Goal: Task Accomplishment & Management: Manage account settings

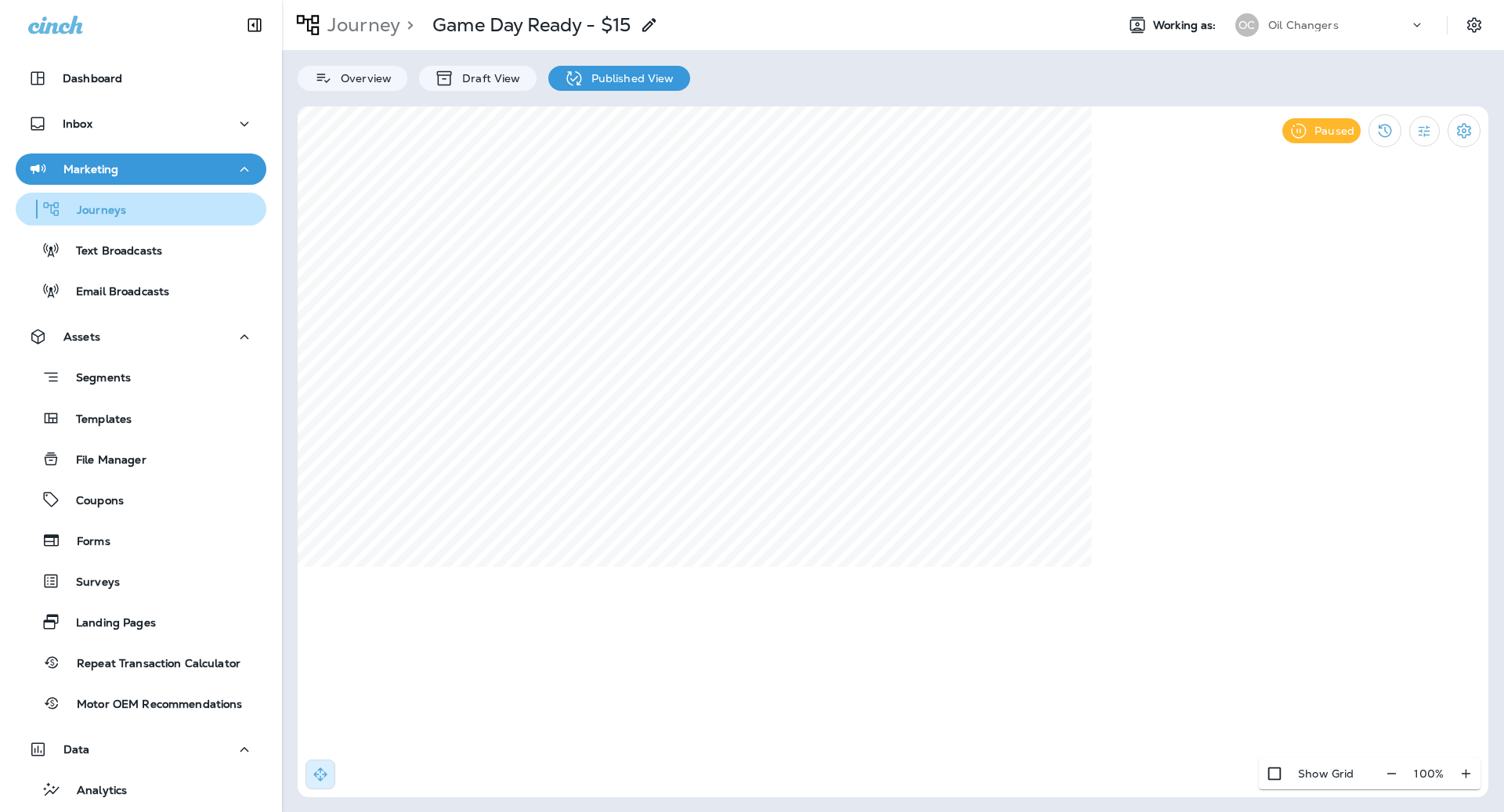
click at [127, 199] on div "Journeys" at bounding box center [141, 209] width 238 height 23
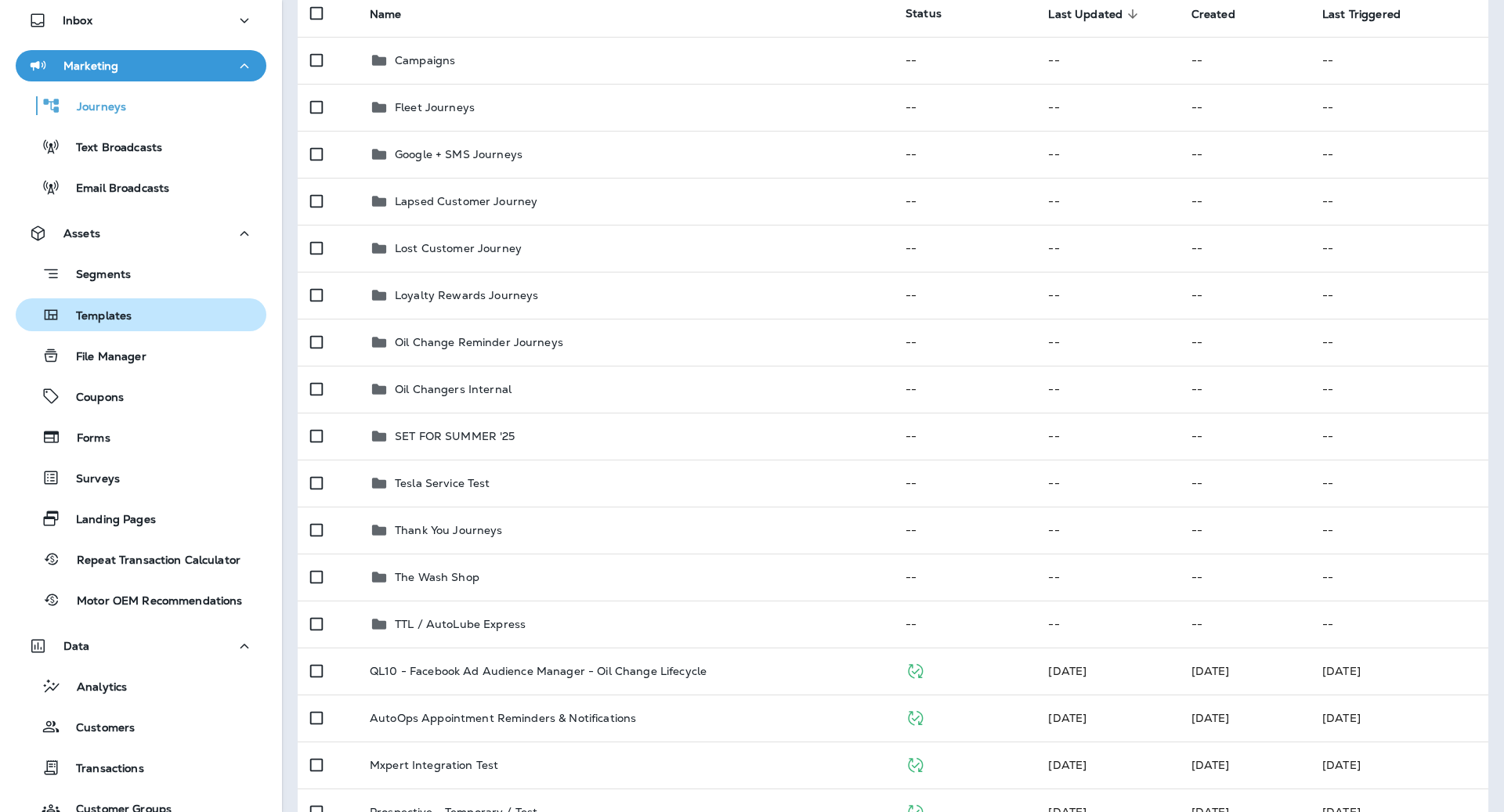
scroll to position [129, 0]
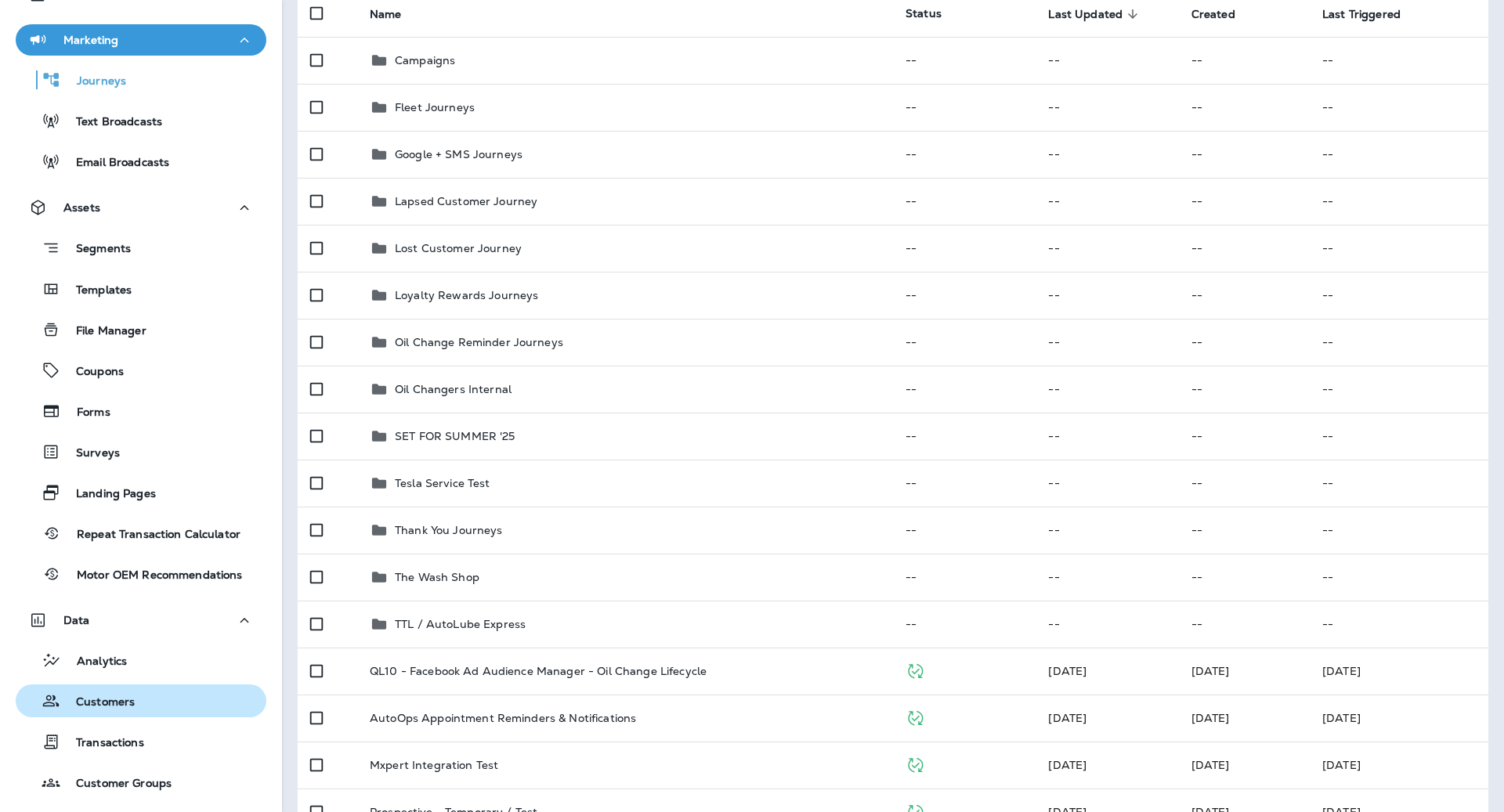
click at [155, 690] on div "Customers" at bounding box center [141, 700] width 238 height 23
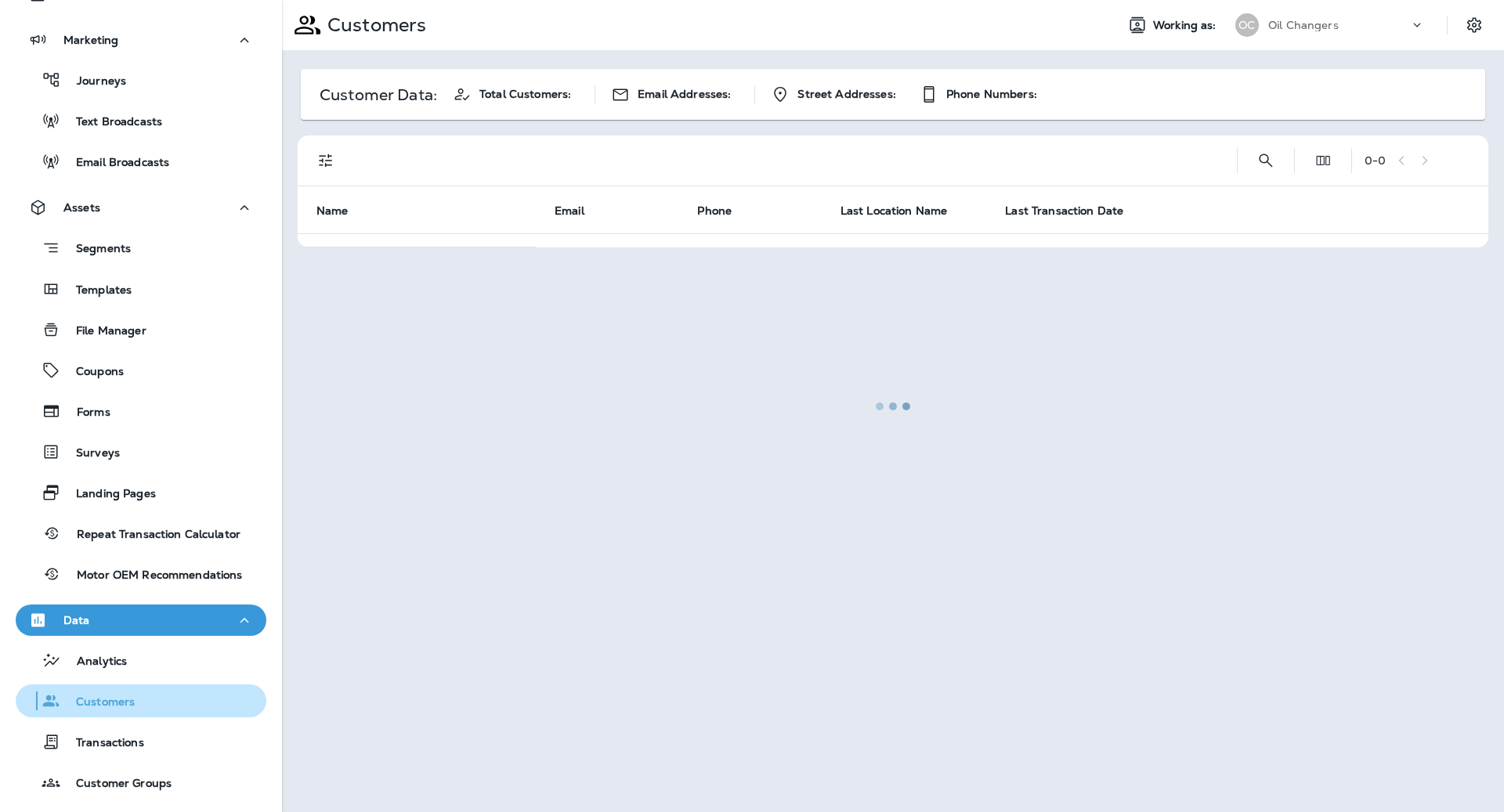
click at [165, 689] on div "Customers" at bounding box center [141, 700] width 238 height 23
click at [1271, 157] on div at bounding box center [893, 406] width 1219 height 809
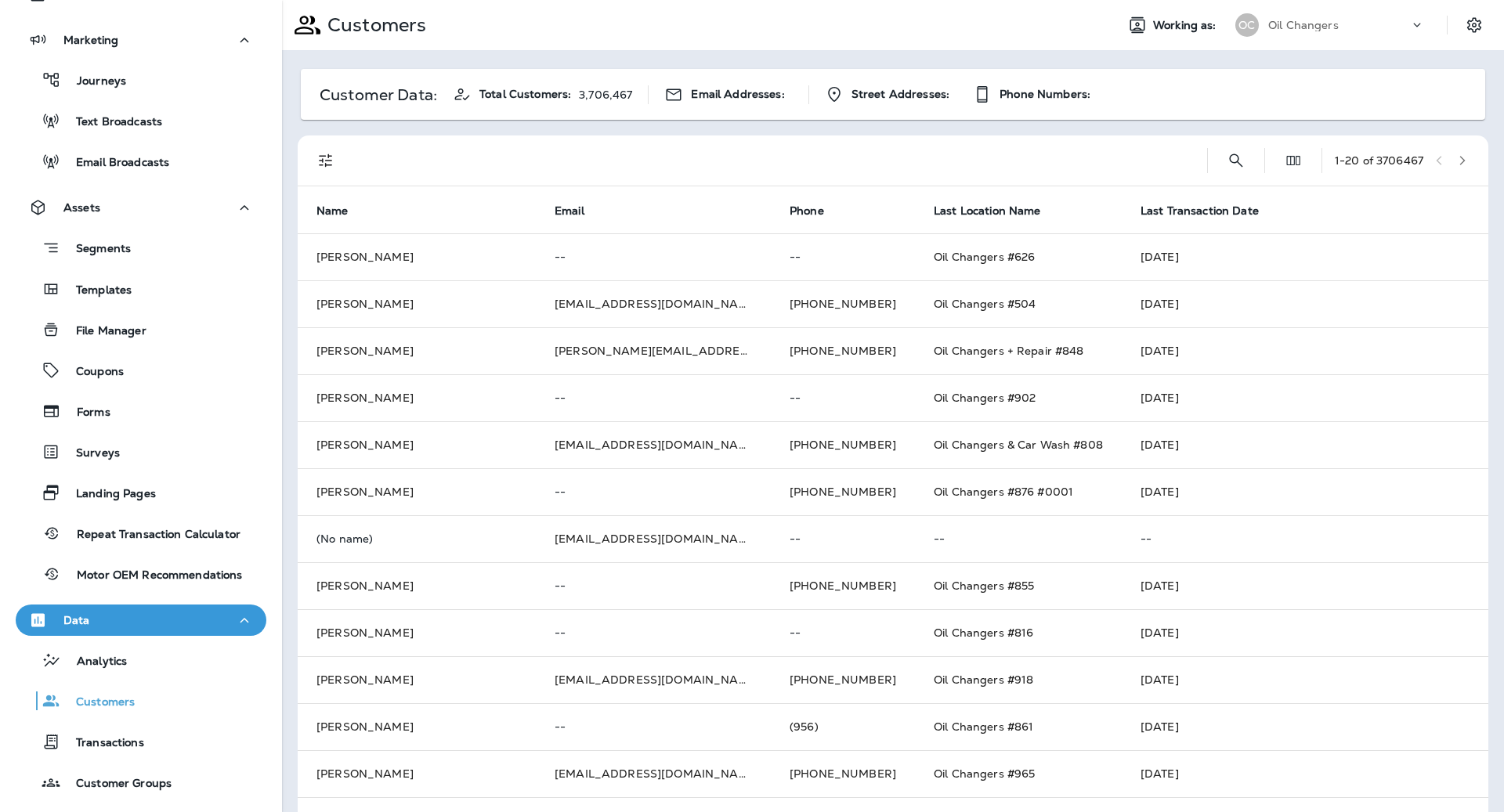
click at [1271, 157] on div "1 - 20 of 3706467" at bounding box center [896, 160] width 1171 height 50
click at [1229, 160] on icon "Search Customers" at bounding box center [1235, 160] width 13 height 13
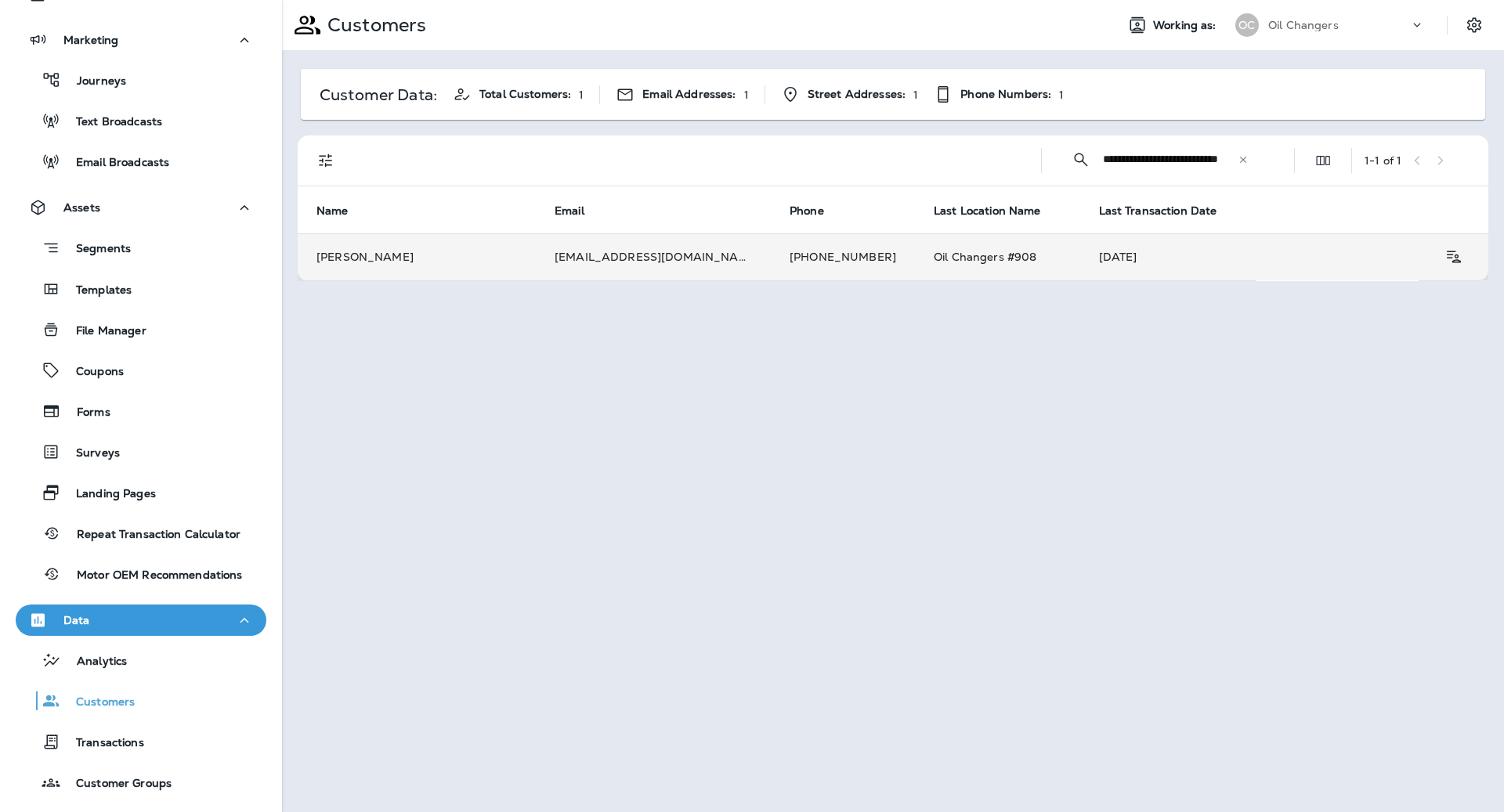
type input "**********"
click at [1012, 257] on td "Oil Changers #908" at bounding box center [998, 256] width 165 height 47
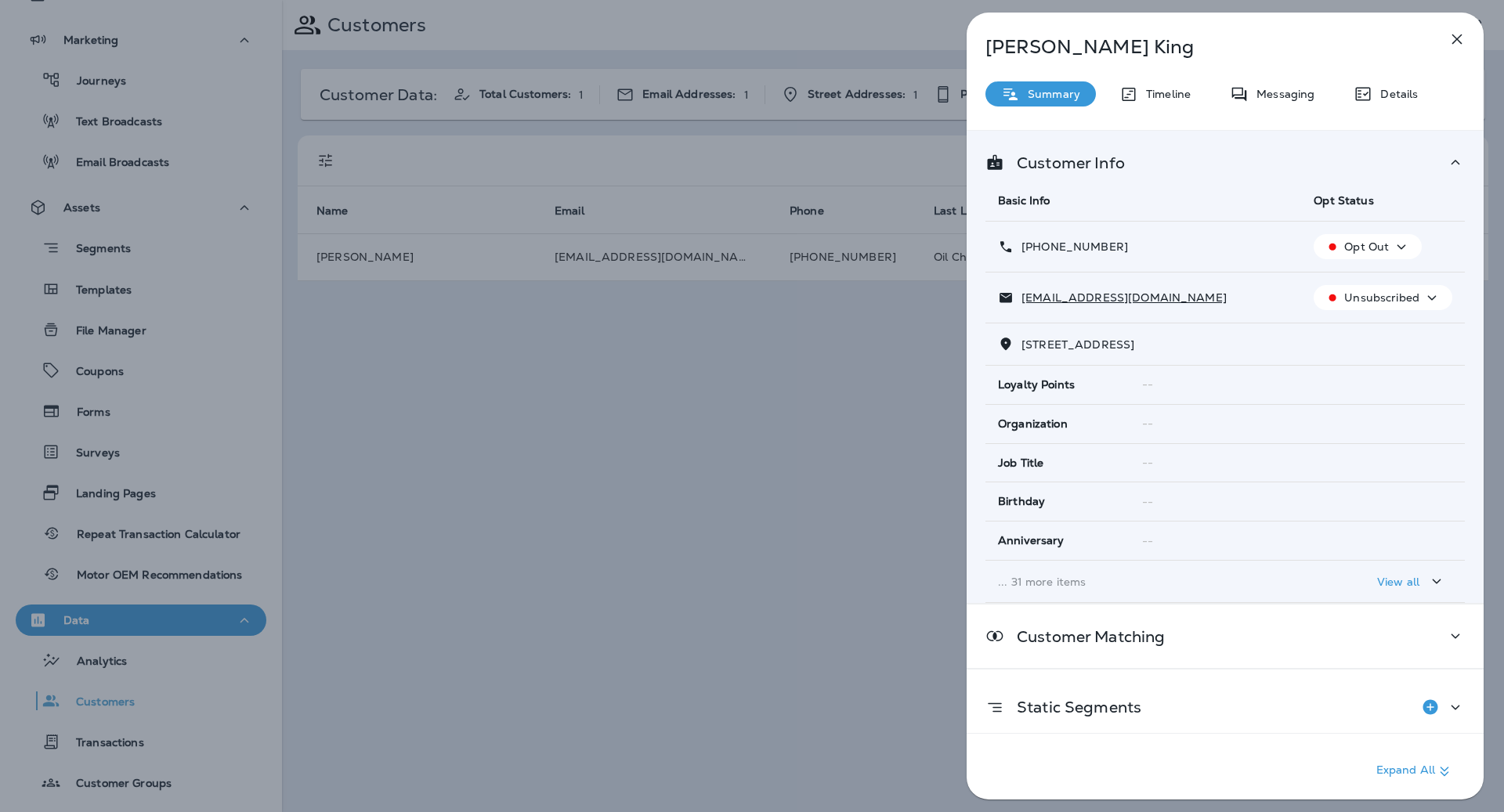
click at [1344, 77] on div "[PERSON_NAME] Summary Timeline Messaging Details Customer Info Basic Info Opt S…" at bounding box center [1224, 410] width 517 height 796
drag, startPoint x: 1054, startPoint y: 96, endPoint x: 1123, endPoint y: 93, distance: 69.1
click at [1055, 96] on p "Summary" at bounding box center [1050, 93] width 60 height 12
click at [1159, 88] on p "Timeline" at bounding box center [1164, 93] width 52 height 12
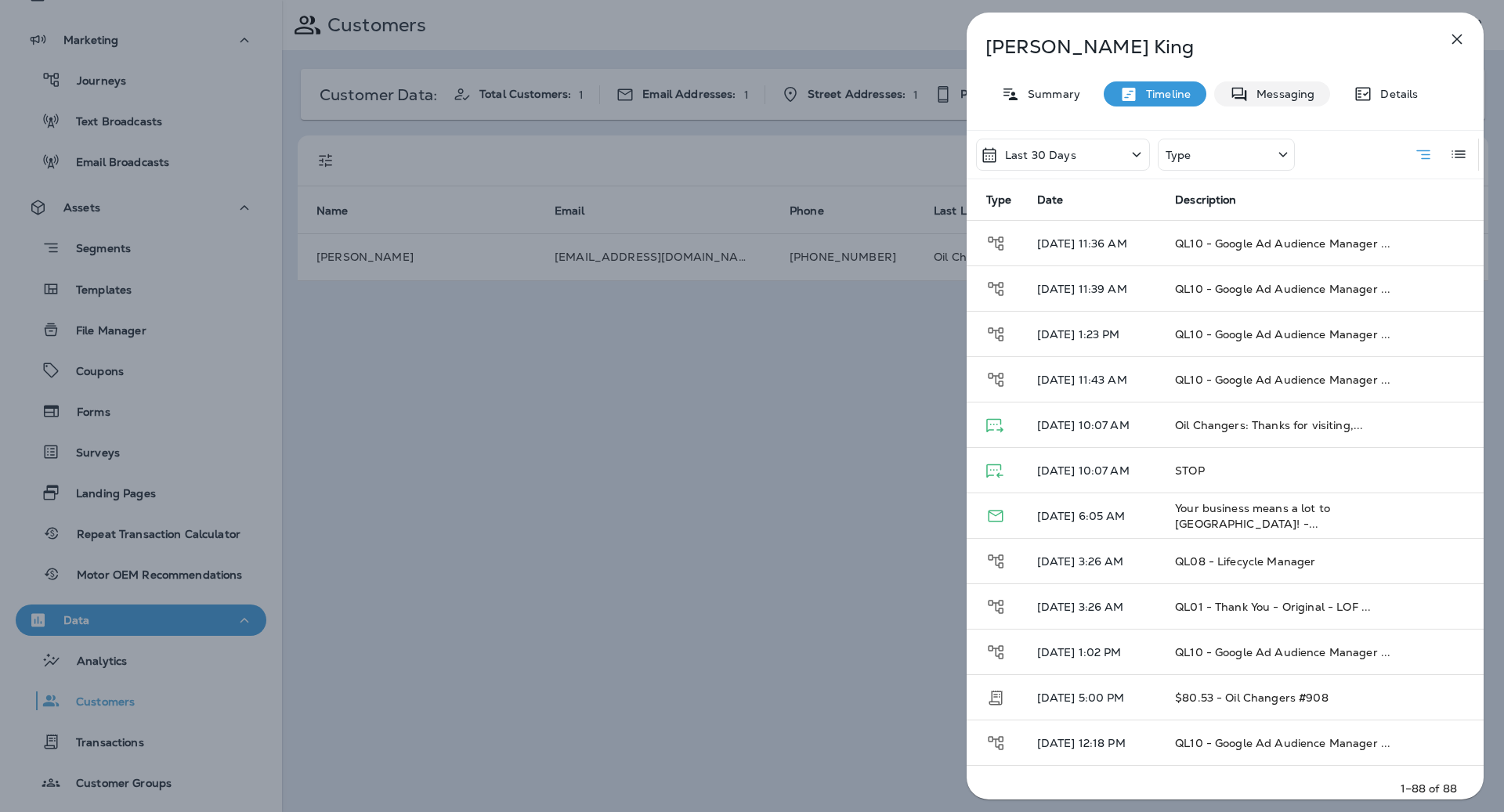
click at [1275, 98] on p "Messaging" at bounding box center [1281, 93] width 66 height 12
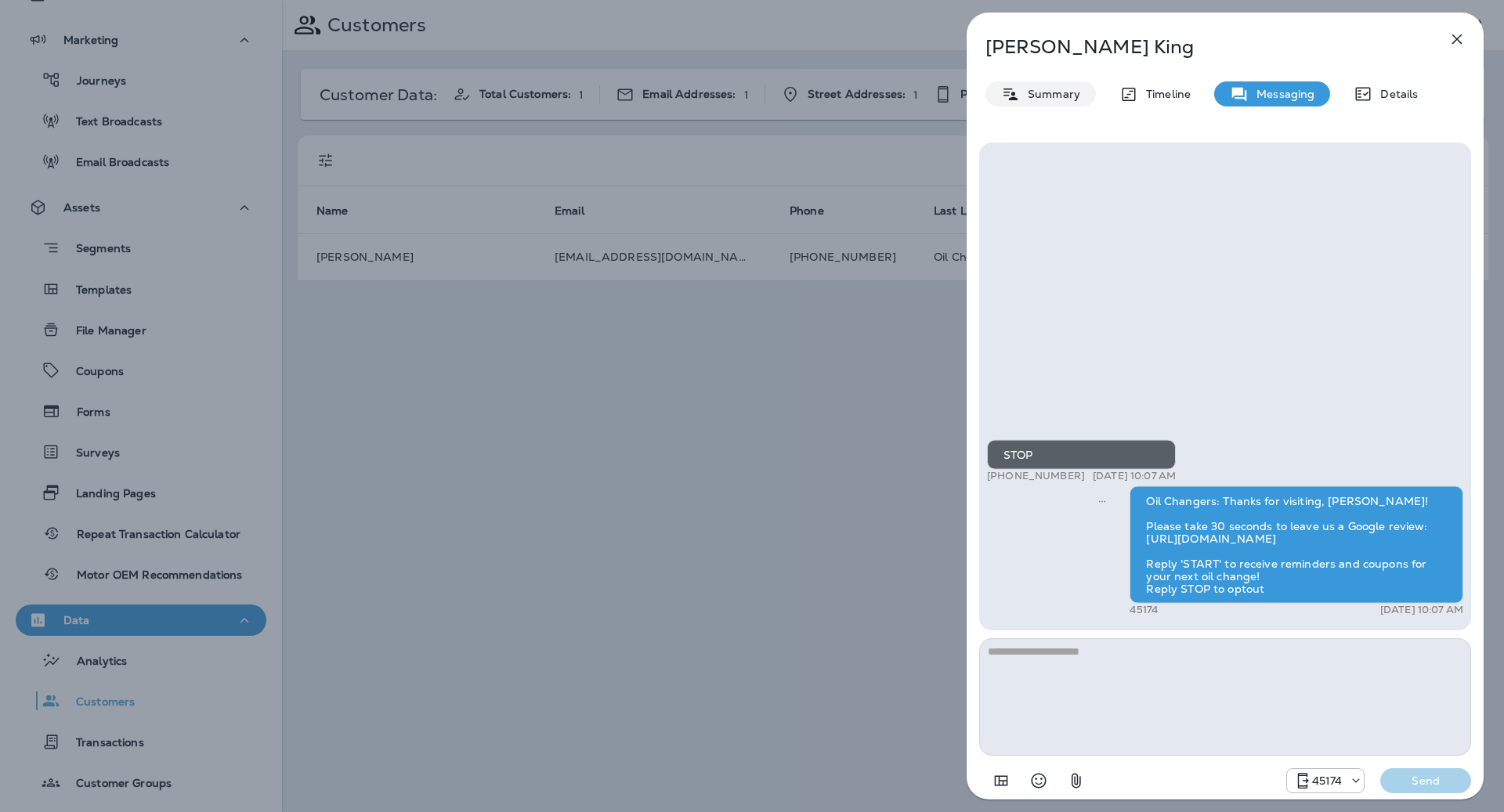
click at [1008, 96] on icon at bounding box center [1010, 94] width 19 height 20
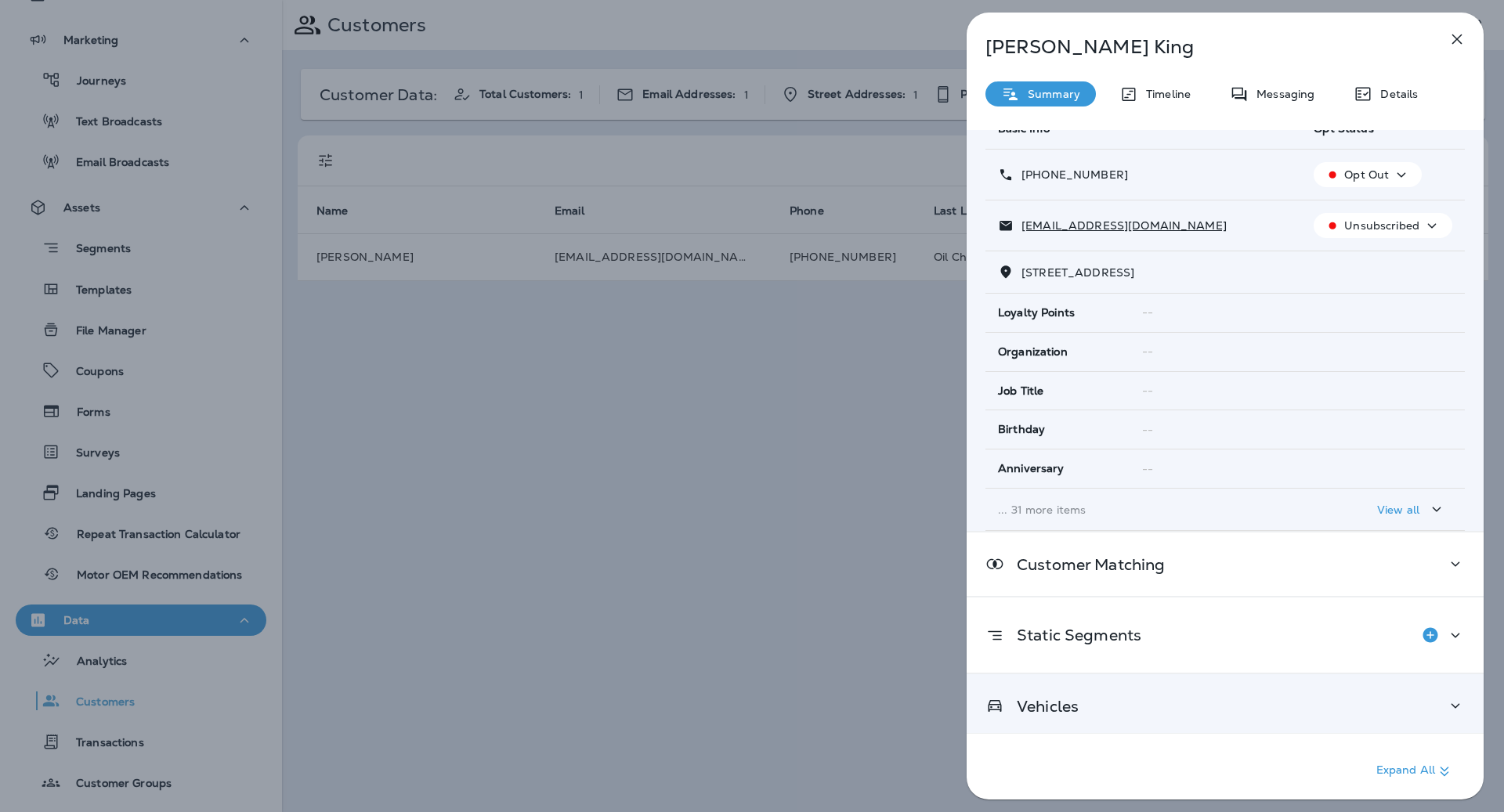
click at [1302, 720] on div "Vehicles" at bounding box center [1224, 705] width 517 height 64
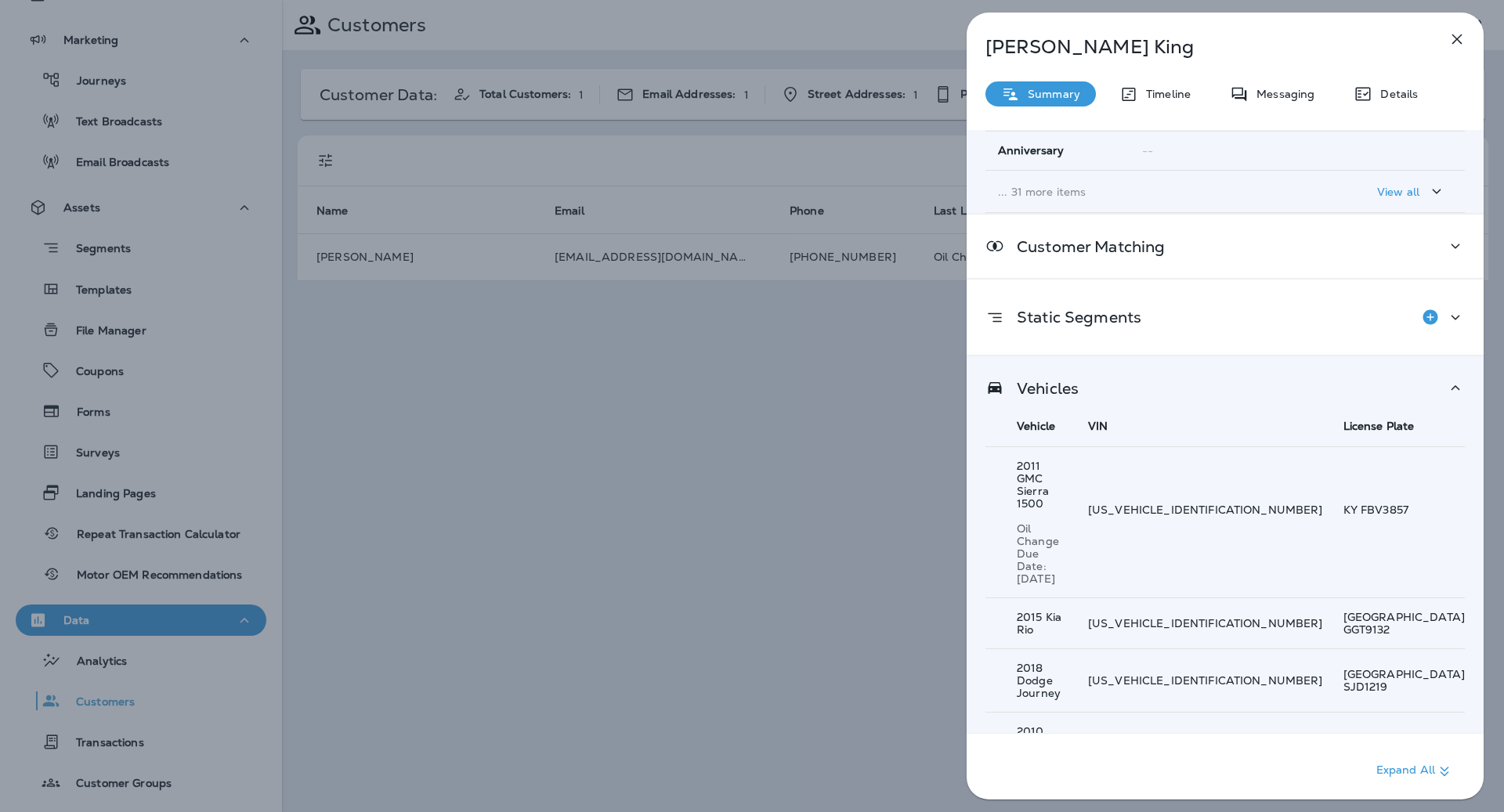
click at [1457, 45] on icon "button" at bounding box center [1457, 39] width 19 height 19
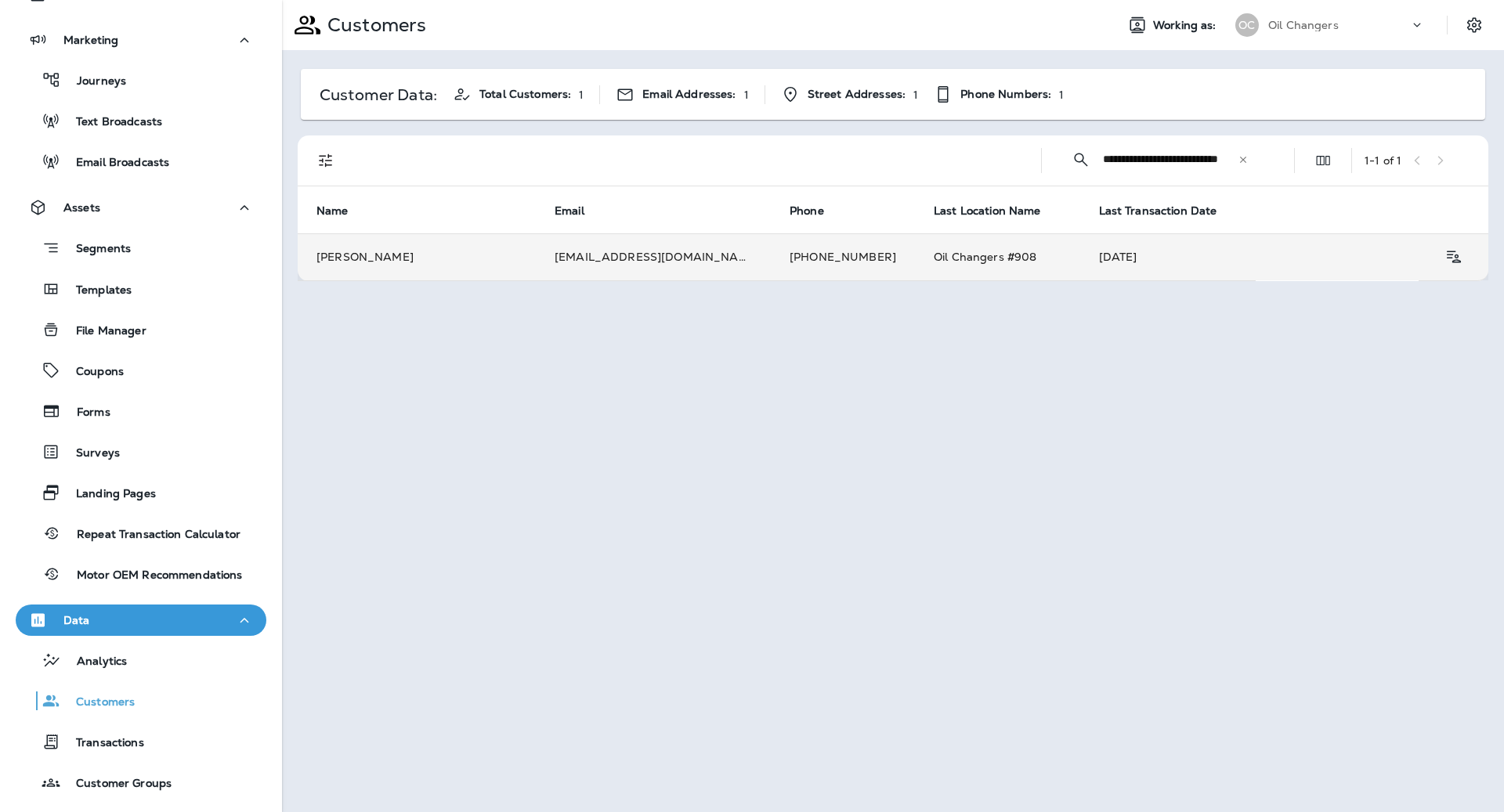
click at [811, 270] on td "[PHONE_NUMBER]" at bounding box center [843, 256] width 144 height 47
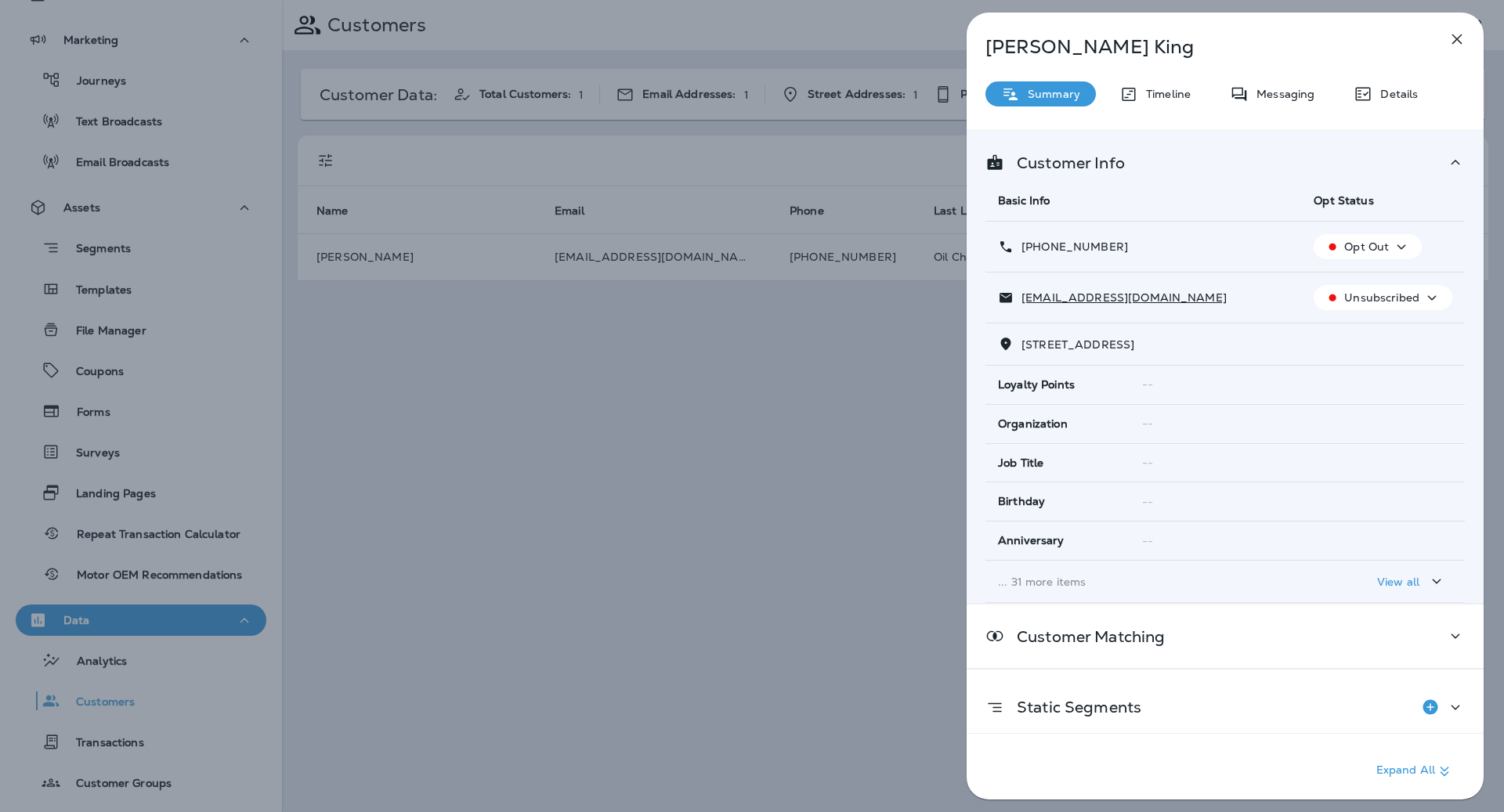
scroll to position [72, 0]
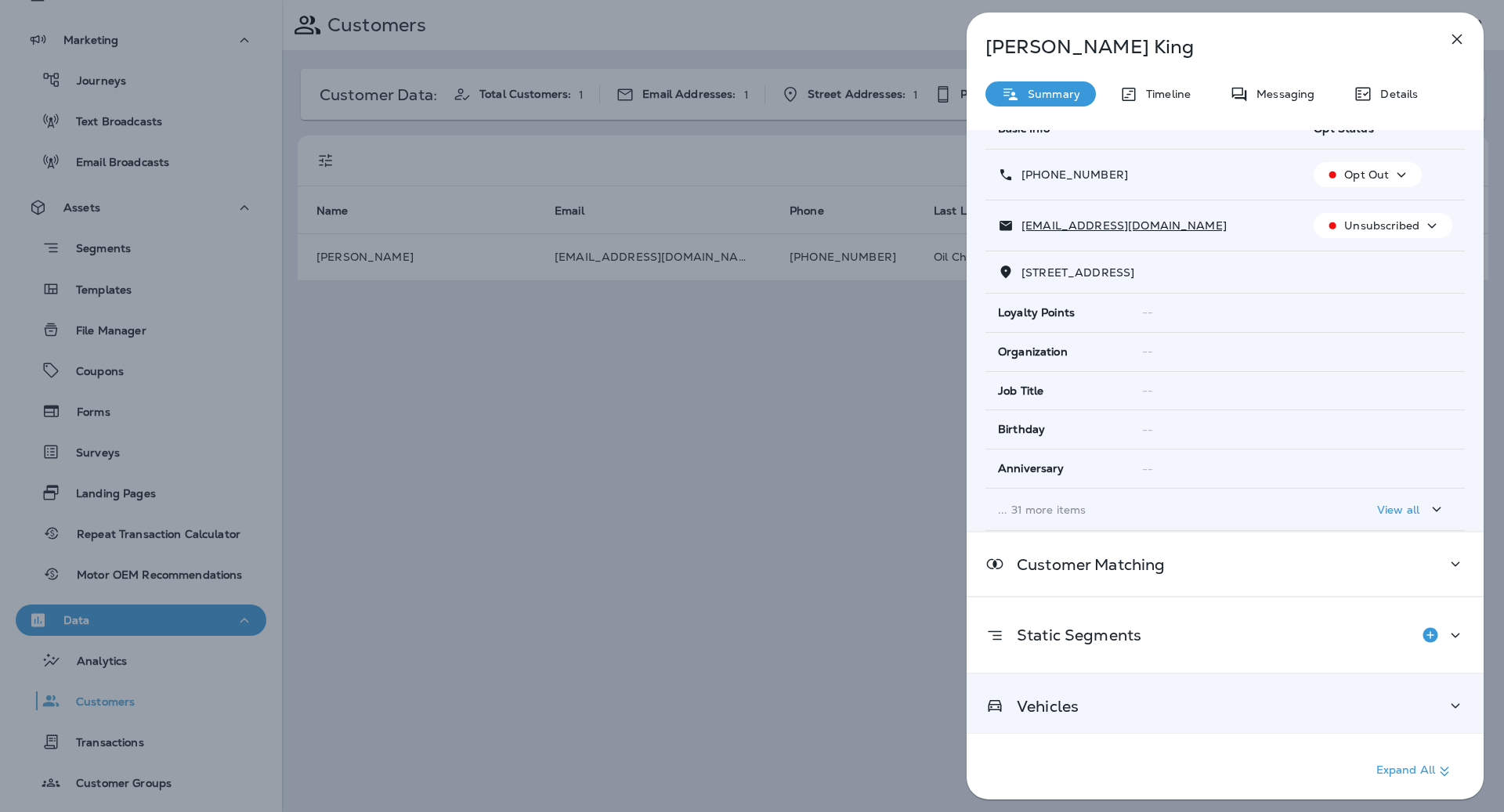
click at [1149, 697] on div "Vehicles" at bounding box center [1224, 706] width 479 height 20
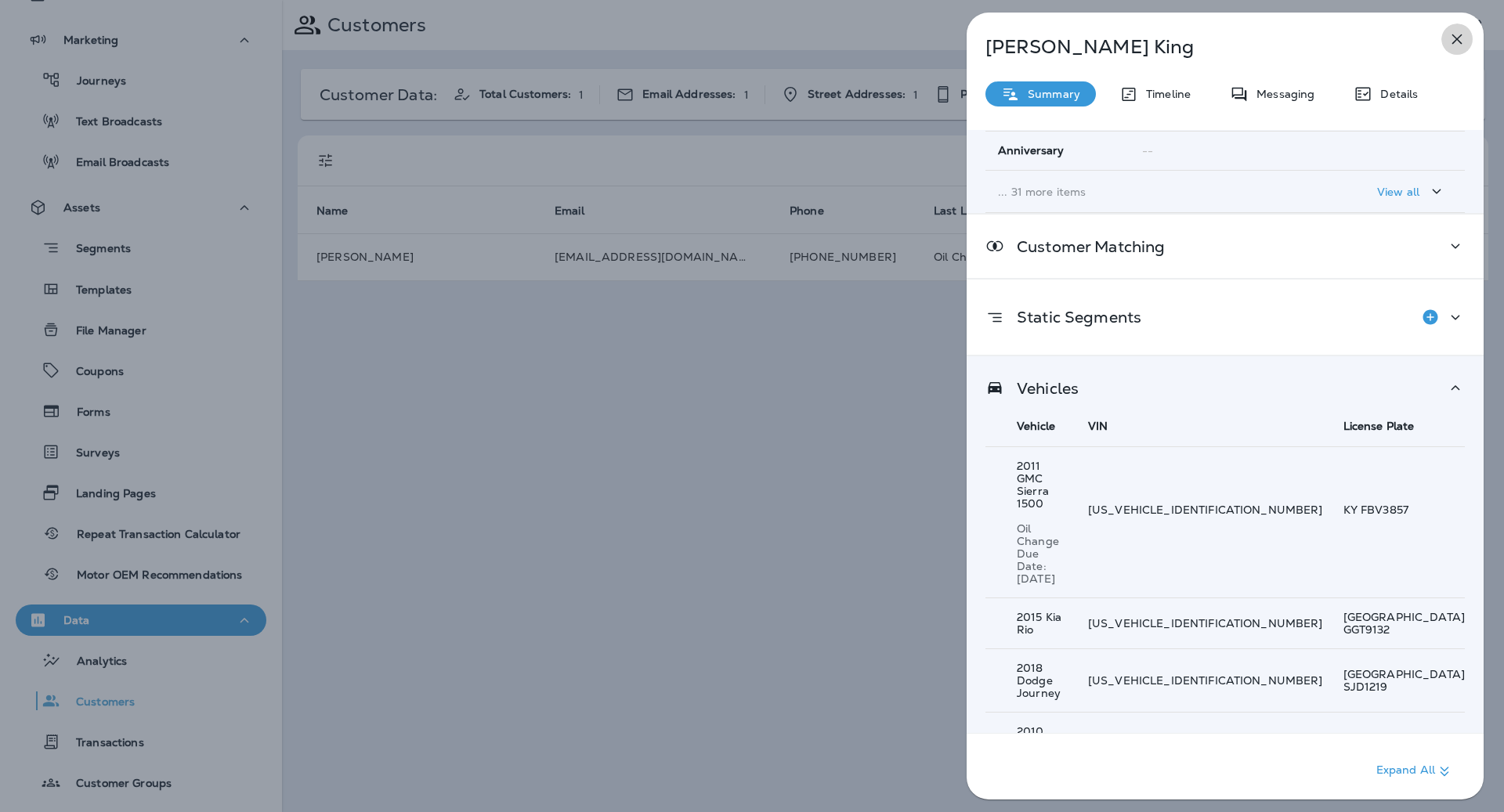
click at [1452, 36] on icon "button" at bounding box center [1457, 39] width 19 height 19
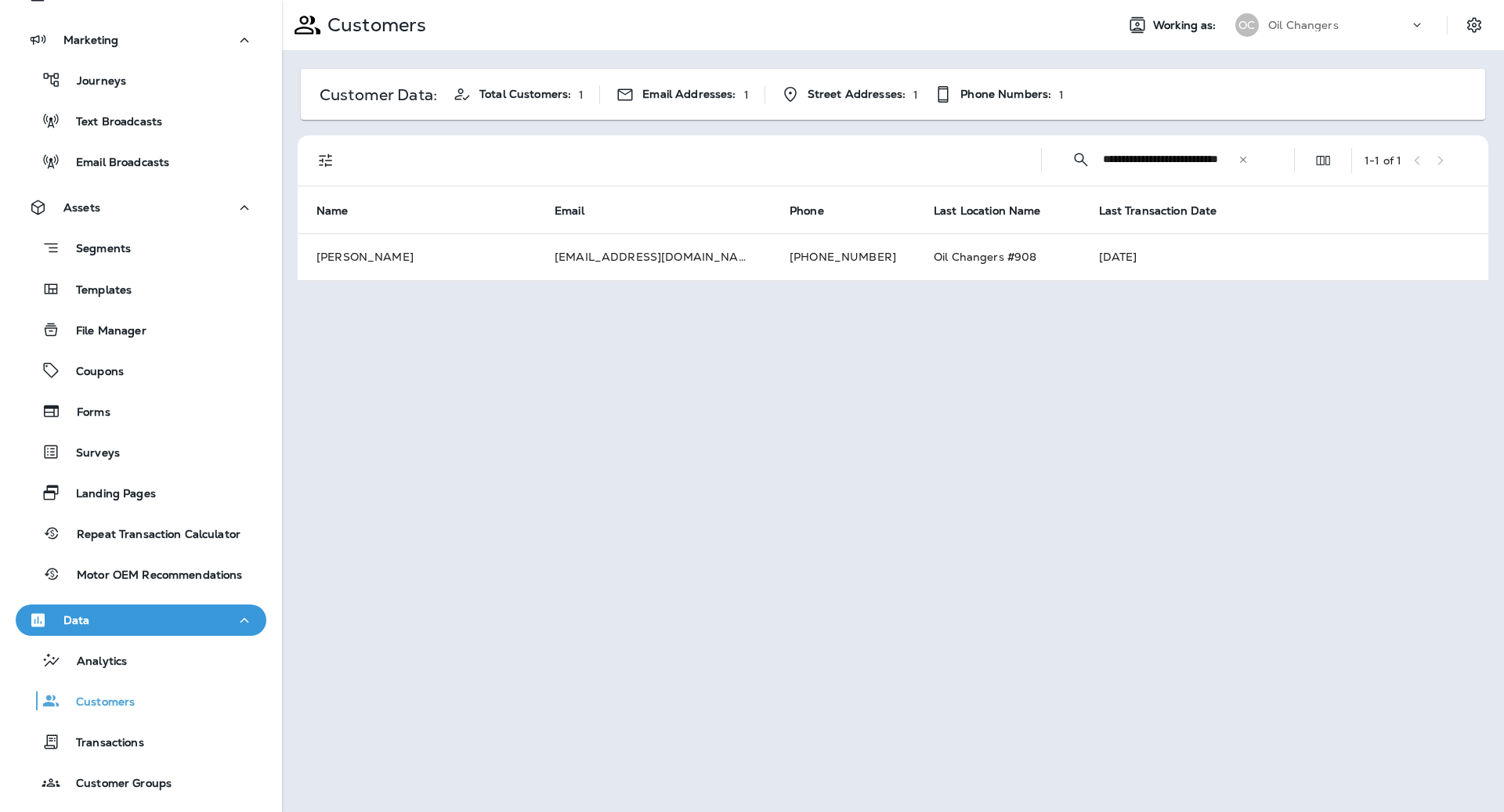
click at [1394, 25] on div "Oil Changers" at bounding box center [1339, 25] width 141 height 23
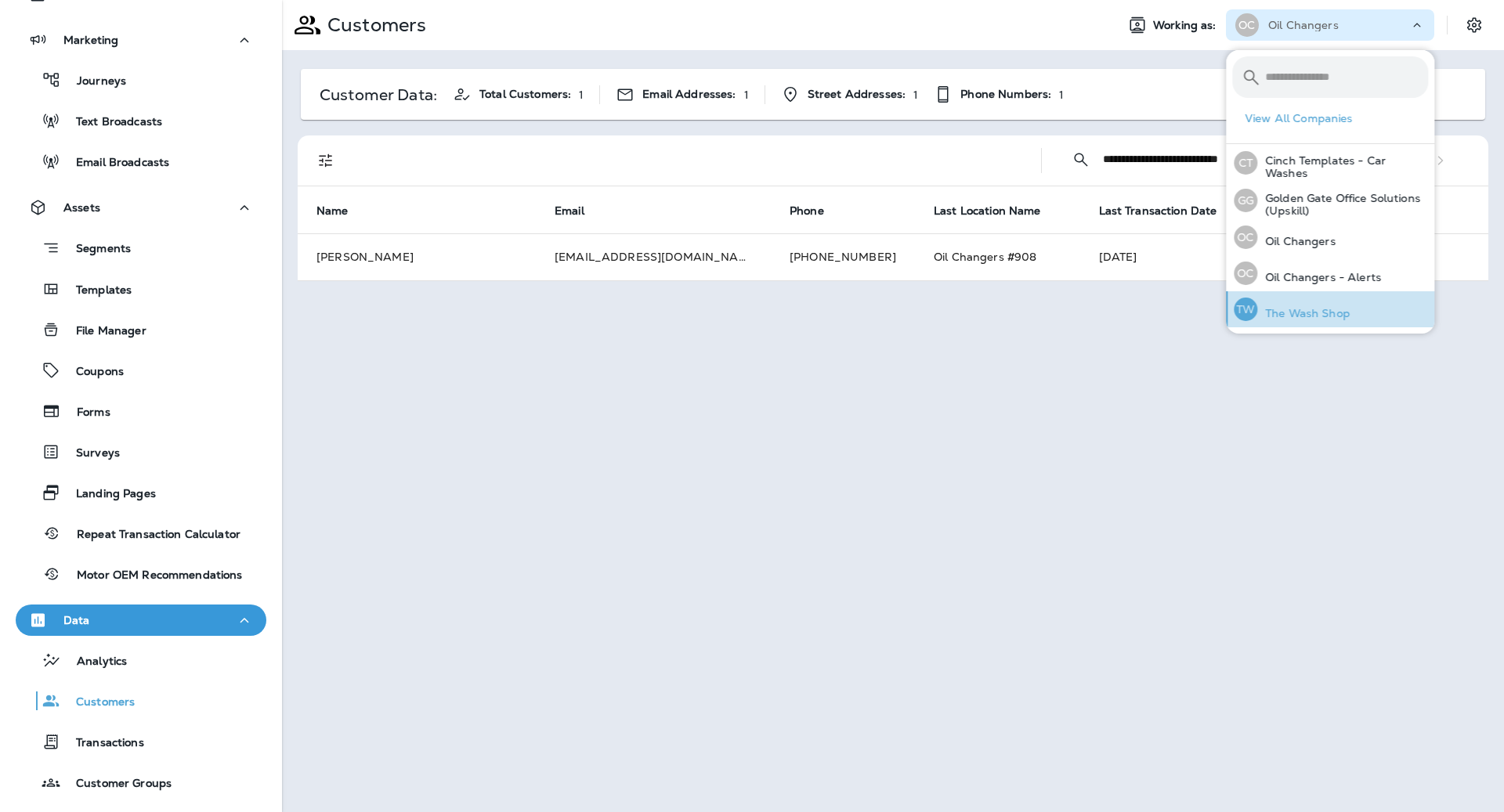
click at [1347, 309] on div "TW The Wash Shop" at bounding box center [1291, 309] width 128 height 36
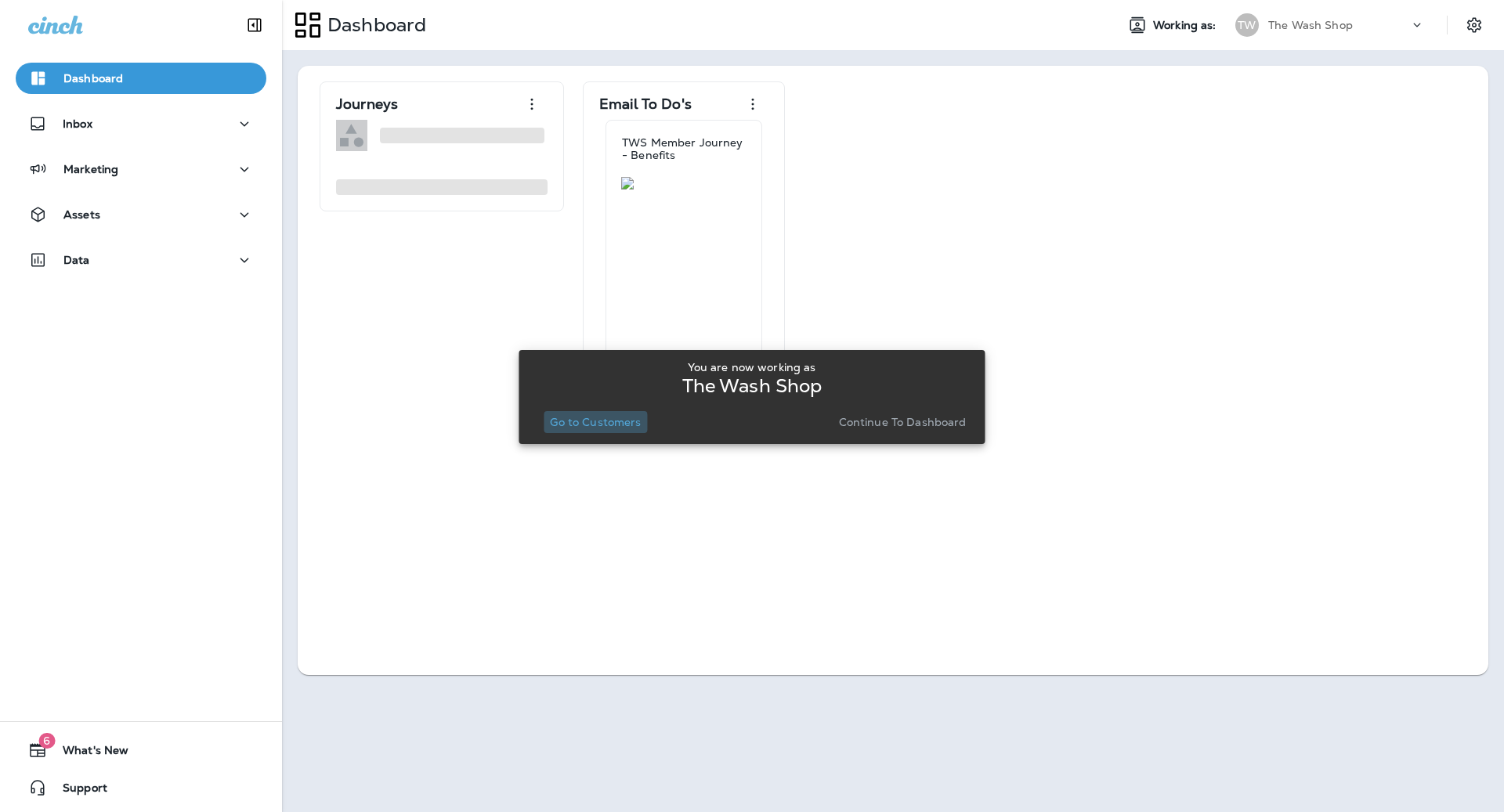
click at [581, 423] on p "Go to Customers" at bounding box center [596, 422] width 91 height 12
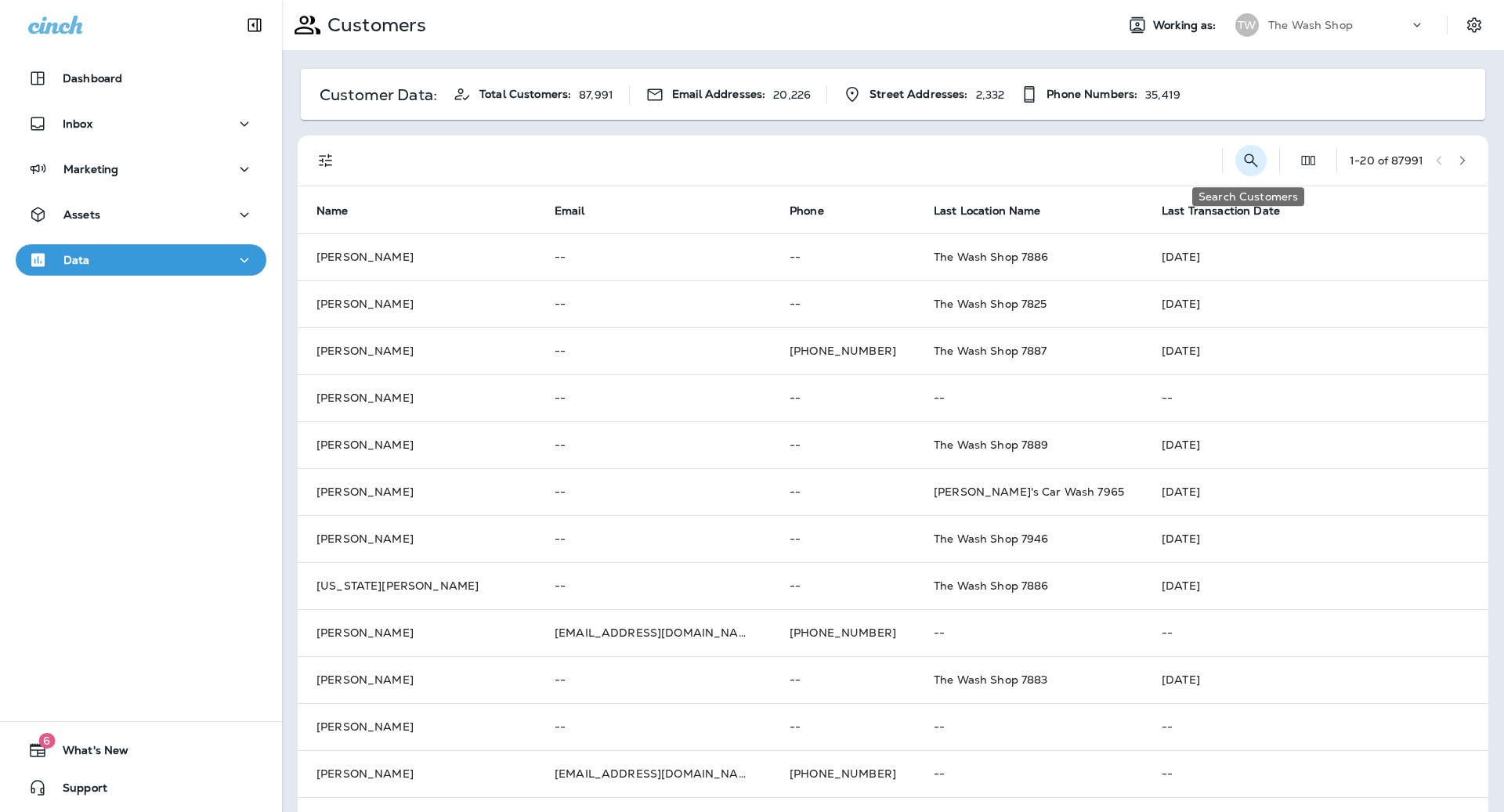
click at [1243, 158] on icon "Search Customers" at bounding box center [1251, 160] width 19 height 19
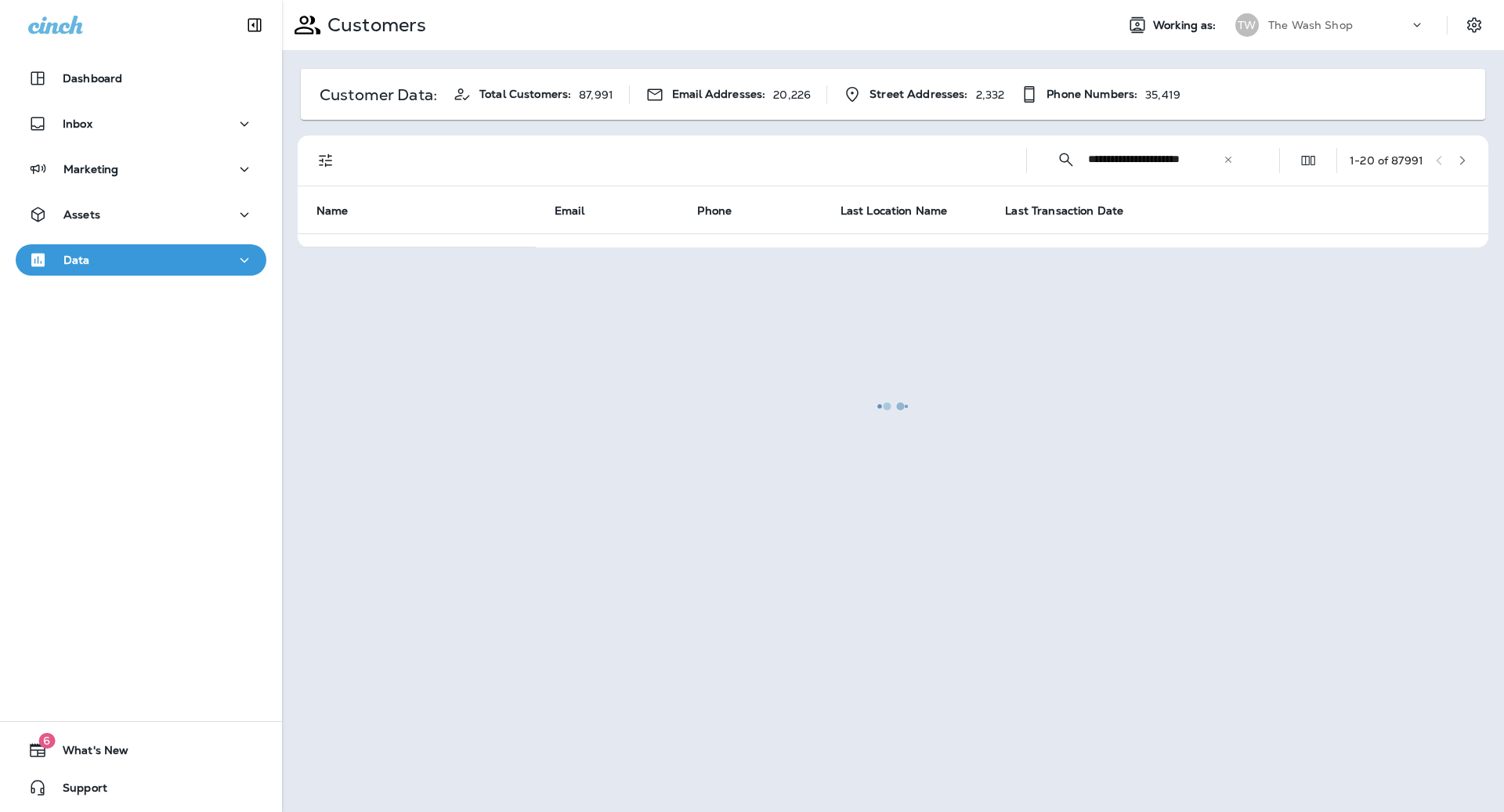
type input "**********"
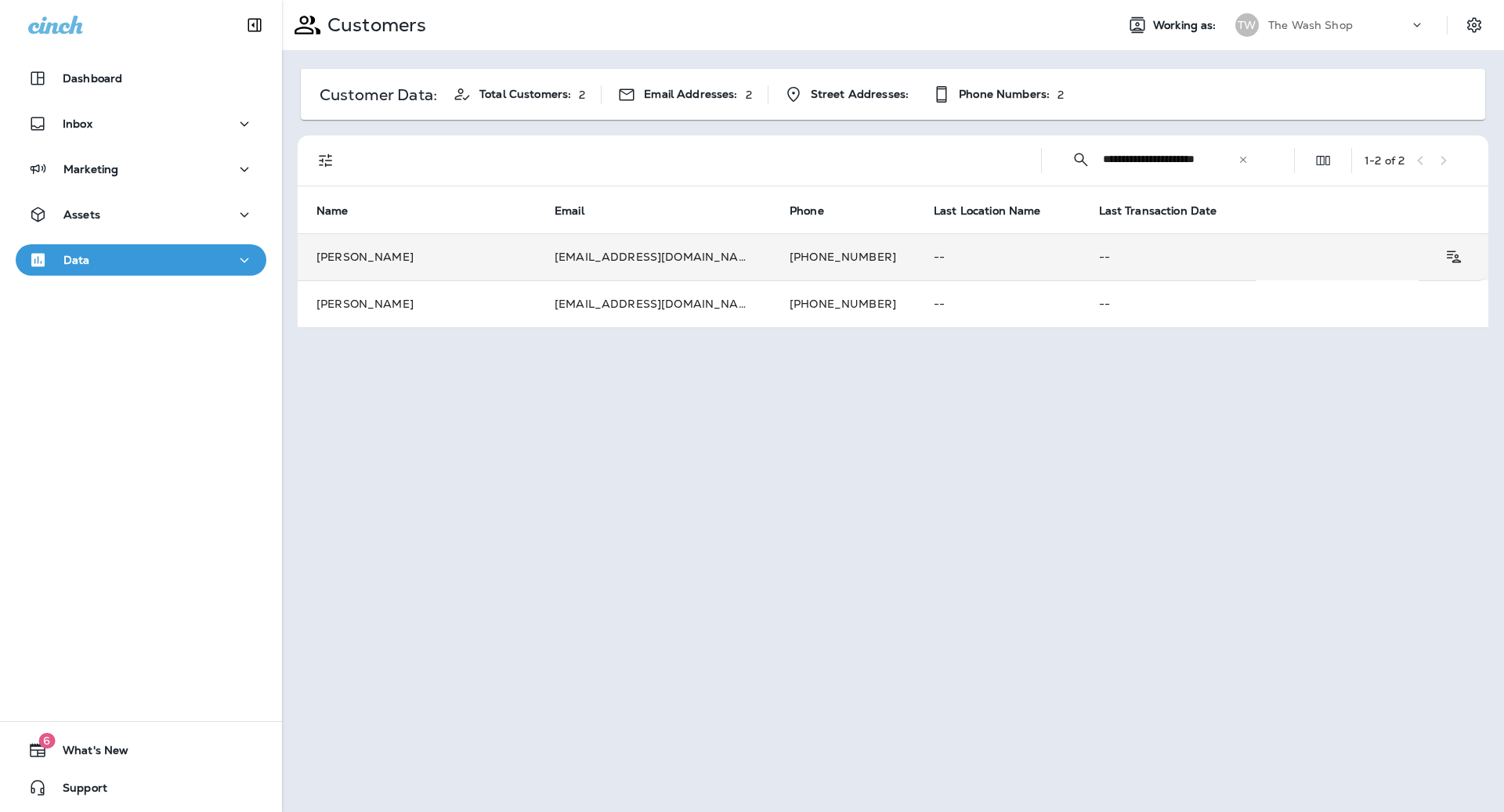
scroll to position [0, 0]
click at [771, 251] on td "[PHONE_NUMBER]" at bounding box center [843, 256] width 144 height 47
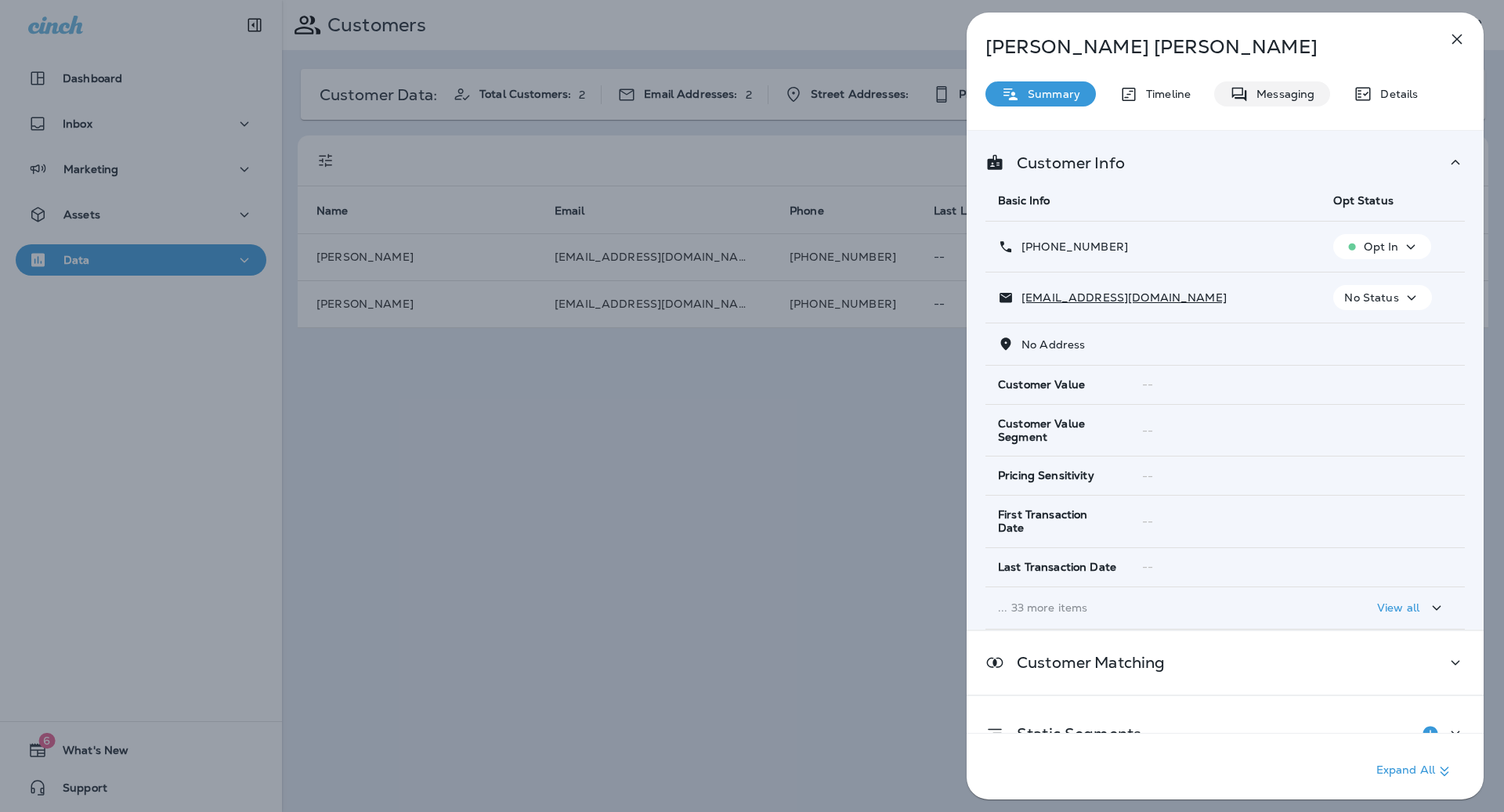
click at [1281, 92] on p "Messaging" at bounding box center [1281, 93] width 66 height 12
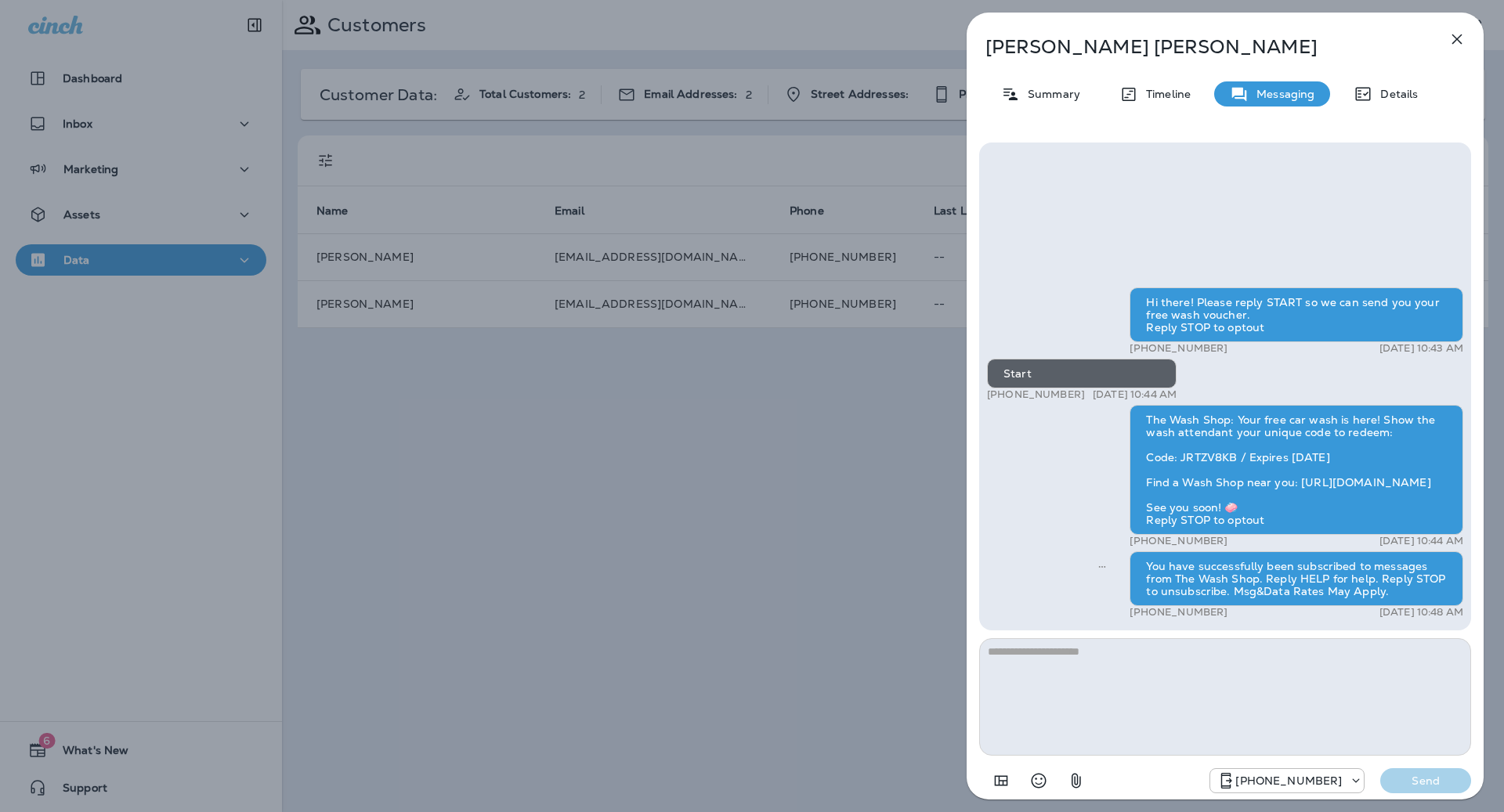
click at [845, 474] on div "[PERSON_NAME] Summary Timeline Messaging Details Hi there! Please reply START s…" at bounding box center [752, 406] width 1504 height 812
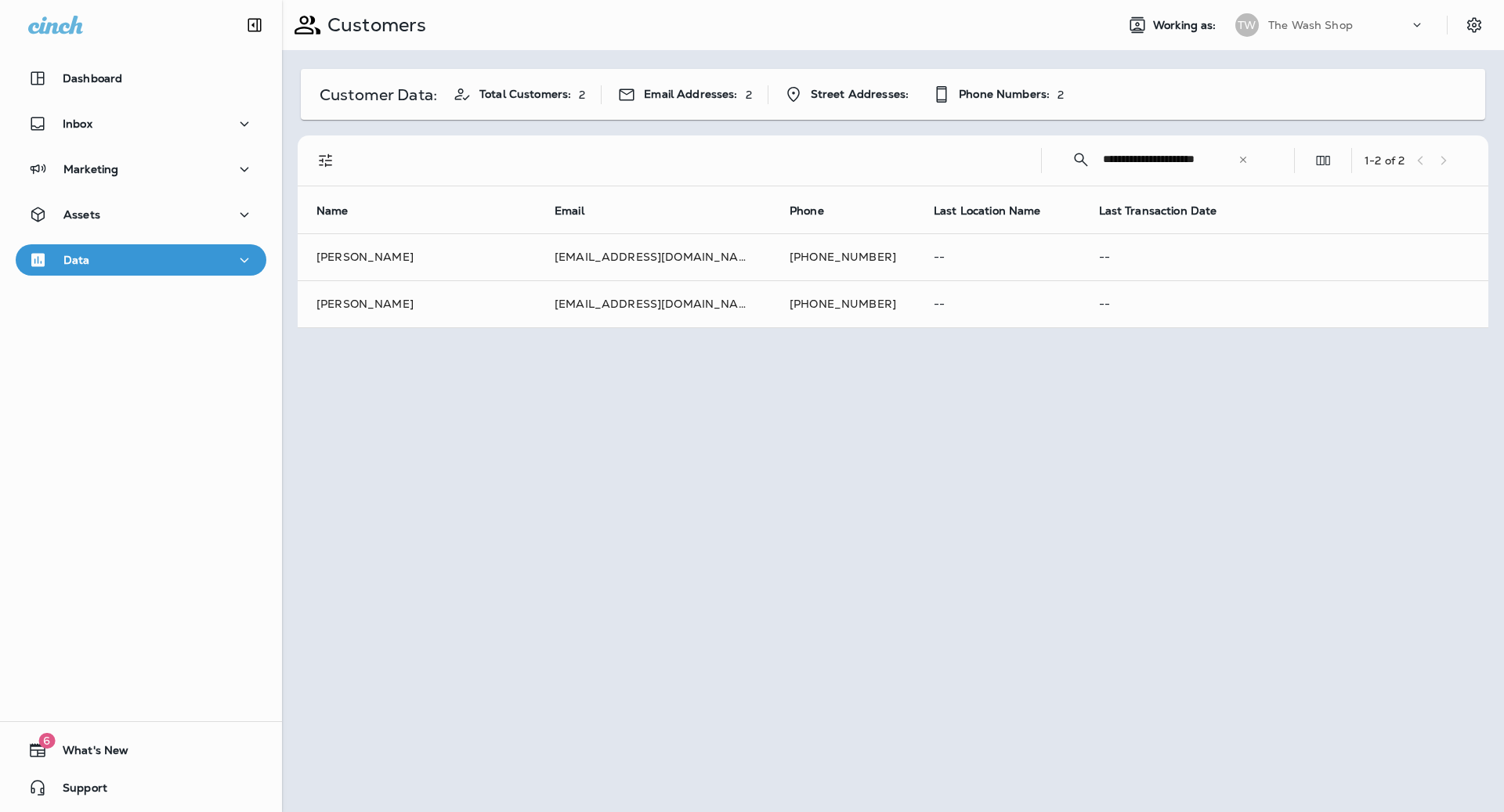
click at [864, 294] on div at bounding box center [831, 406] width 1504 height 812
click at [915, 303] on td "--" at bounding box center [998, 303] width 165 height 47
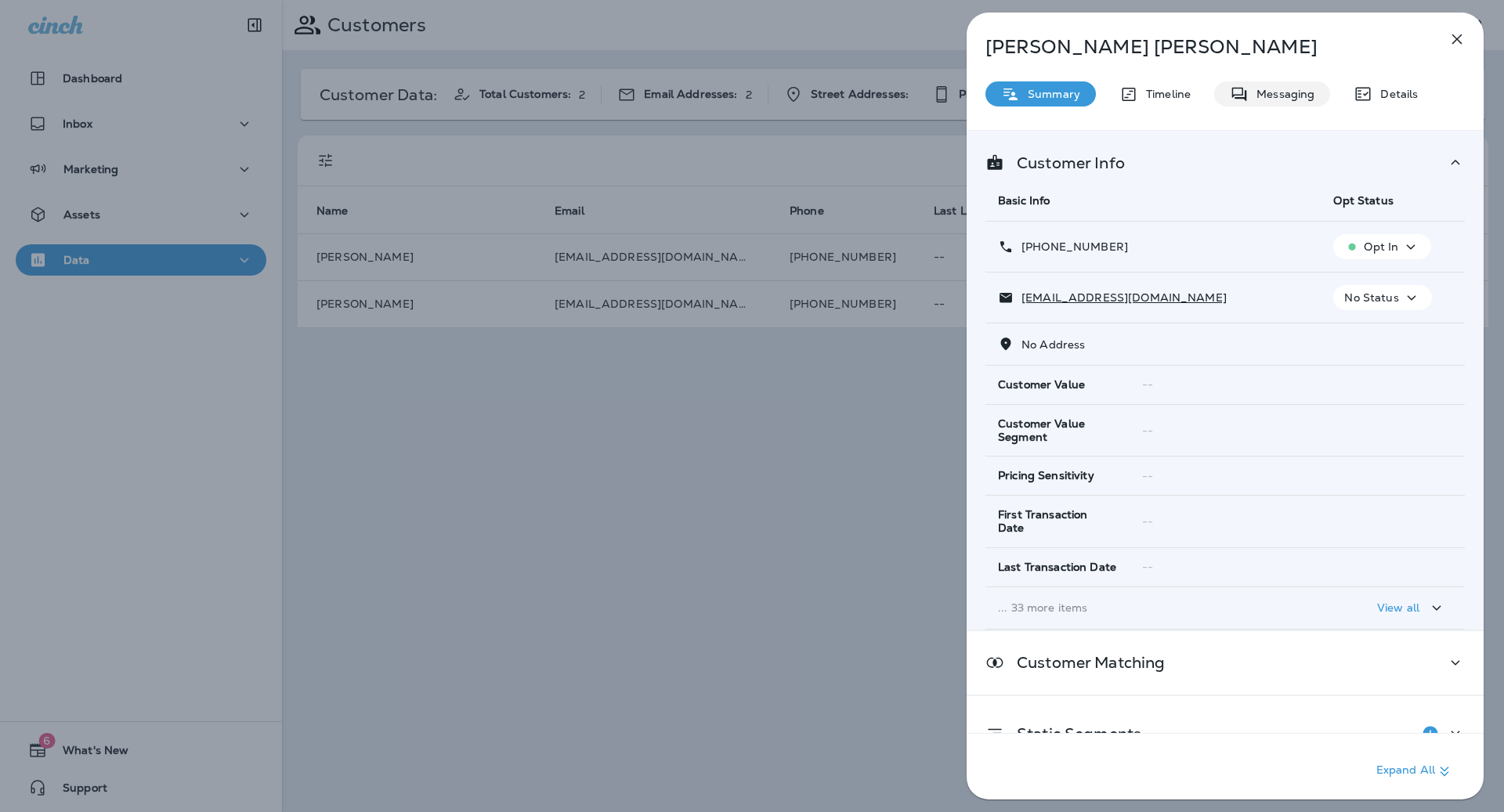
click at [1276, 82] on div "Messaging" at bounding box center [1272, 93] width 116 height 25
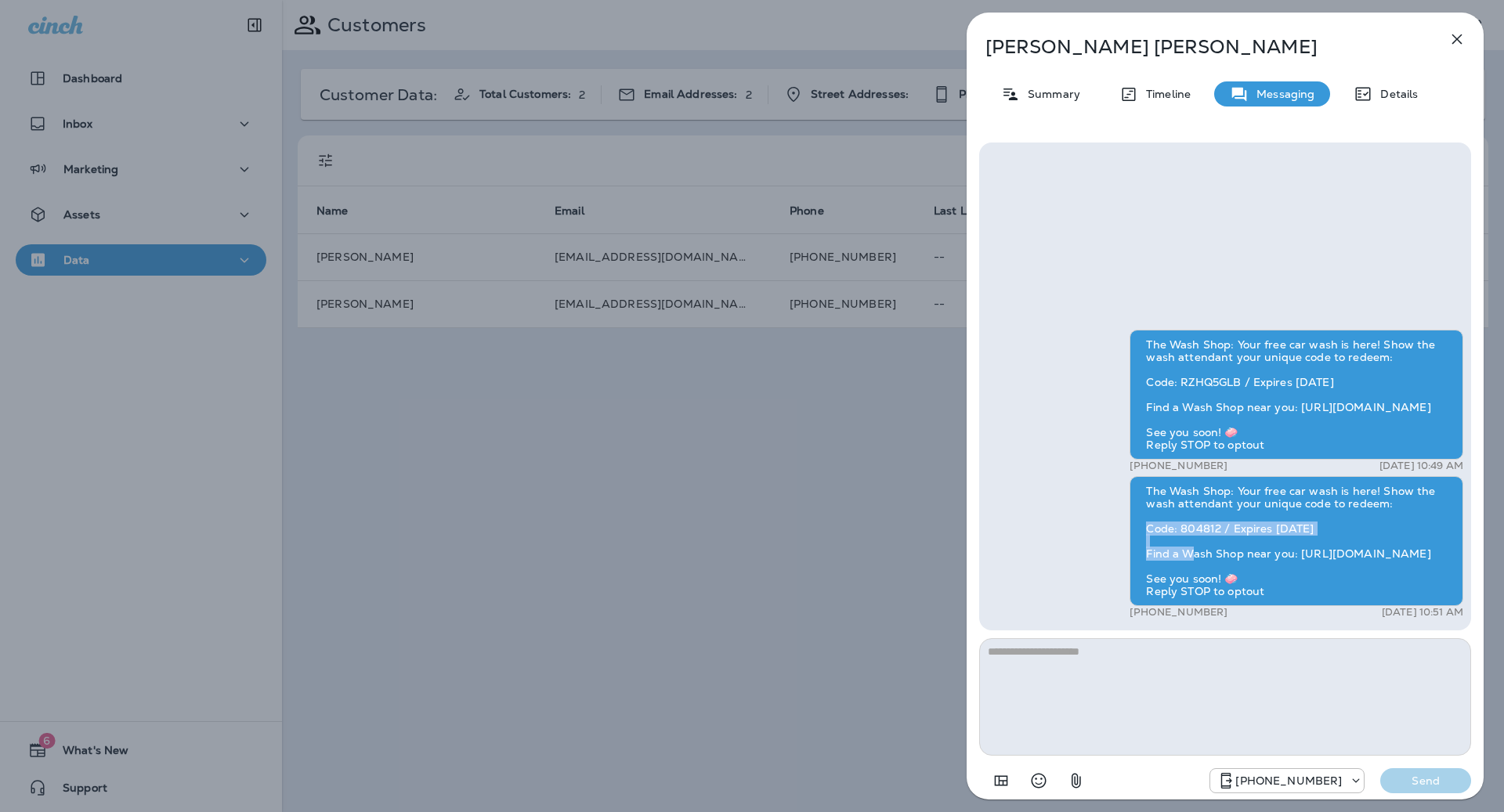
drag, startPoint x: 1375, startPoint y: 515, endPoint x: 1122, endPoint y: 513, distance: 253.0
click at [1122, 513] on div "The Wash Shop: Your free car wash is here! Show the wash attendant your unique …" at bounding box center [1225, 476] width 477 height 293
click at [1281, 508] on div "The Wash Shop: Your free car wash is here! Show the wash attendant your unique …" at bounding box center [1296, 541] width 333 height 130
click at [1320, 201] on div "The Wash Shop: Your free car wash is here! Show the wash attendant your unique …" at bounding box center [1224, 386] width 492 height 488
click at [1420, 97] on div "Details" at bounding box center [1386, 93] width 96 height 25
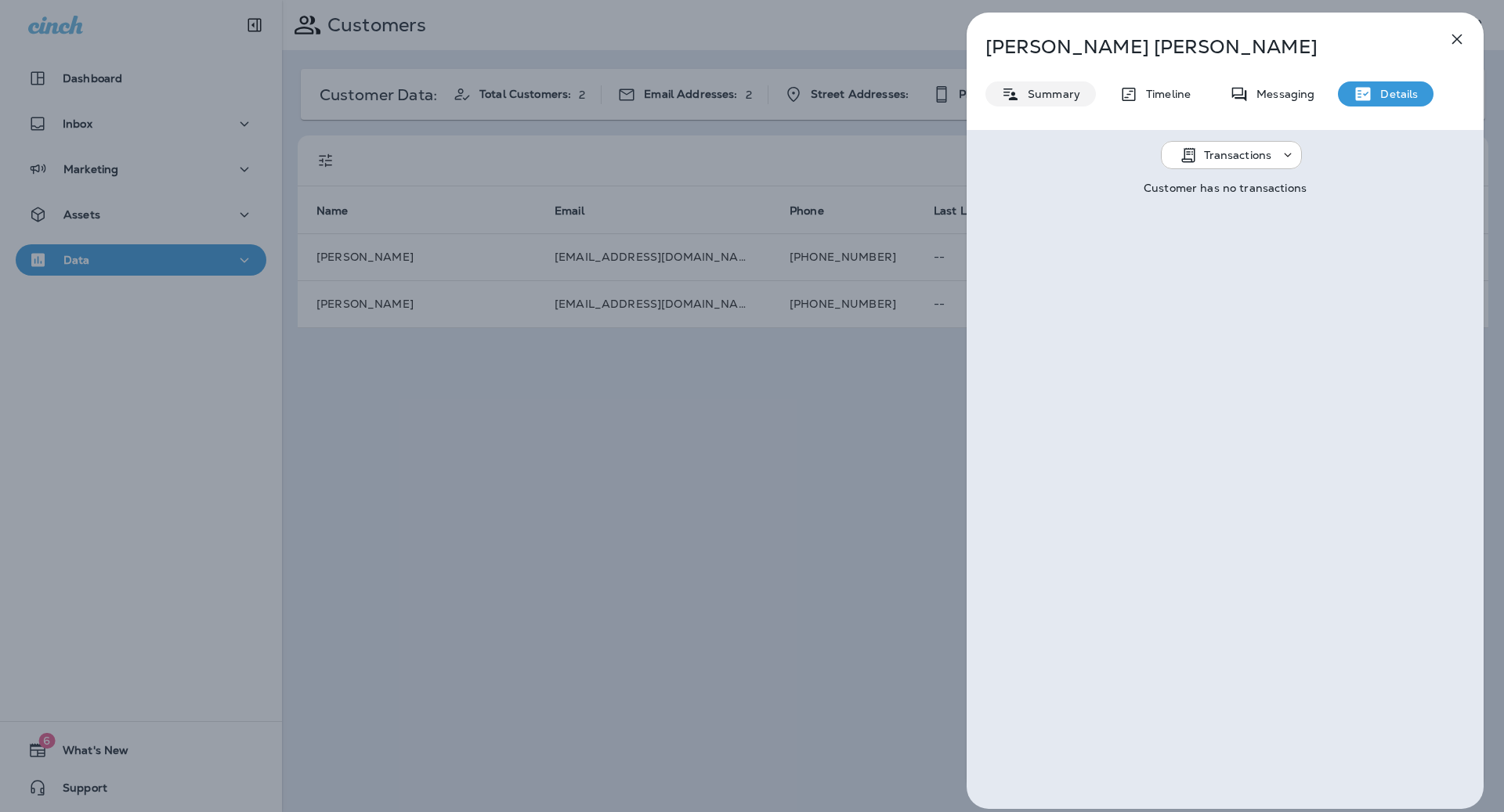
click at [1022, 96] on p "Summary" at bounding box center [1050, 93] width 60 height 12
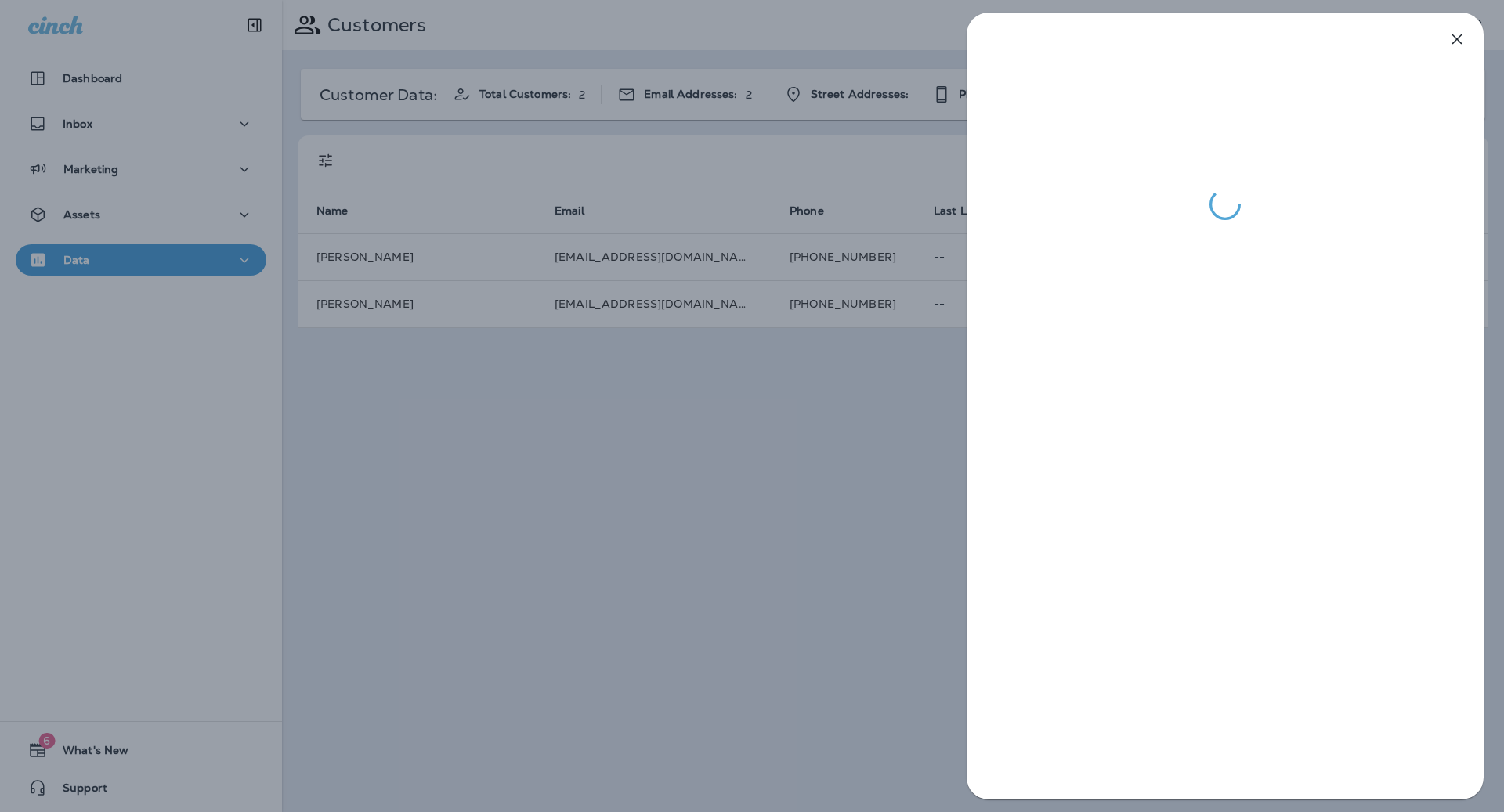
drag, startPoint x: 653, startPoint y: 566, endPoint x: 1081, endPoint y: 414, distance: 454.2
click at [653, 566] on div at bounding box center [752, 406] width 1504 height 812
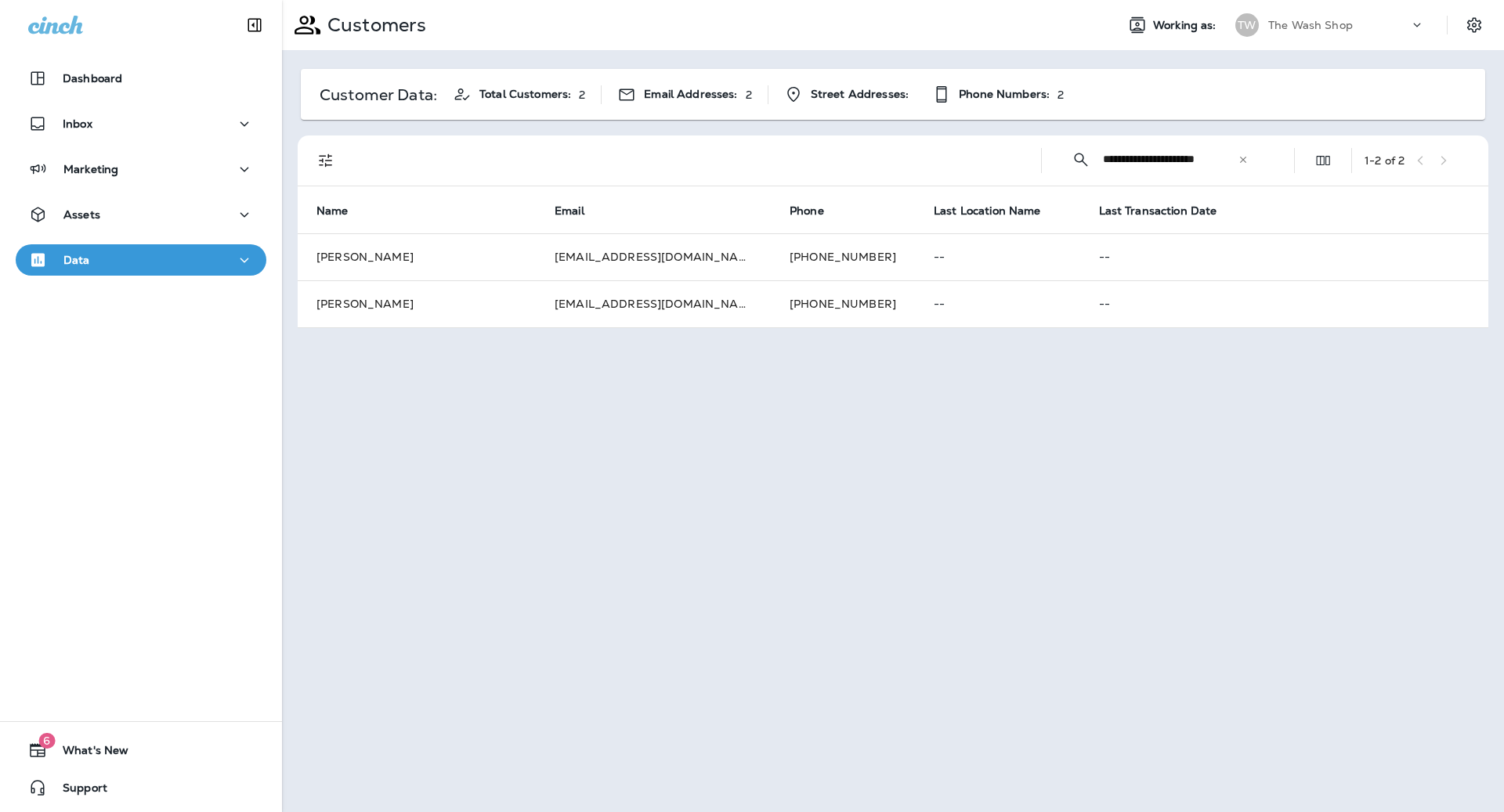
click at [1310, 23] on p "The Wash Shop" at bounding box center [1310, 25] width 84 height 12
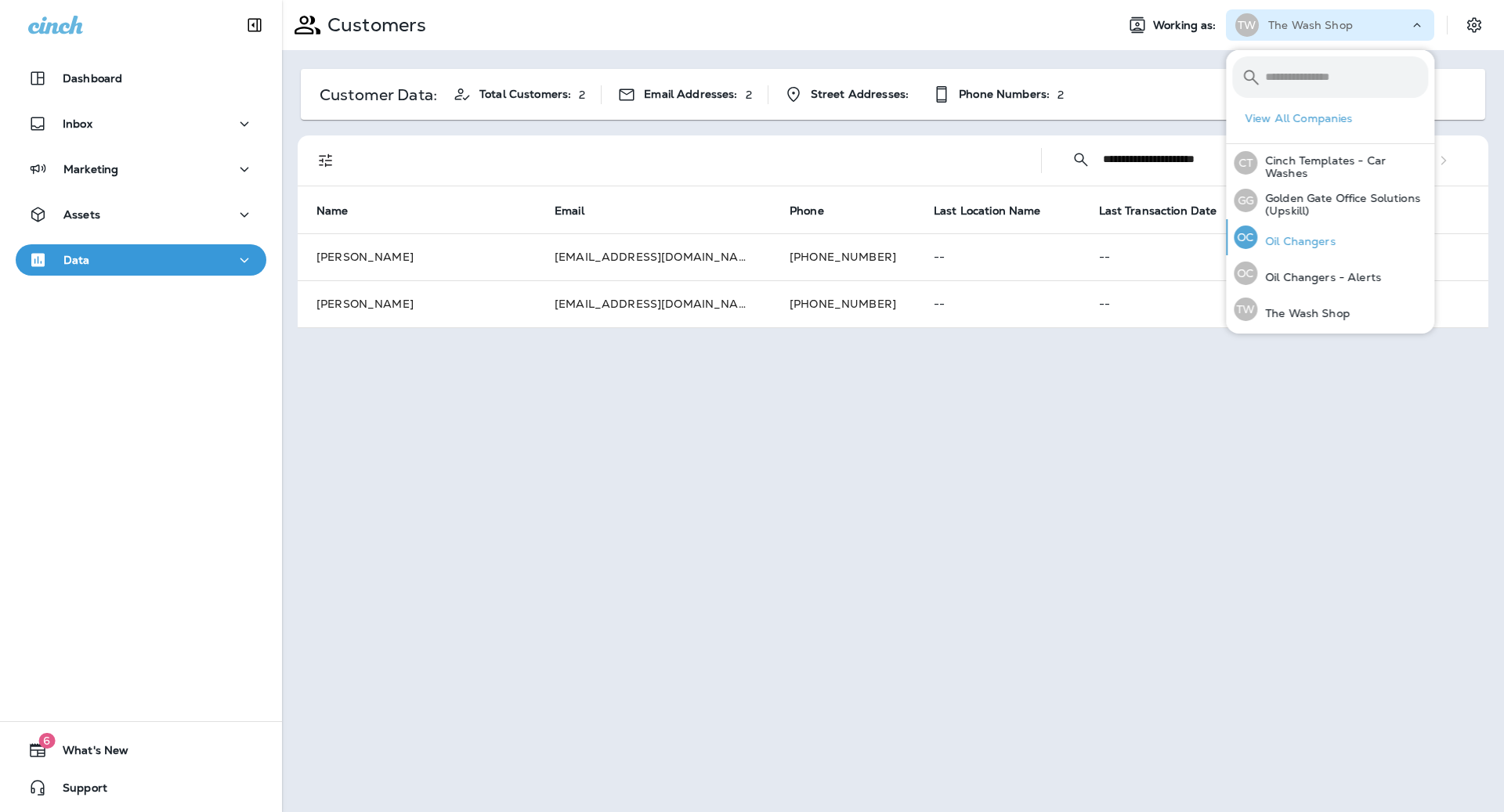
click at [1388, 246] on button "OC Oil Changers" at bounding box center [1330, 237] width 208 height 36
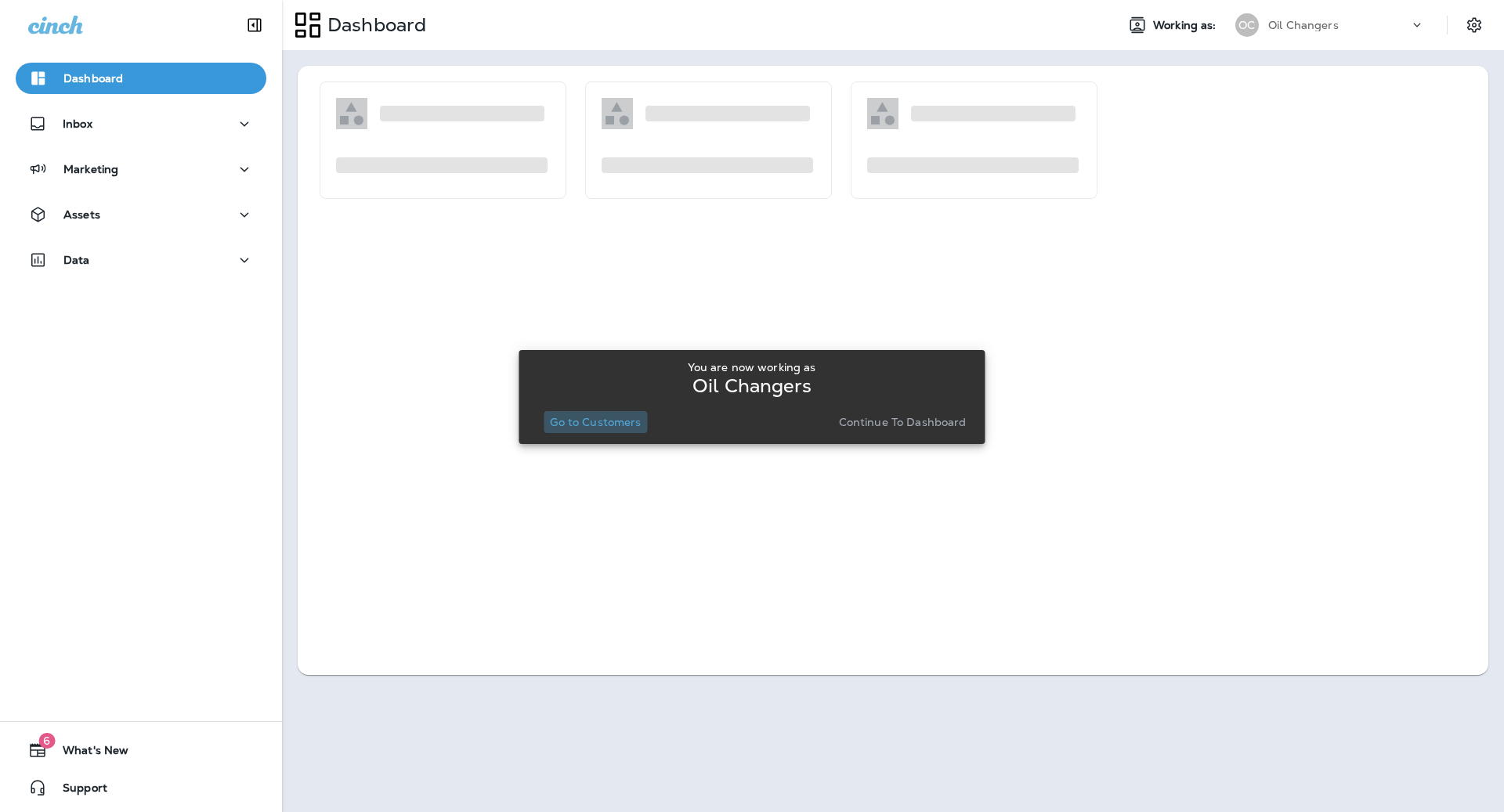
click at [618, 424] on p "Go to Customers" at bounding box center [596, 422] width 91 height 12
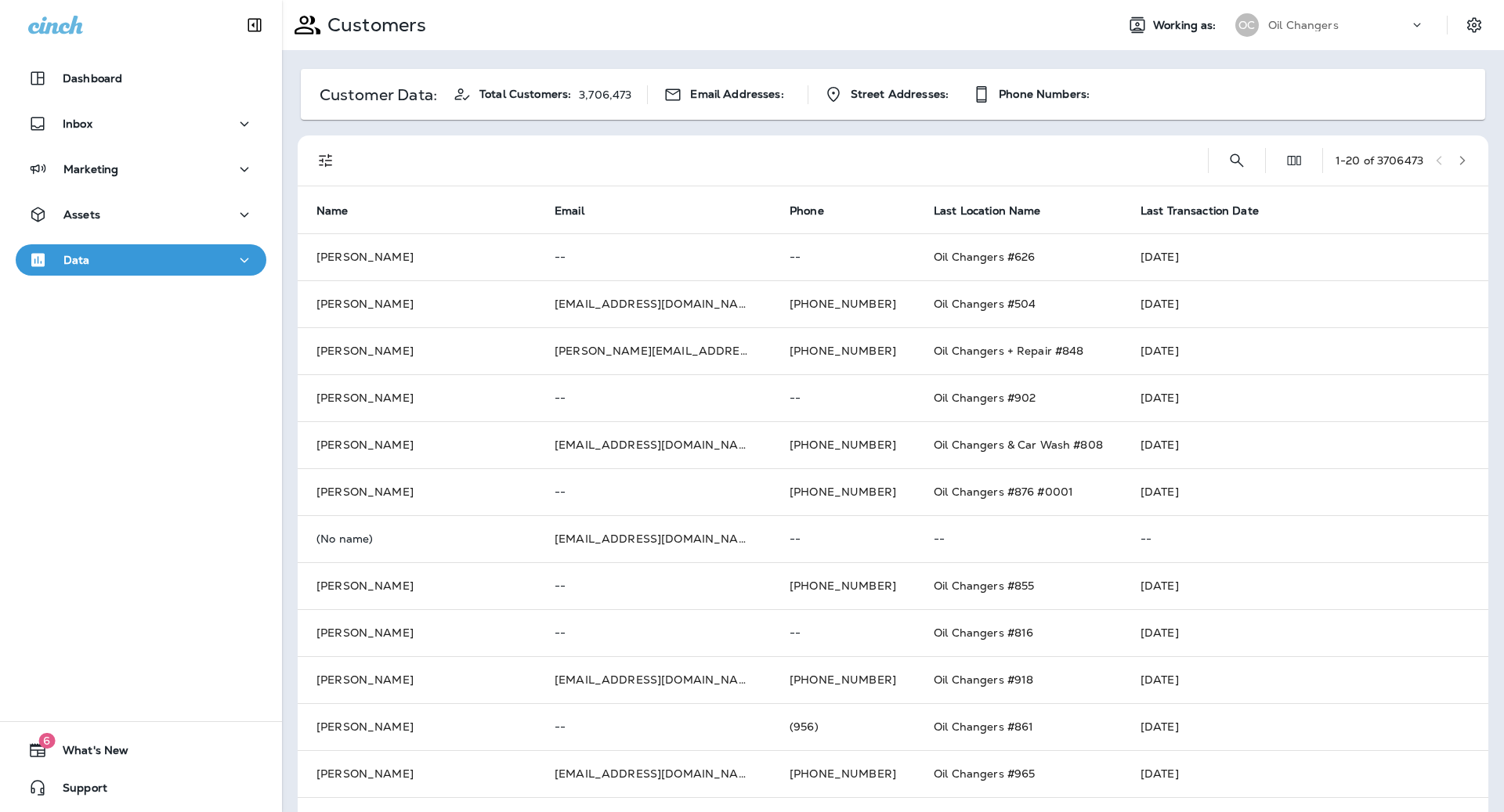
click at [1263, 161] on div "1 - 20 of 3706473" at bounding box center [896, 160] width 1171 height 50
click at [1228, 163] on icon "Search Customers" at bounding box center [1237, 160] width 19 height 19
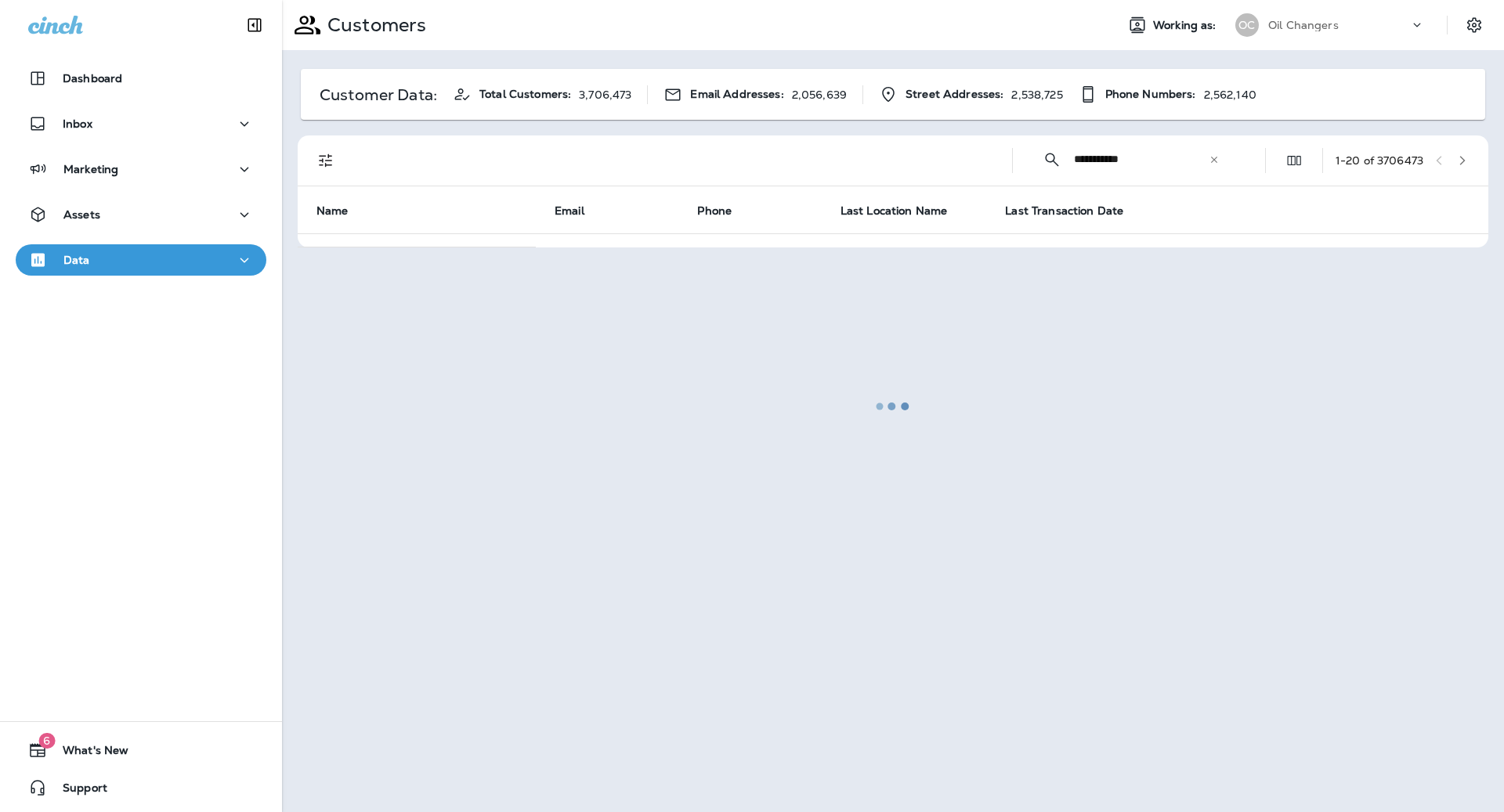
type input "**********"
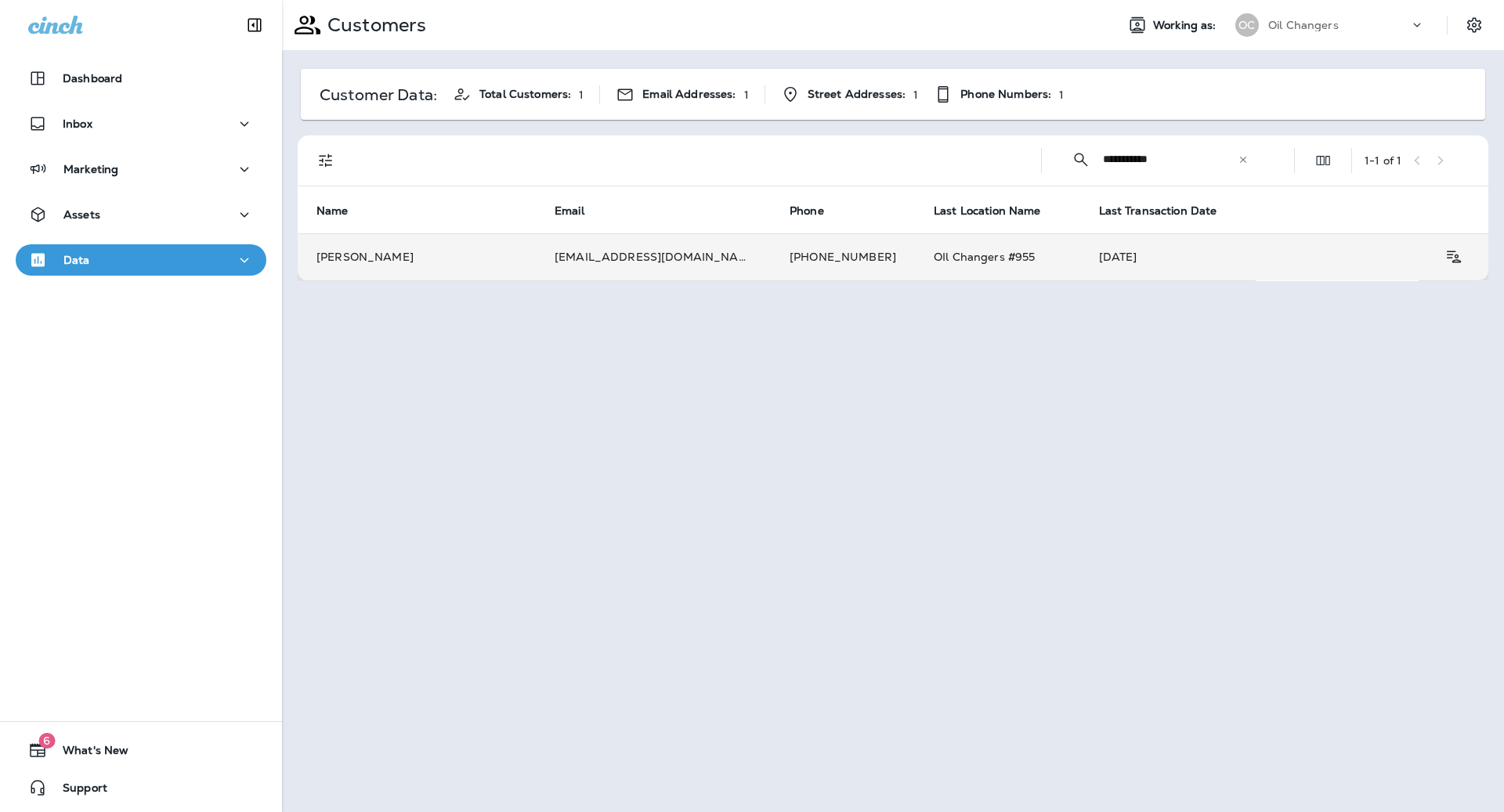
click at [771, 251] on td "[PHONE_NUMBER]" at bounding box center [843, 256] width 144 height 47
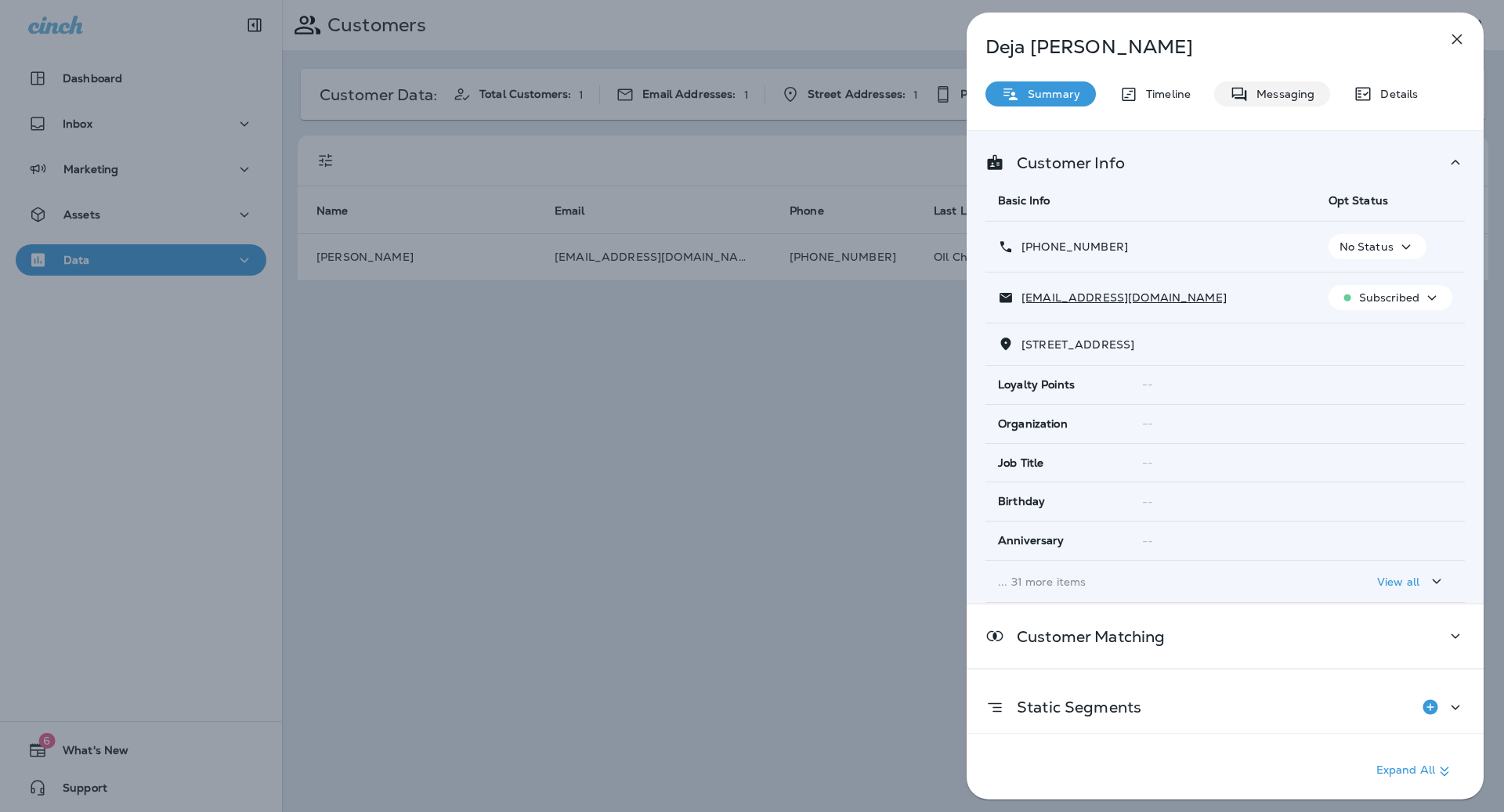
click at [1266, 96] on p "Messaging" at bounding box center [1281, 93] width 66 height 12
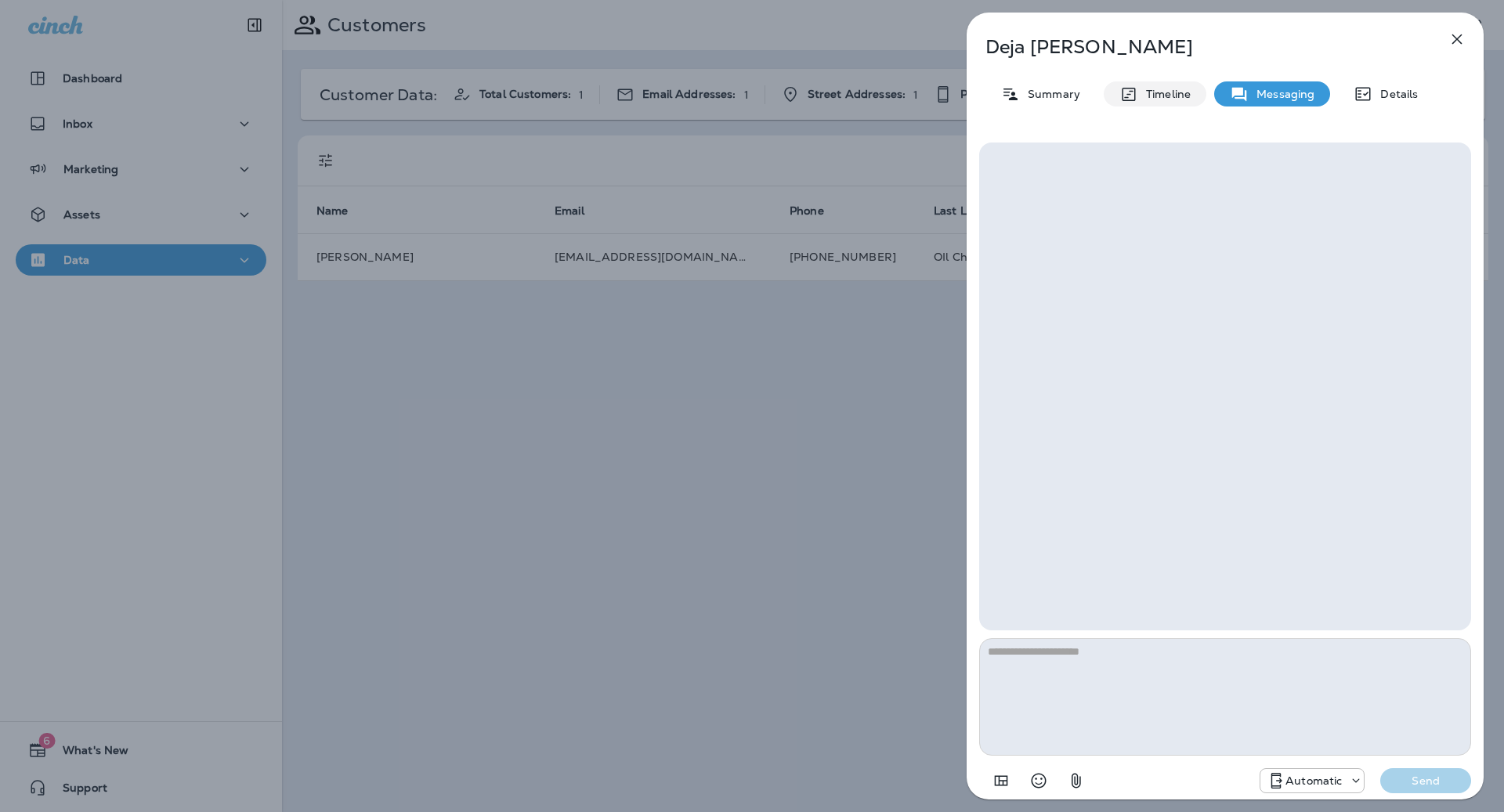
click at [1140, 95] on p "Timeline" at bounding box center [1164, 93] width 52 height 12
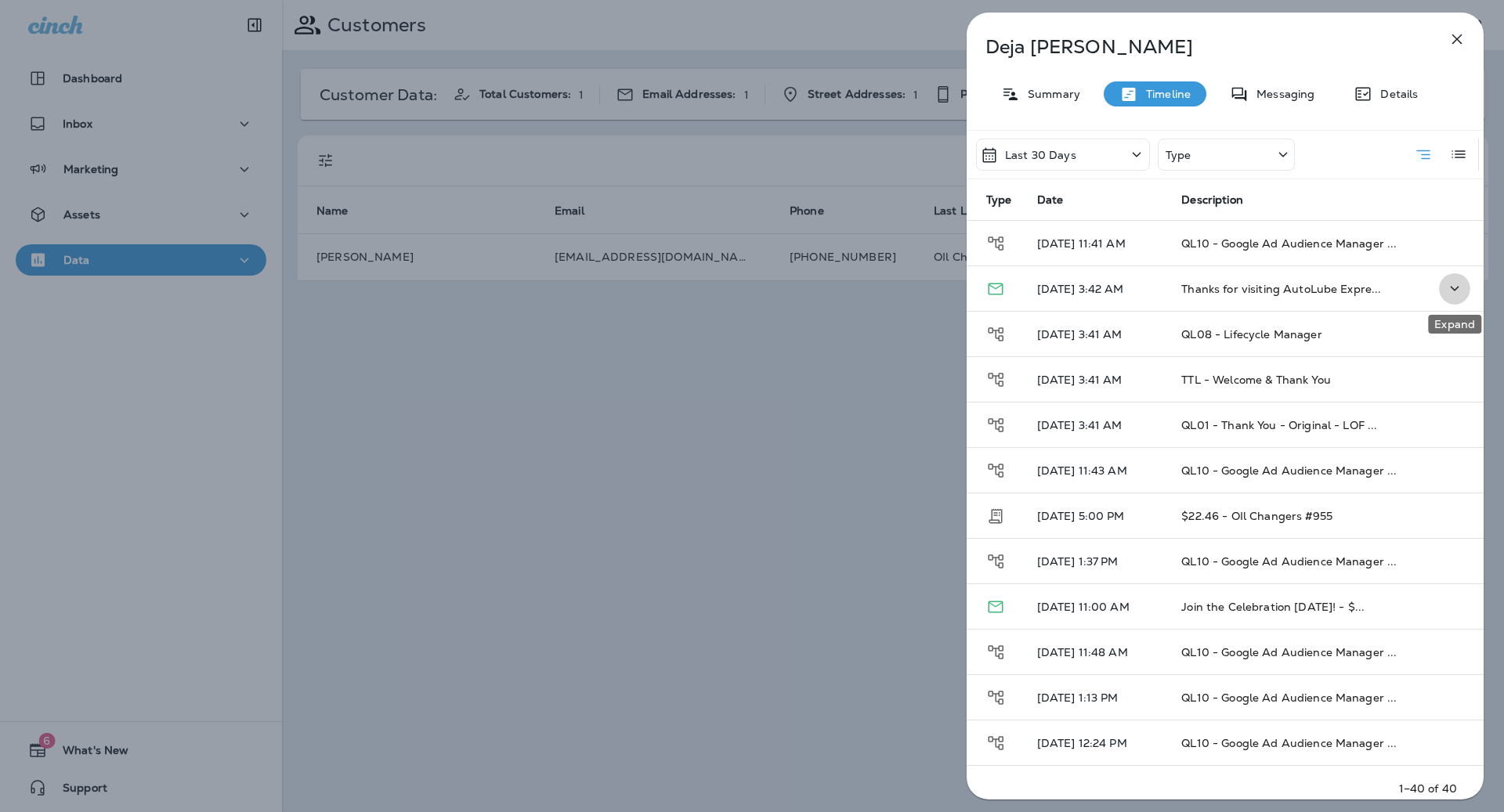
click at [1458, 287] on icon "Expand" at bounding box center [1454, 289] width 19 height 20
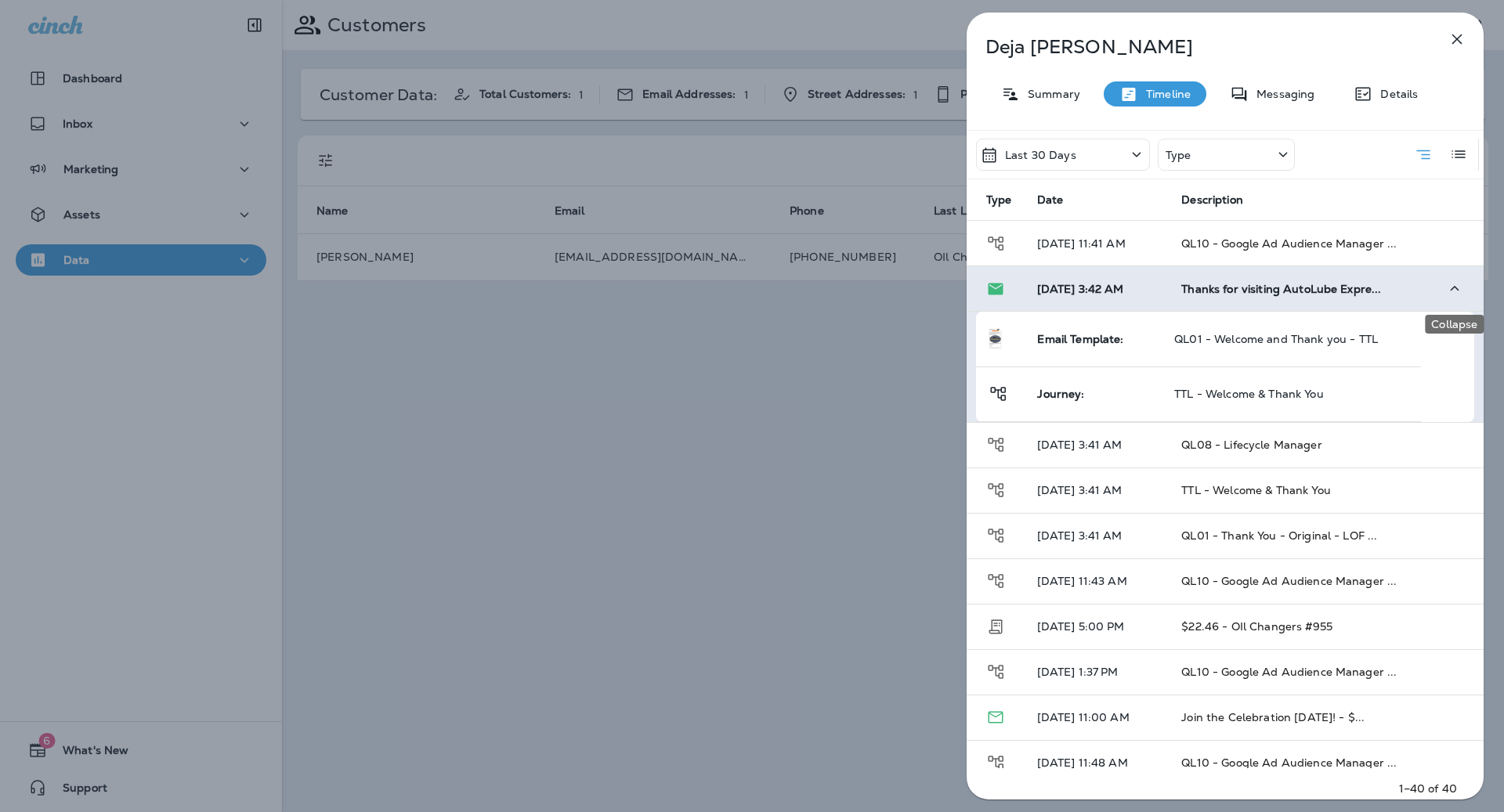
click at [1458, 287] on icon "Collapse" at bounding box center [1454, 289] width 8 height 5
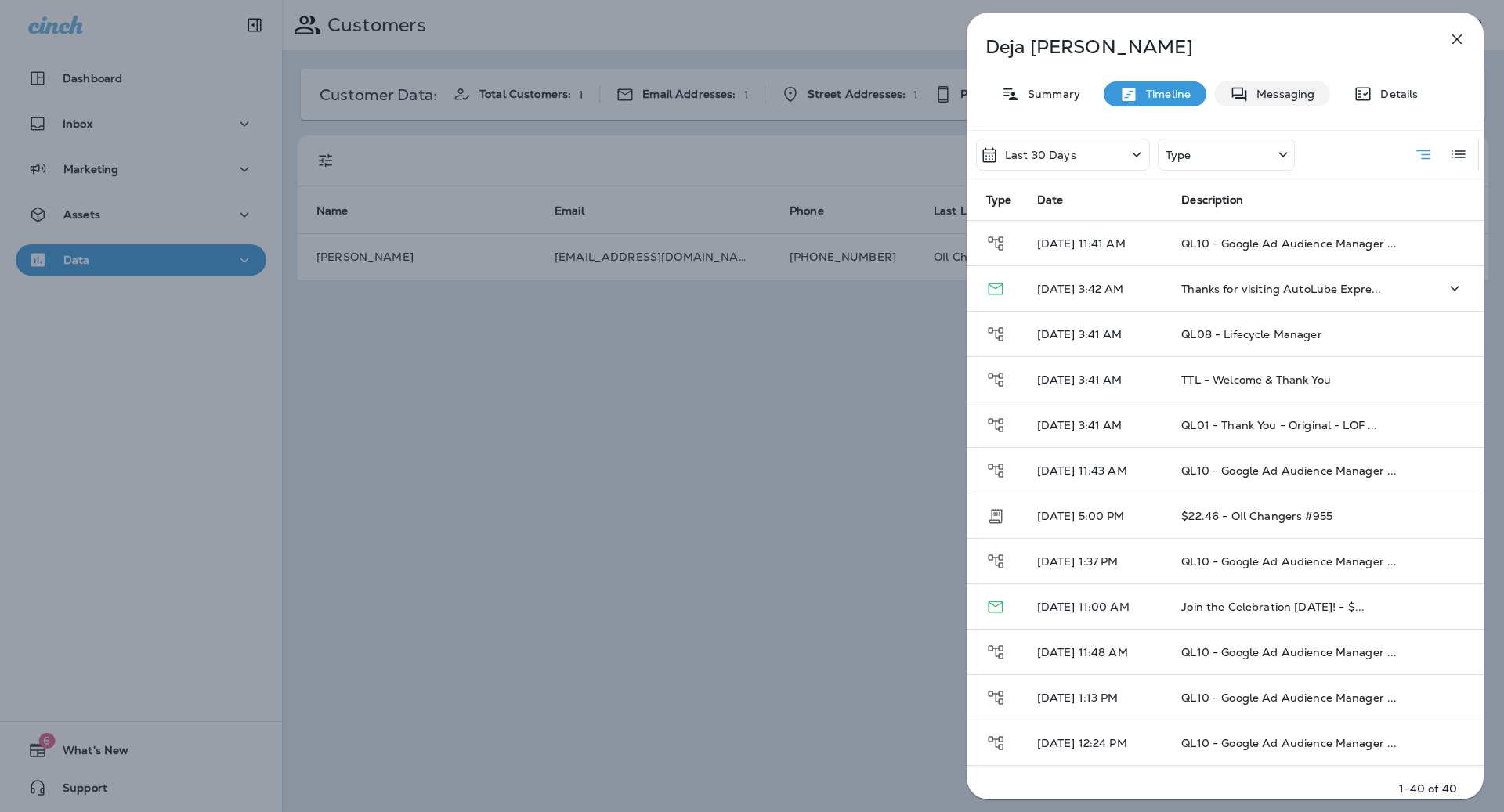
click at [1311, 98] on p "Messaging" at bounding box center [1281, 93] width 66 height 12
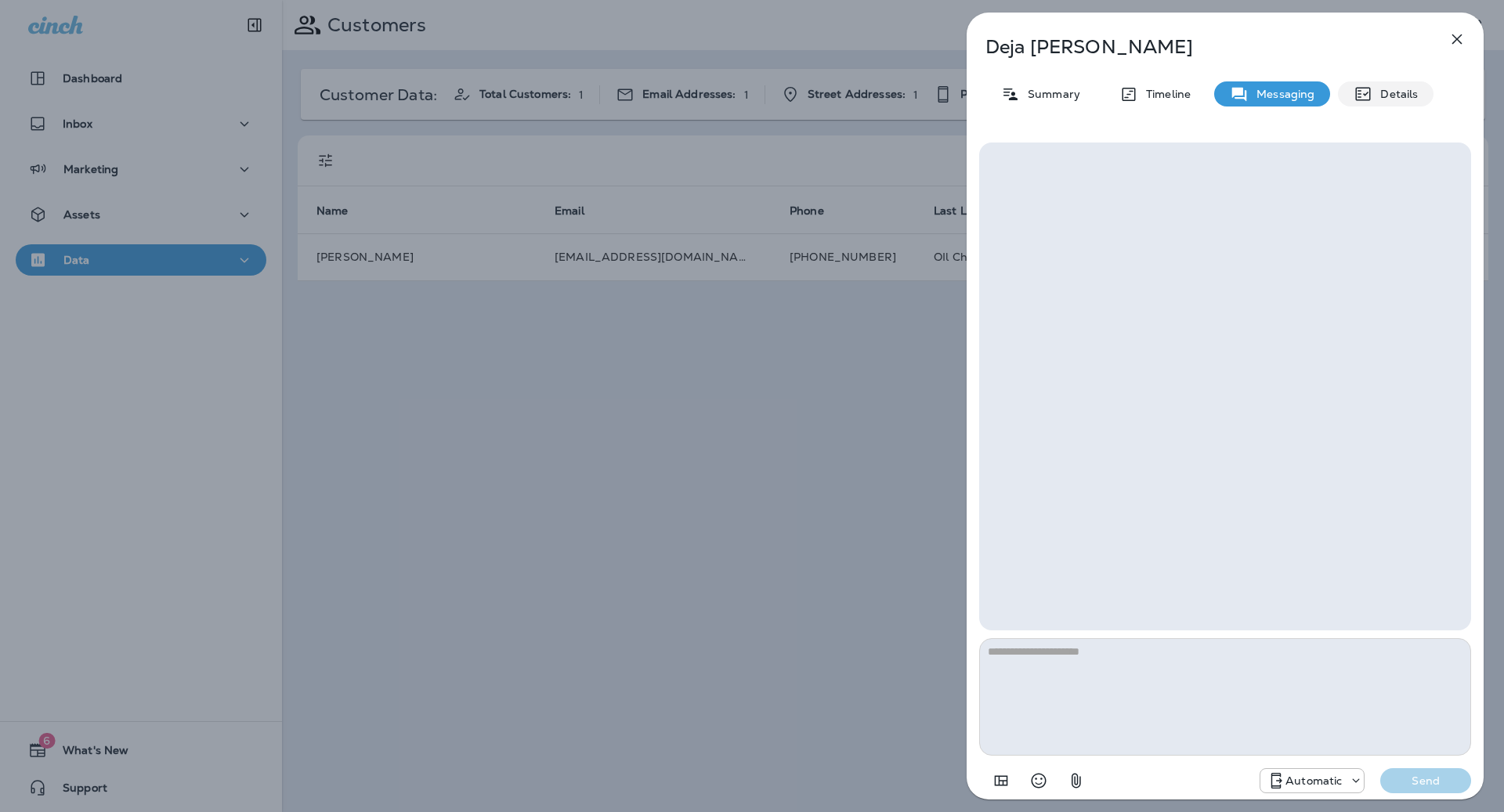
click at [1372, 96] on p "Details" at bounding box center [1395, 93] width 46 height 12
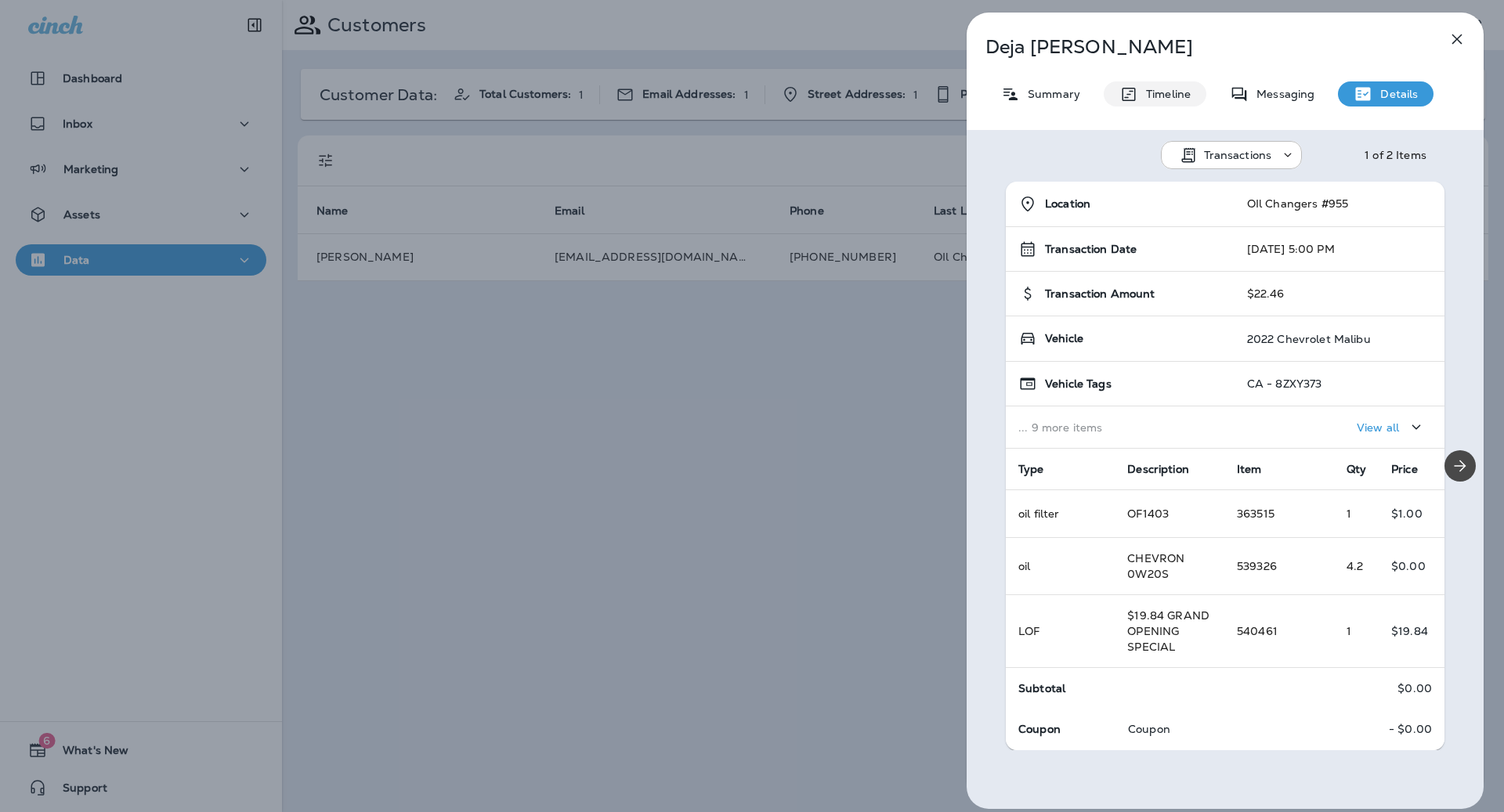
click at [1184, 96] on p "Timeline" at bounding box center [1164, 93] width 52 height 12
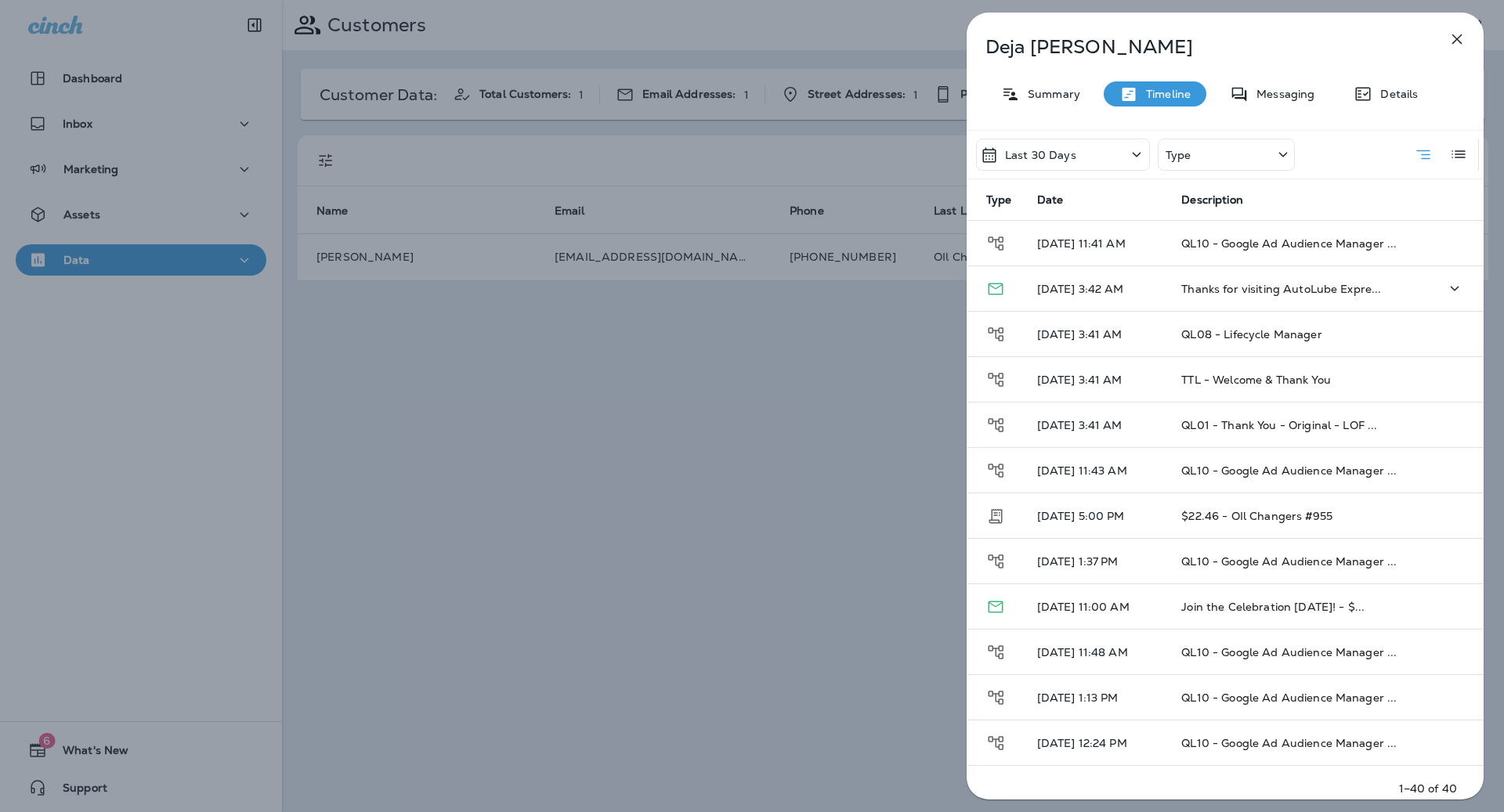
click at [1066, 290] on p "[DATE] 3:42 AM" at bounding box center [1096, 289] width 120 height 12
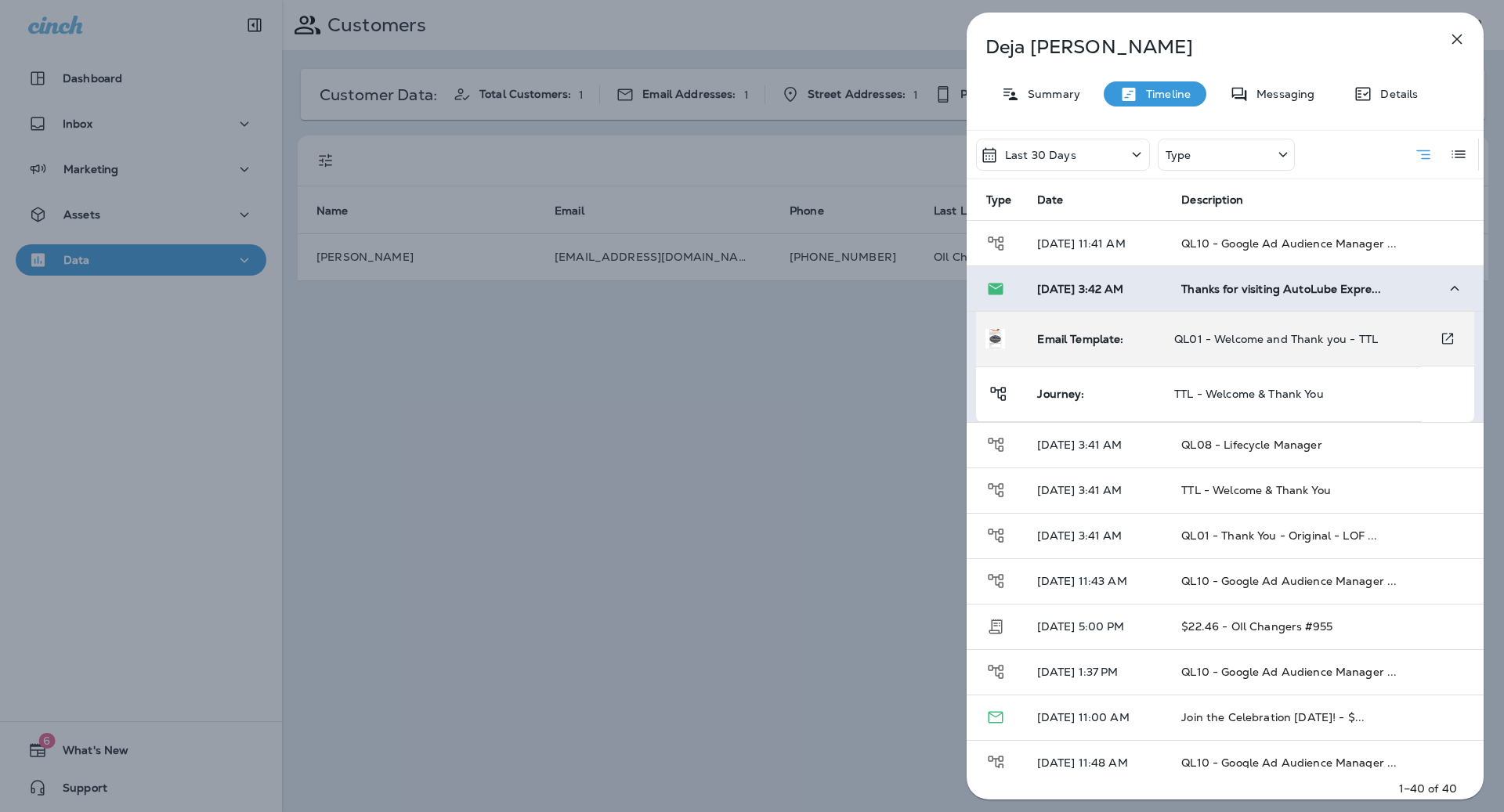
click at [1296, 342] on span "QL01 - Welcome and Thank you - TTL" at bounding box center [1276, 338] width 204 height 14
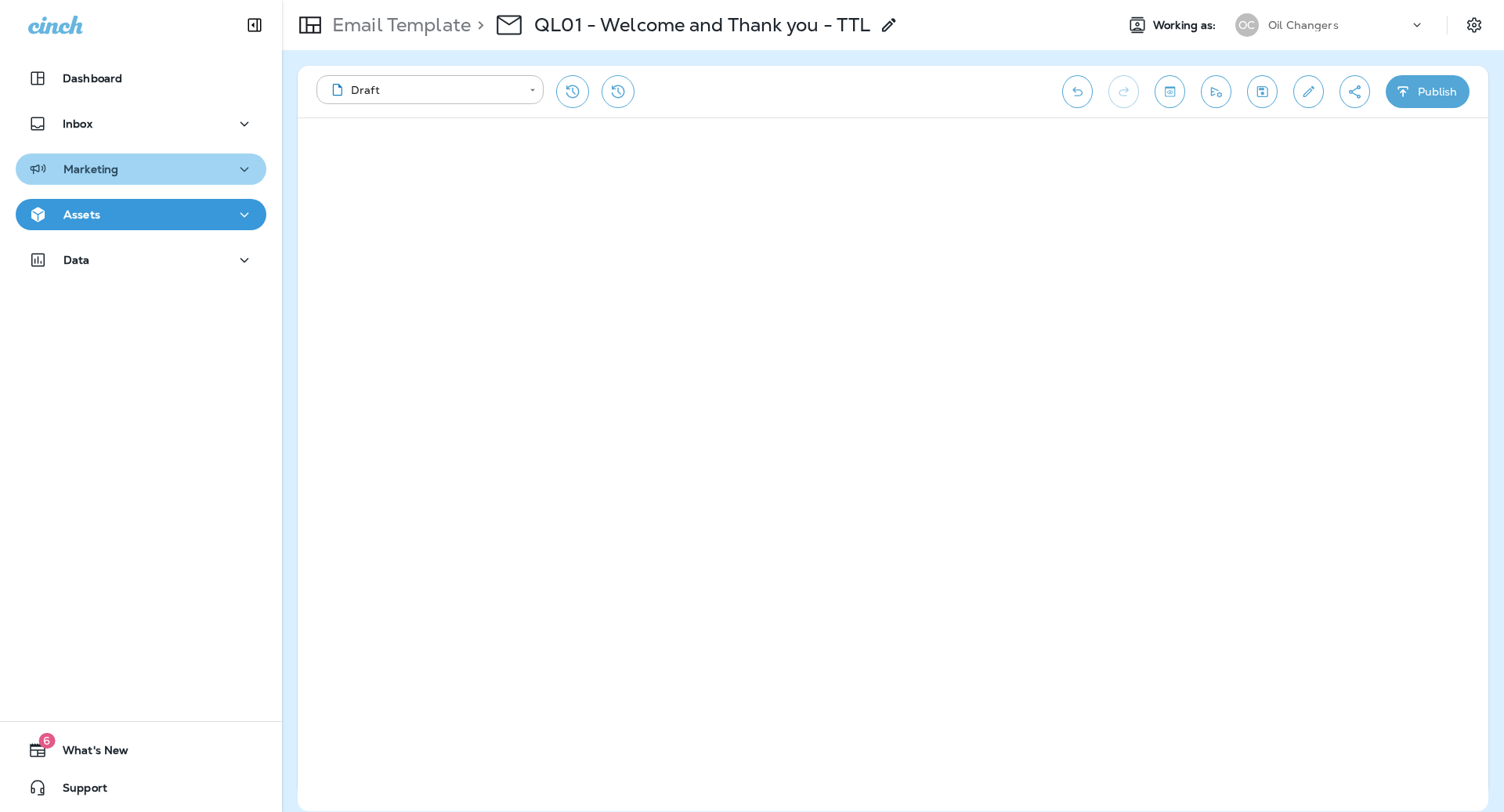
click at [78, 163] on p "Marketing" at bounding box center [91, 169] width 55 height 12
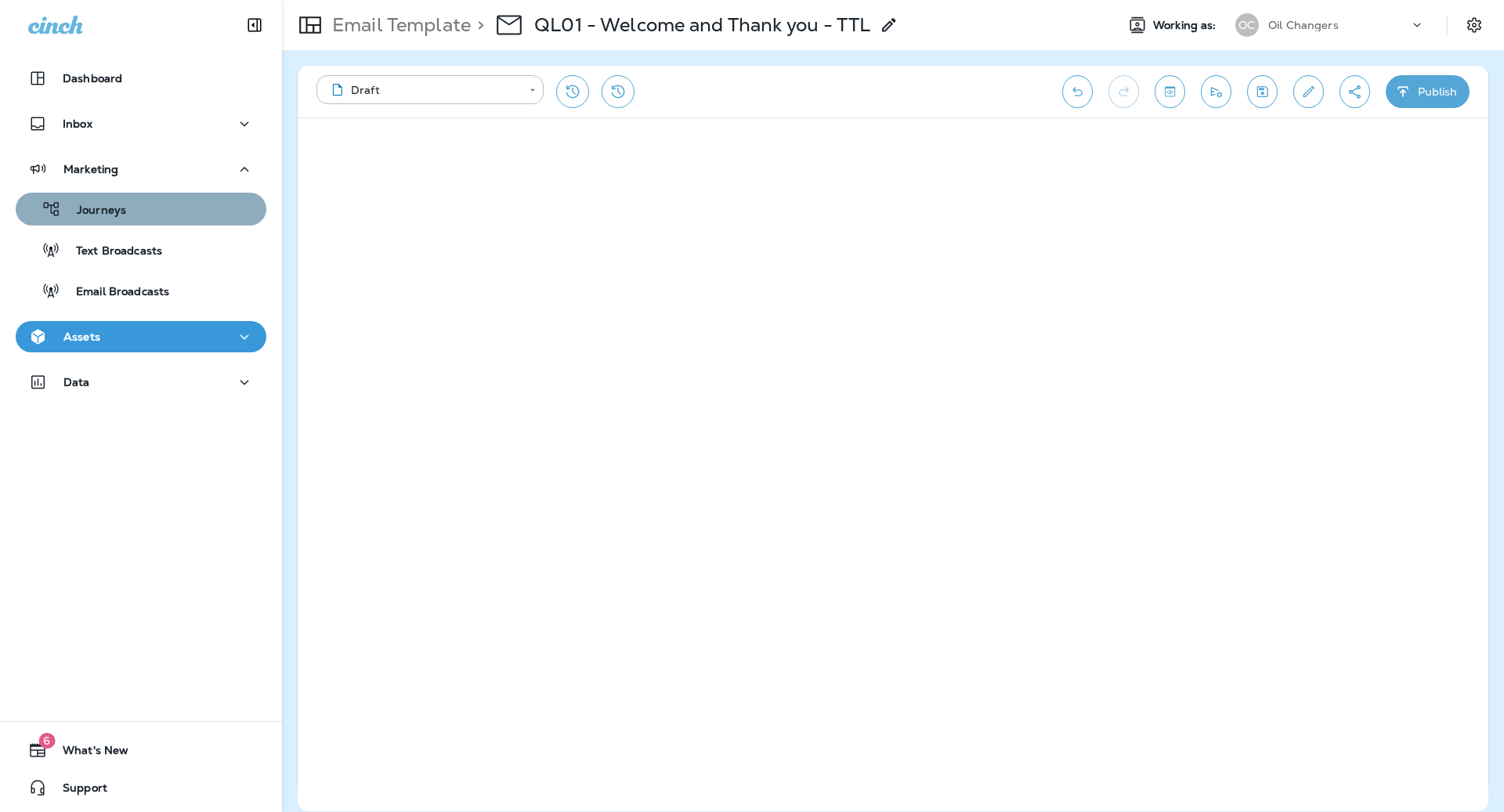
click at [137, 215] on div "Journeys" at bounding box center [141, 209] width 238 height 23
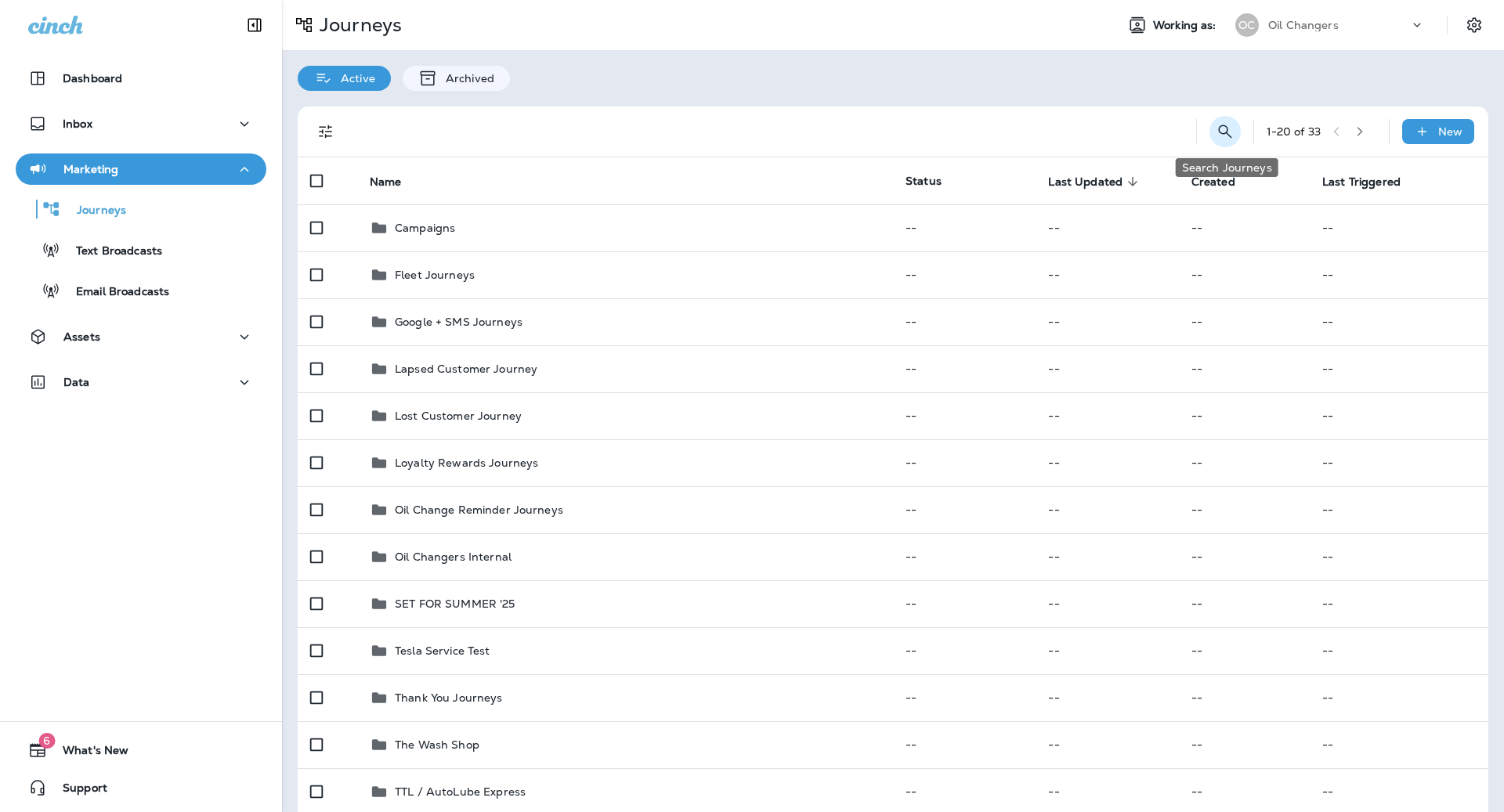
click at [1215, 131] on icon "Search Journeys" at bounding box center [1224, 131] width 19 height 19
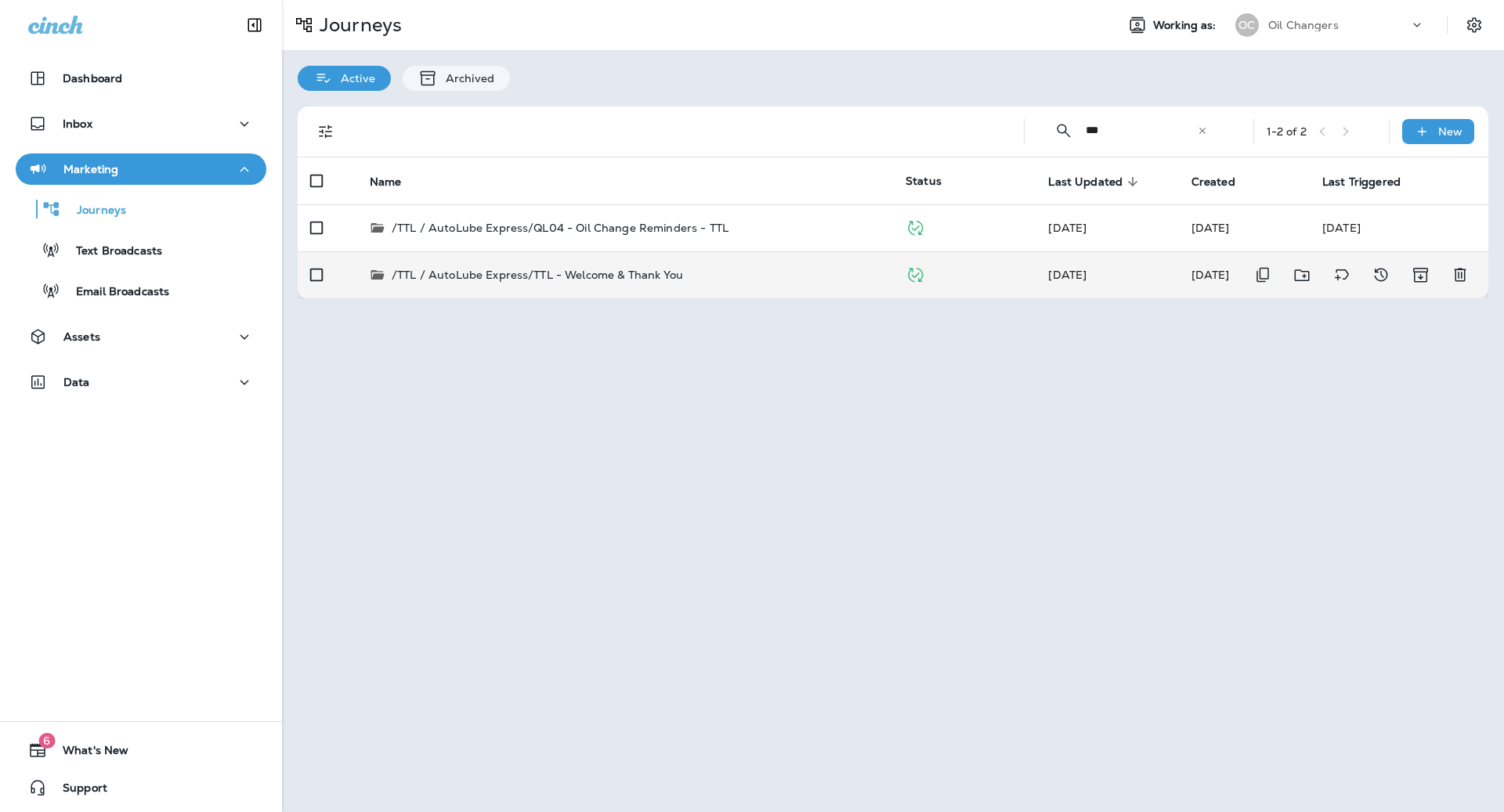
type input "***"
click at [862, 284] on td "/TTL / AutoLube Express/TTL - Welcome & Thank You" at bounding box center [625, 275] width 536 height 47
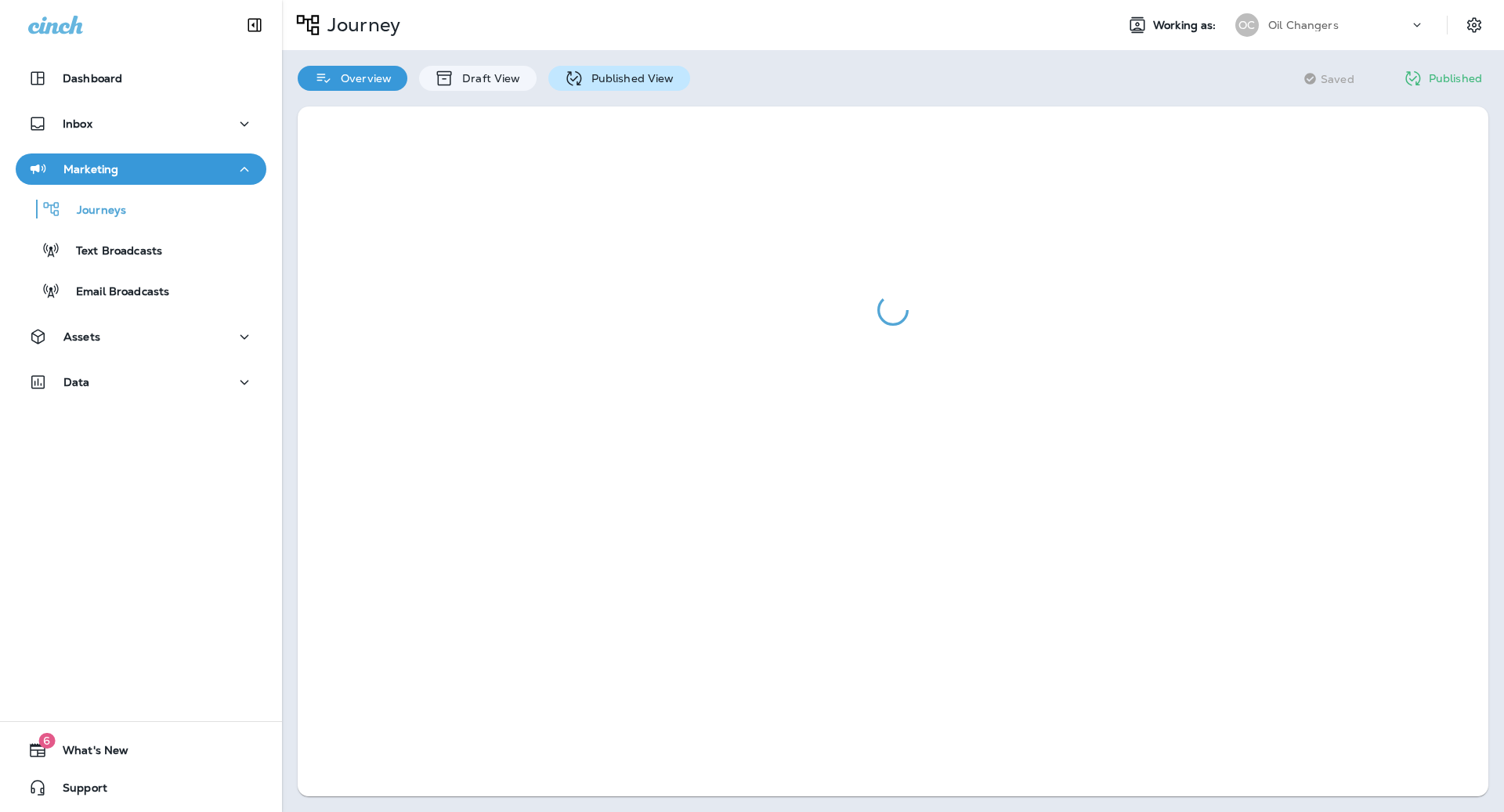
click at [630, 72] on p "Published View" at bounding box center [629, 78] width 91 height 12
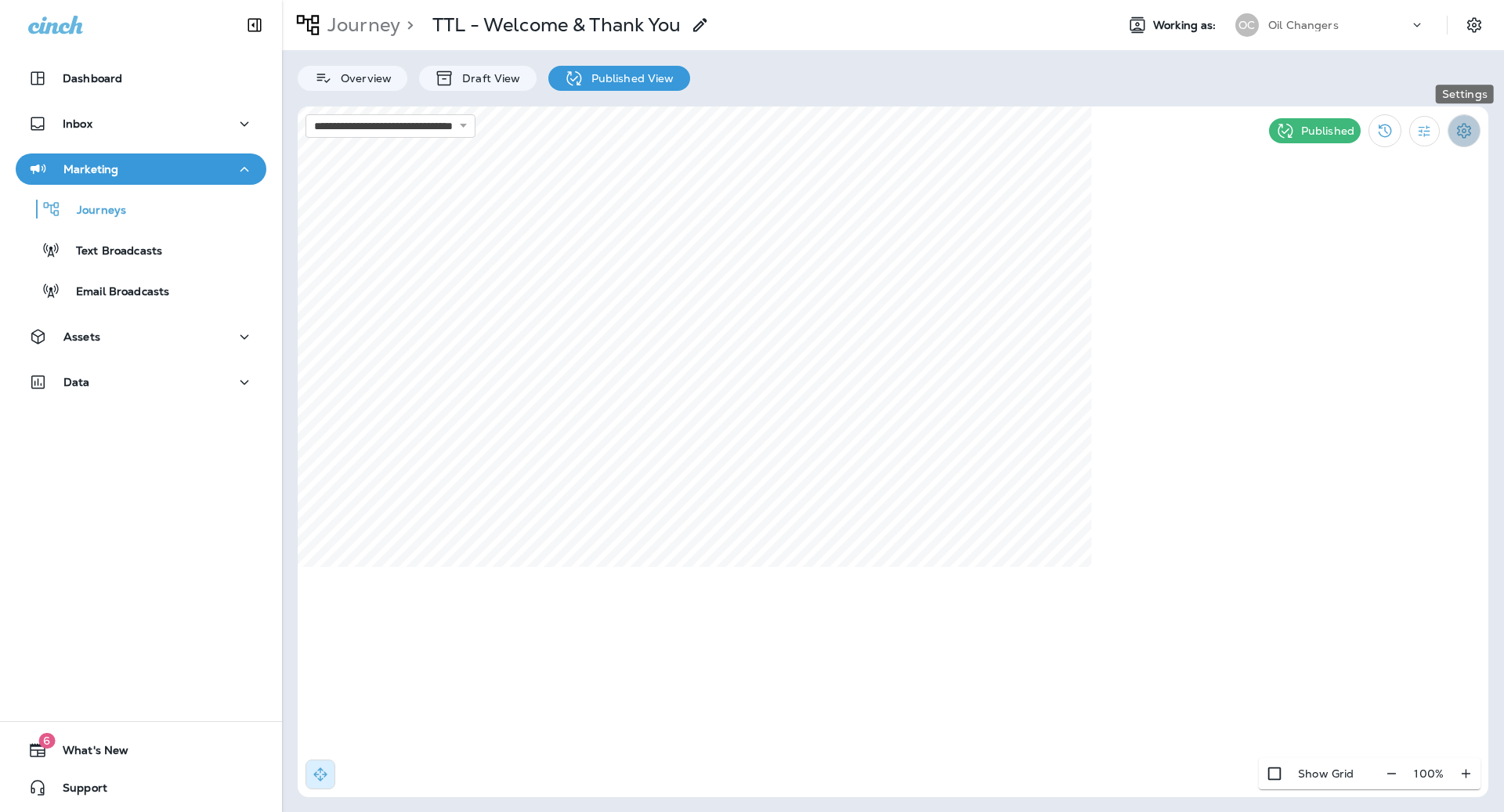
click at [1470, 134] on icon "Settings" at bounding box center [1463, 131] width 14 height 15
click at [1405, 221] on li "Pause Journey" at bounding box center [1369, 212] width 161 height 37
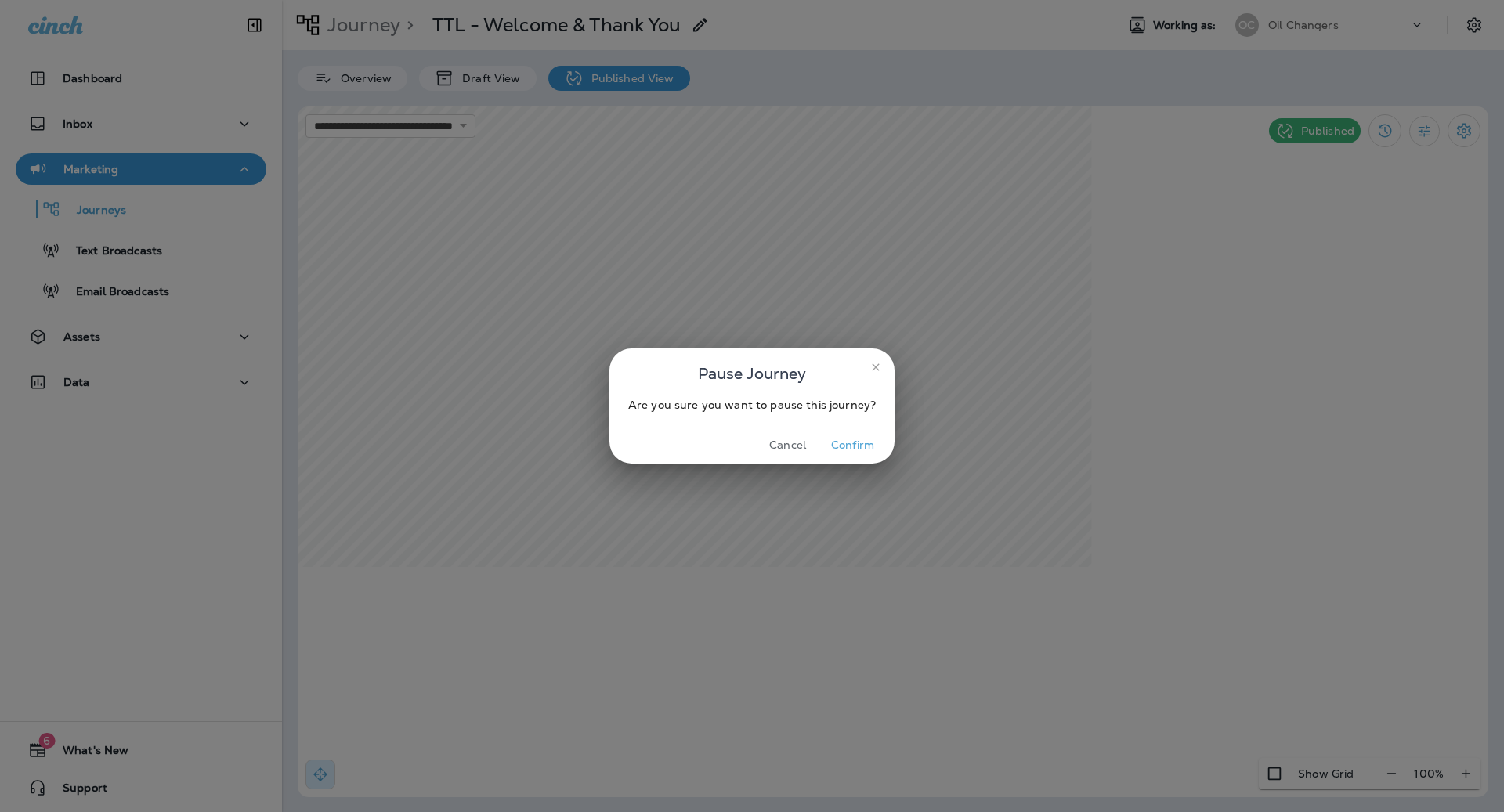
click at [860, 442] on button "Confirm" at bounding box center [852, 445] width 59 height 24
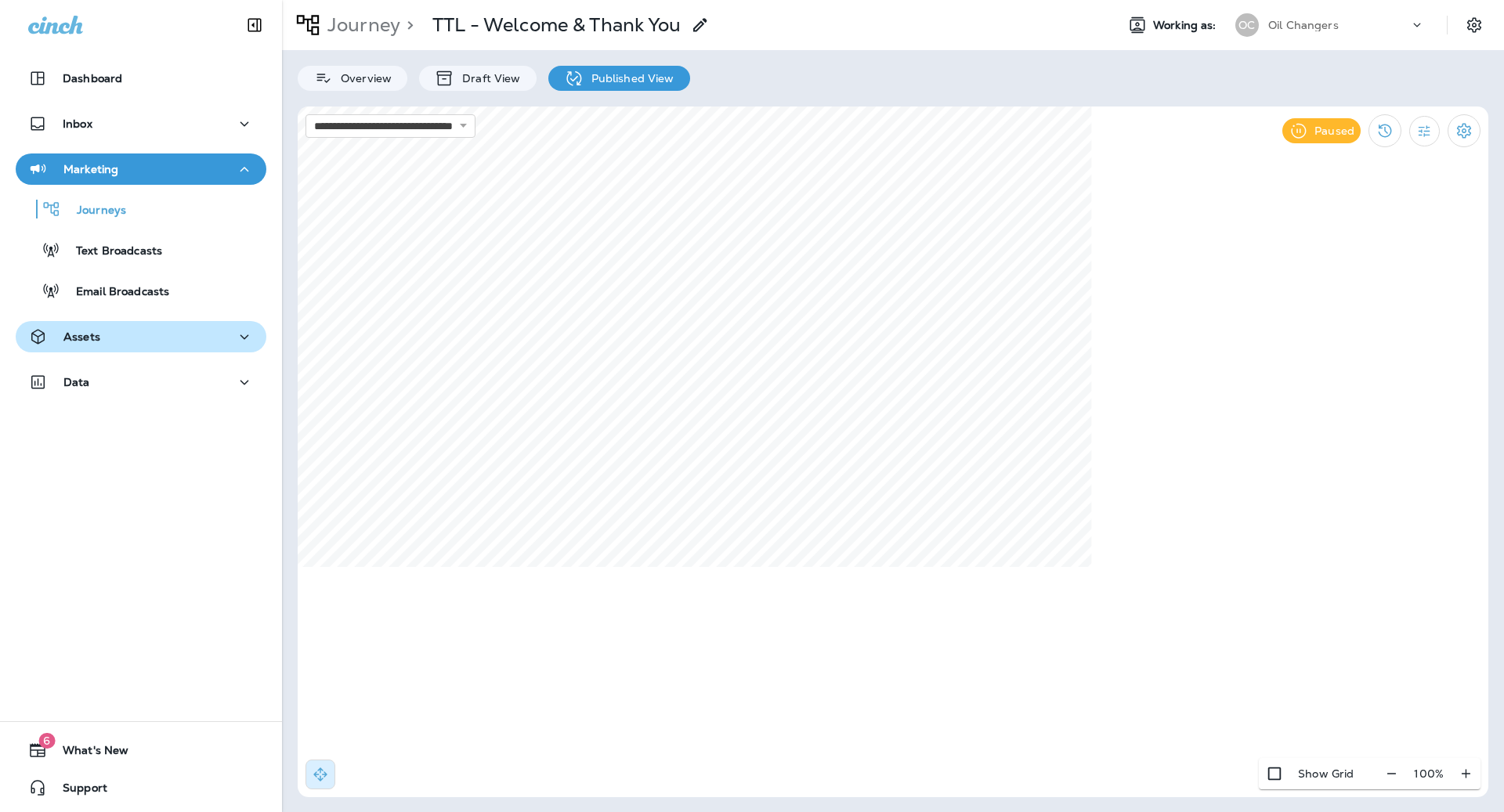
click at [153, 334] on div "Assets" at bounding box center [141, 337] width 226 height 20
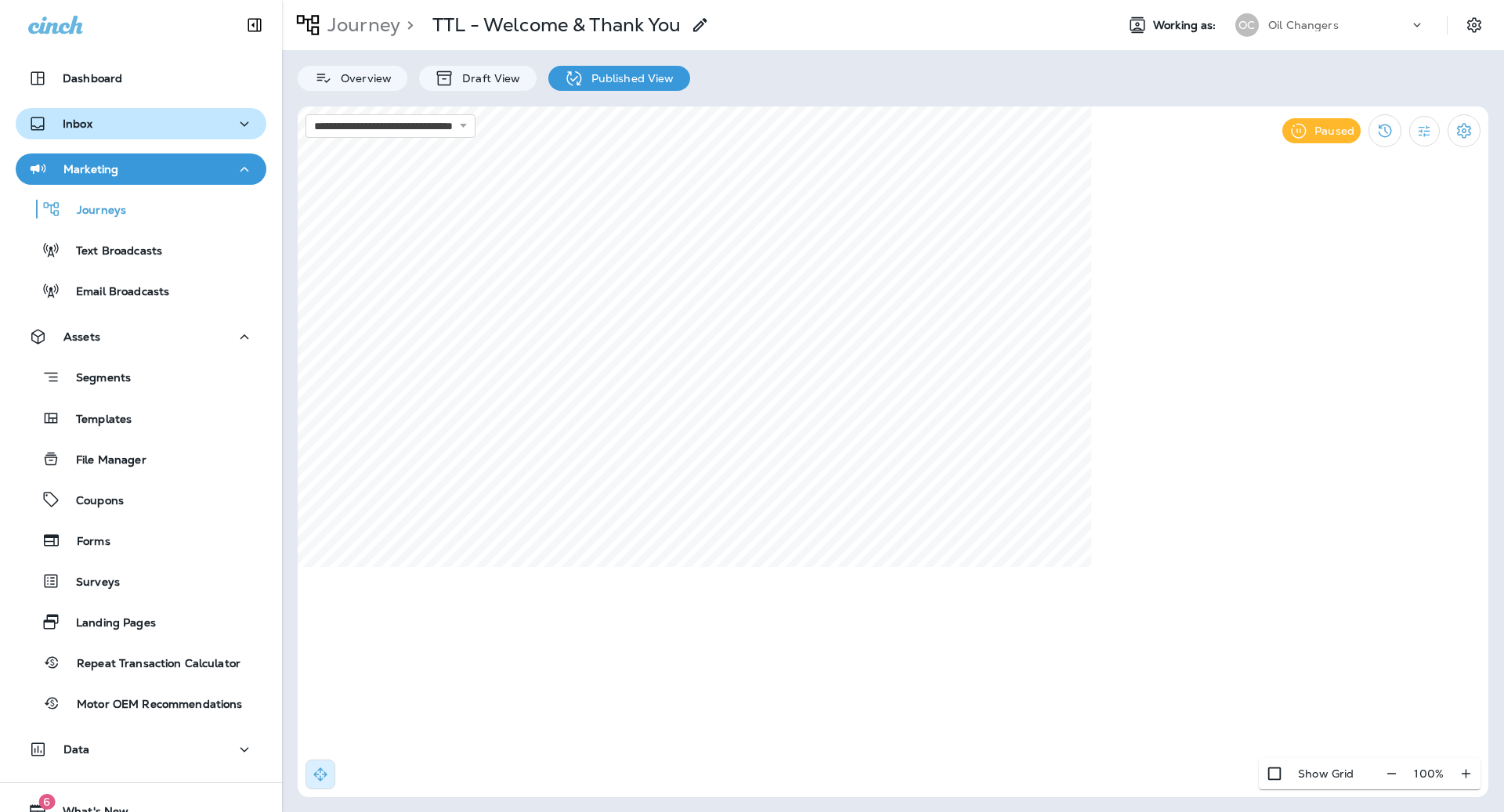
click at [159, 110] on button "Inbox" at bounding box center [141, 124] width 251 height 31
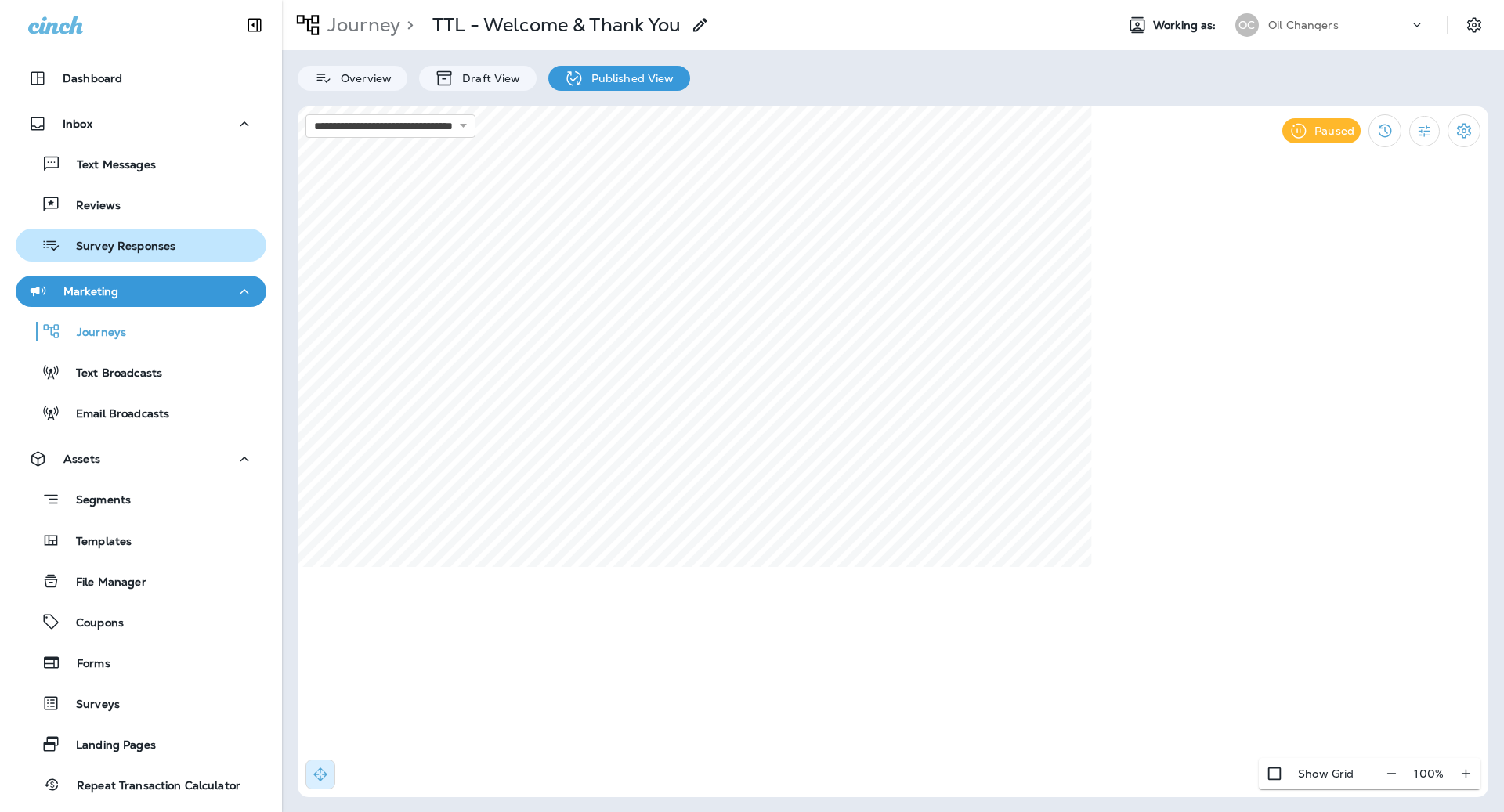
scroll to position [183, 0]
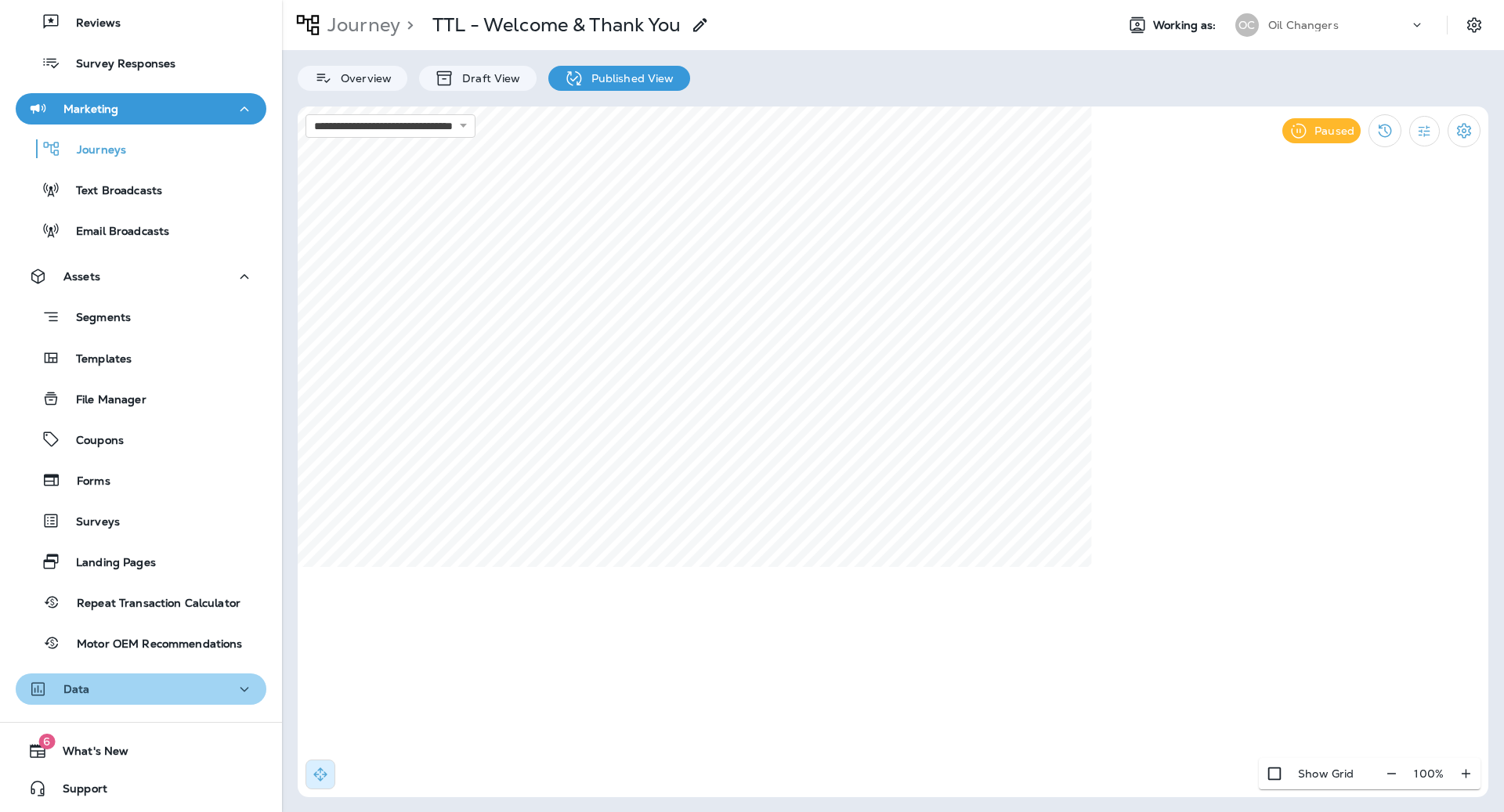
click at [110, 683] on div "Data" at bounding box center [141, 690] width 226 height 20
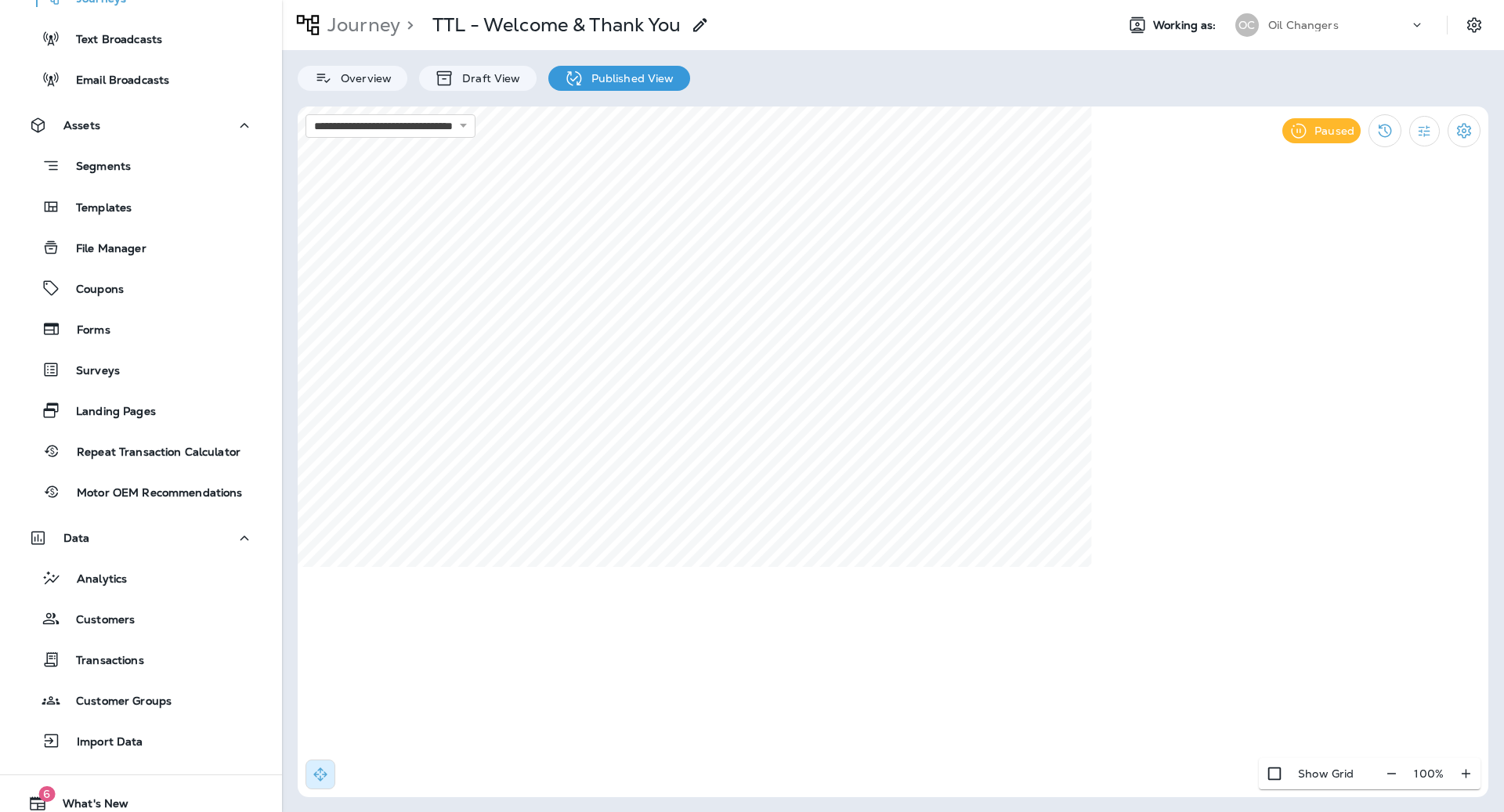
scroll to position [351, 0]
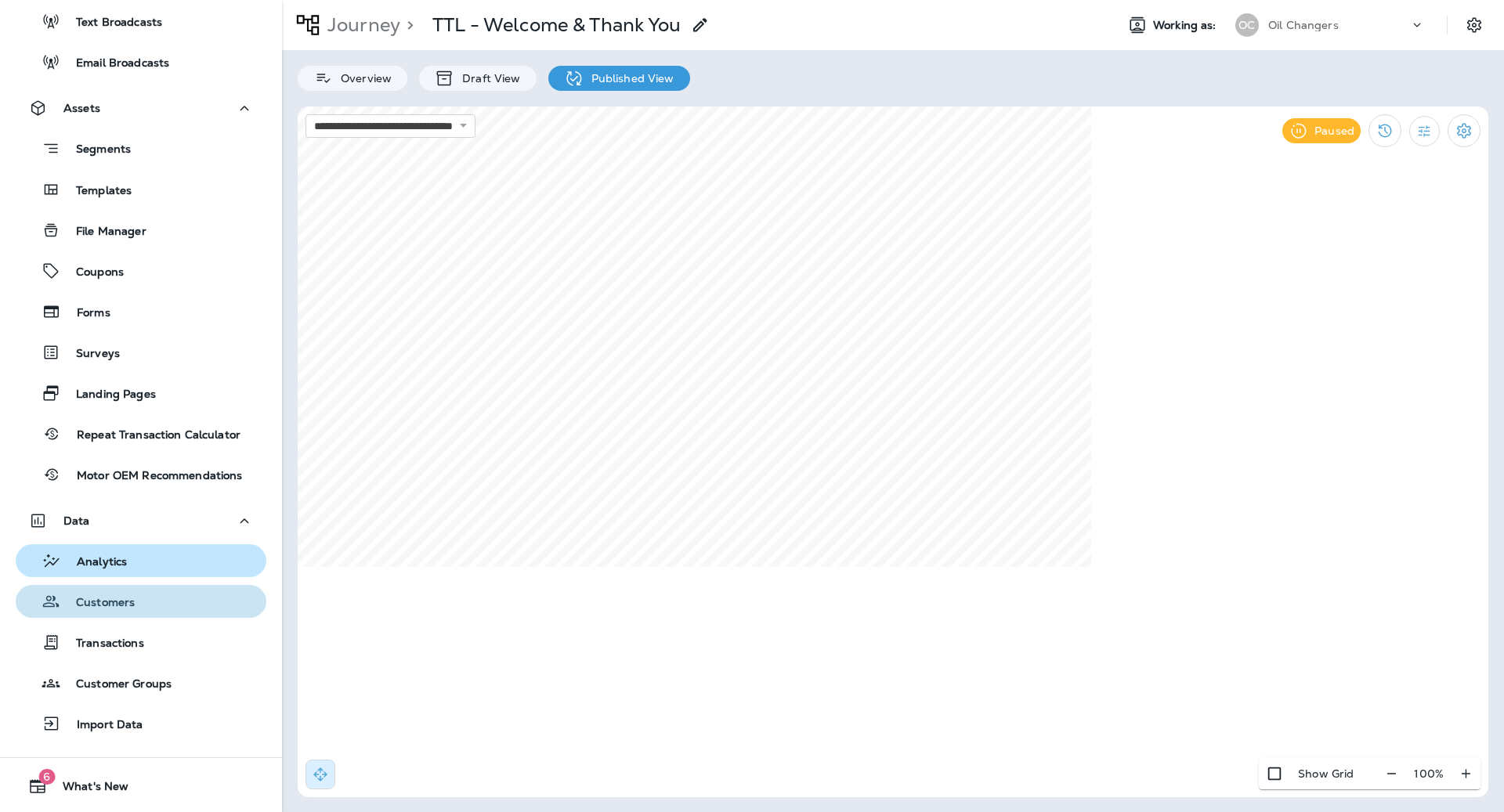
drag, startPoint x: 151, startPoint y: 612, endPoint x: 140, endPoint y: 567, distance: 46.3
click at [151, 612] on div "Customers" at bounding box center [141, 601] width 238 height 23
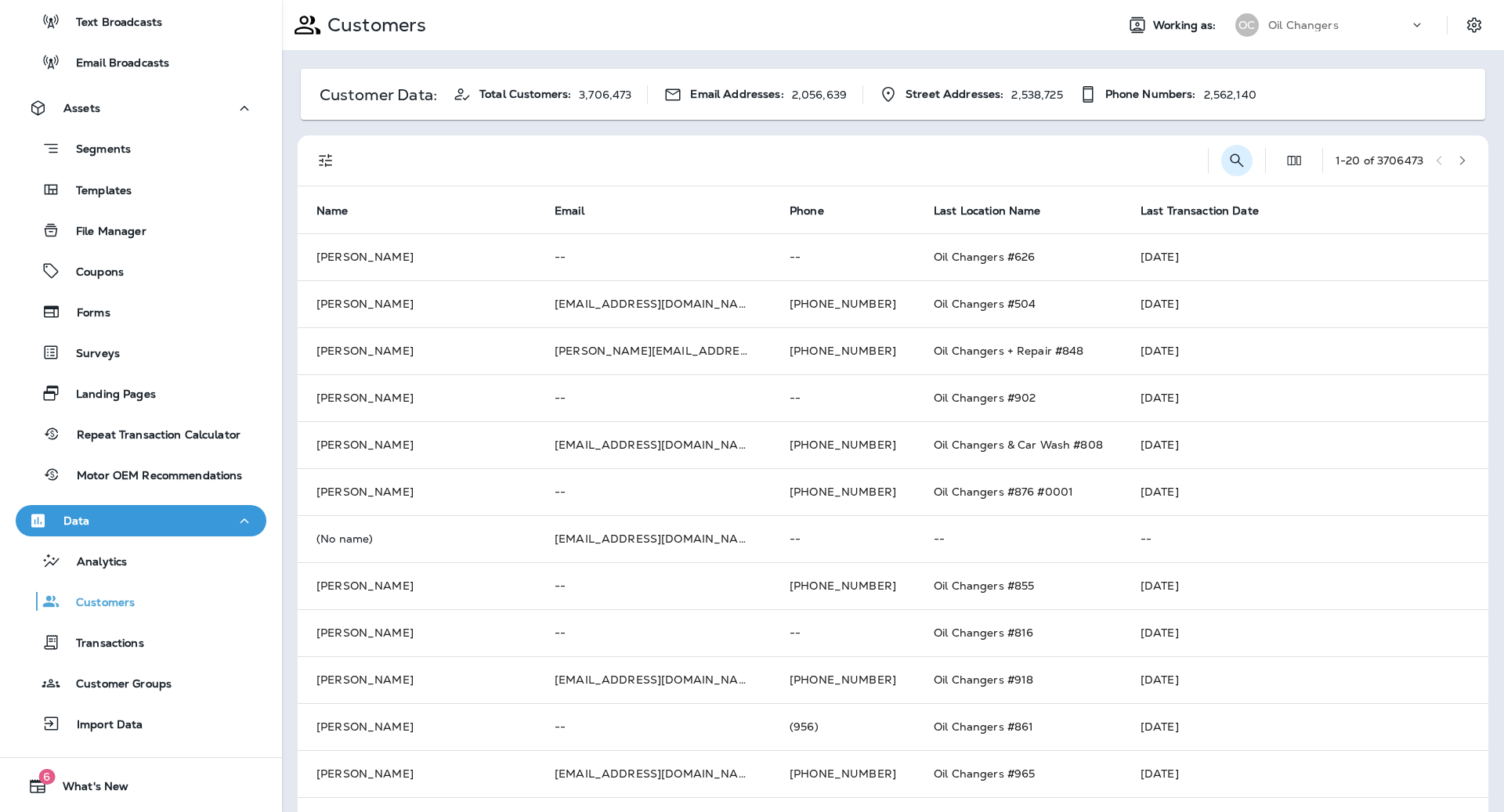
click at [1232, 157] on icon "Search Customers" at bounding box center [1237, 160] width 19 height 19
type input "**********"
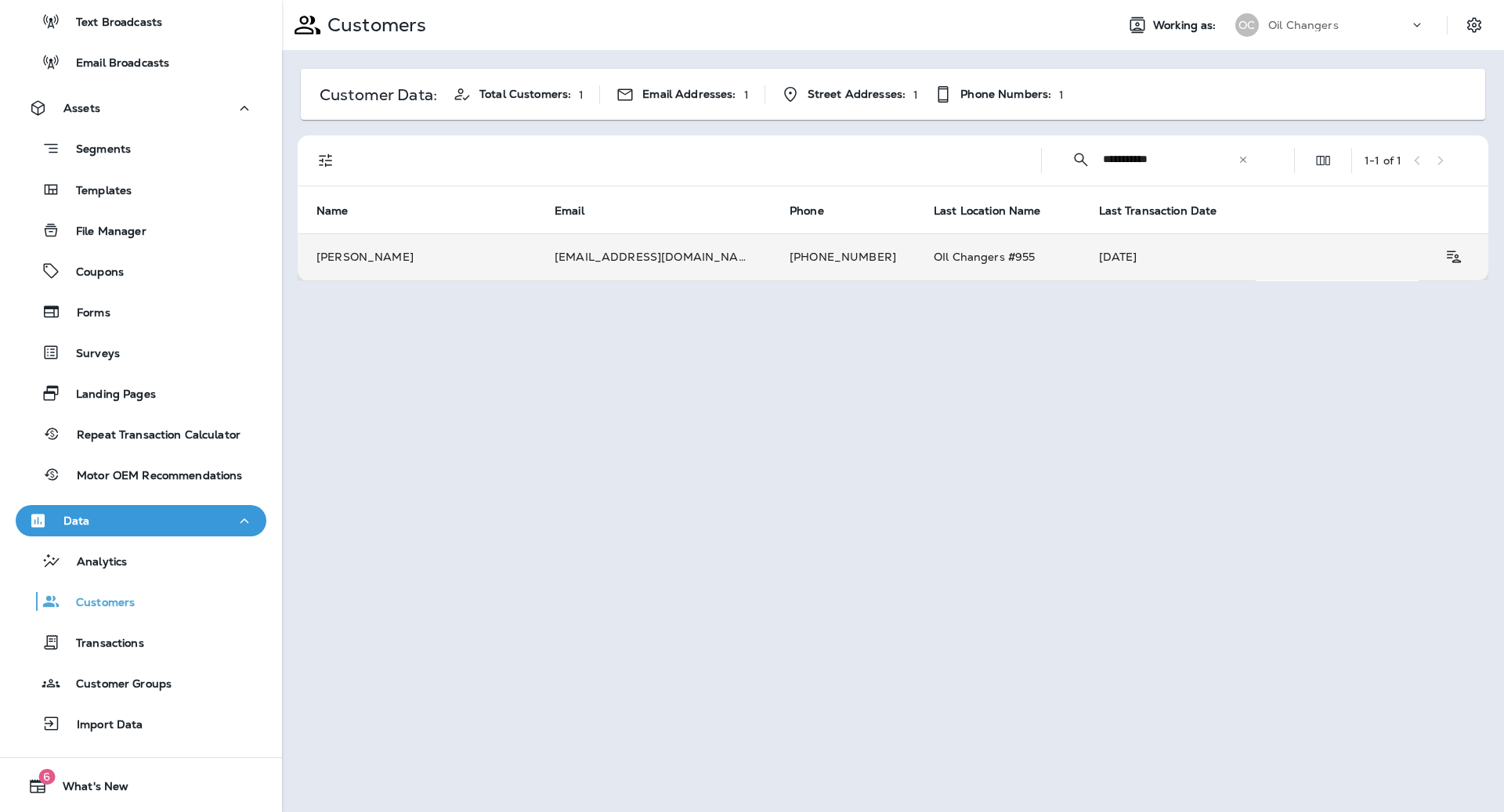
click at [813, 259] on td "[PHONE_NUMBER]" at bounding box center [843, 256] width 144 height 47
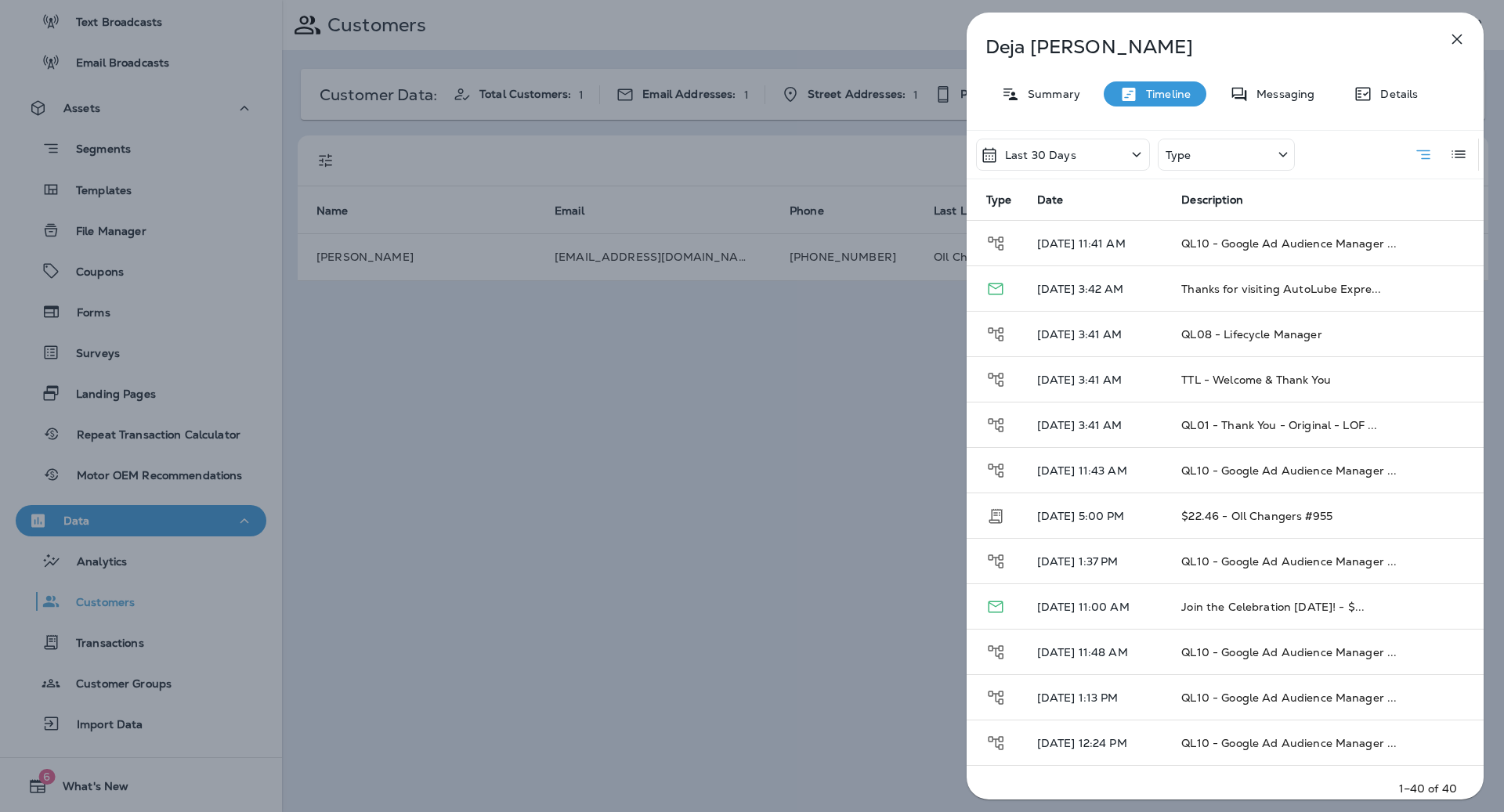
click at [1365, 97] on icon at bounding box center [1363, 93] width 19 height 19
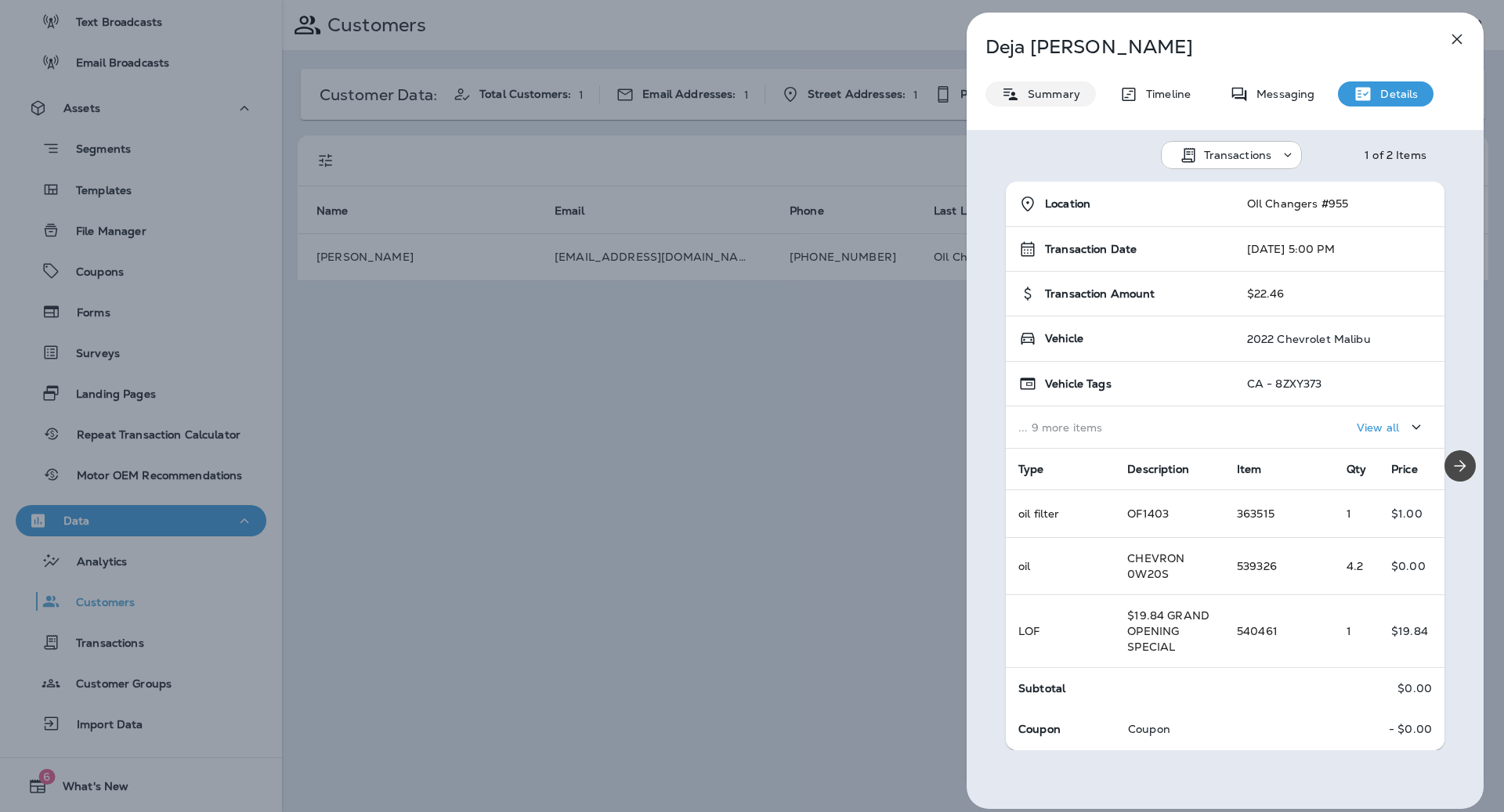
click at [1037, 103] on div "Summary" at bounding box center [1040, 93] width 110 height 25
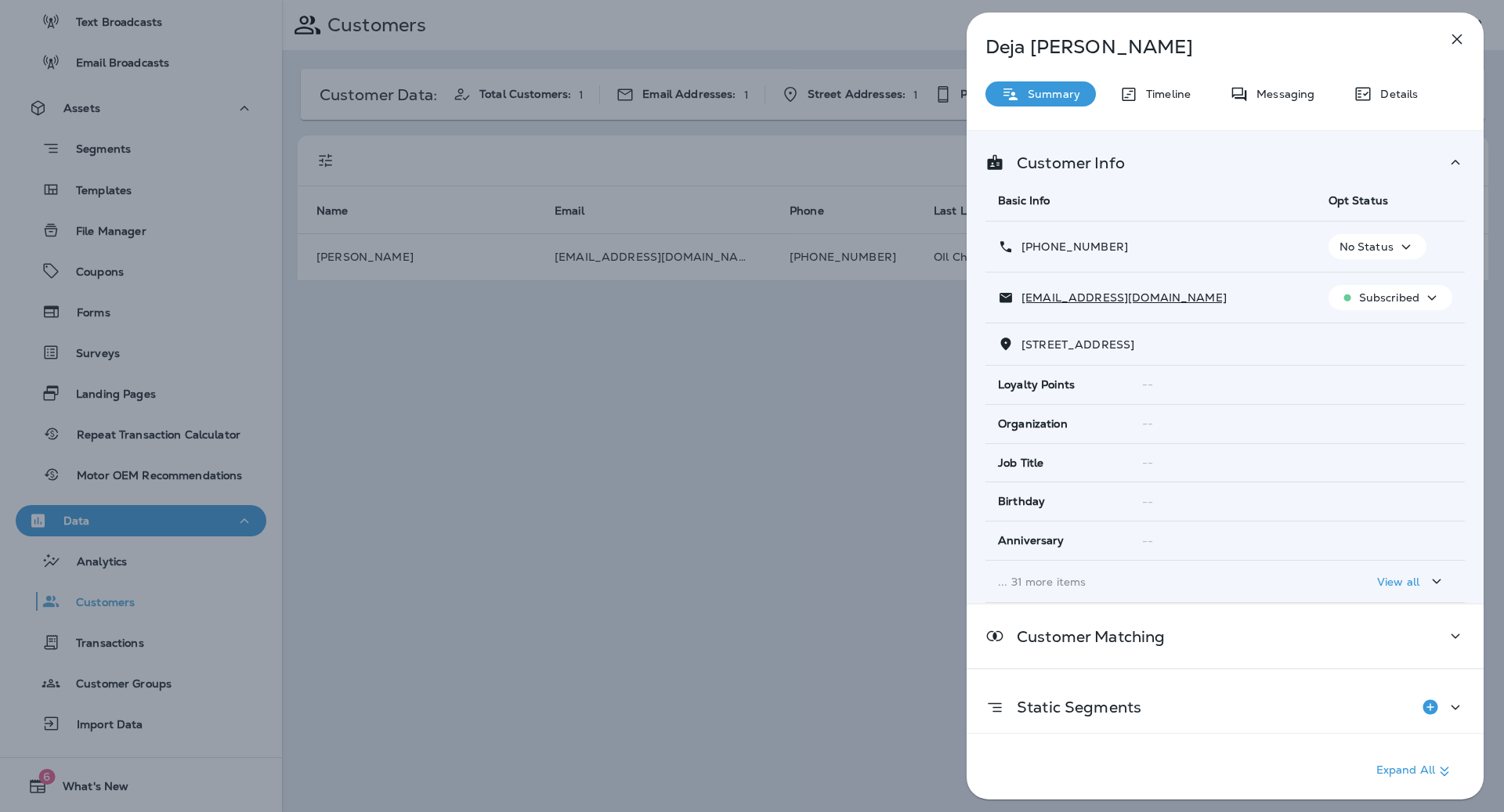
click at [1008, 250] on icon at bounding box center [1005, 247] width 16 height 17
drag, startPoint x: 1050, startPoint y: 227, endPoint x: 1207, endPoint y: 270, distance: 162.8
click at [1343, 283] on tbody "[PHONE_NUMBER] No Status [EMAIL_ADDRESS][DOMAIN_NAME] Subscribed [STREET_ADDRES…" at bounding box center [1224, 412] width 479 height 381
copy tbody "[PHONE_NUMBER] No Status [EMAIL_ADDRESS][DOMAIN_NAME] Subscribed"
click at [288, 361] on div "[PERSON_NAME] Summary Timeline Messaging Details Customer Info Basic Info Opt S…" at bounding box center [752, 406] width 1504 height 812
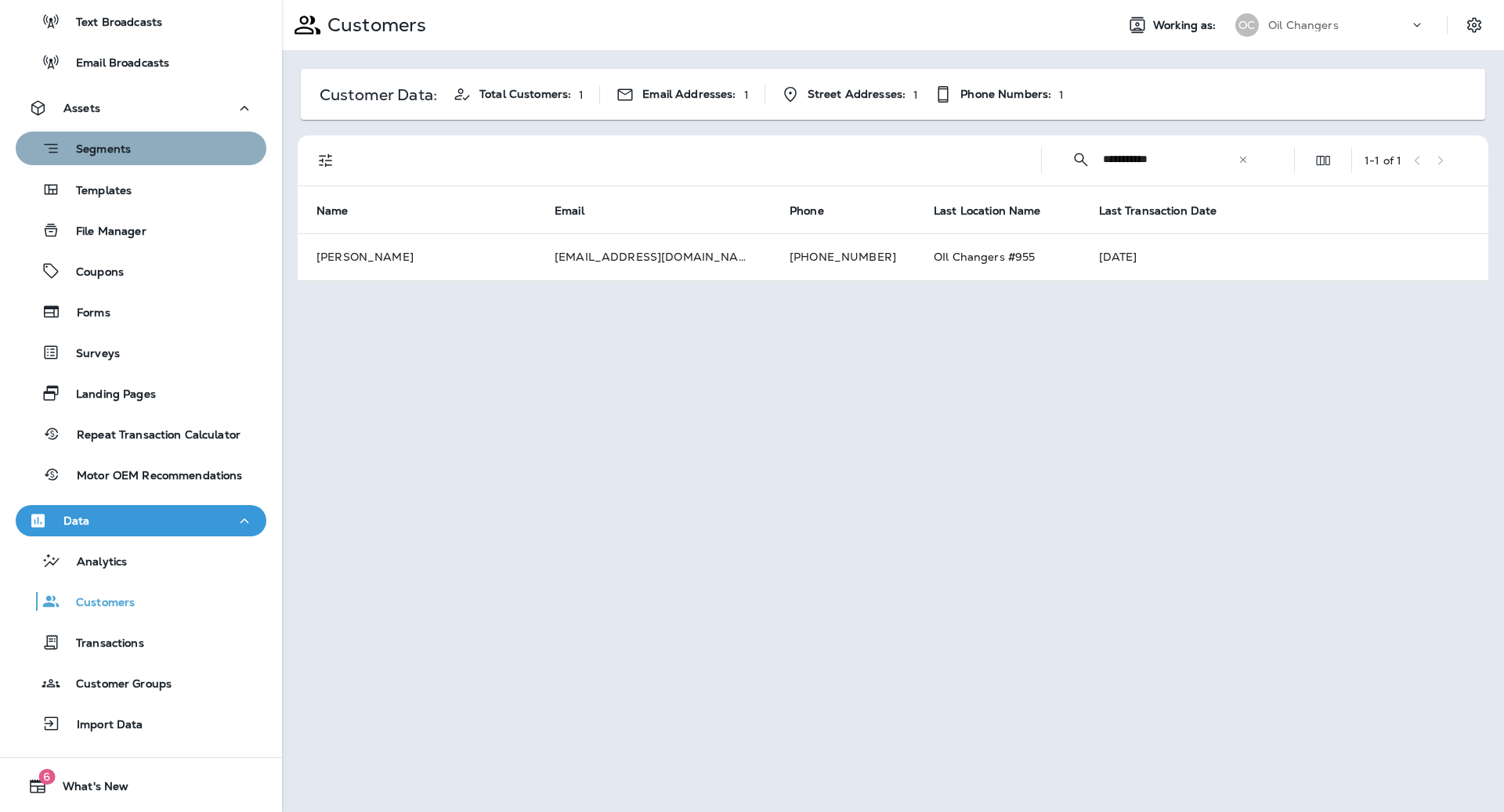
click at [140, 136] on div "Segments" at bounding box center [141, 148] width 238 height 24
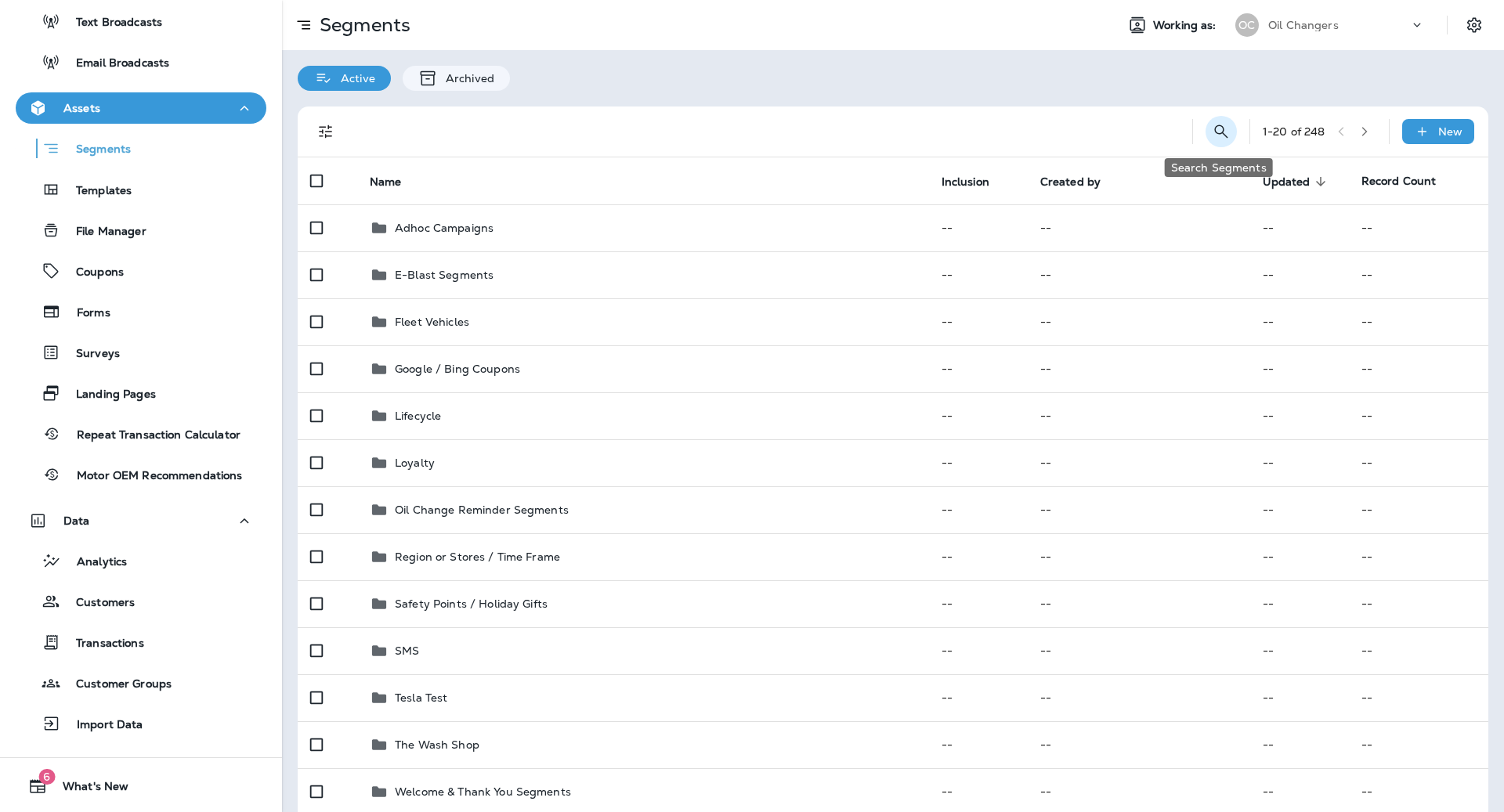
click at [1222, 127] on icon "Search Segments" at bounding box center [1221, 131] width 19 height 19
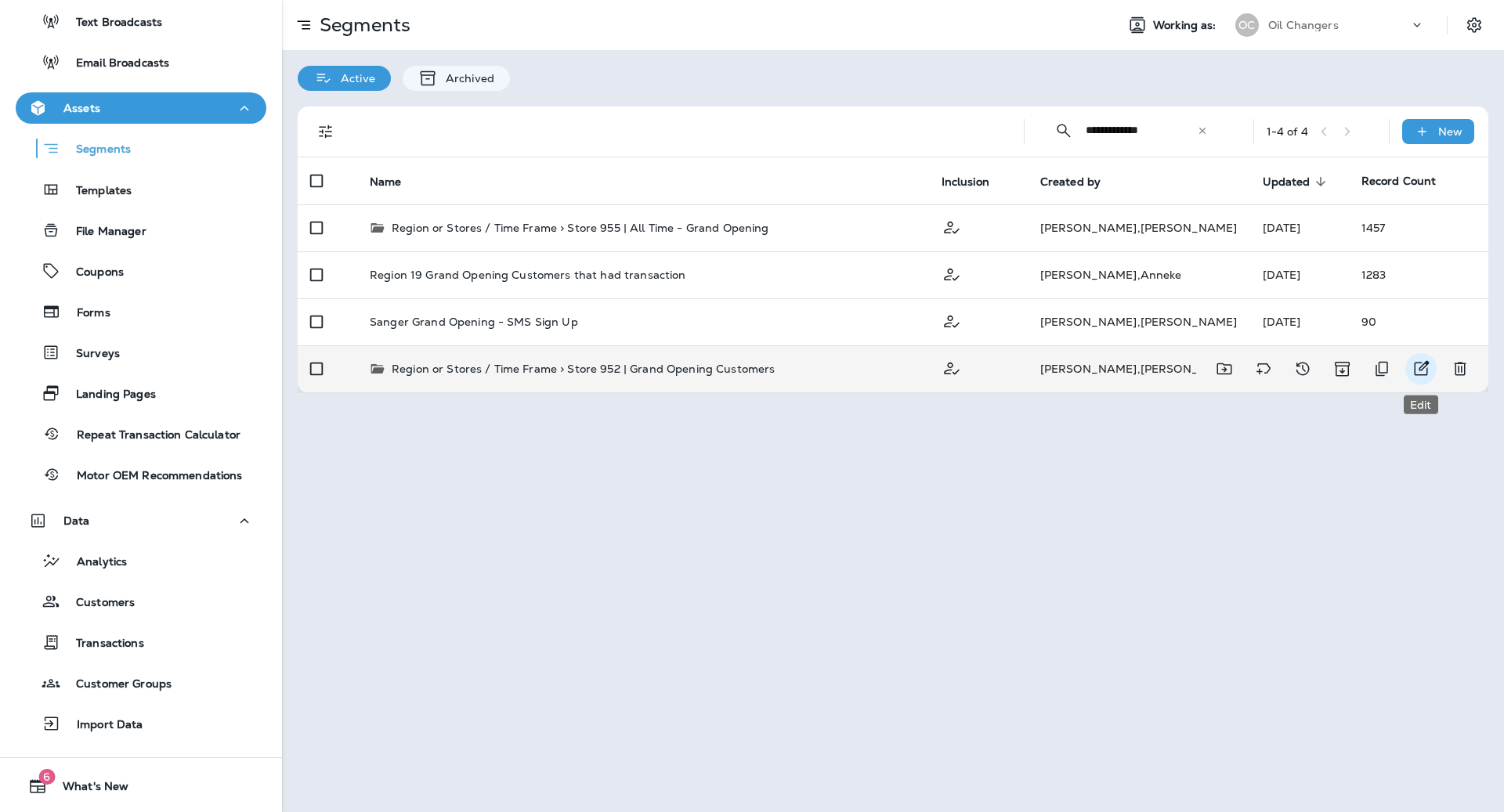
type input "**********"
click at [1415, 369] on icon "Edit" at bounding box center [1422, 368] width 15 height 15
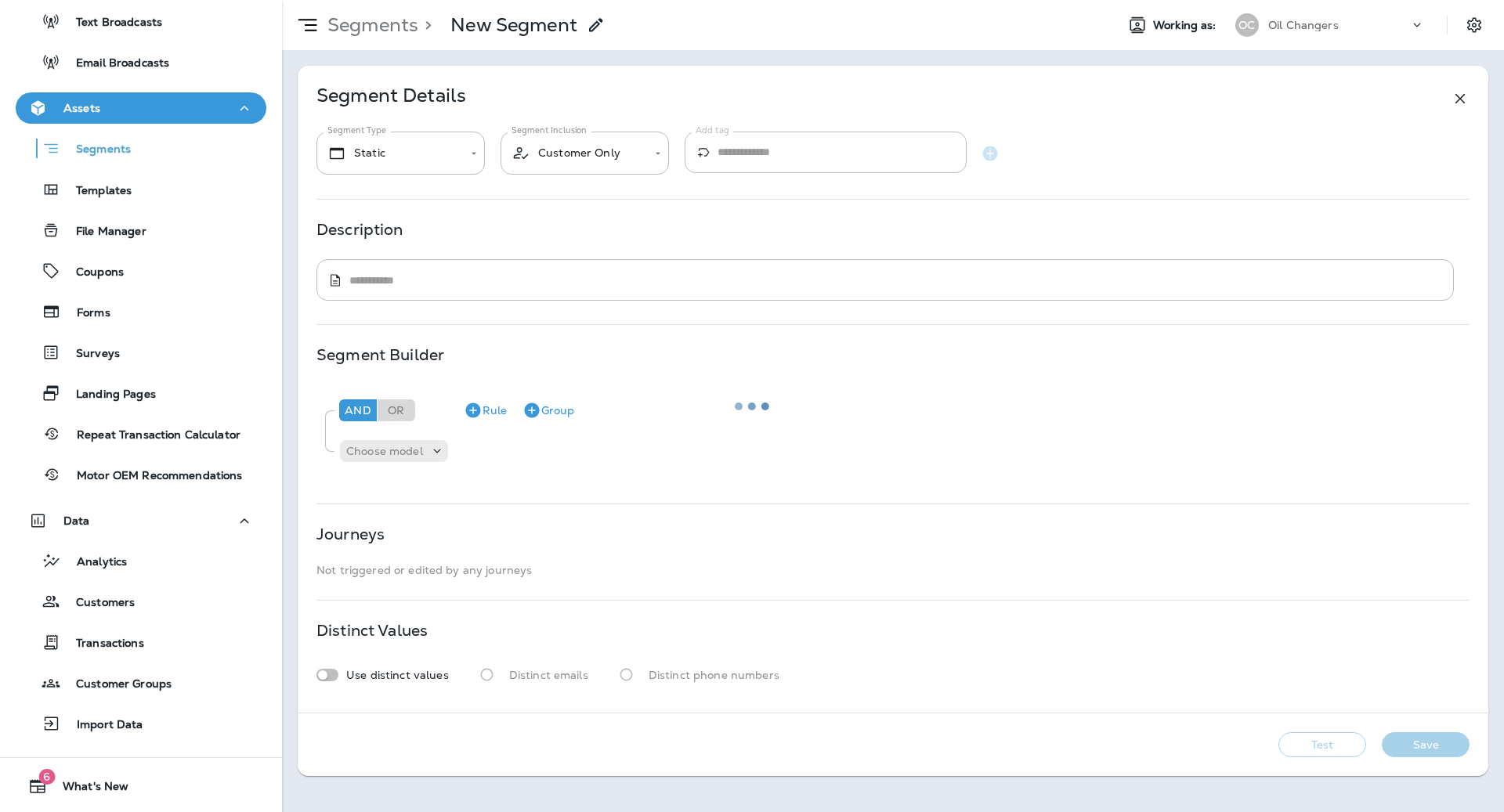
type input "*******"
type textarea "**********"
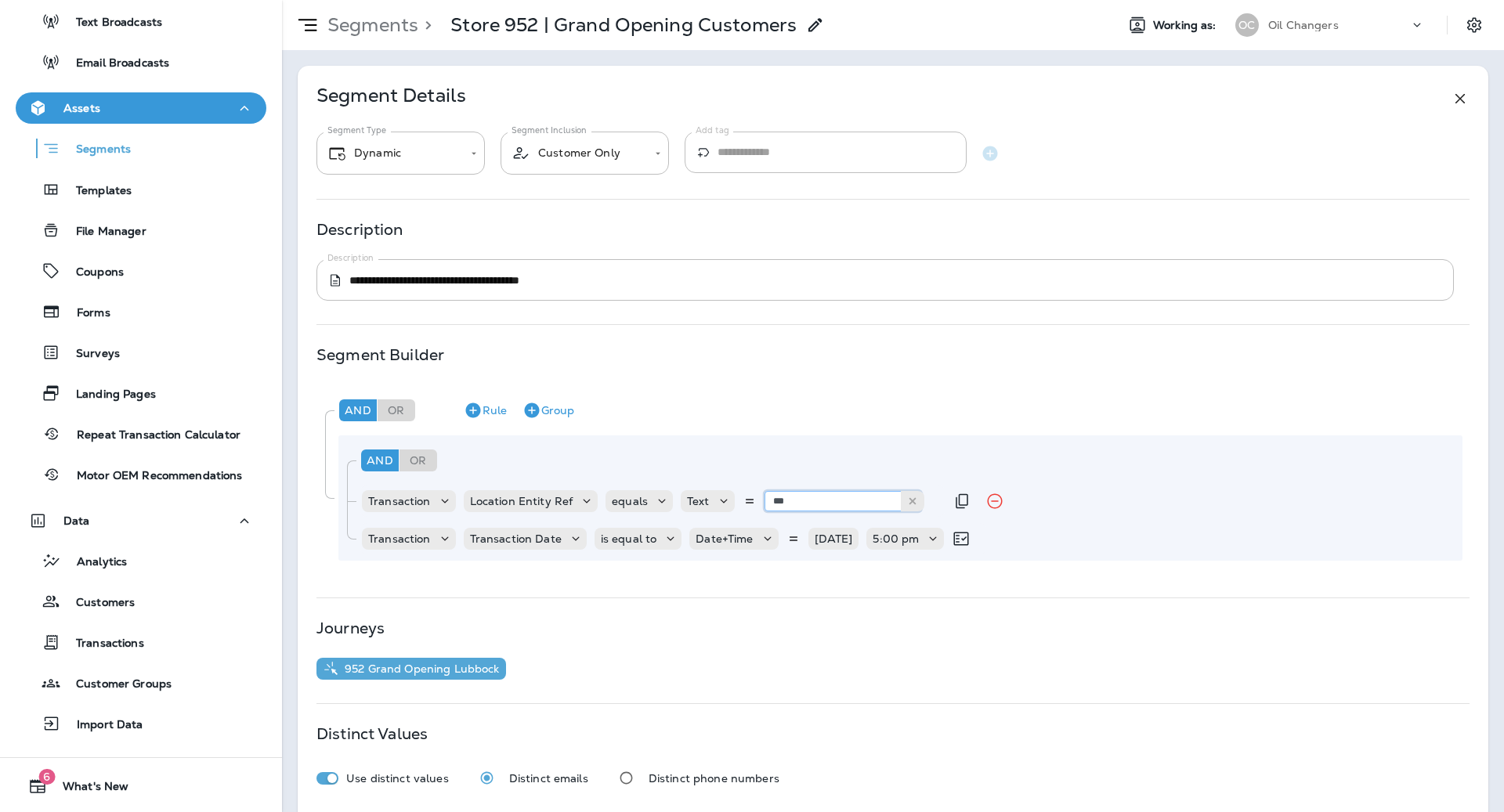
click at [802, 499] on input "***" at bounding box center [842, 501] width 156 height 21
type input "***"
click at [812, 523] on div "And Or Rule Group Transaction Location Entity Ref equals Text *** 955 Transacti…" at bounding box center [900, 497] width 1124 height 125
click at [836, 542] on p "[DATE]" at bounding box center [834, 537] width 38 height 12
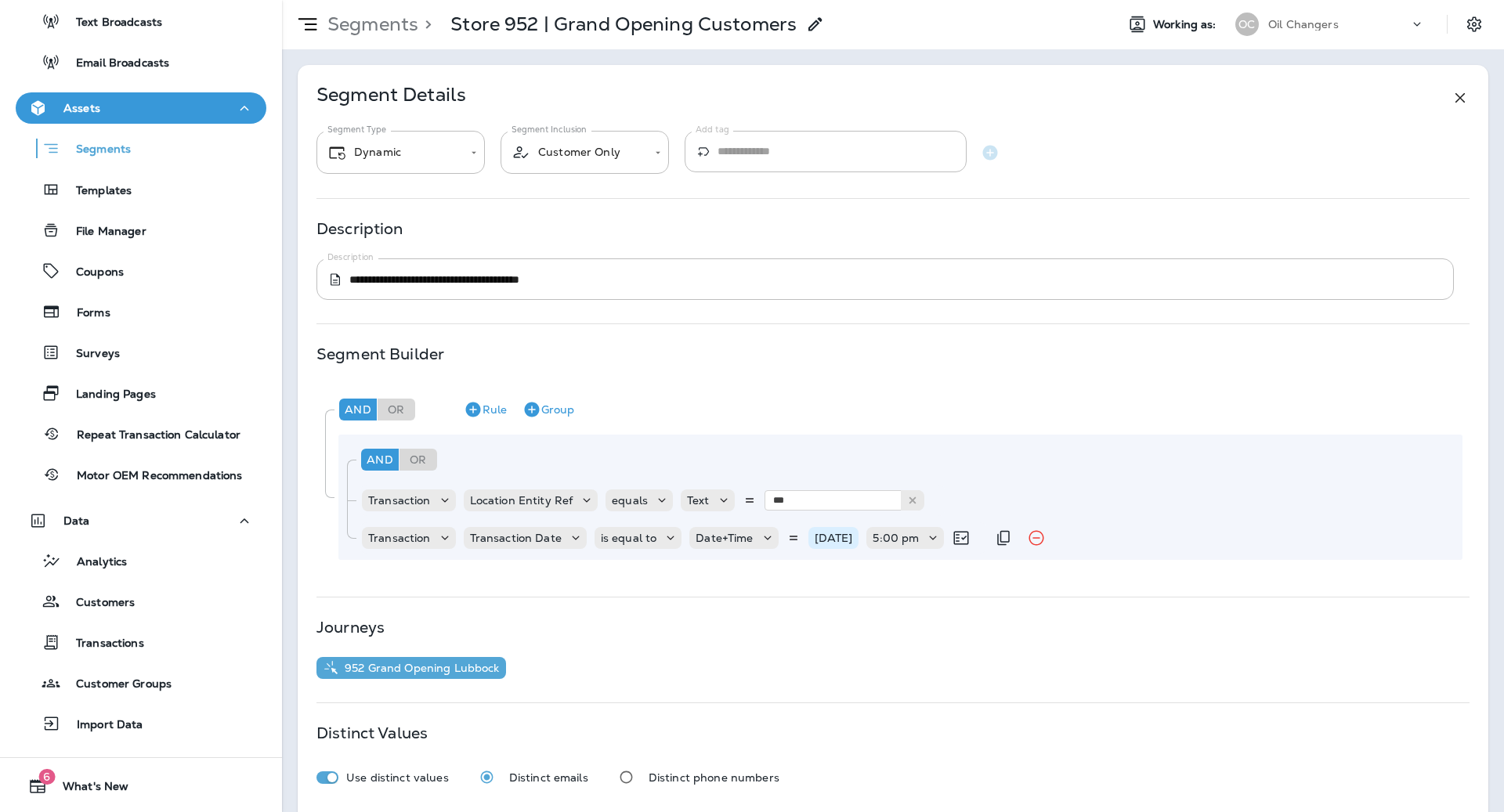
scroll to position [0, 0]
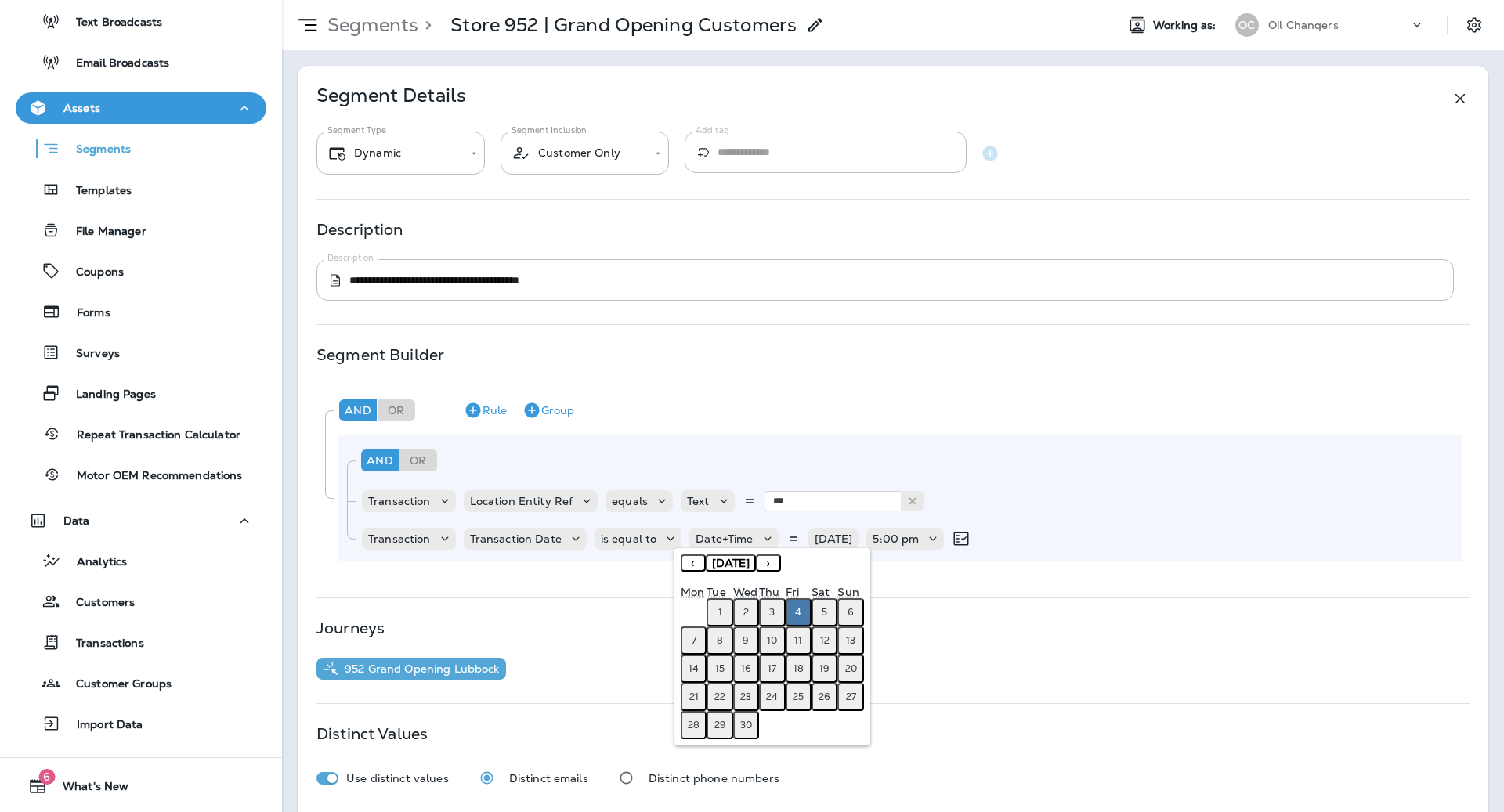
click at [776, 561] on button "›" at bounding box center [769, 562] width 25 height 17
click at [777, 561] on button "›" at bounding box center [769, 562] width 25 height 17
click at [750, 561] on span "[DATE]" at bounding box center [730, 562] width 37 height 14
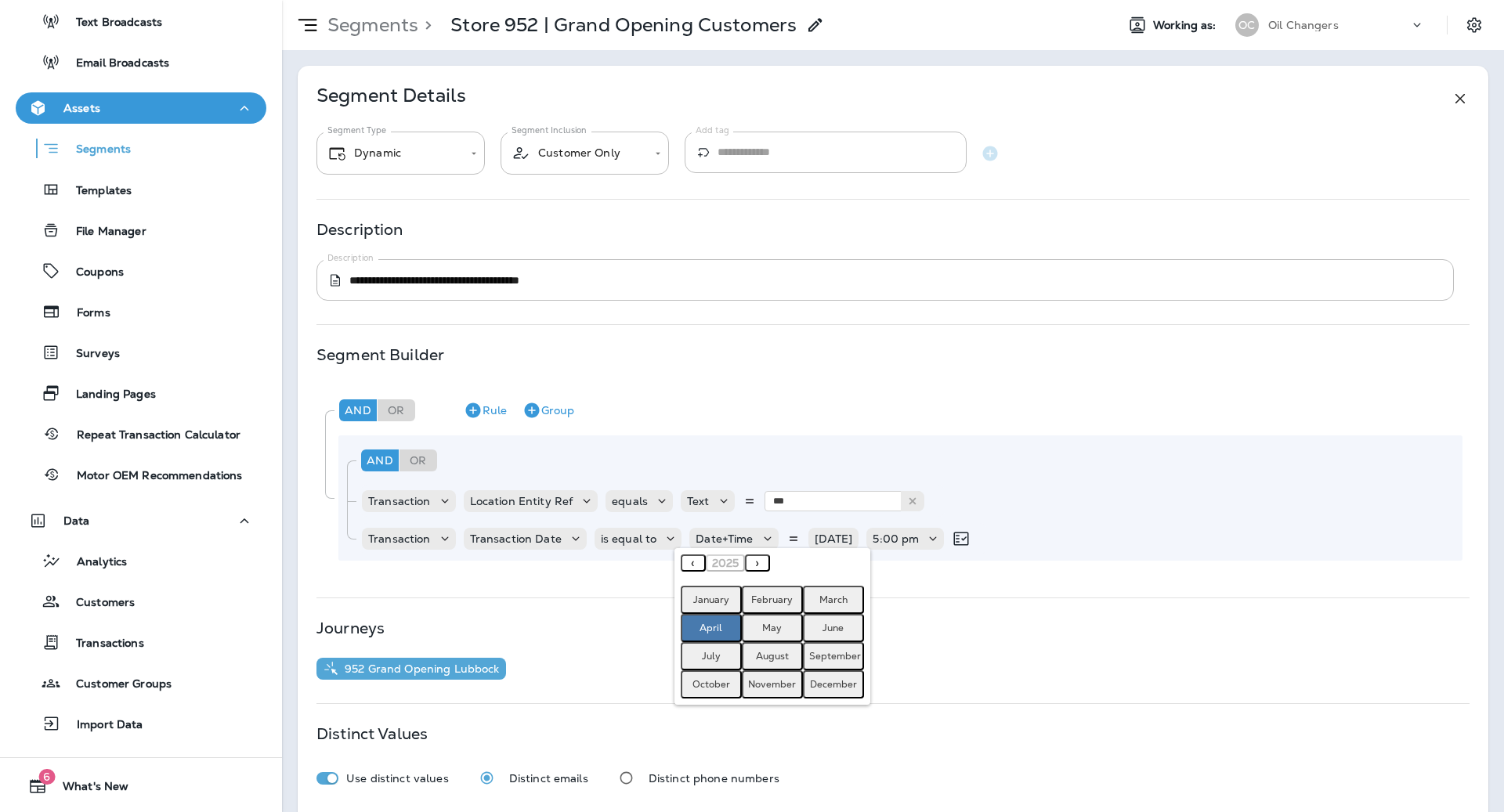
click at [719, 676] on button "October" at bounding box center [711, 684] width 61 height 28
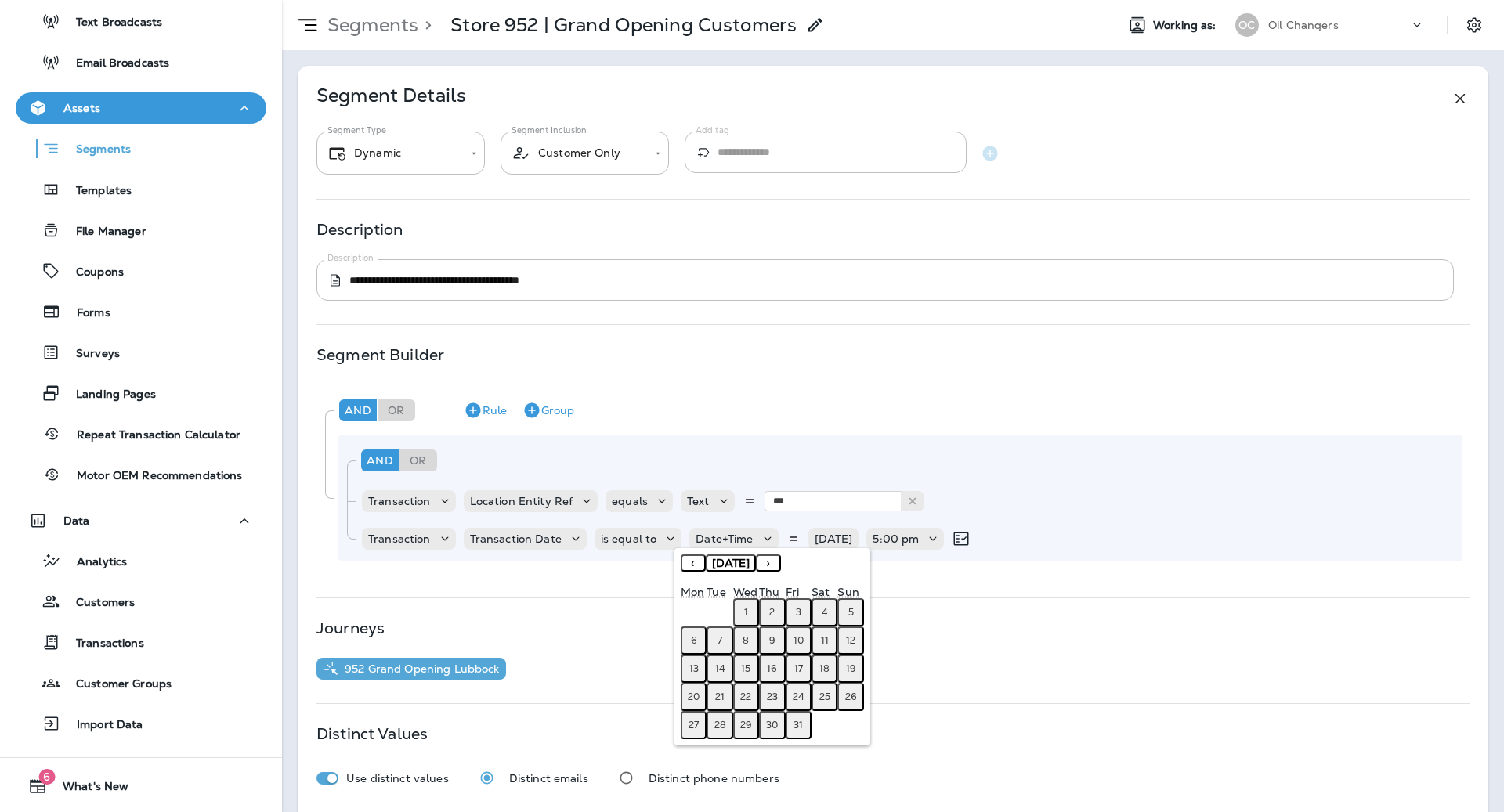
click at [828, 642] on button "11" at bounding box center [824, 640] width 26 height 28
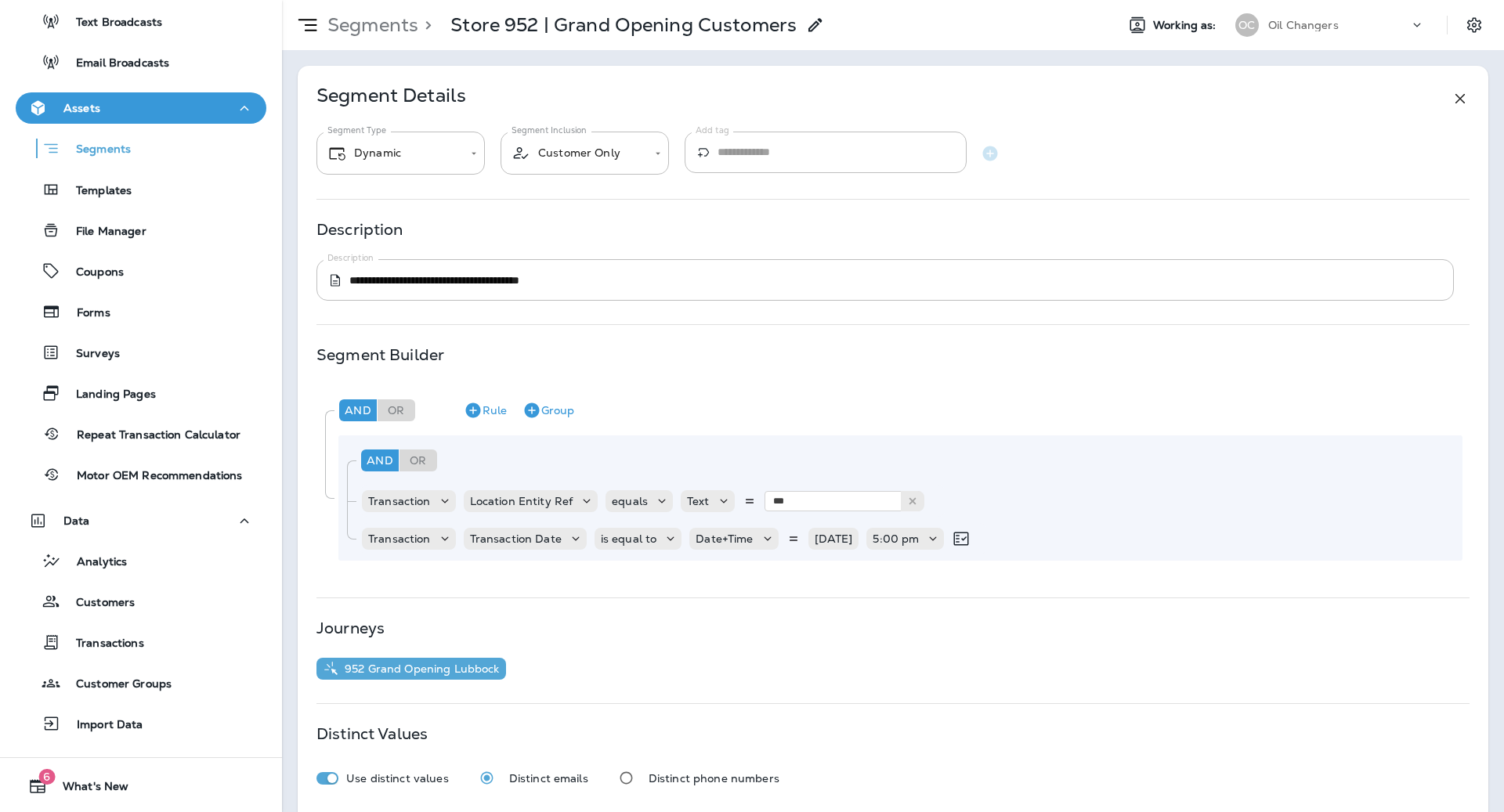
scroll to position [81, 0]
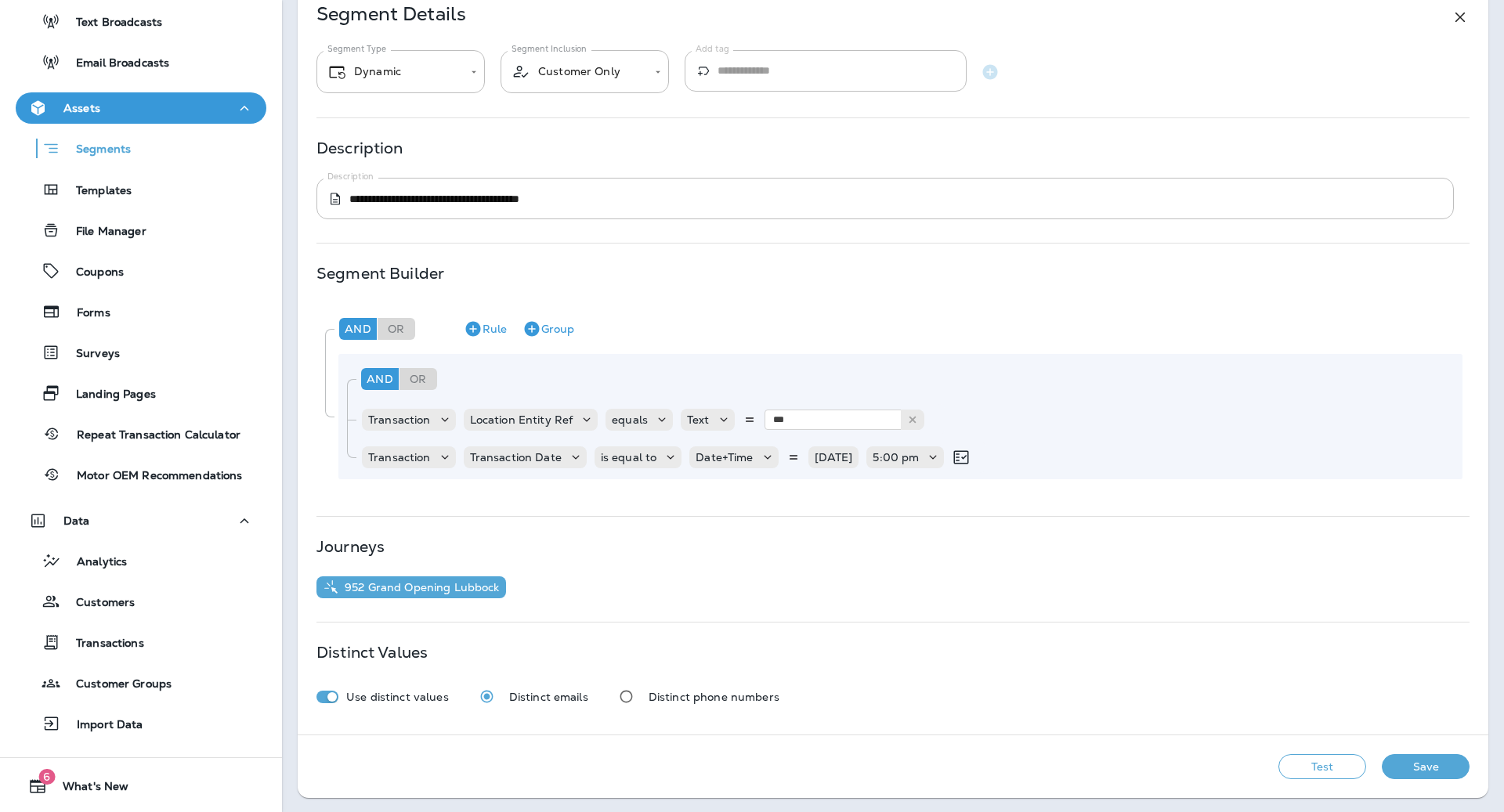
click at [1319, 767] on button "Test" at bounding box center [1322, 767] width 88 height 25
click at [907, 460] on p "5:00 pm" at bounding box center [896, 456] width 46 height 12
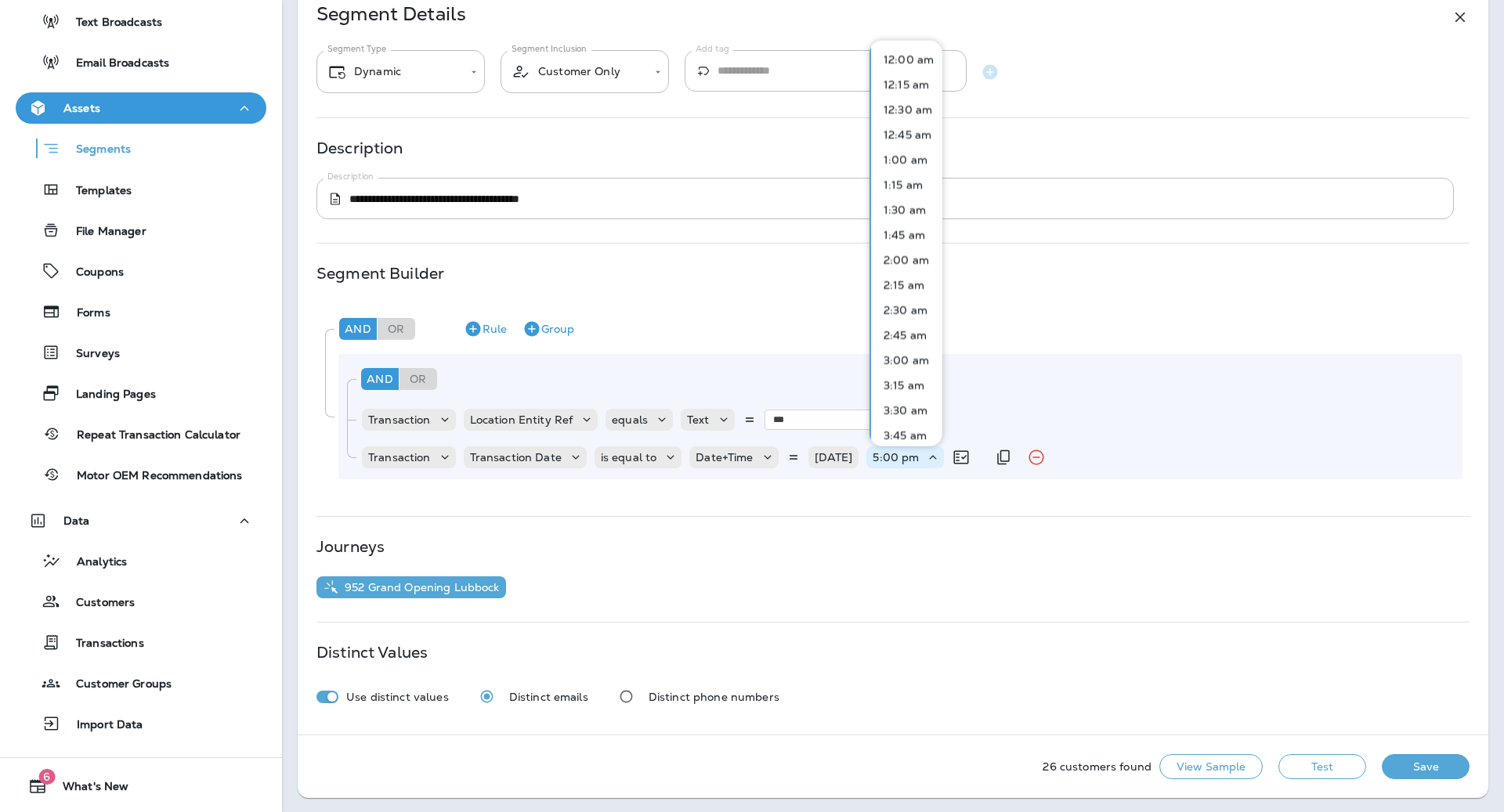
click at [908, 456] on p "5:00 pm" at bounding box center [896, 456] width 46 height 12
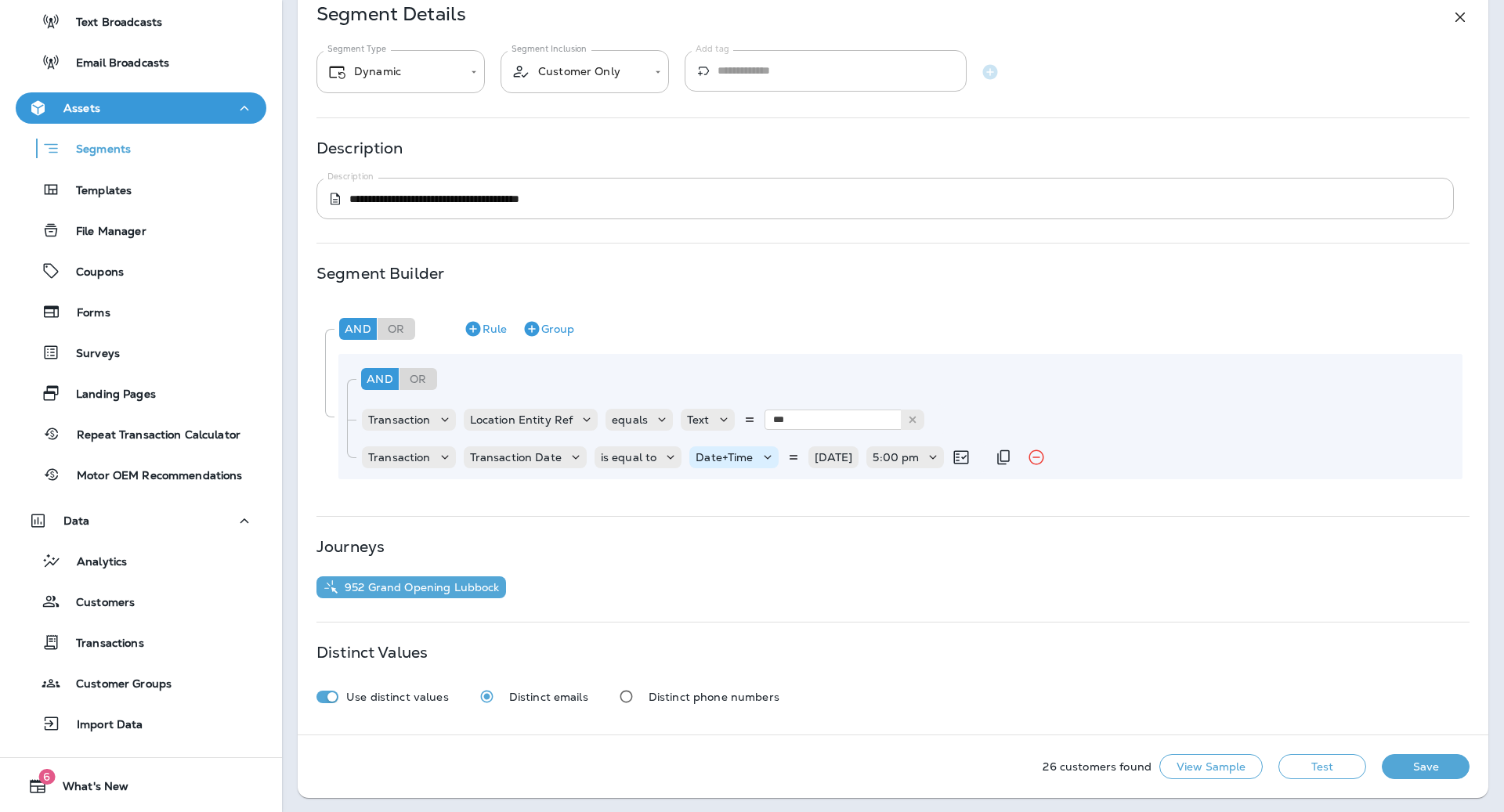
click at [728, 455] on p "Date+Time" at bounding box center [724, 456] width 57 height 12
click at [760, 542] on p "Relative Time" at bounding box center [733, 545] width 79 height 12
click at [856, 461] on input "number" at bounding box center [870, 456] width 94 height 21
type input "*"
click at [940, 455] on p "Choose unit" at bounding box center [964, 456] width 65 height 12
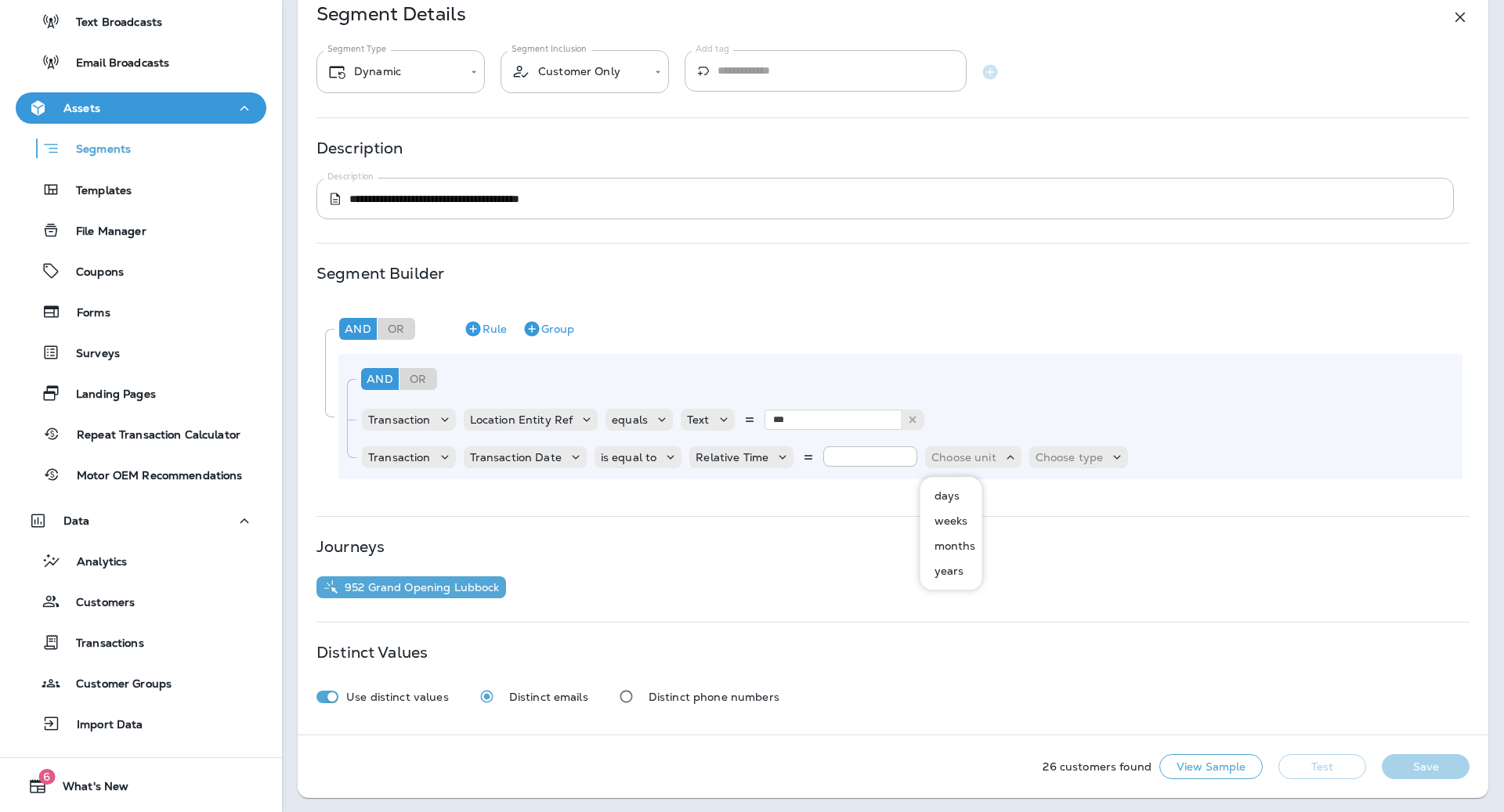
drag, startPoint x: 945, startPoint y: 497, endPoint x: 992, endPoint y: 485, distance: 48.5
click at [945, 496] on p "days" at bounding box center [944, 495] width 32 height 12
click at [1050, 456] on p "Choose type" at bounding box center [1030, 456] width 68 height 12
click at [1037, 497] on button "ago" at bounding box center [1019, 495] width 70 height 25
click at [1308, 757] on button "Test" at bounding box center [1322, 767] width 88 height 25
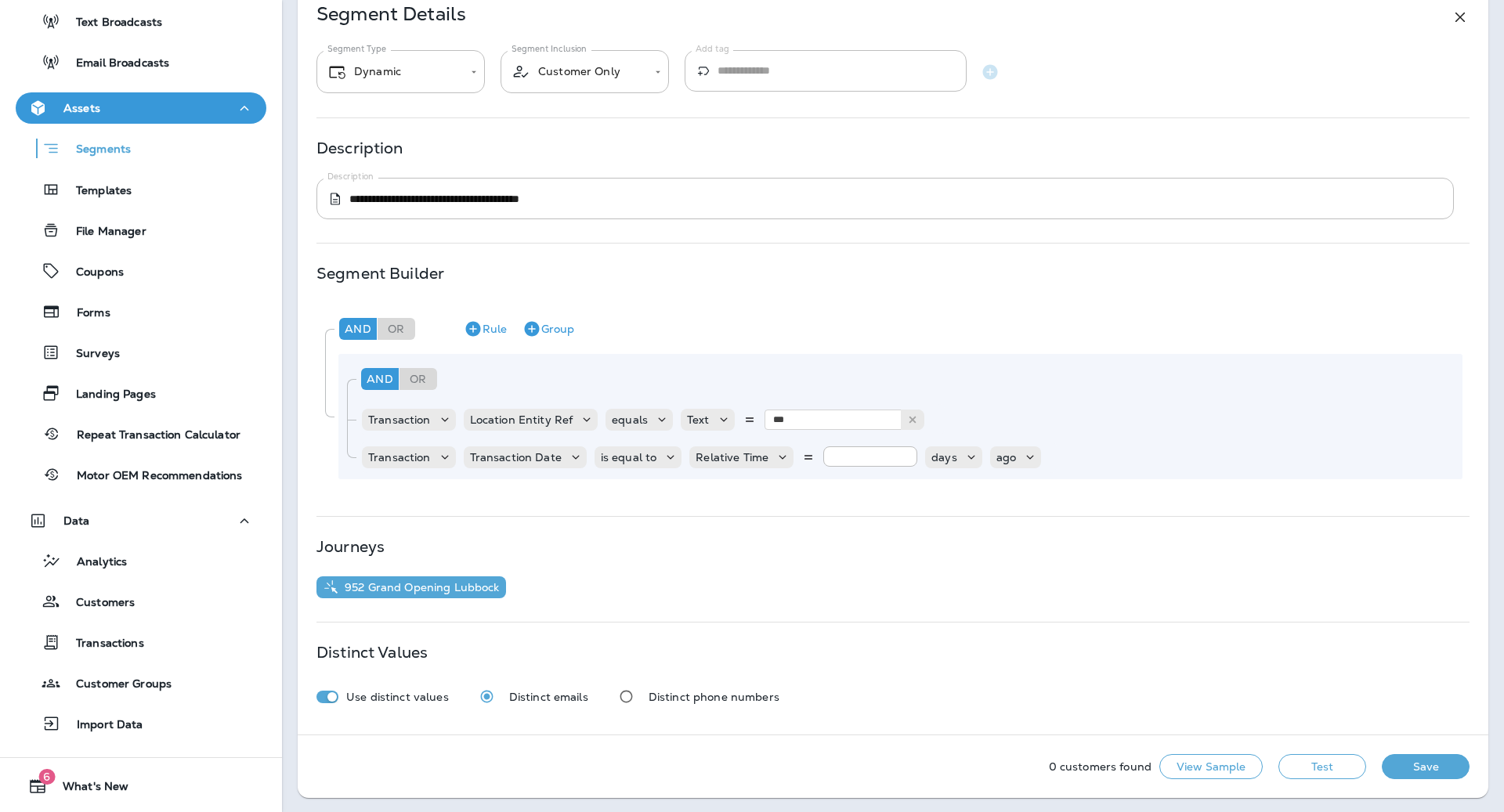
click at [1316, 767] on button "Test" at bounding box center [1322, 767] width 88 height 25
click at [775, 457] on icon at bounding box center [782, 456] width 16 height 16
click at [758, 489] on button "Date+Time" at bounding box center [732, 495] width 92 height 25
click at [852, 460] on p "Choose Date" at bounding box center [850, 456] width 69 height 12
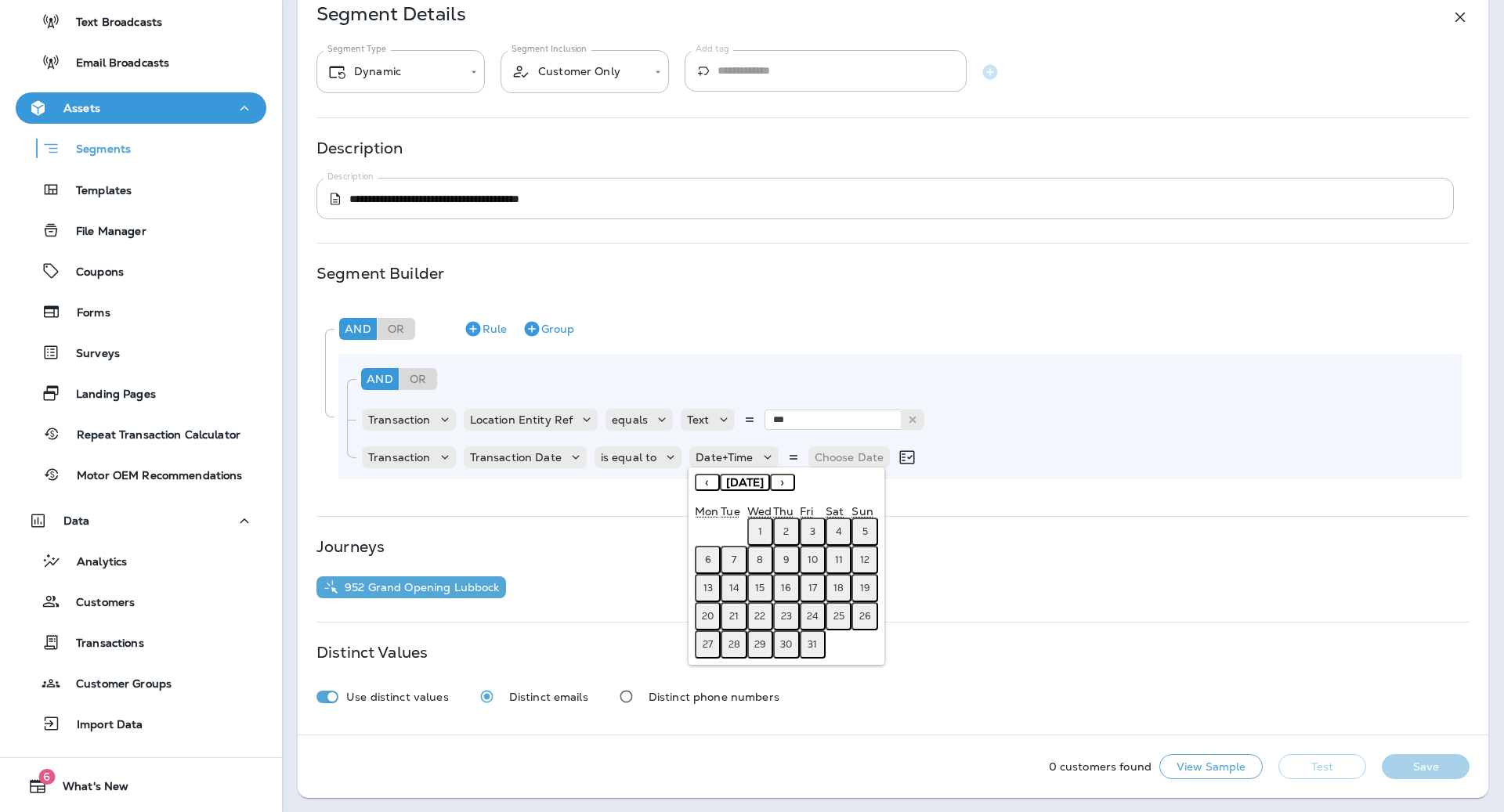
click at [841, 556] on abbr "11" at bounding box center [838, 559] width 7 height 12
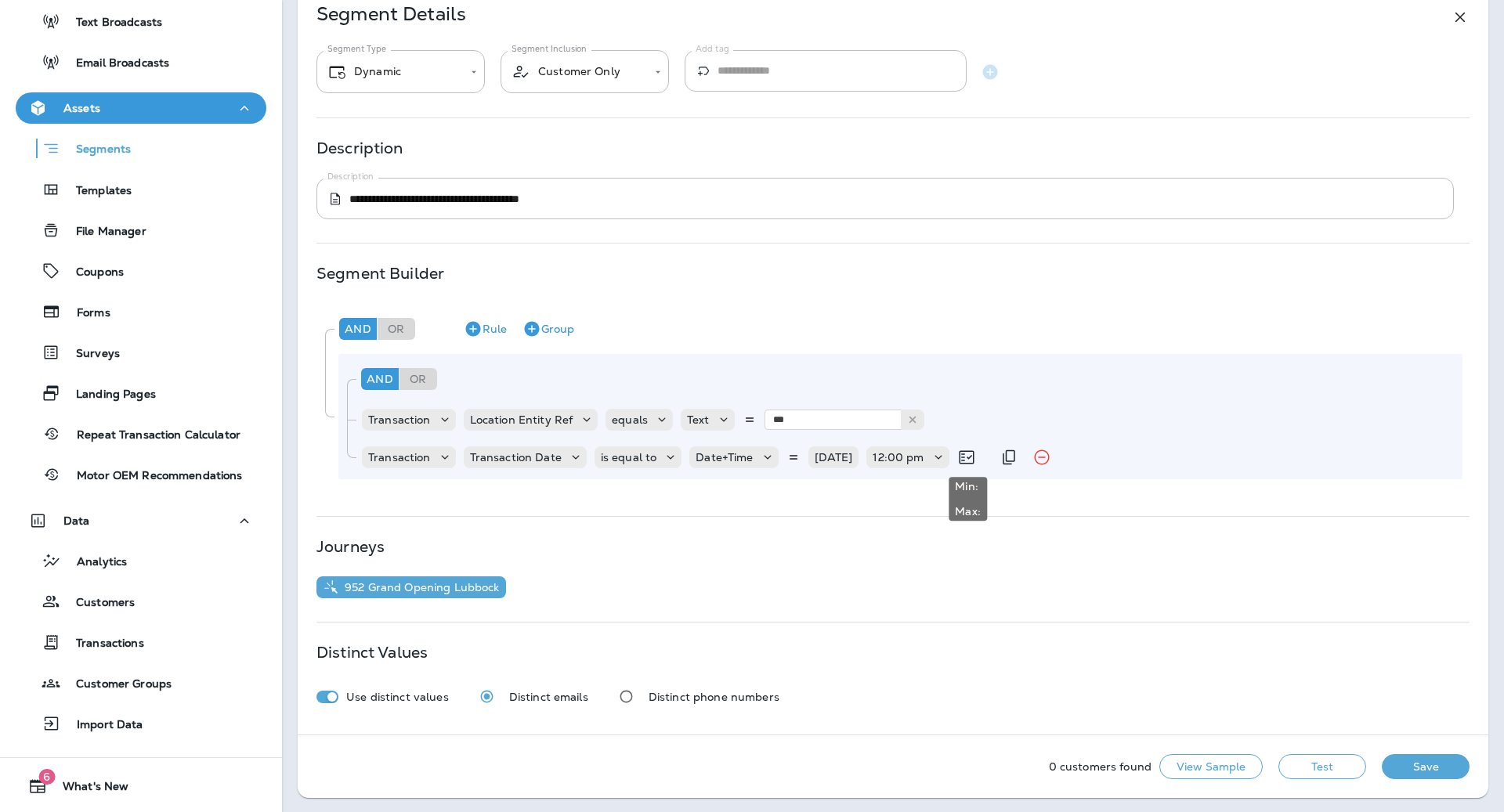
click at [965, 455] on icon at bounding box center [966, 457] width 19 height 19
click at [965, 455] on icon at bounding box center [966, 457] width 19 height 19
drag, startPoint x: 963, startPoint y: 482, endPoint x: 979, endPoint y: 465, distance: 23.3
click at [963, 482] on p "Min:" at bounding box center [967, 485] width 26 height 12
click at [969, 457] on icon at bounding box center [966, 457] width 15 height 13
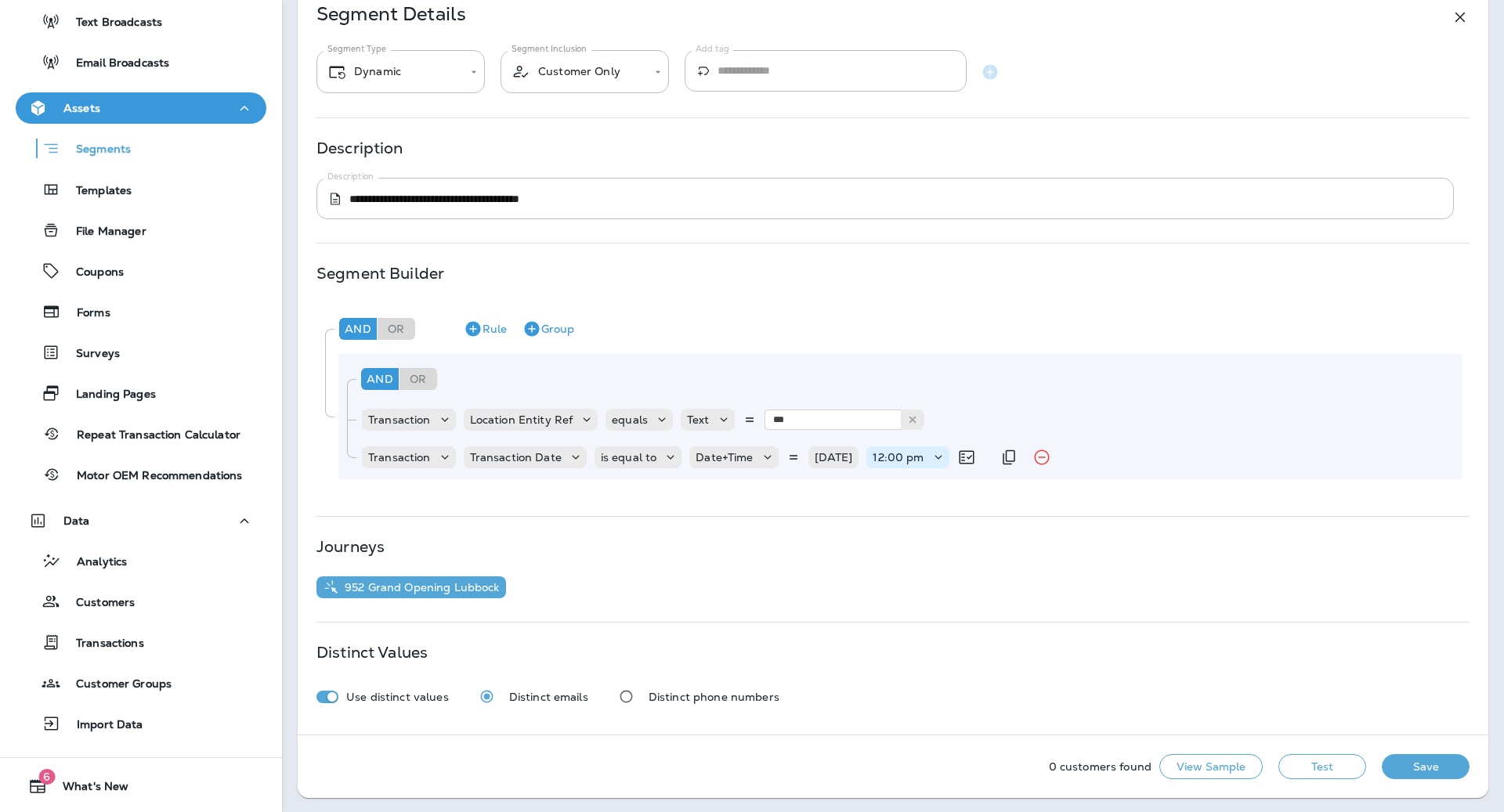
click at [919, 459] on p "12:00 pm" at bounding box center [898, 456] width 51 height 12
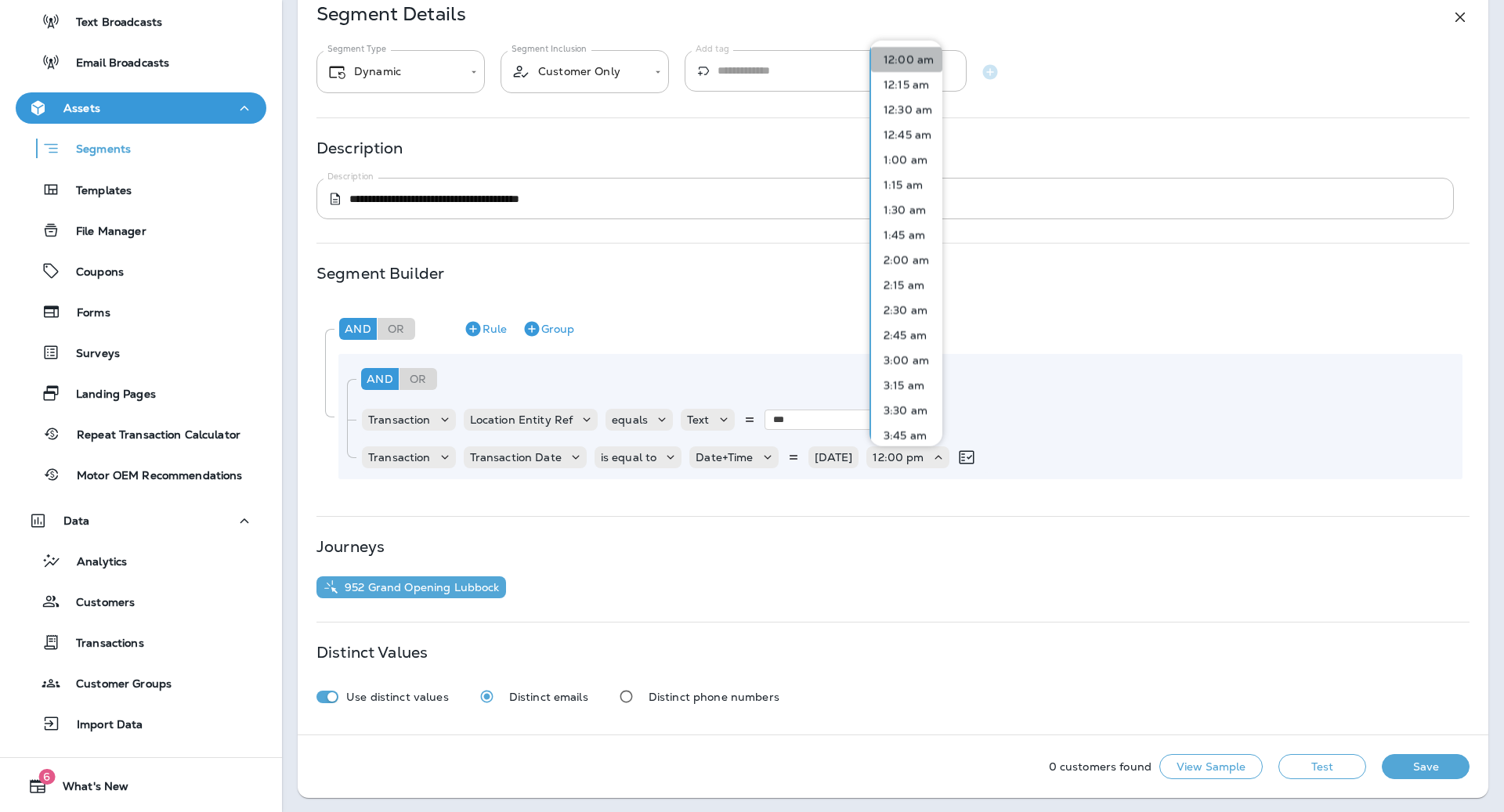
click at [924, 55] on p "12:00 am" at bounding box center [905, 58] width 56 height 12
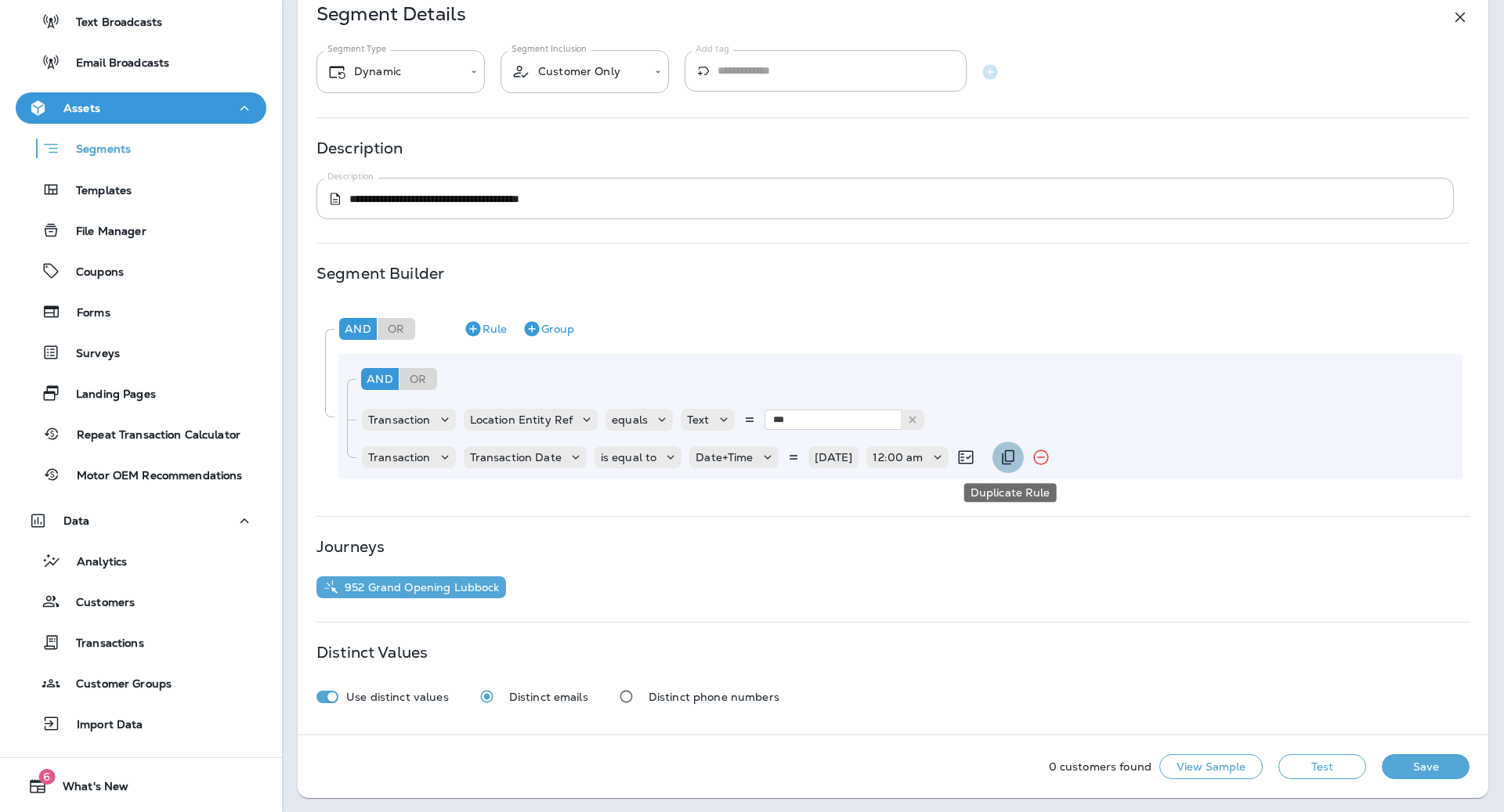
click at [1011, 454] on icon "Duplicate Rule" at bounding box center [1008, 457] width 19 height 19
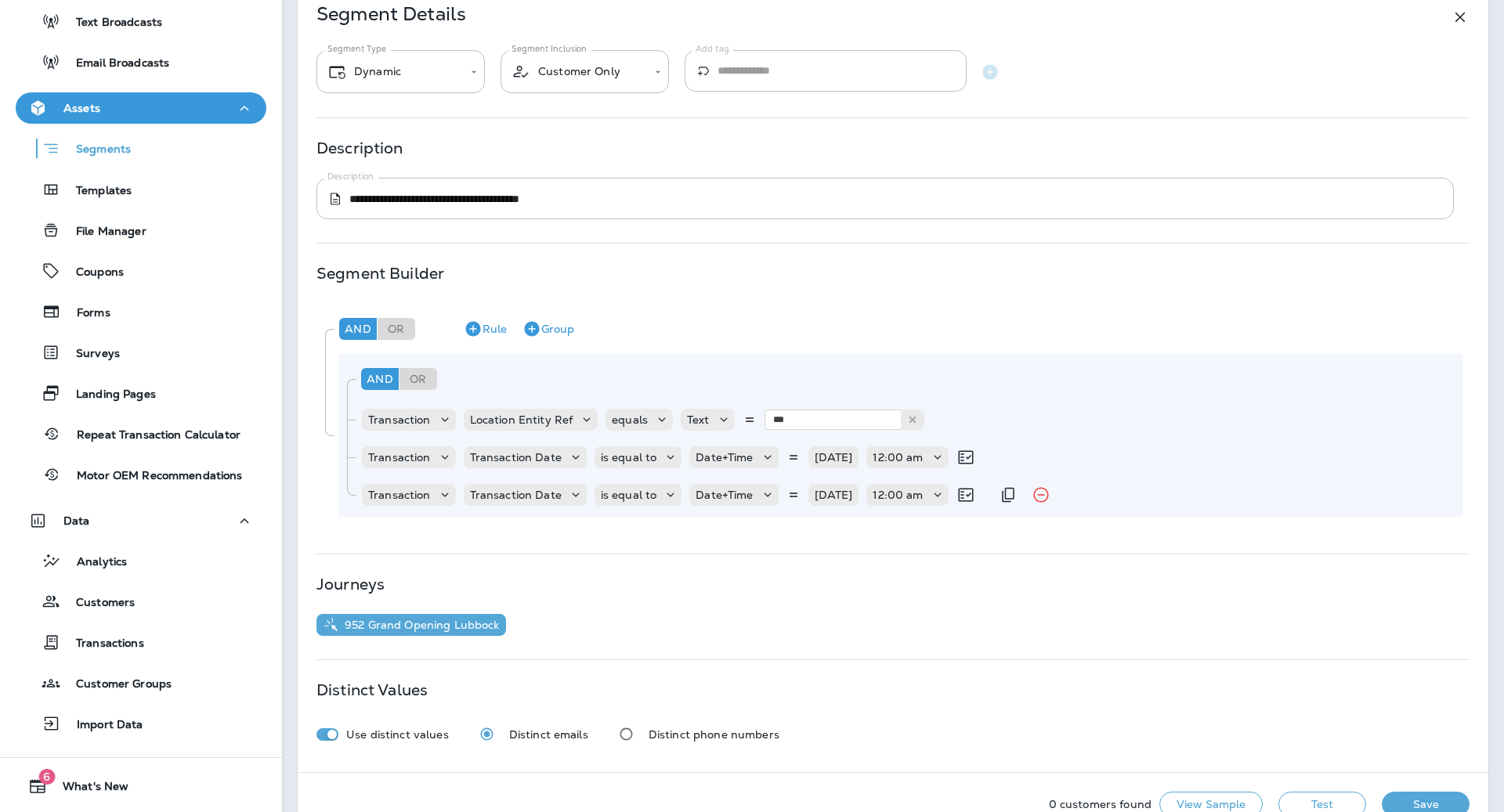
click at [1074, 500] on div "Transaction Transaction Date is equal to Date+Time [DATE] 12:00 am" at bounding box center [908, 494] width 1095 height 31
click at [1048, 499] on icon "Remove Rule" at bounding box center [1041, 494] width 19 height 19
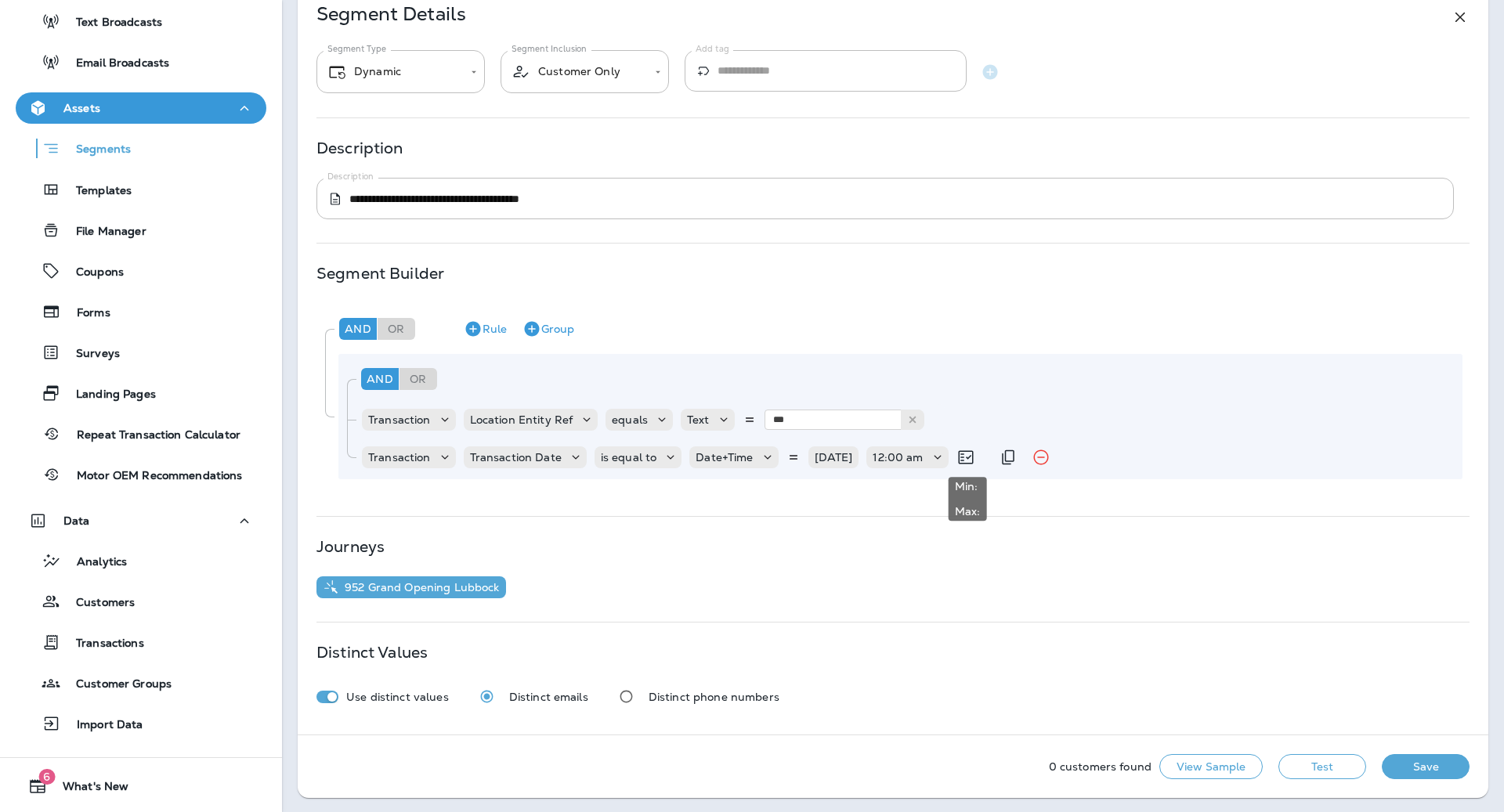
click at [966, 452] on icon at bounding box center [965, 457] width 19 height 19
click at [965, 496] on div "Min: Max:" at bounding box center [967, 498] width 26 height 37
click at [968, 461] on icon at bounding box center [965, 457] width 19 height 19
drag, startPoint x: 968, startPoint y: 449, endPoint x: 929, endPoint y: 460, distance: 40.5
click at [929, 460] on div "Date+Time [DATE] 12:00 am" at bounding box center [831, 457] width 285 height 22
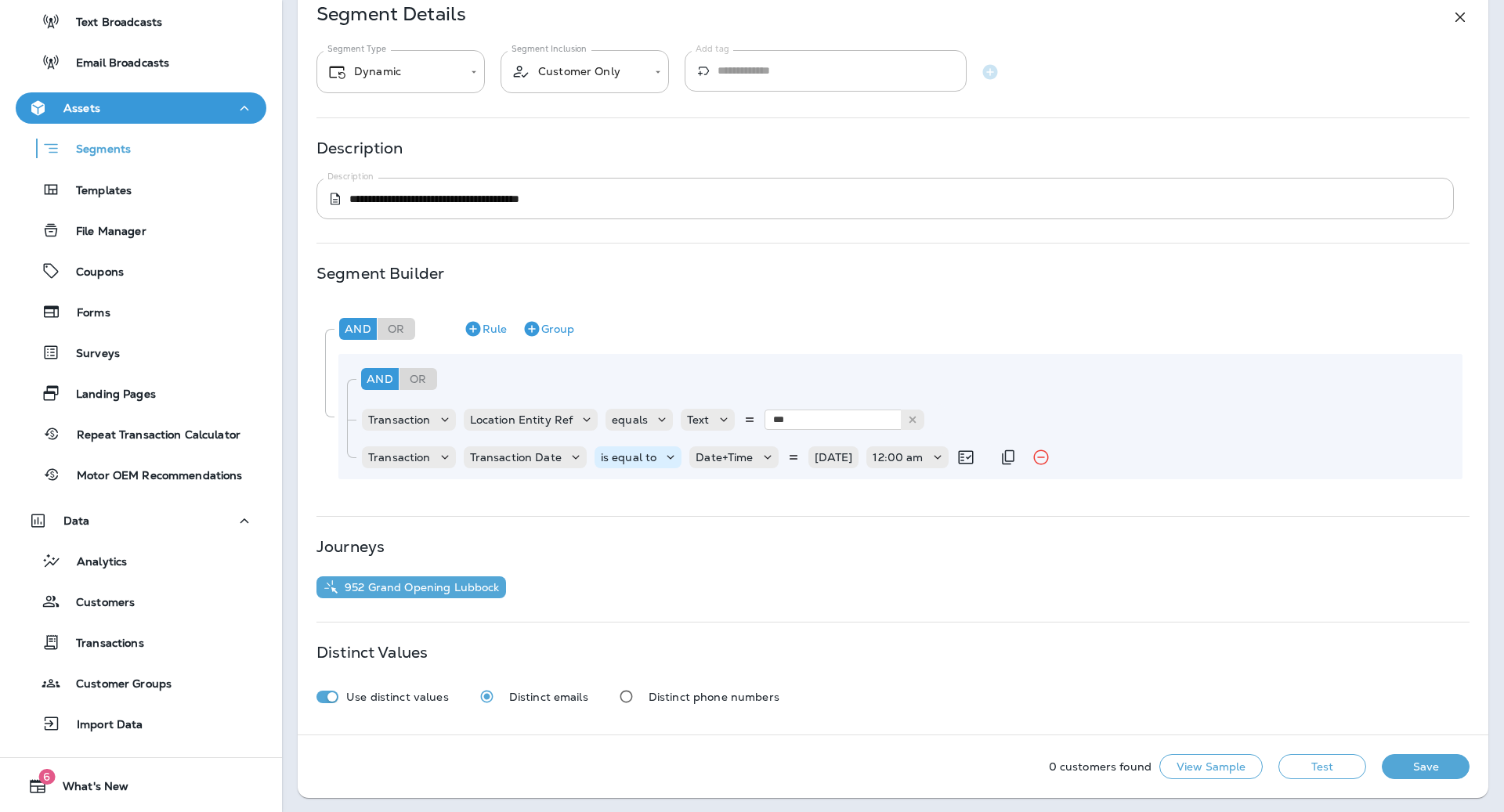
click at [616, 459] on p "is equal to" at bounding box center [629, 456] width 56 height 12
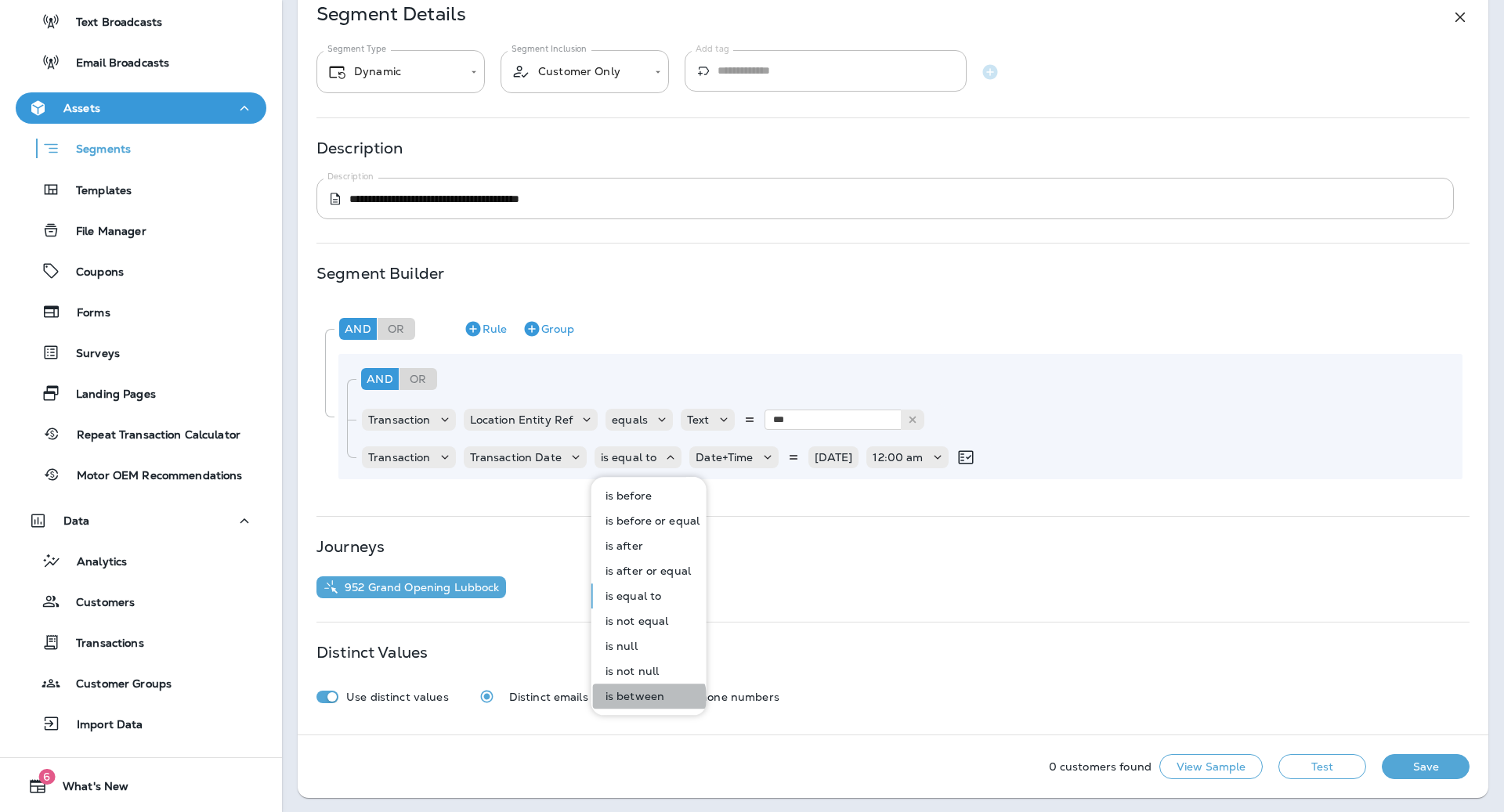
click at [648, 700] on p "is between" at bounding box center [631, 695] width 65 height 12
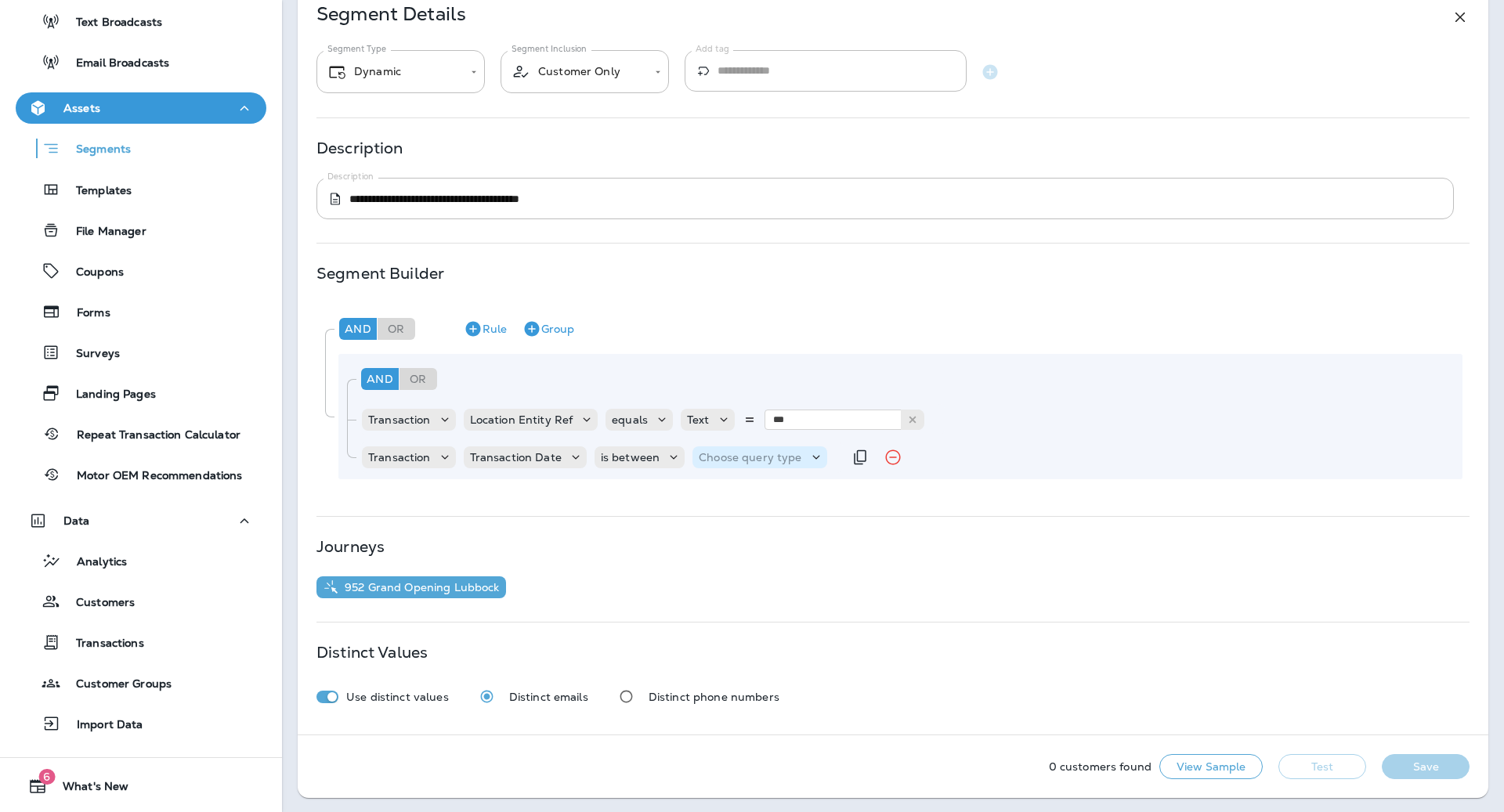
click at [790, 463] on div "Choose query type" at bounding box center [759, 456] width 134 height 16
click at [750, 501] on p "Relative Times" at bounding box center [738, 495] width 84 height 12
click at [877, 456] on input "number" at bounding box center [879, 456] width 94 height 21
click at [864, 456] on input "number" at bounding box center [879, 456] width 94 height 21
click at [750, 458] on p "Relative Times" at bounding box center [737, 456] width 79 height 12
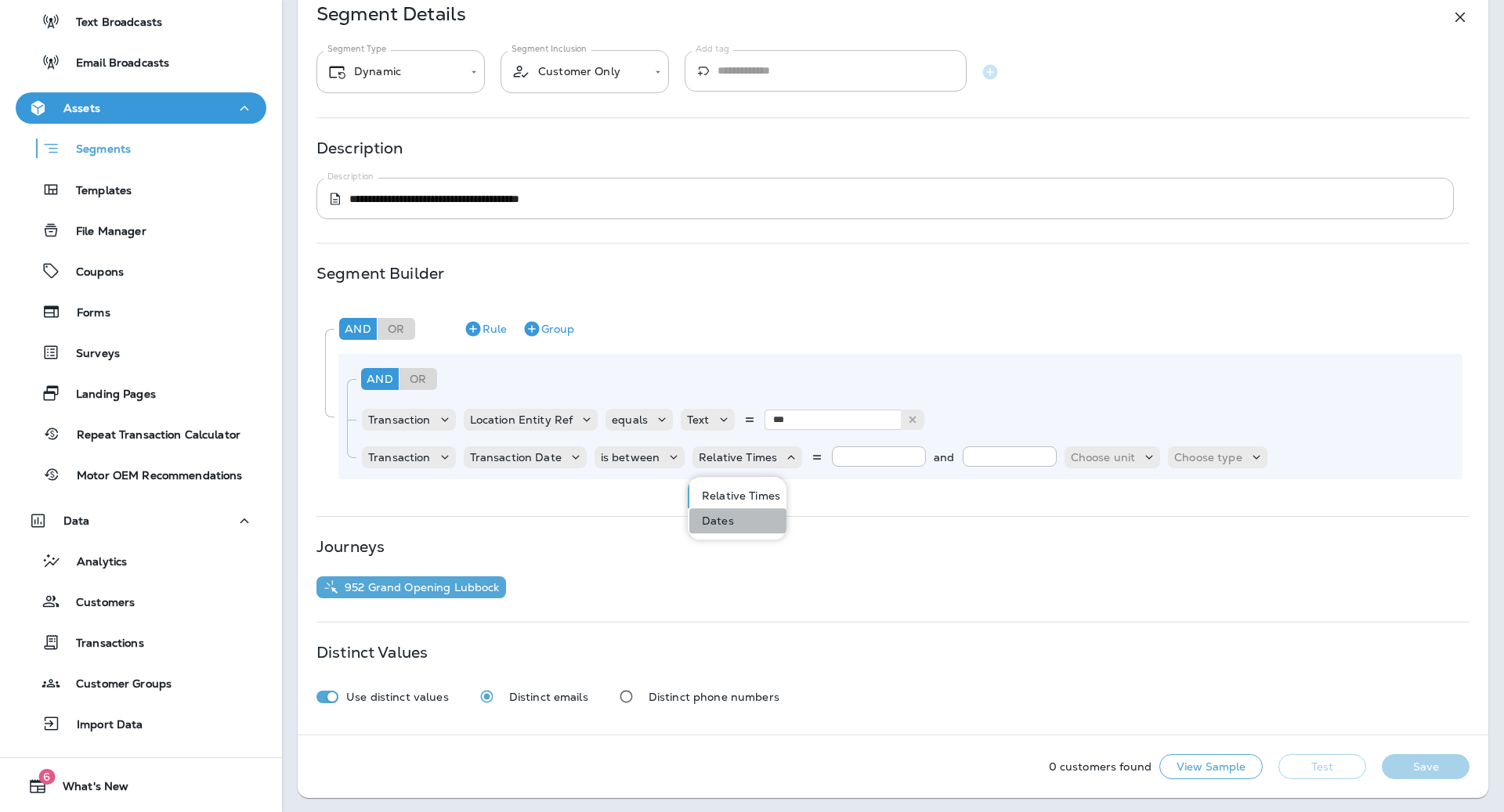
click at [764, 518] on button "Dates" at bounding box center [737, 520] width 97 height 25
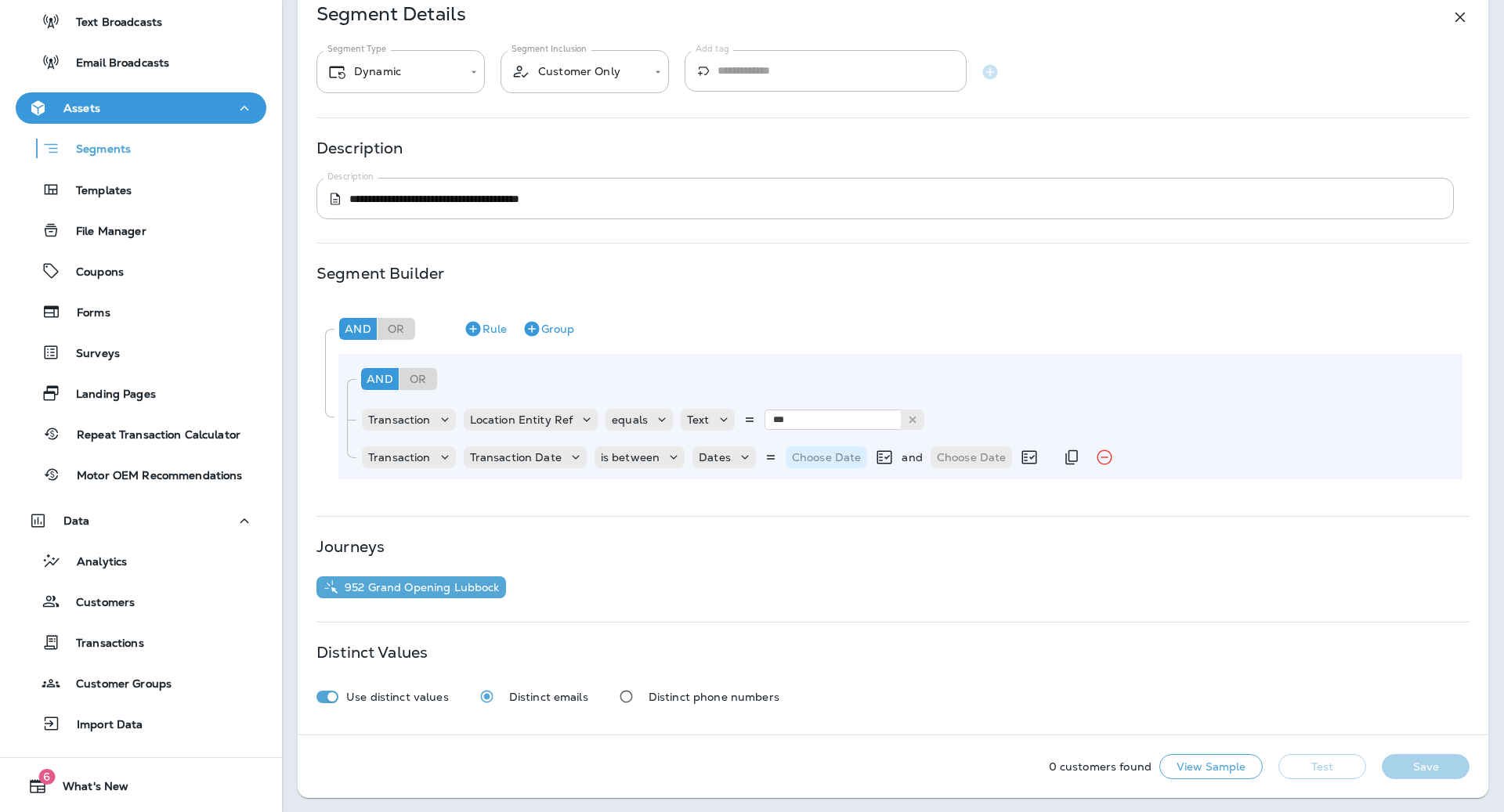
click at [826, 463] on p "Choose Date" at bounding box center [826, 456] width 69 height 12
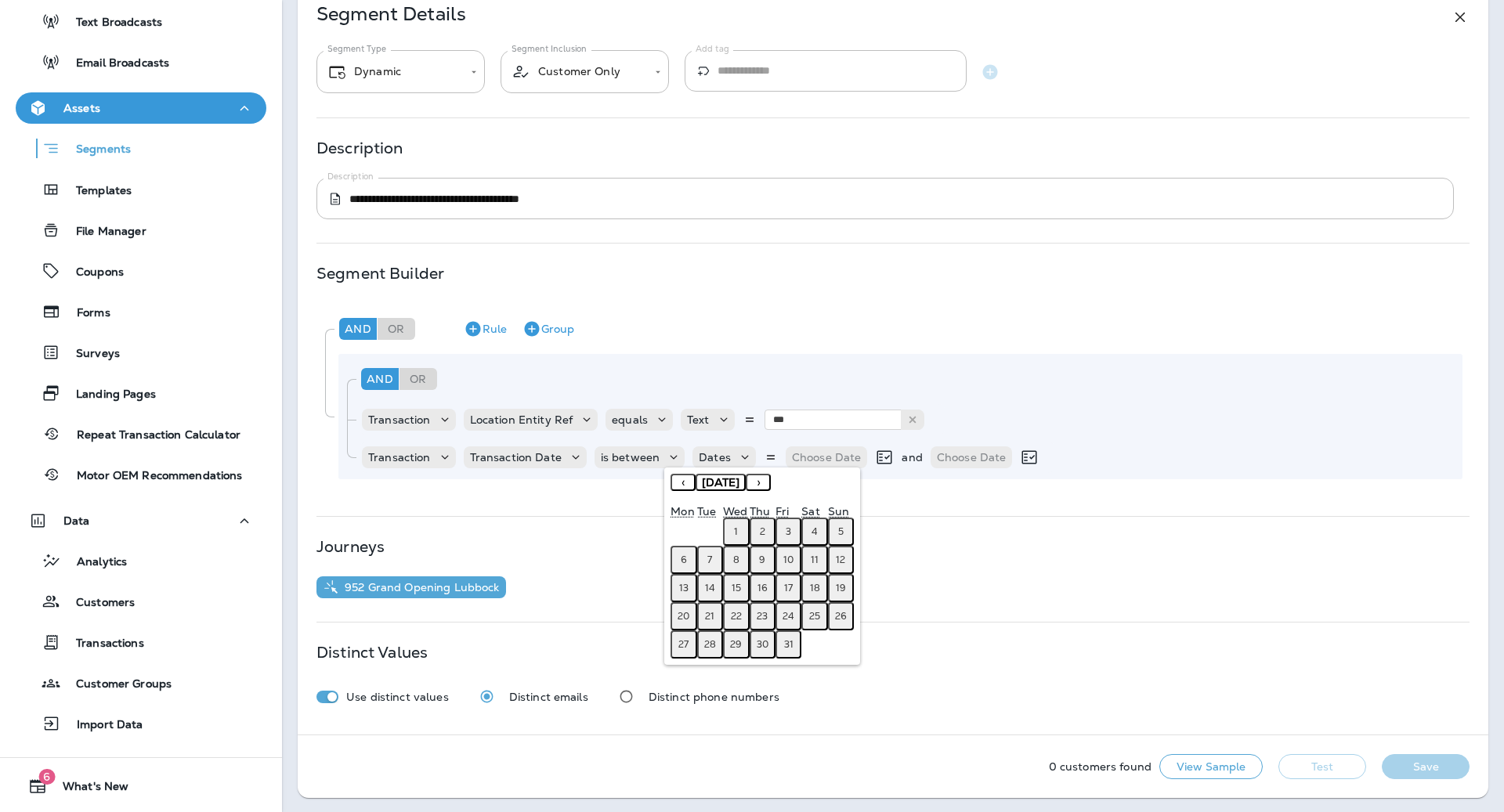
click at [817, 559] on abbr "11" at bounding box center [814, 559] width 7 height 12
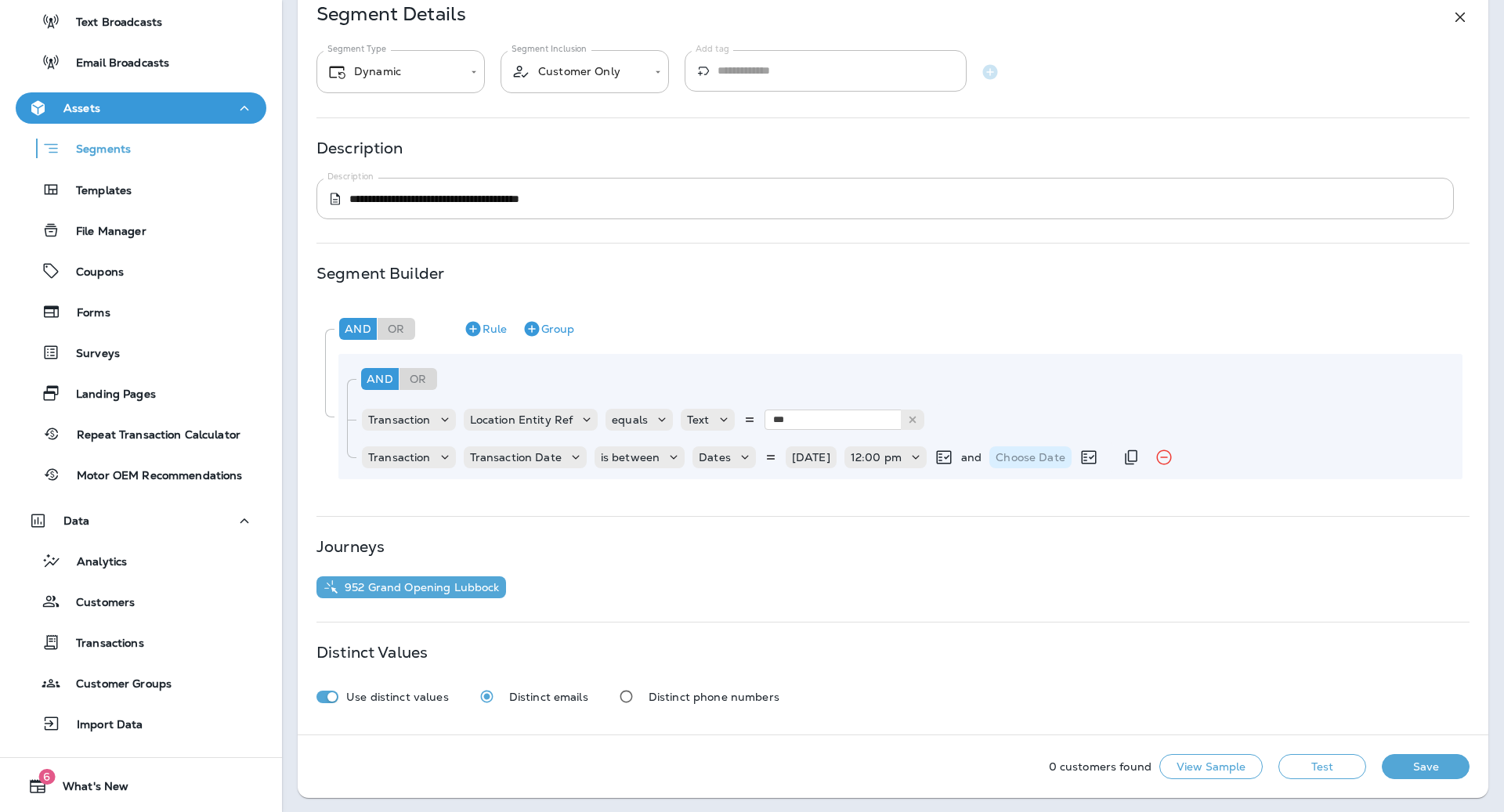
click at [1052, 451] on p "Choose Date" at bounding box center [1030, 456] width 69 height 12
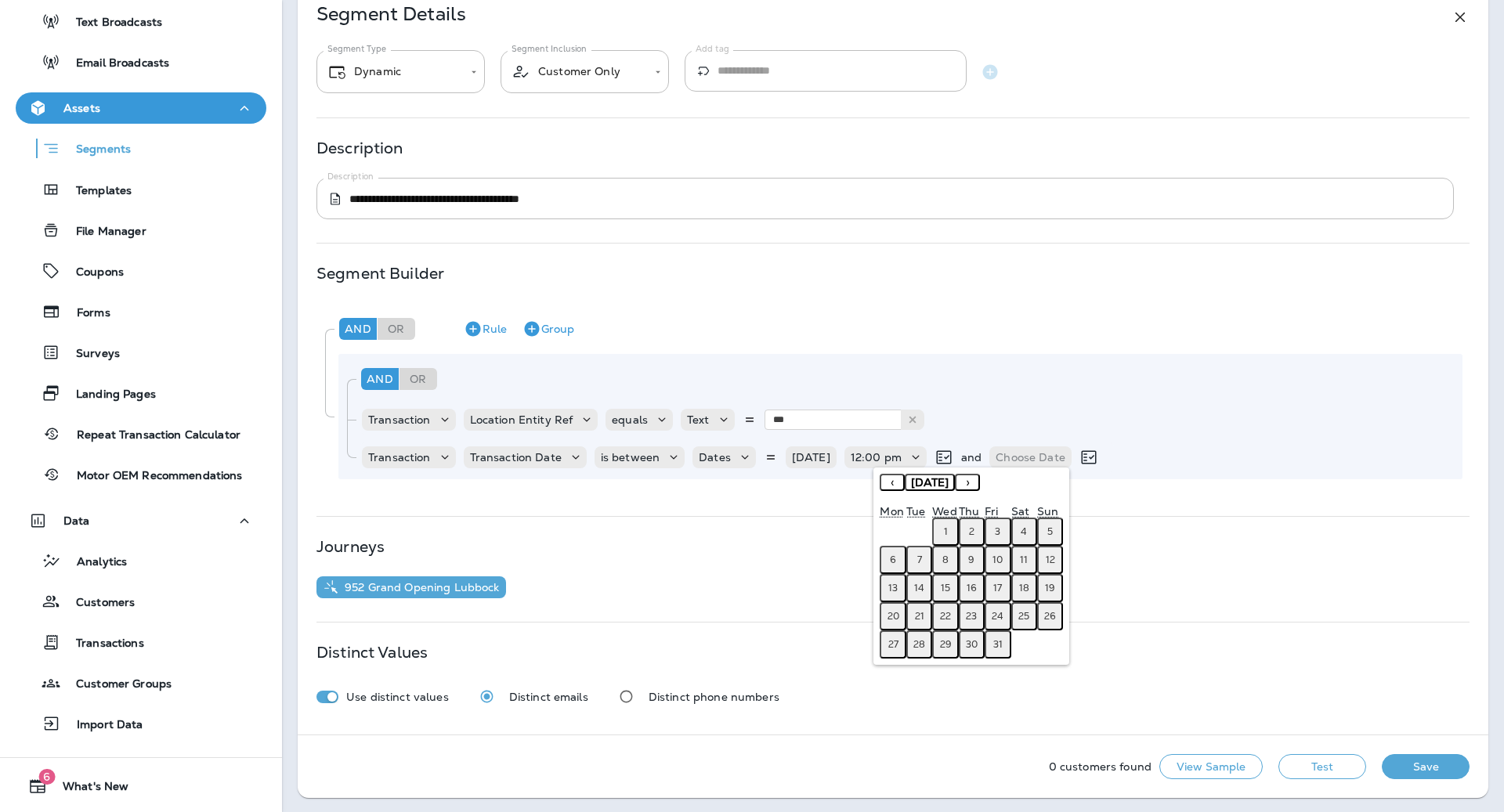
click at [1027, 564] on button "11" at bounding box center [1023, 560] width 26 height 28
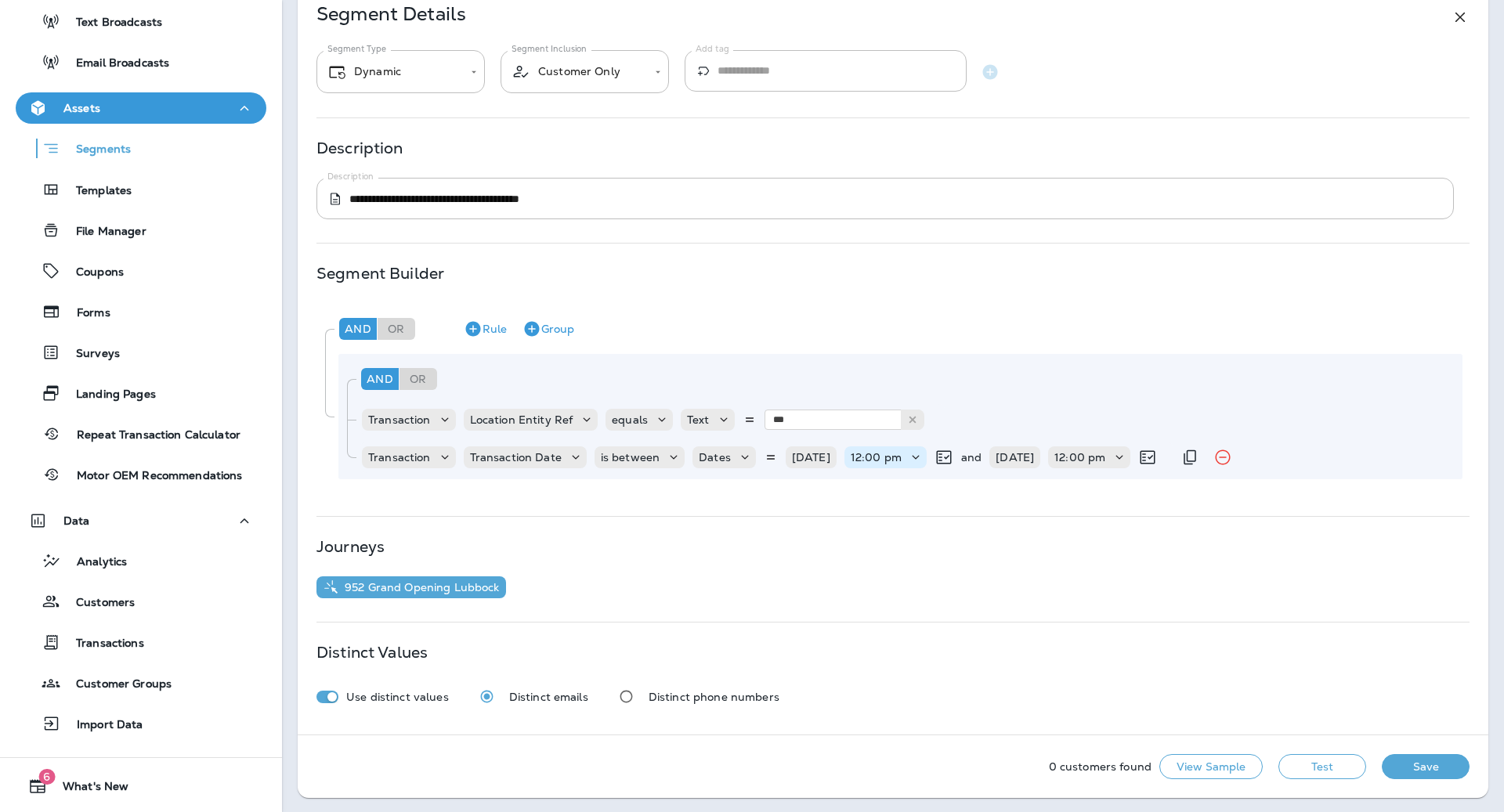
click at [899, 454] on p "12:00 pm" at bounding box center [876, 456] width 51 height 12
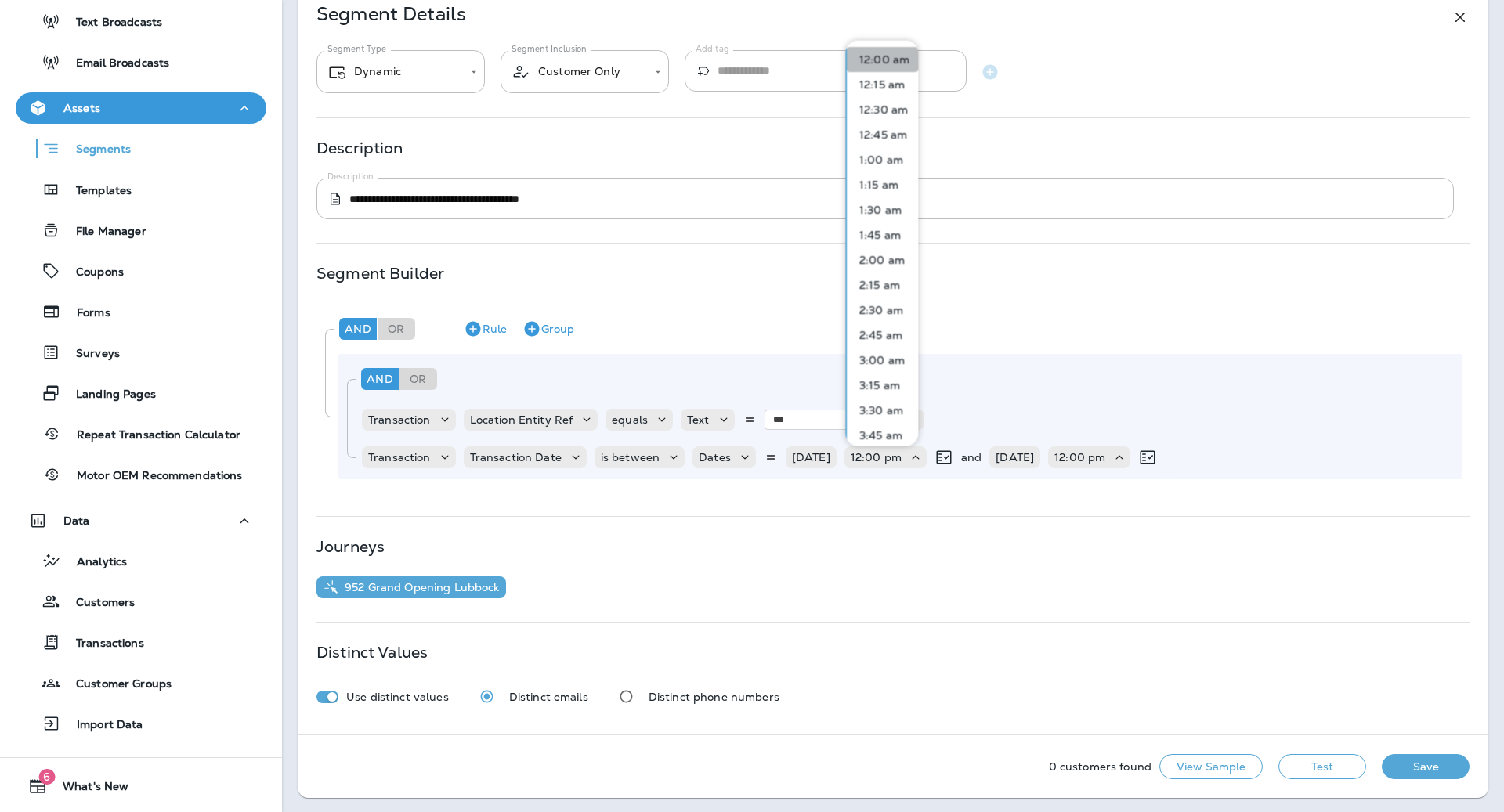
click at [895, 64] on p "12:00 am" at bounding box center [881, 58] width 56 height 12
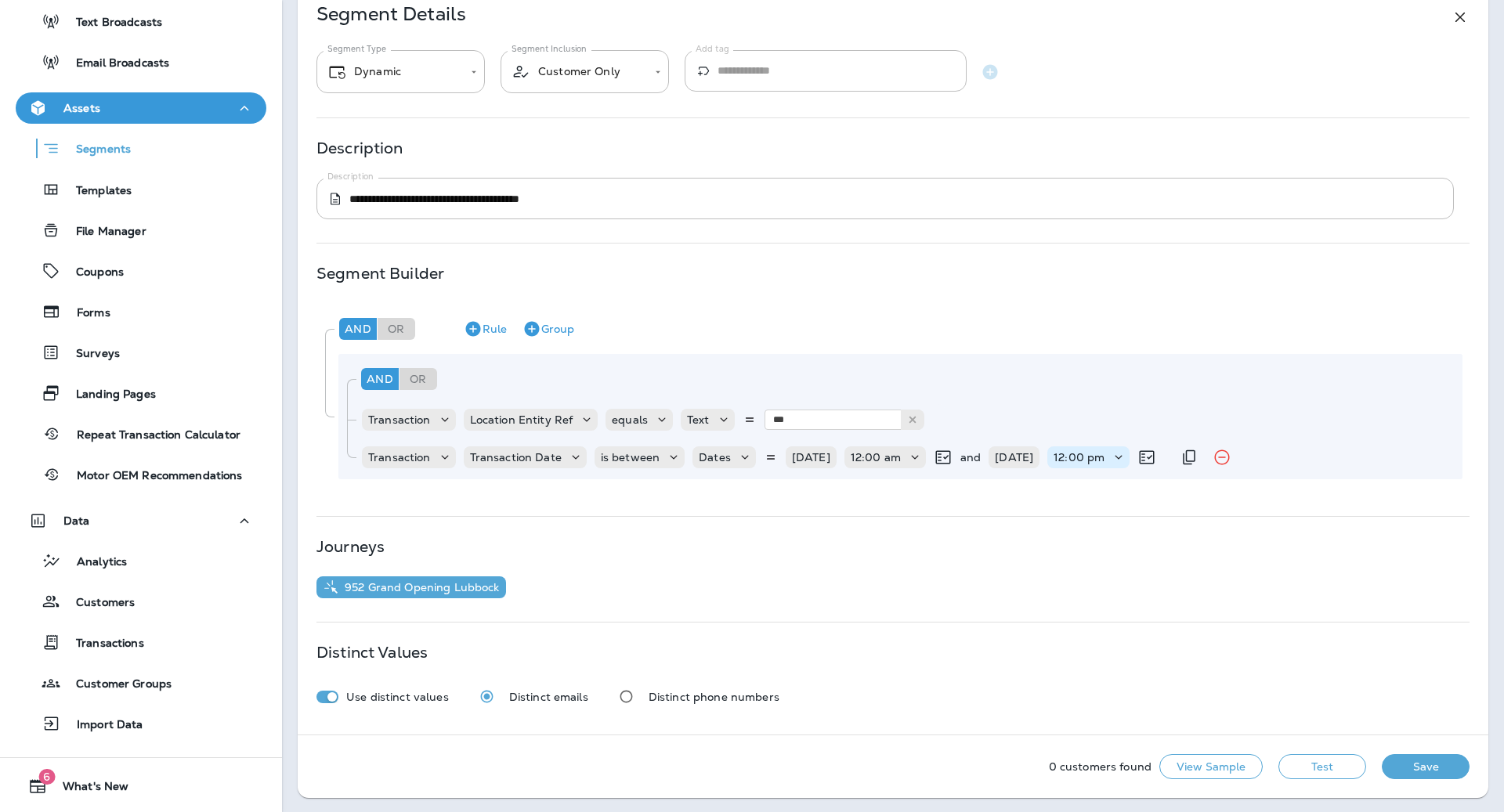
click at [1118, 456] on icon at bounding box center [1118, 456] width 16 height 16
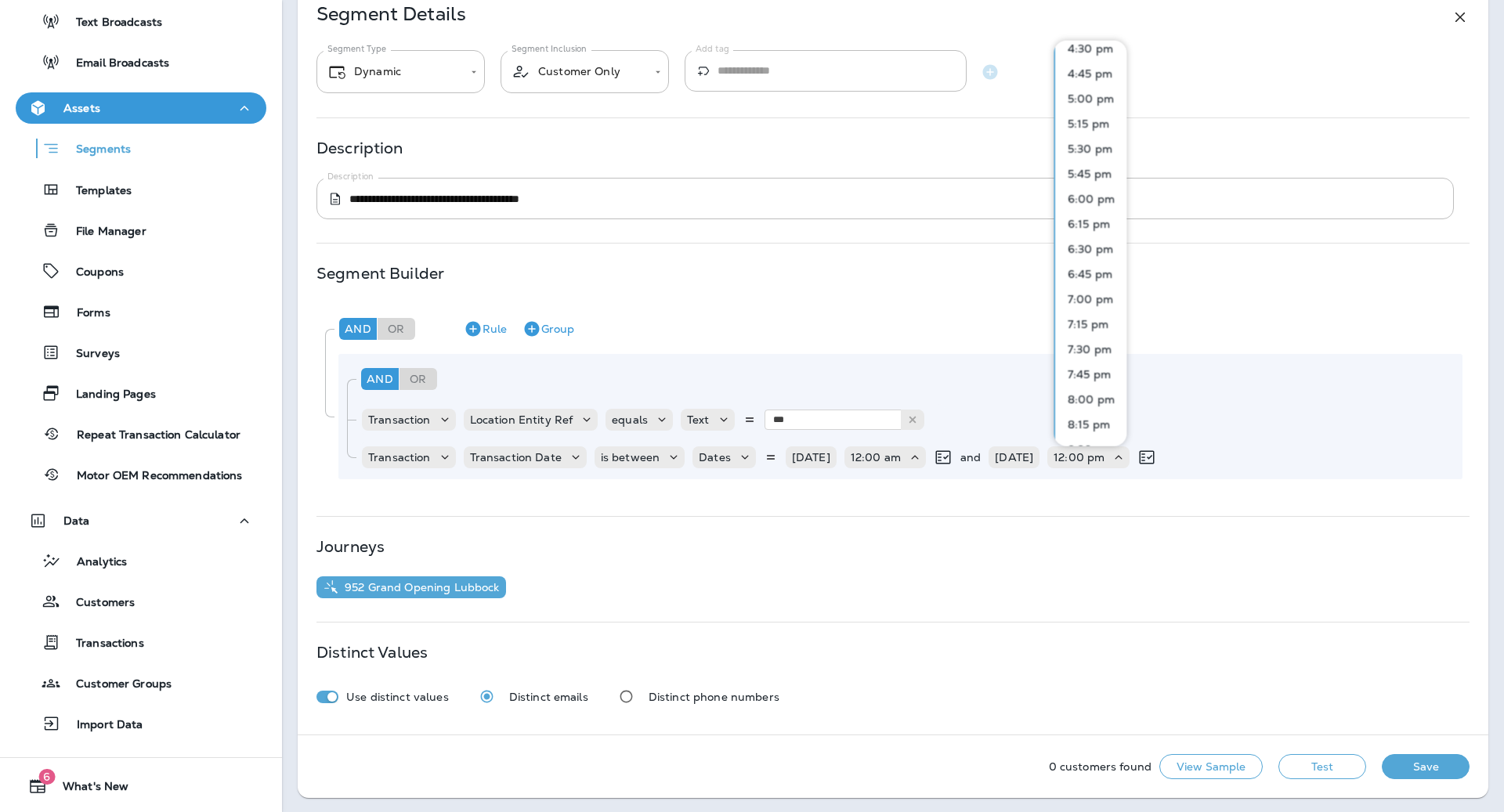
scroll to position [2011, 0]
click at [1093, 428] on p "11:45 pm" at bounding box center [1088, 427] width 53 height 12
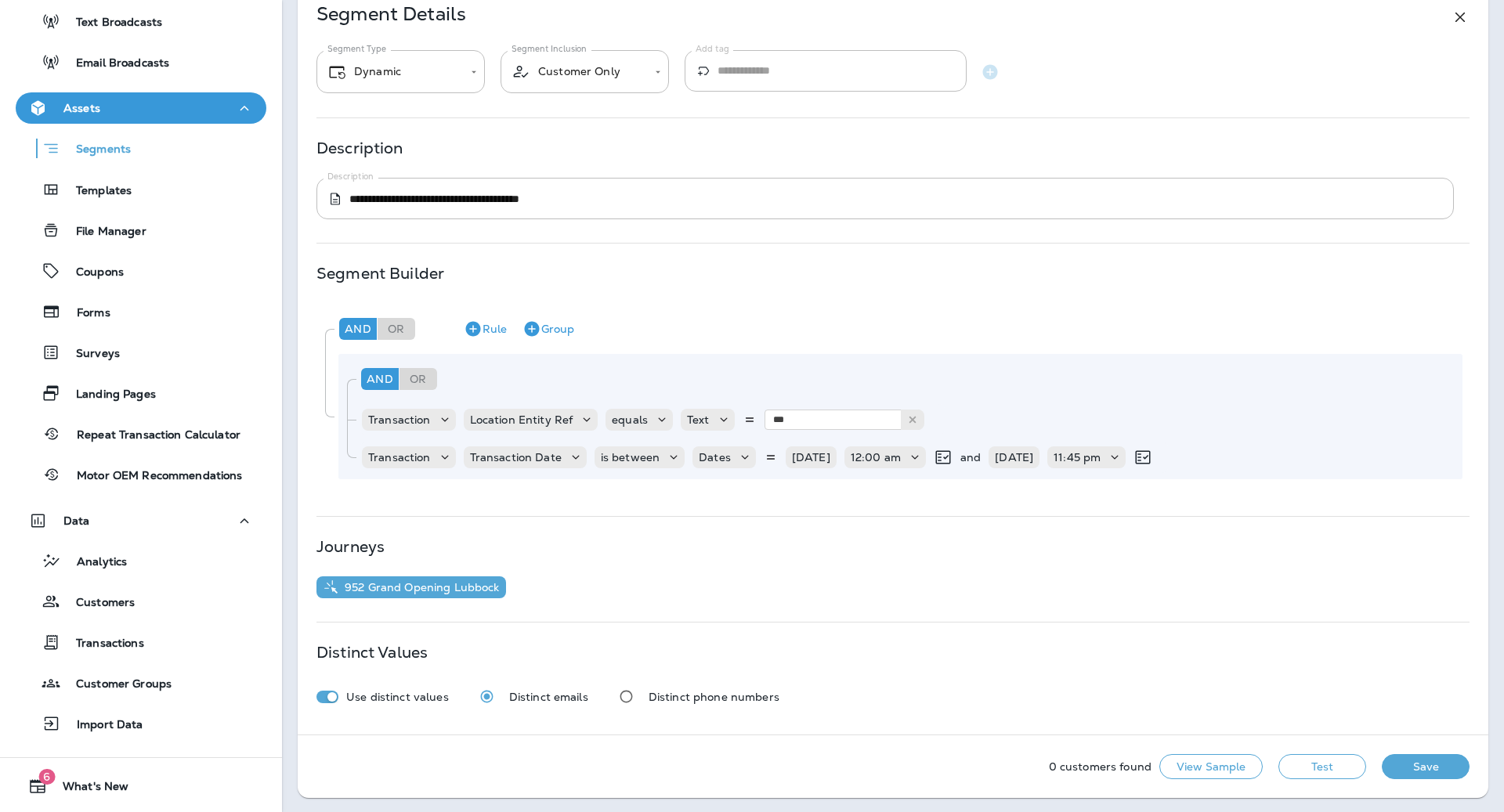
click at [1315, 768] on button "Test" at bounding box center [1322, 767] width 88 height 25
click at [1200, 768] on button "View Sample" at bounding box center [1210, 767] width 103 height 25
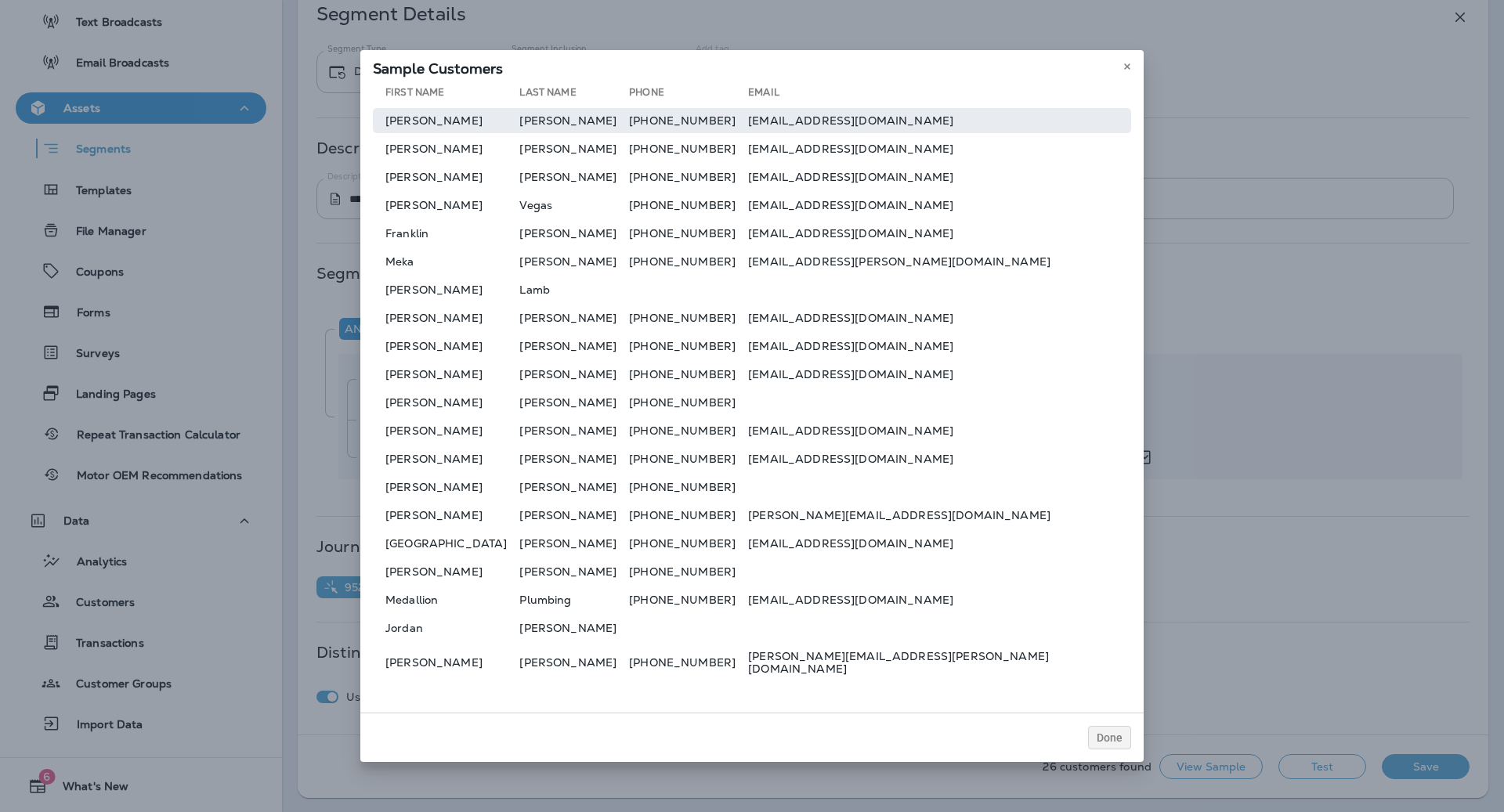
click at [918, 125] on td "[EMAIL_ADDRESS][DOMAIN_NAME]" at bounding box center [939, 121] width 383 height 25
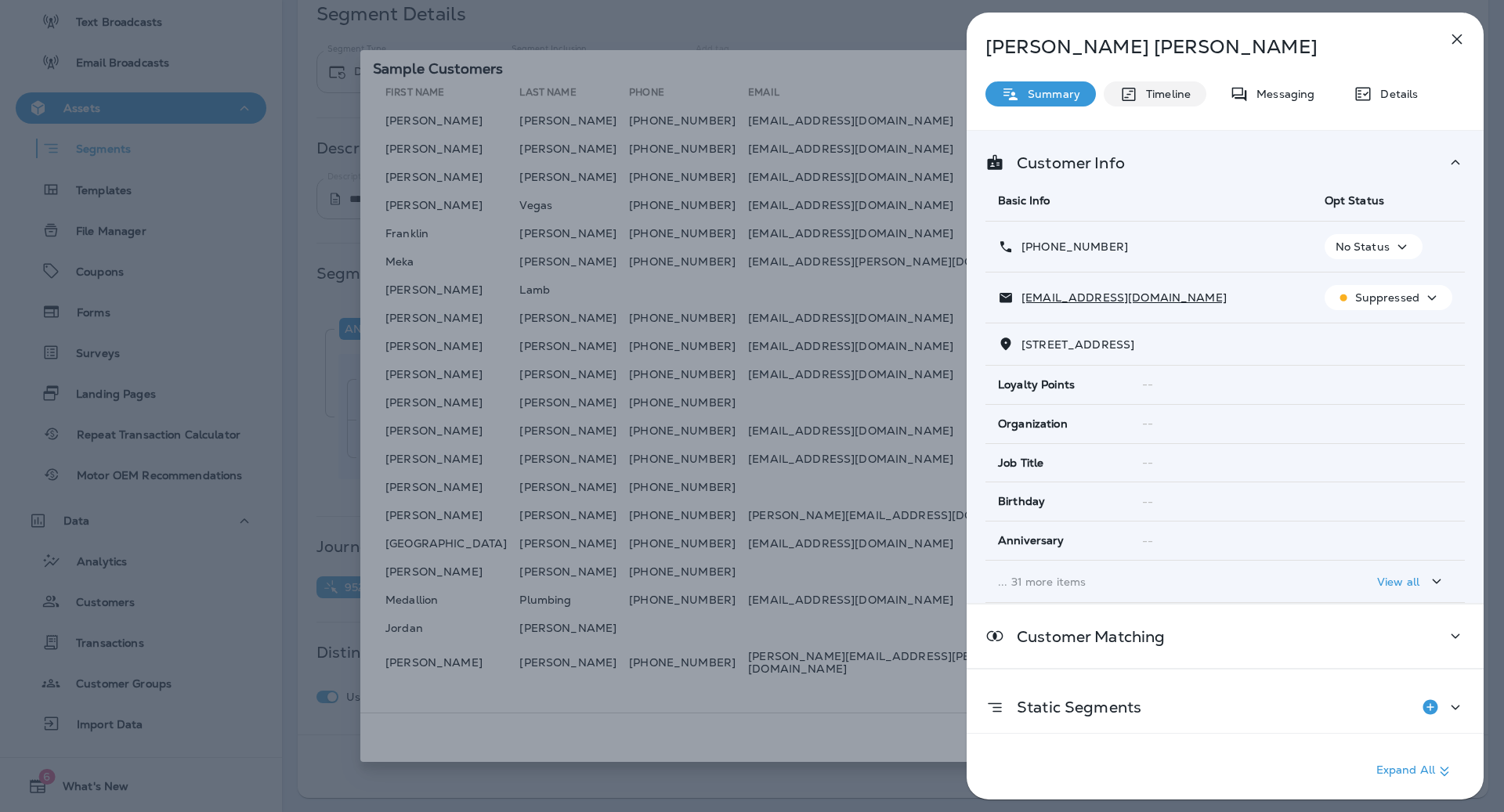
click at [1185, 96] on p "Timeline" at bounding box center [1164, 93] width 52 height 12
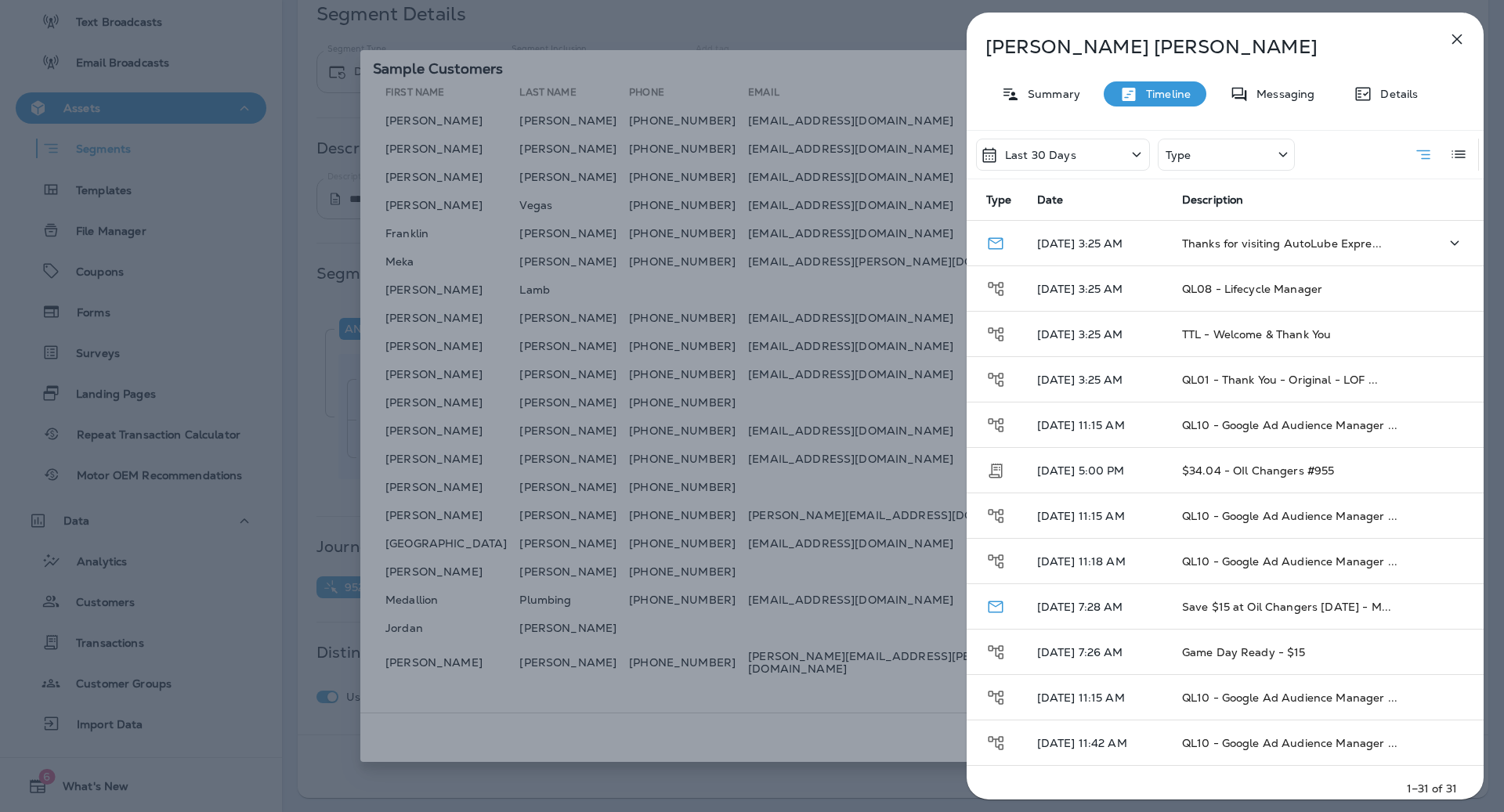
click at [1331, 251] on td "Thanks for visiting AutoLube Expre..." at bounding box center [1283, 243] width 229 height 45
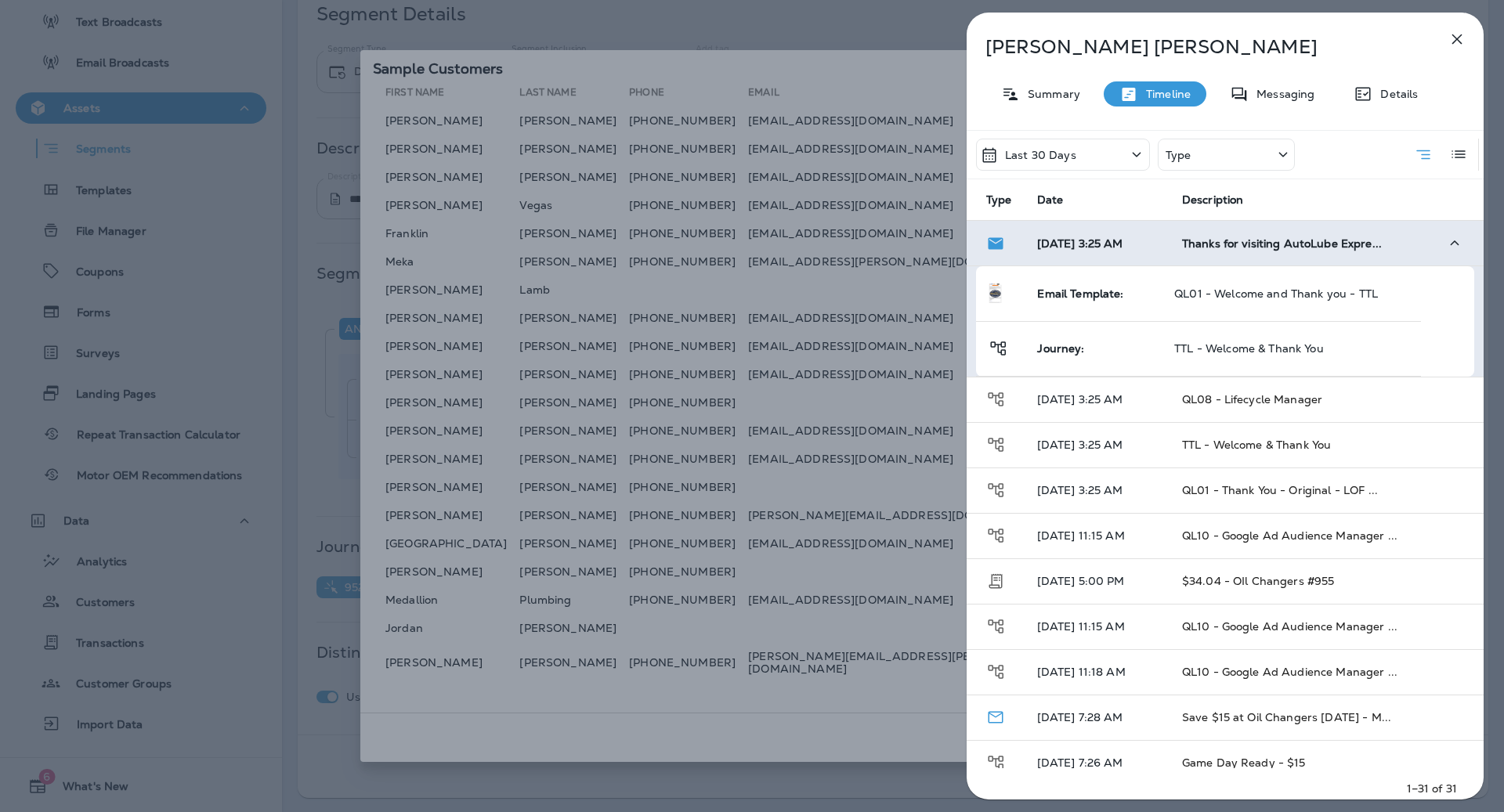
click at [1330, 251] on td "Thanks for visiting AutoLube Expre..." at bounding box center [1283, 243] width 229 height 45
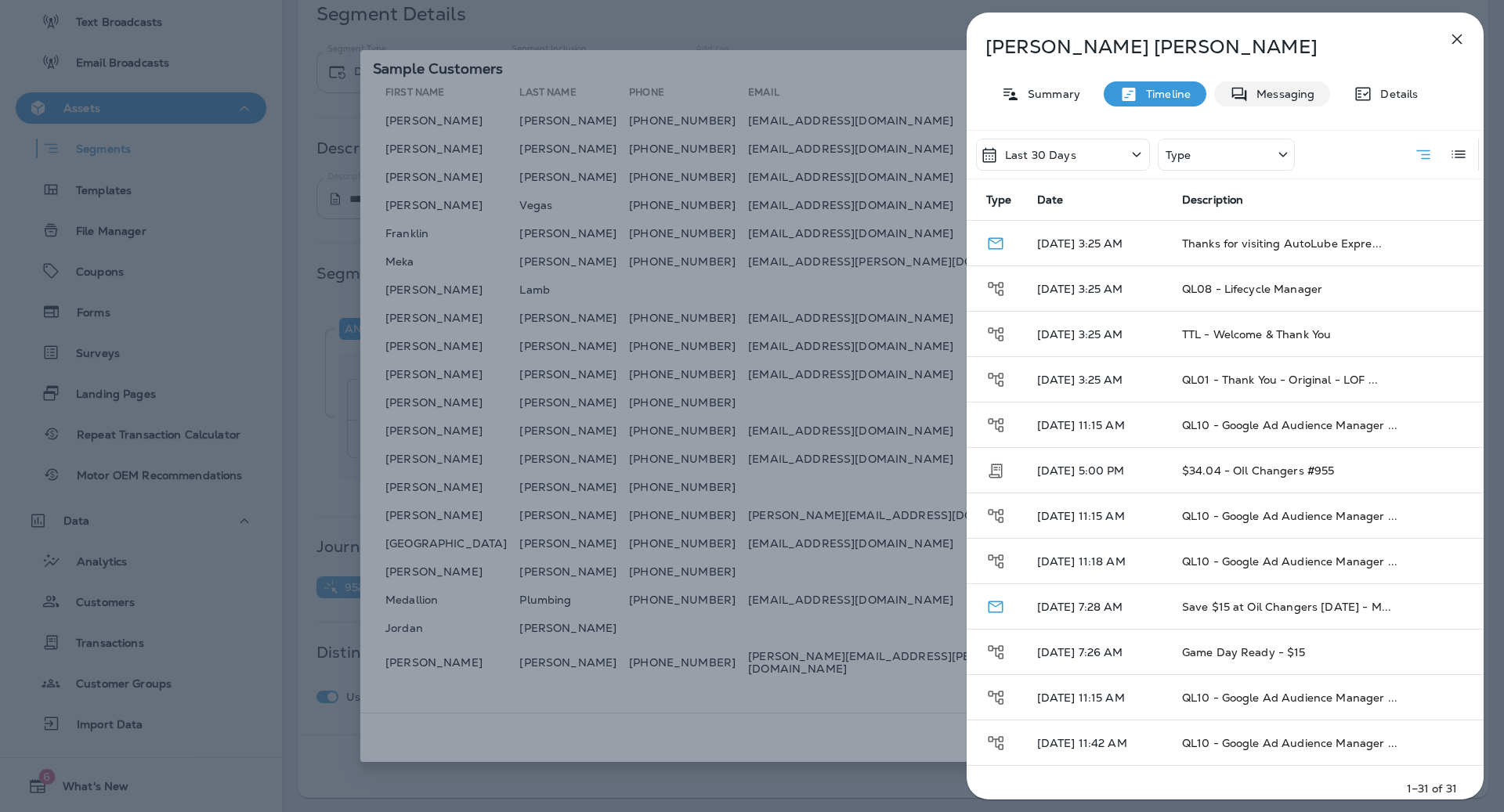
drag, startPoint x: 1281, startPoint y: 92, endPoint x: 1342, endPoint y: 93, distance: 61.0
click at [1281, 91] on p "Messaging" at bounding box center [1281, 93] width 66 height 12
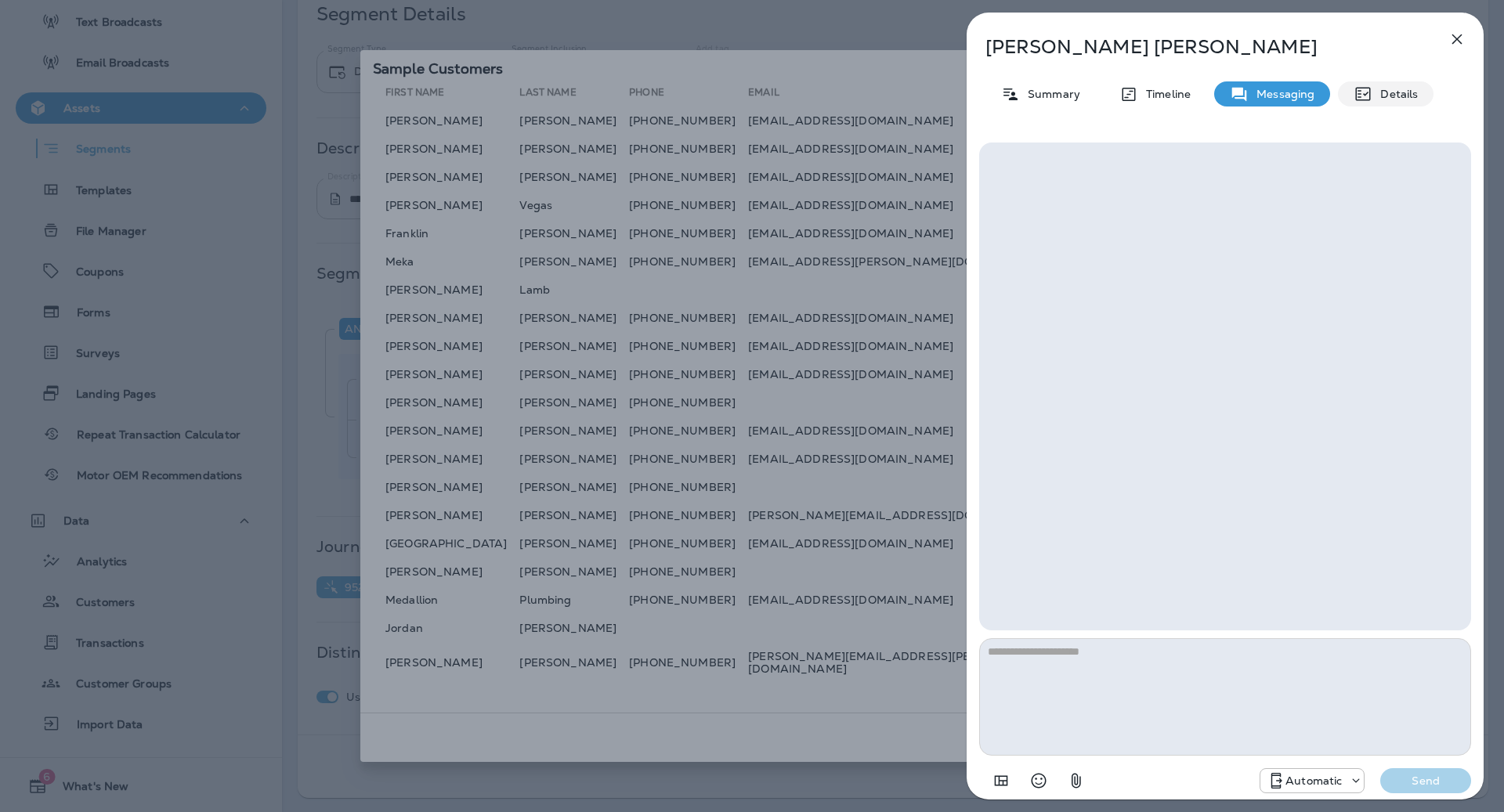
click at [1371, 91] on icon at bounding box center [1363, 93] width 19 height 19
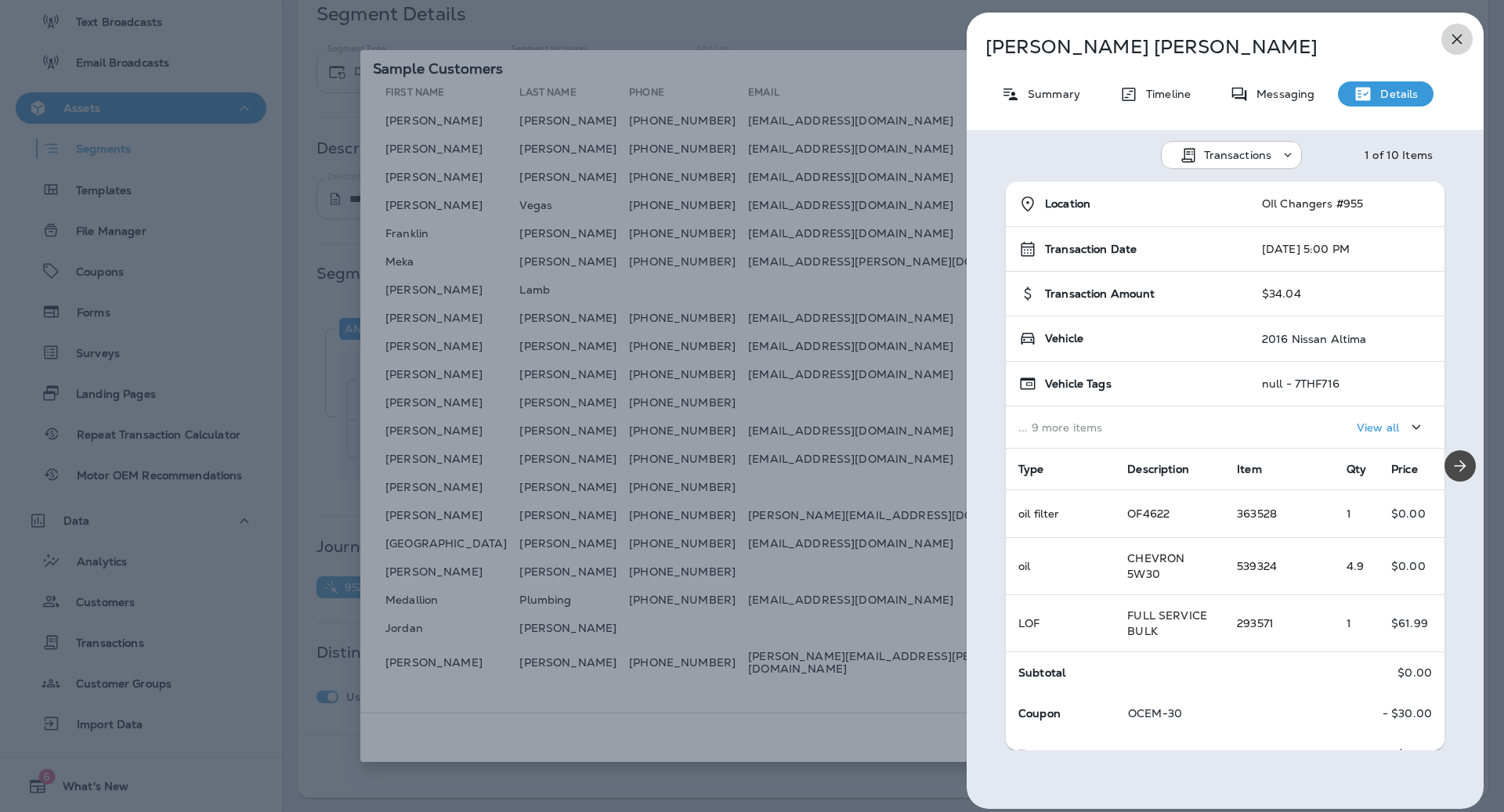
click at [1462, 44] on icon "button" at bounding box center [1457, 39] width 19 height 19
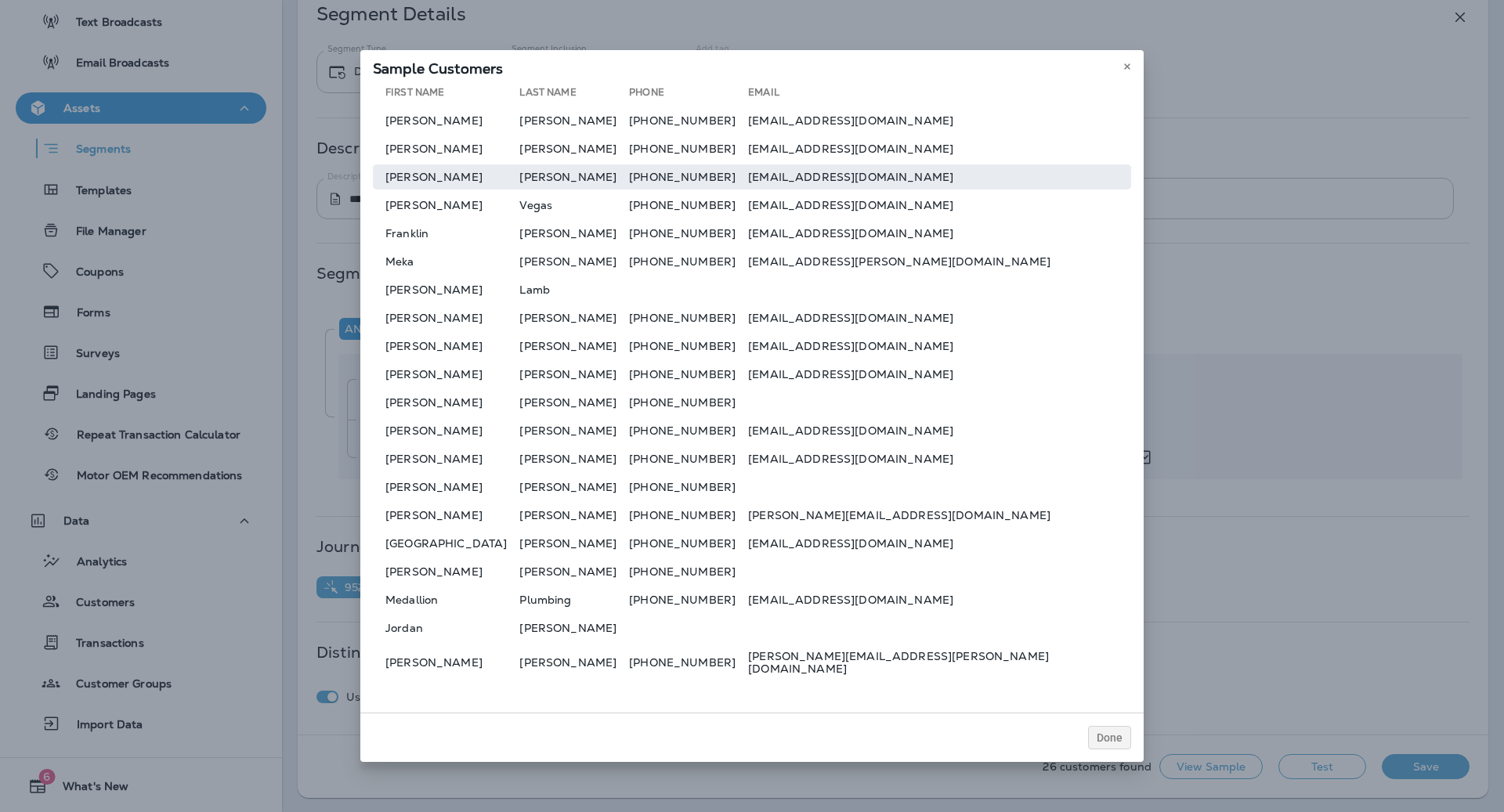
click at [926, 178] on td "[EMAIL_ADDRESS][DOMAIN_NAME]" at bounding box center [939, 177] width 383 height 25
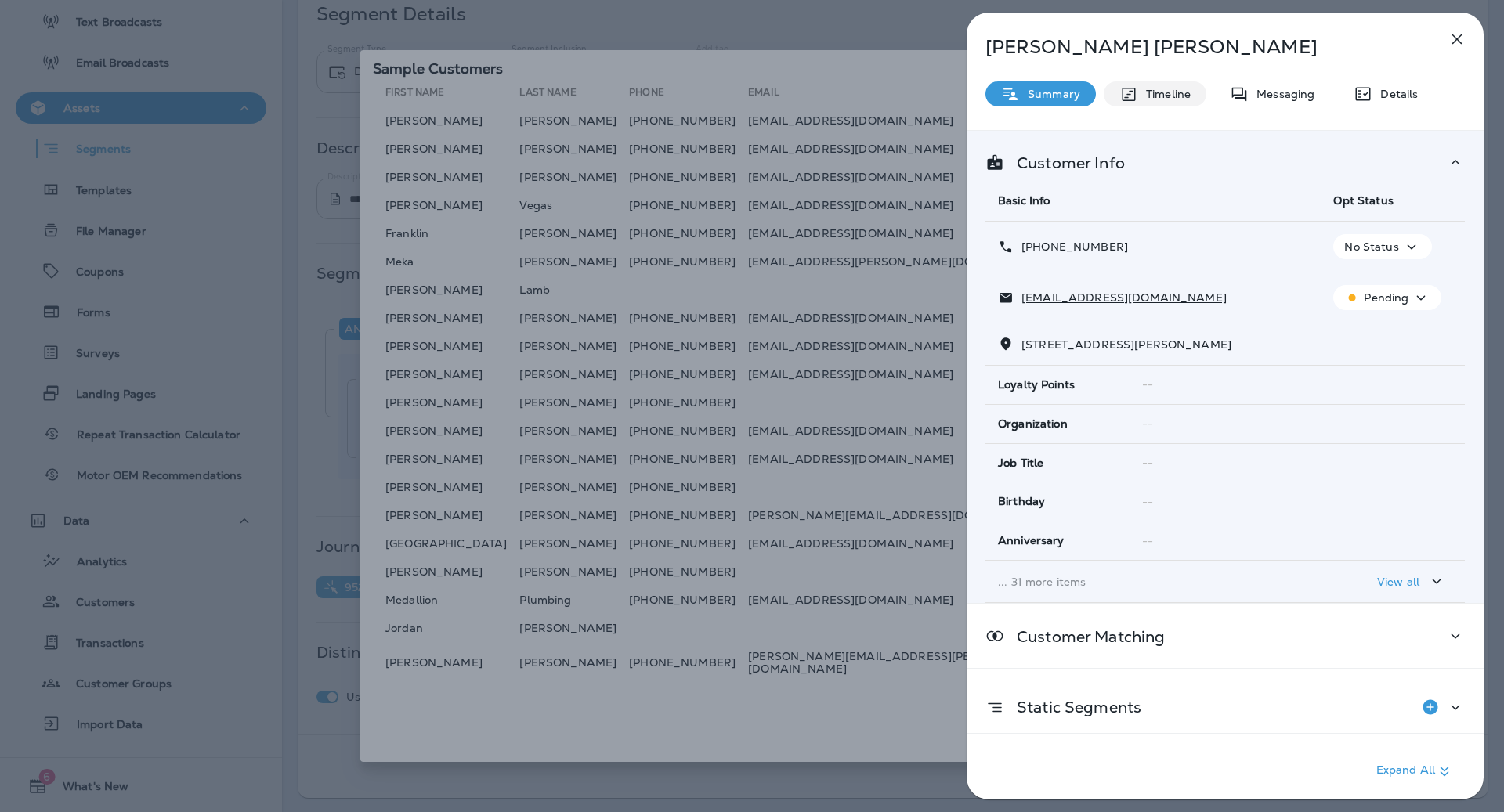
click at [1167, 93] on p "Timeline" at bounding box center [1164, 93] width 52 height 12
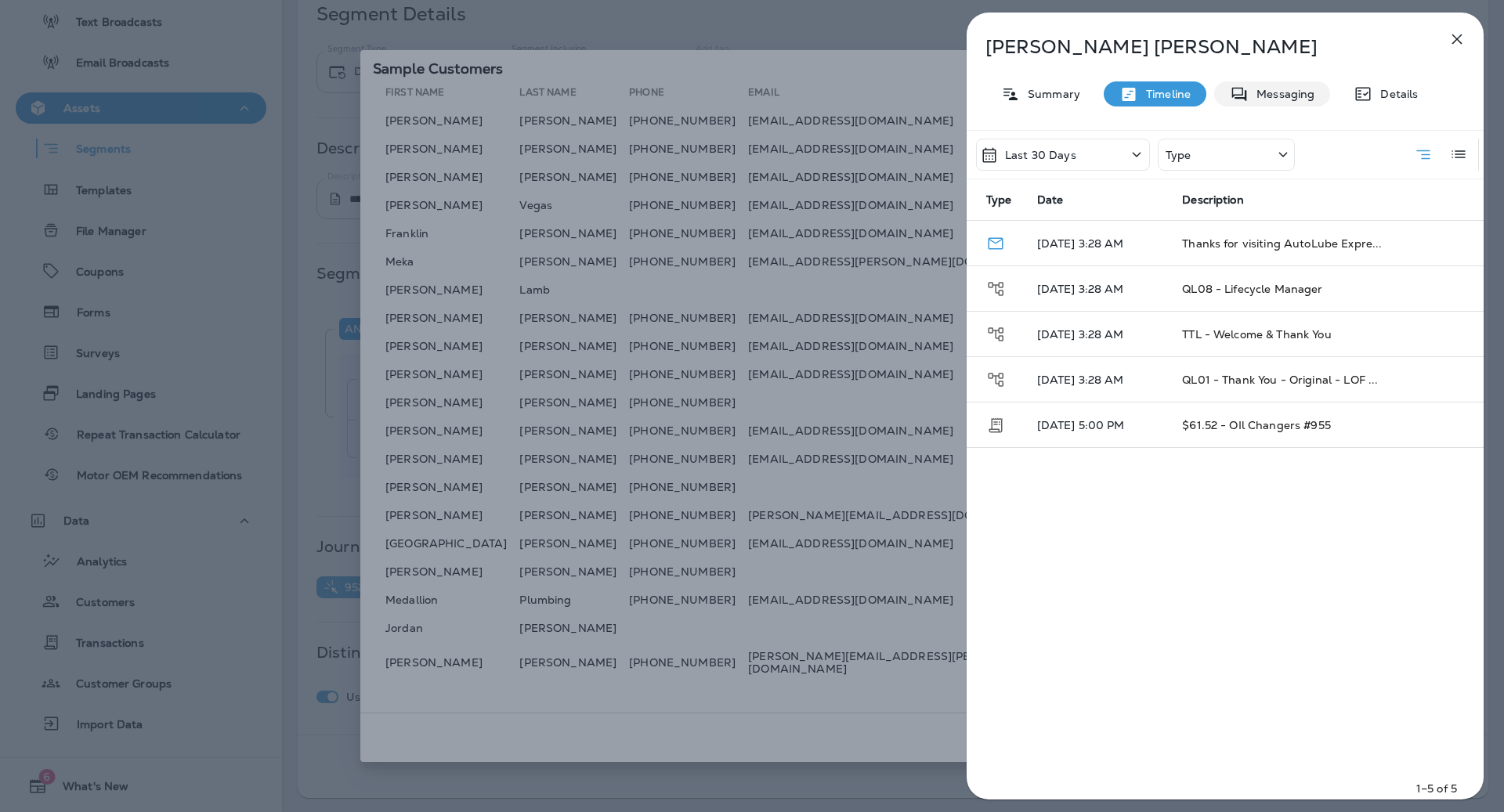
click at [1237, 95] on icon at bounding box center [1239, 93] width 15 height 14
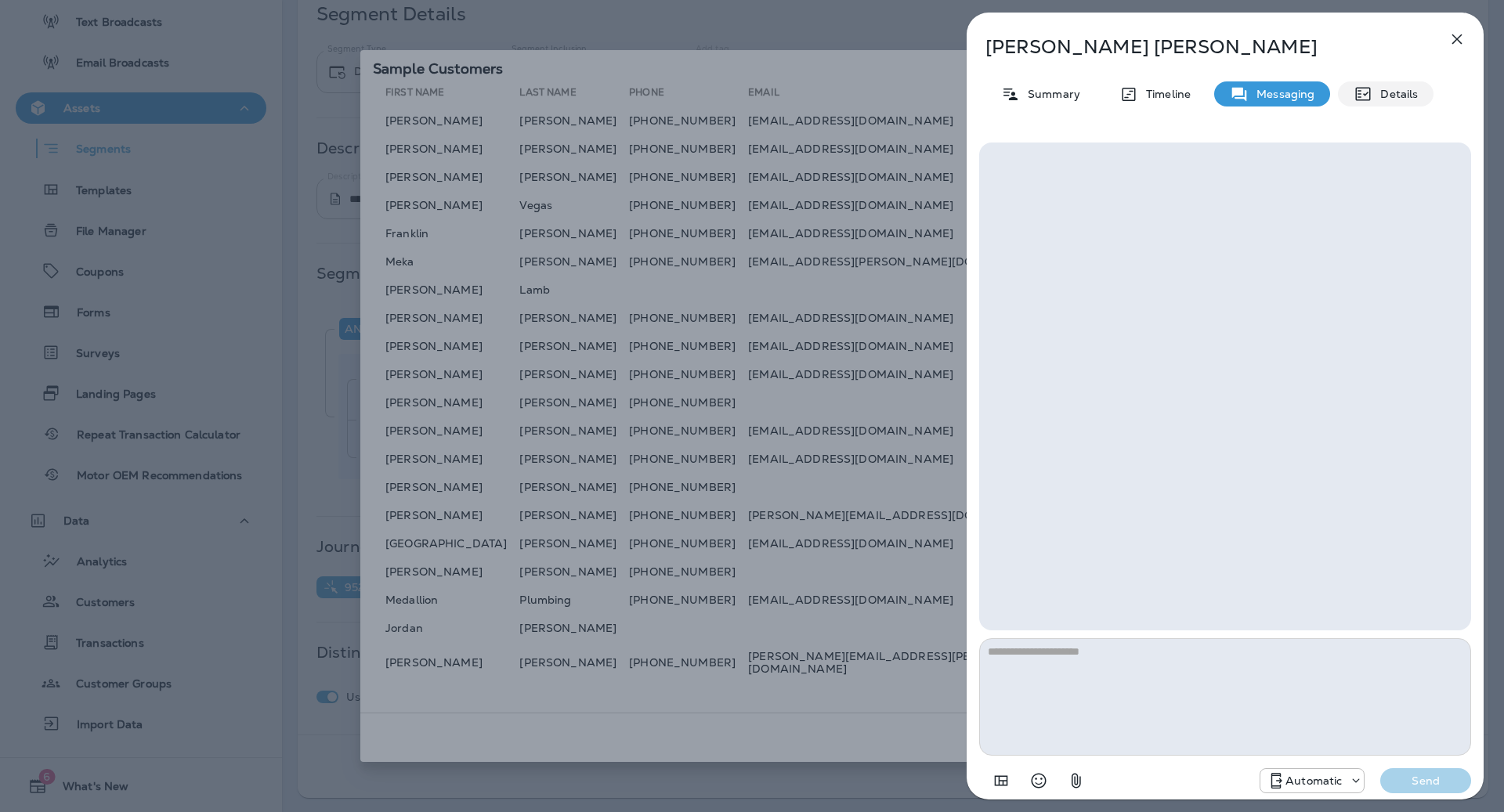
click at [1396, 96] on p "Details" at bounding box center [1395, 93] width 46 height 12
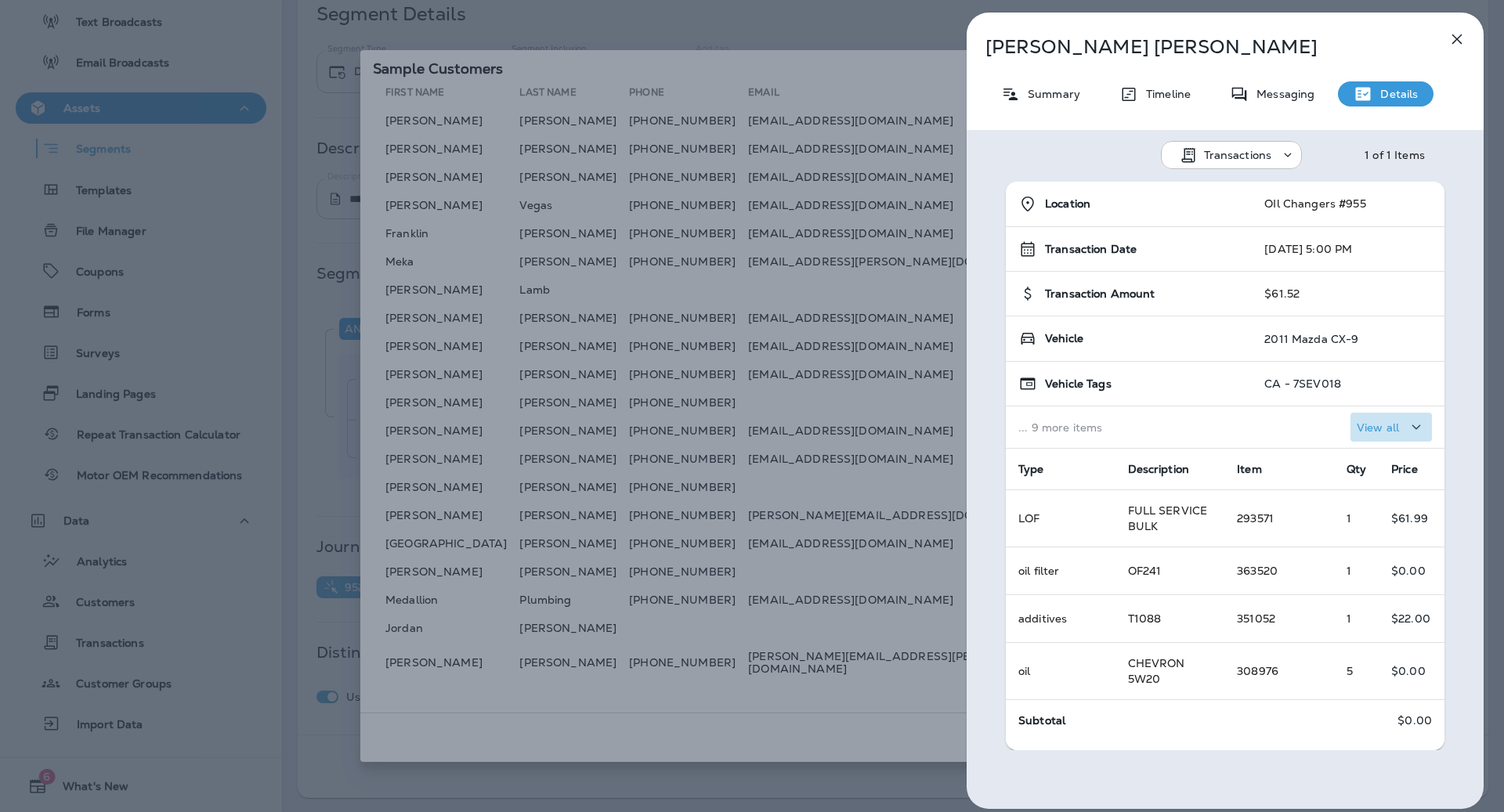
click at [1389, 427] on p "View all" at bounding box center [1377, 427] width 42 height 12
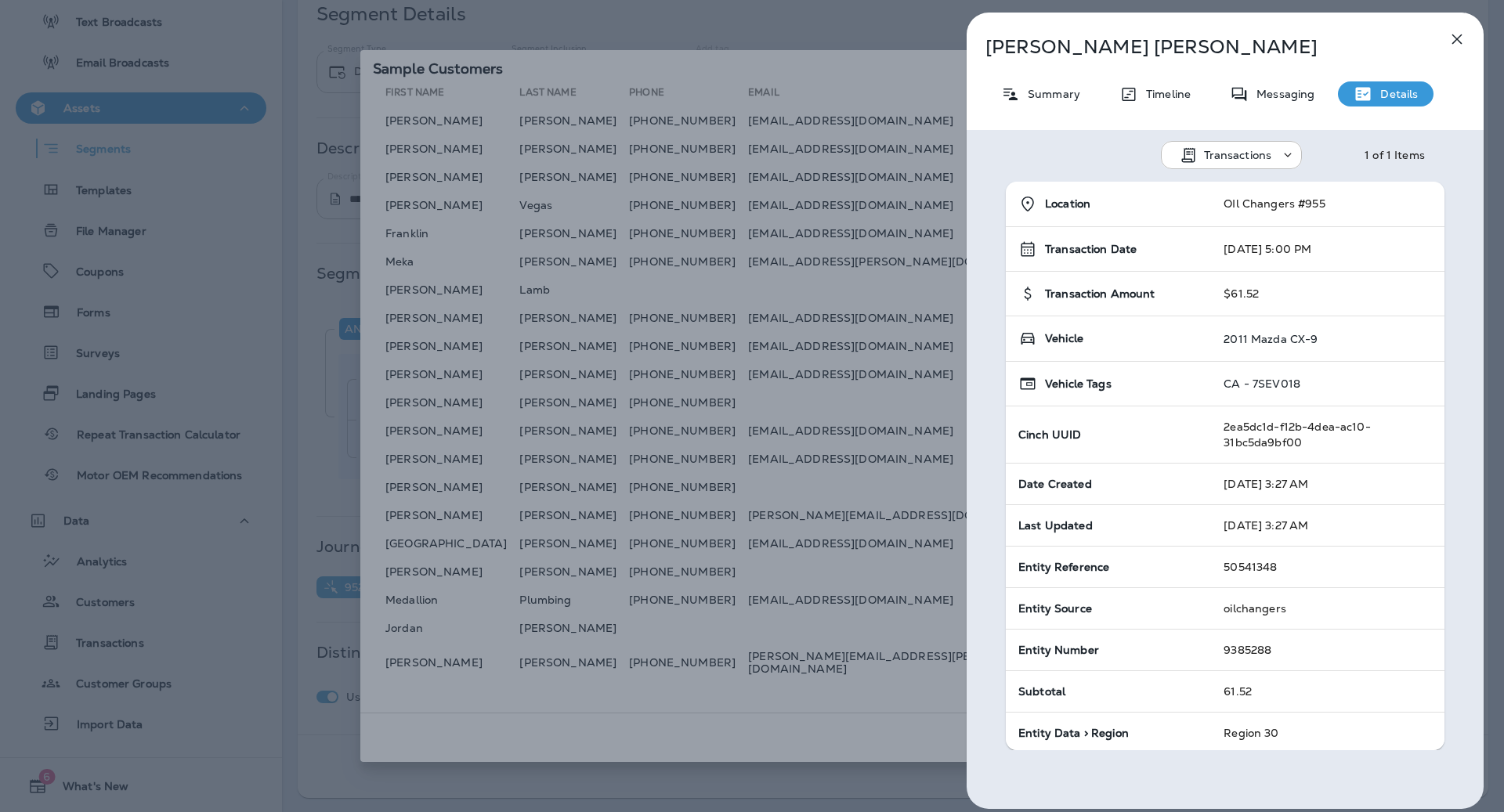
click at [1463, 28] on button "button" at bounding box center [1457, 39] width 31 height 31
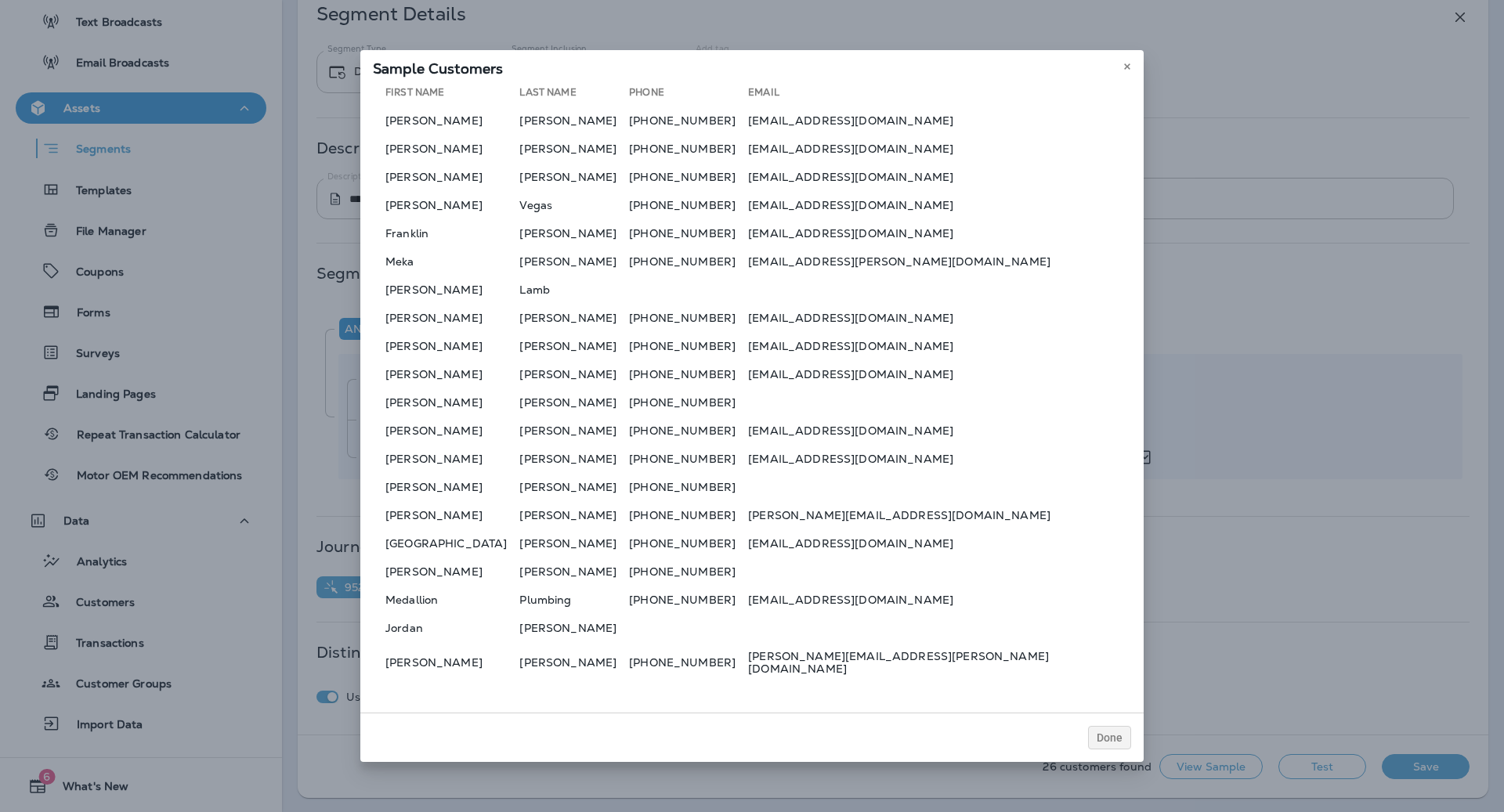
click at [1137, 74] on div "Sample Customers" at bounding box center [752, 67] width 783 height 33
click at [1128, 69] on use at bounding box center [1127, 67] width 6 height 7
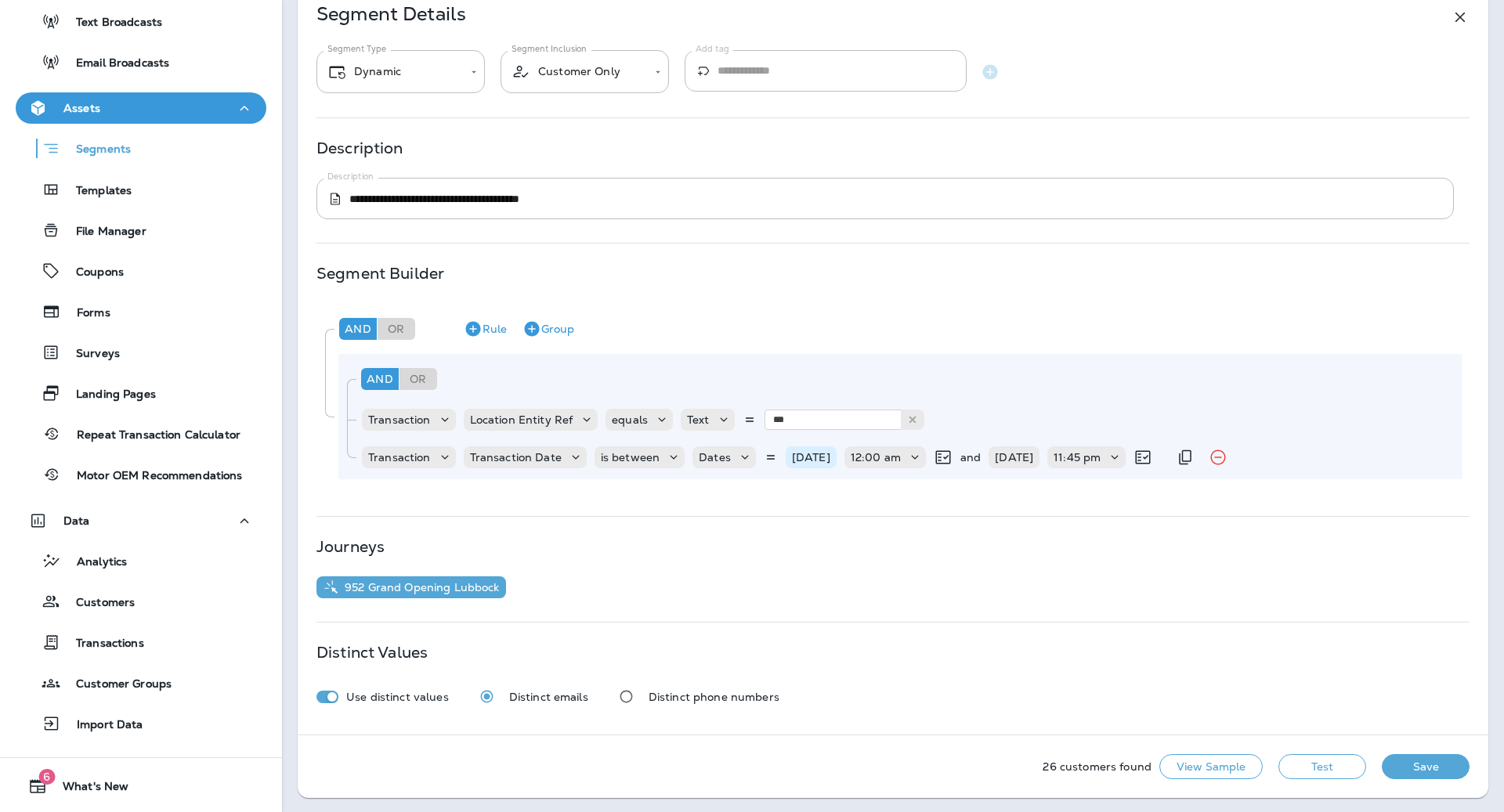
click at [817, 459] on p "[DATE]" at bounding box center [811, 456] width 38 height 12
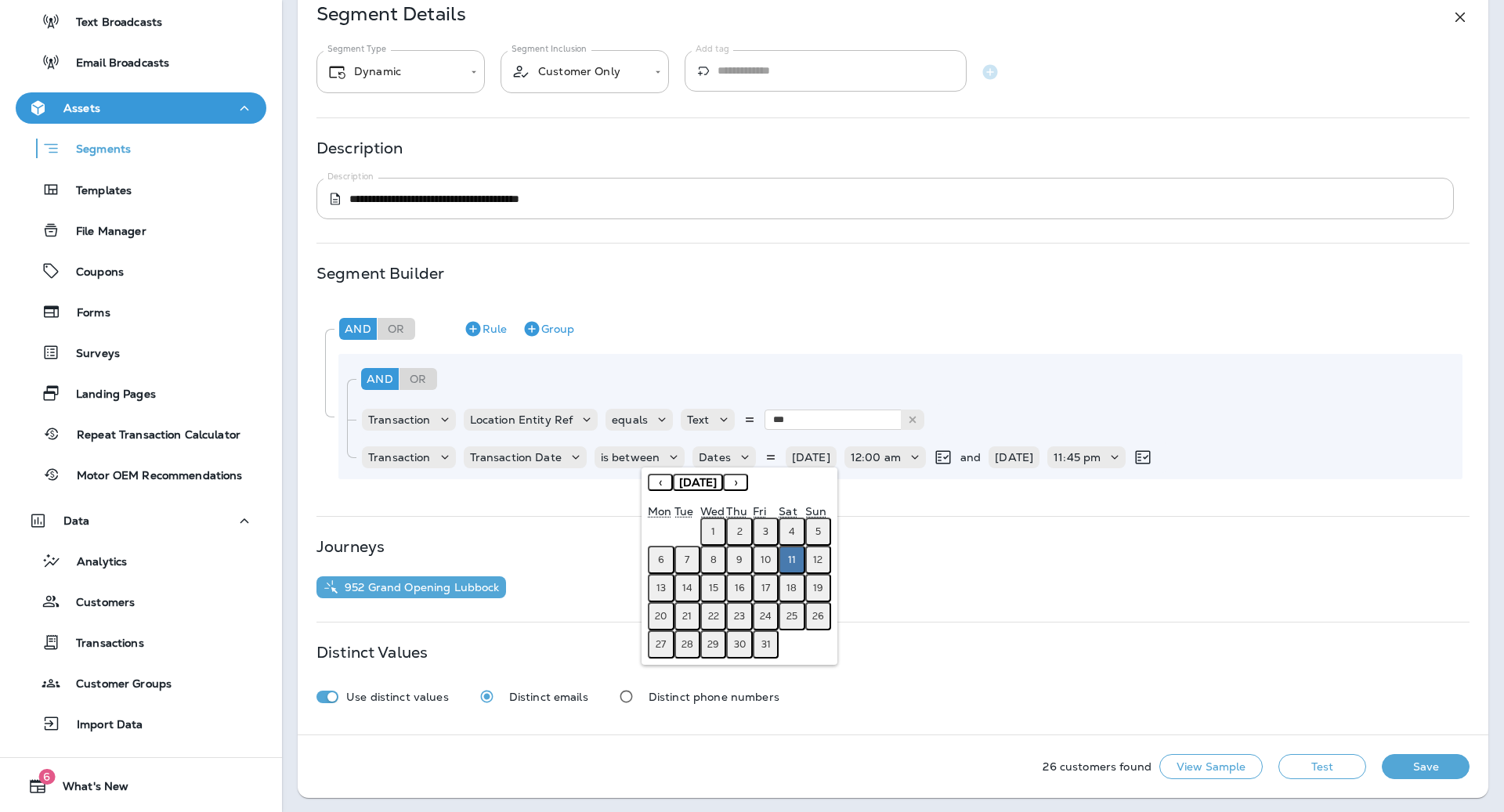
click at [823, 560] on button "12" at bounding box center [817, 560] width 26 height 28
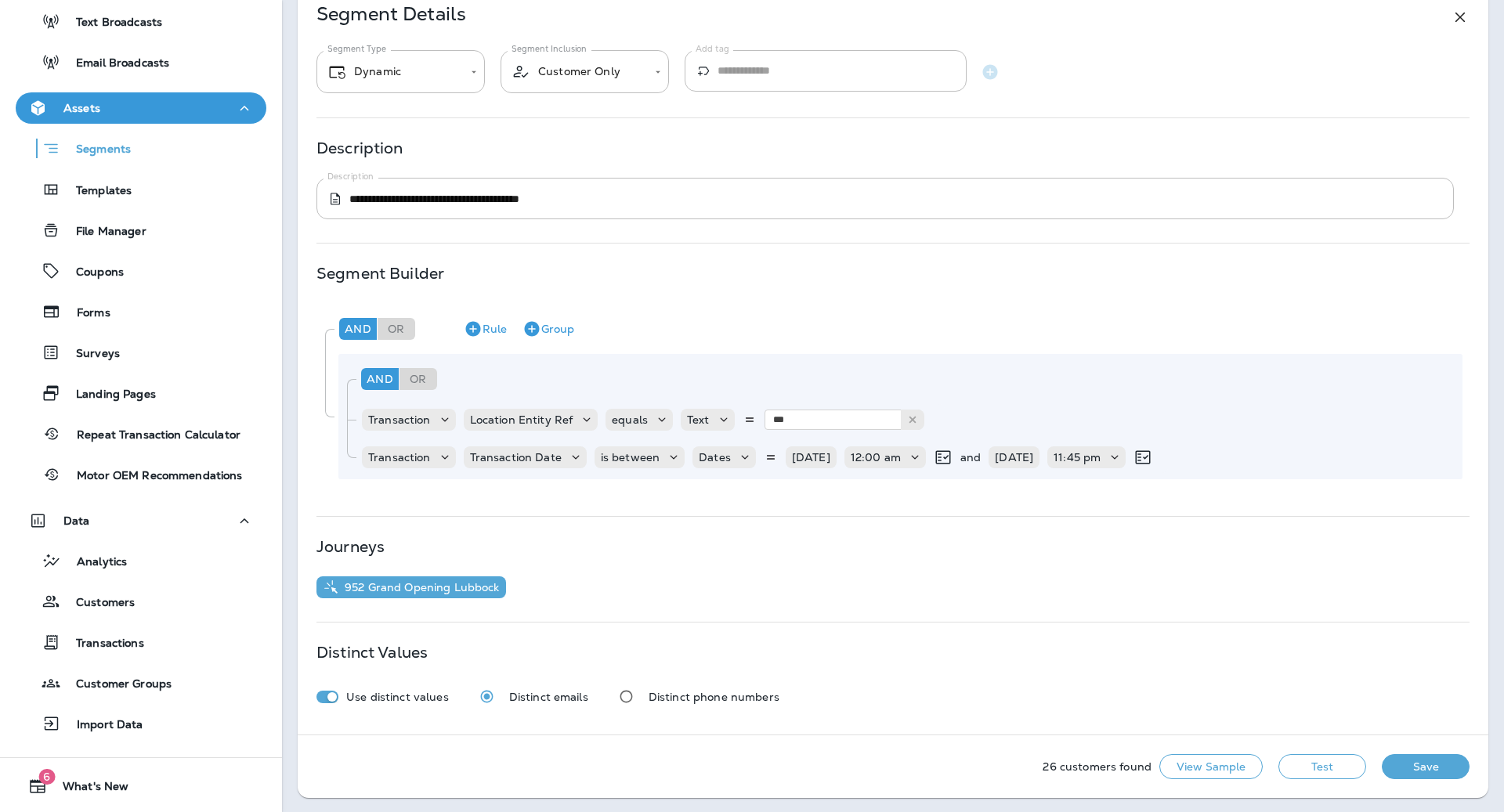
click at [1296, 767] on button "Test" at bounding box center [1322, 767] width 88 height 25
click at [1013, 451] on p "[DATE]" at bounding box center [1013, 456] width 38 height 12
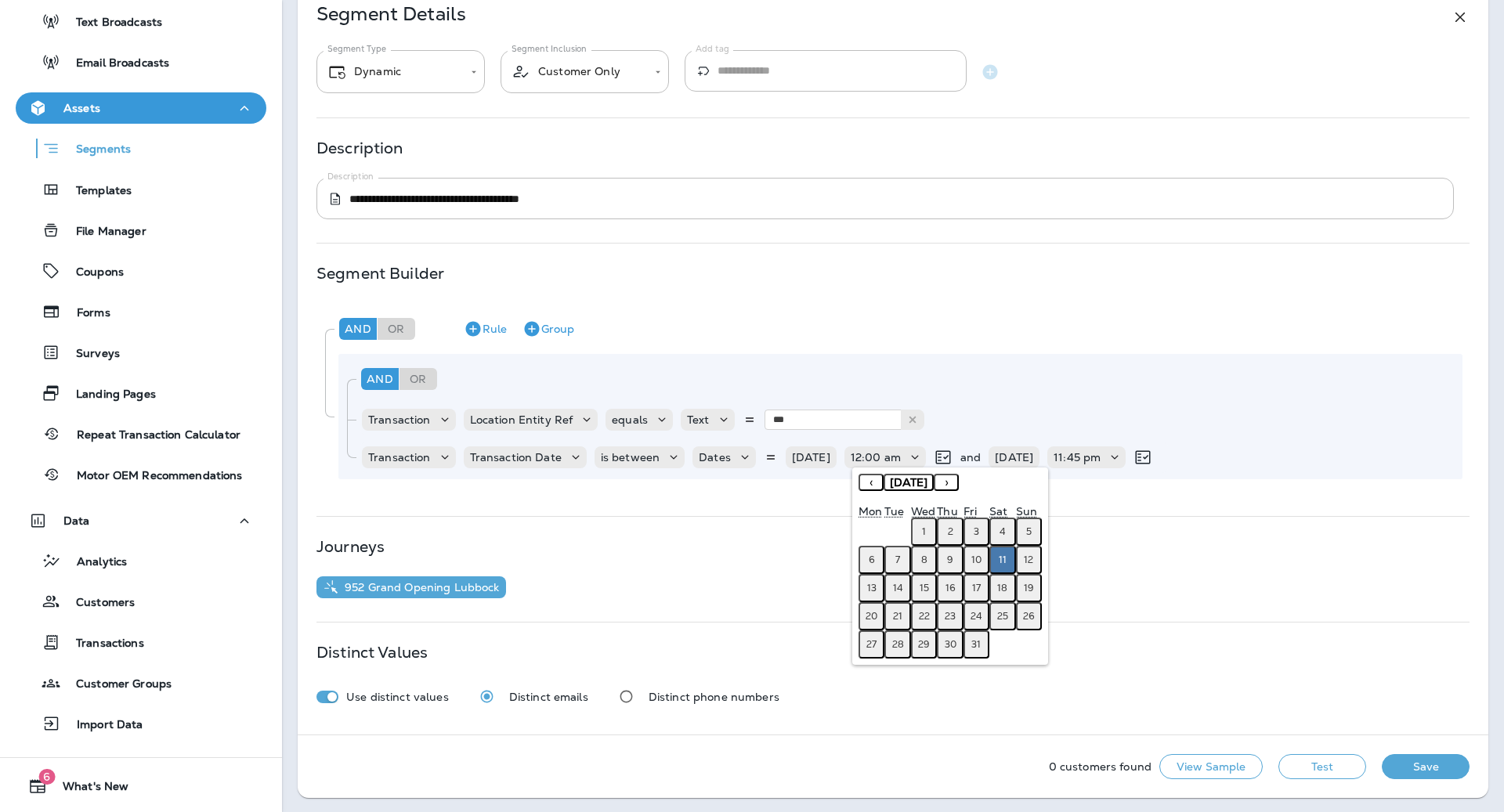
click at [1030, 561] on abbr "12" at bounding box center [1027, 559] width 9 height 12
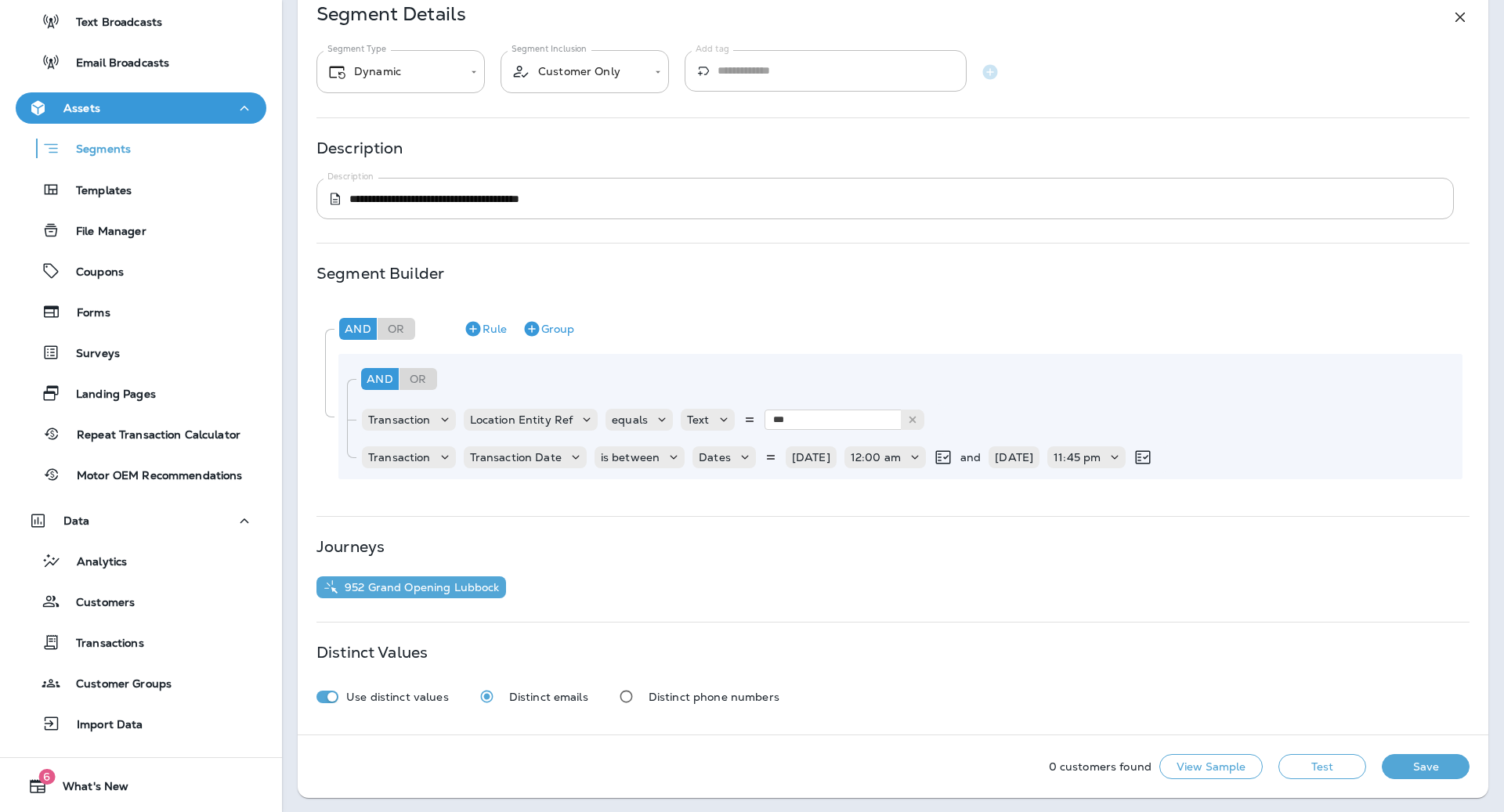
click at [1307, 757] on button "Test" at bounding box center [1322, 767] width 88 height 25
click at [504, 456] on p "Transaction Date" at bounding box center [515, 456] width 92 height 12
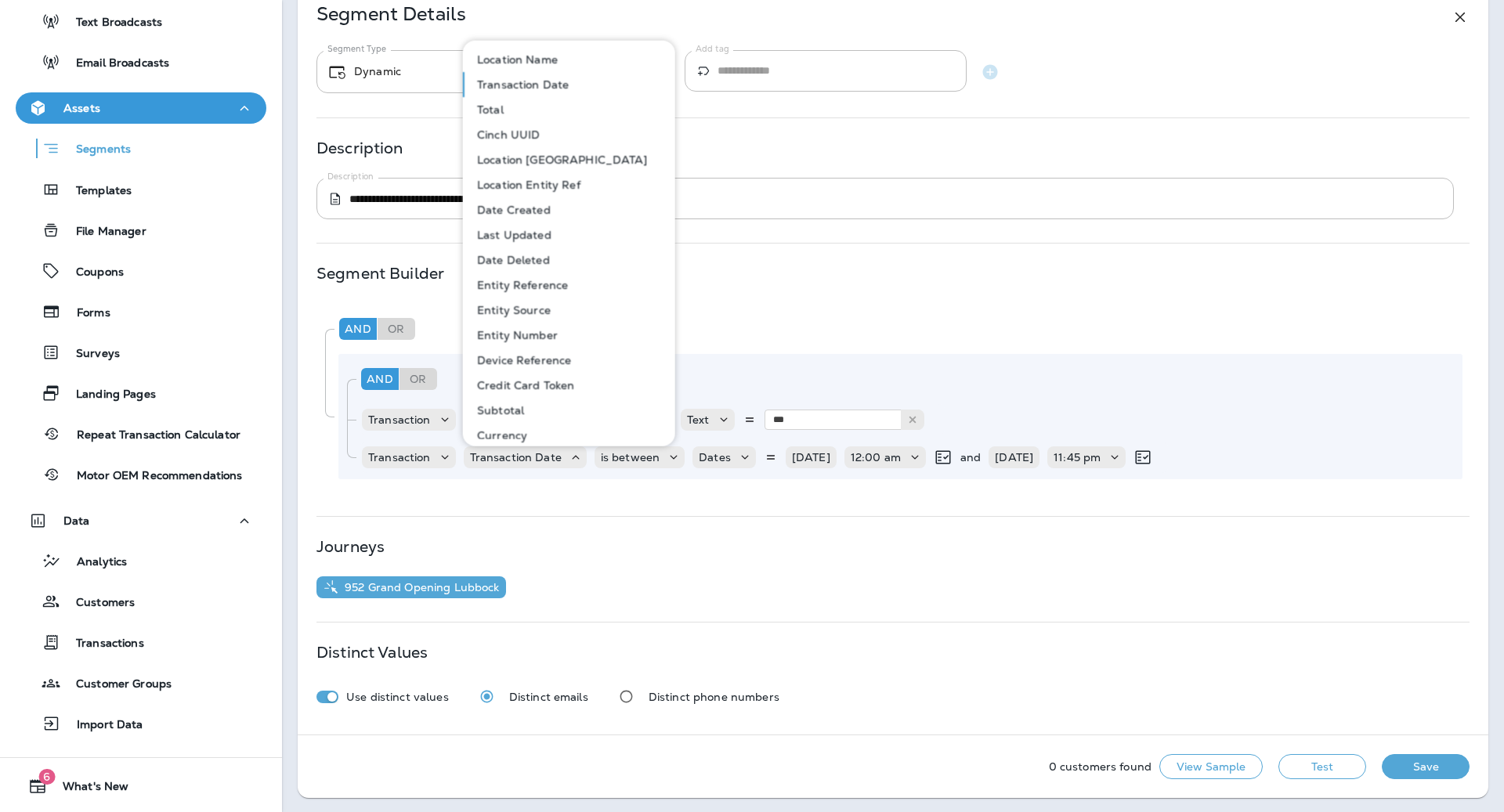
click at [826, 281] on div "Segment Builder And Or Rule Group And Or Rule Group Transaction Location Entity…" at bounding box center [893, 380] width 1153 height 226
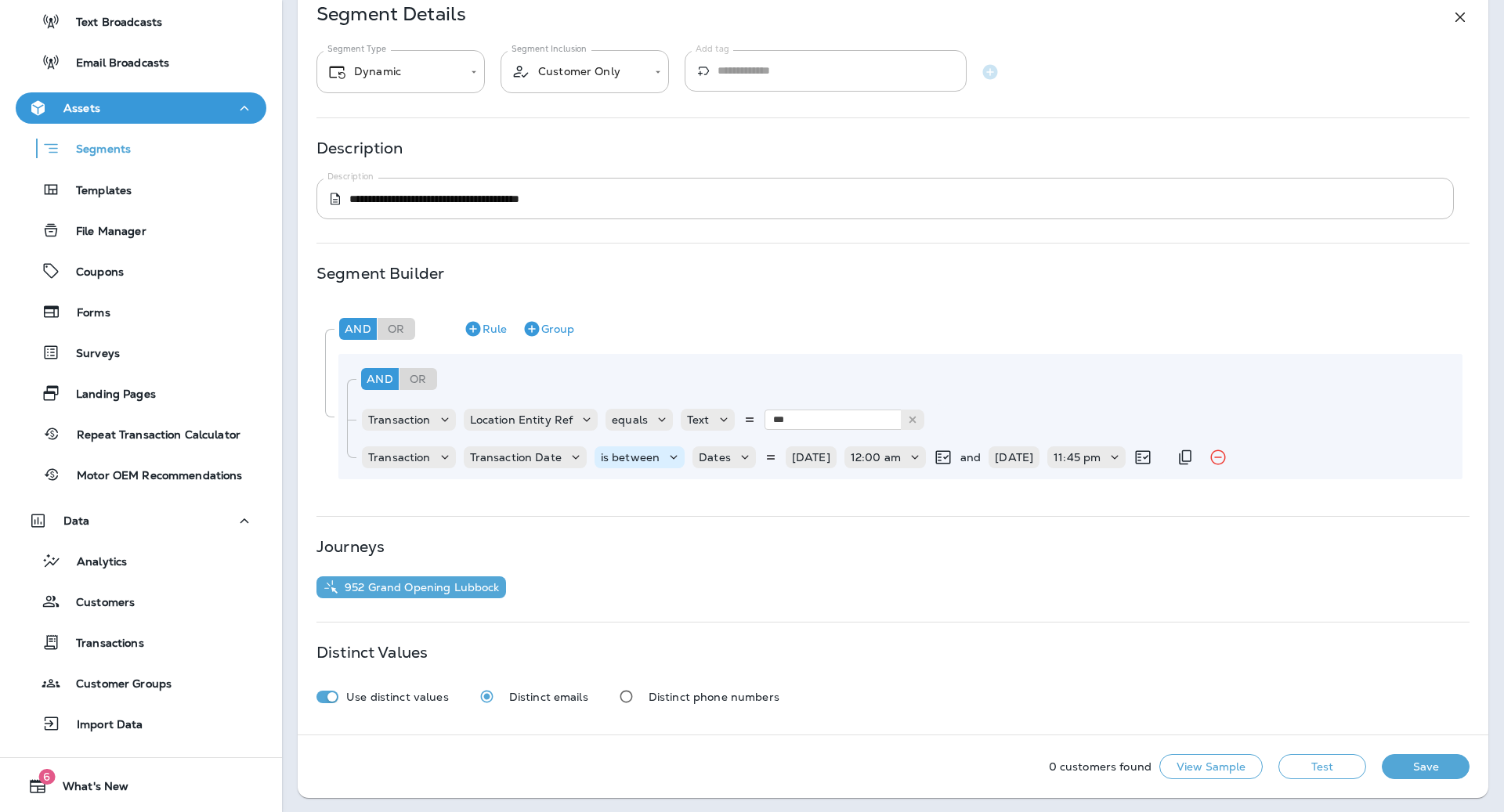
click at [617, 458] on p "is between" at bounding box center [630, 456] width 59 height 12
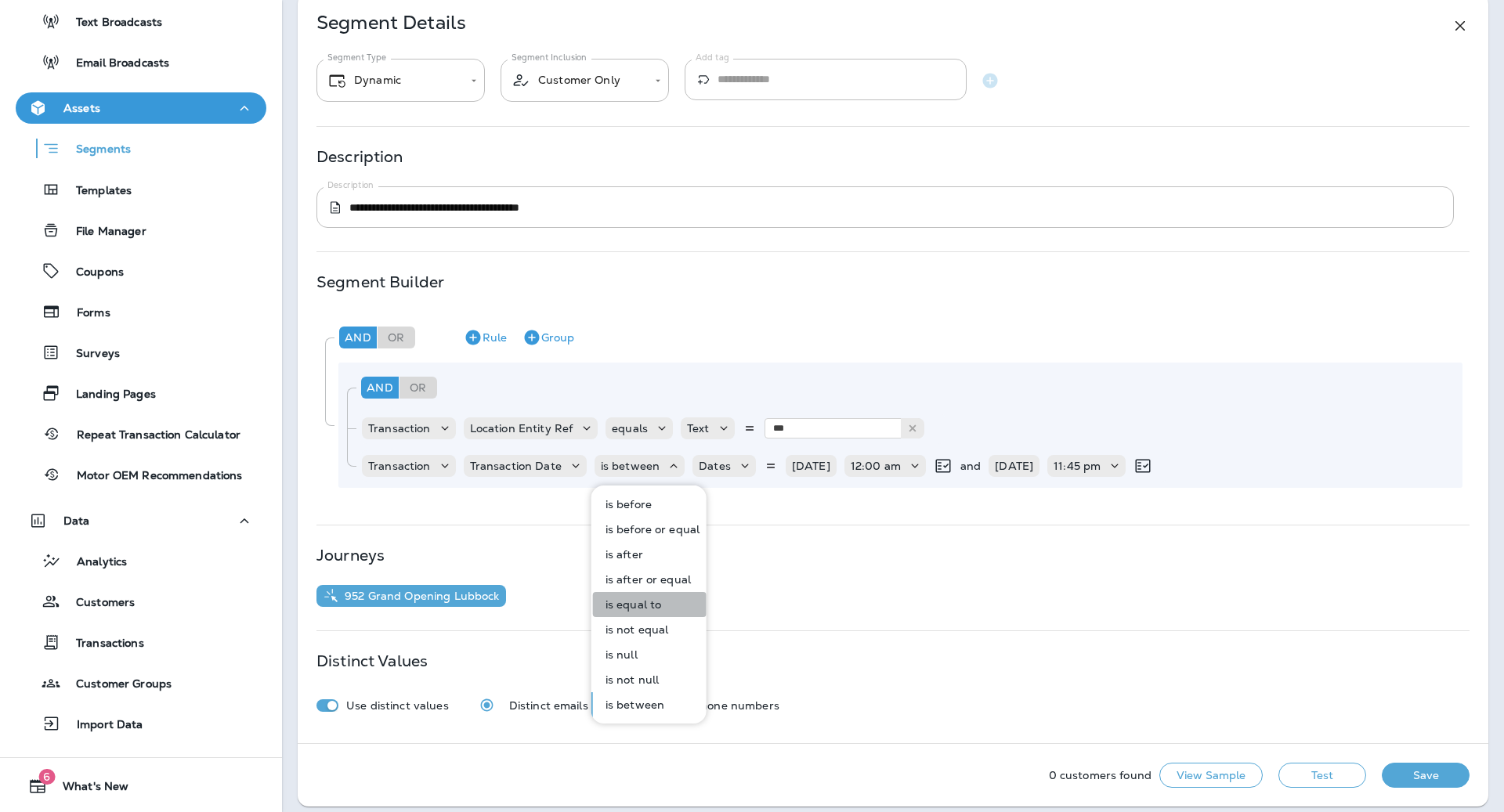
click at [669, 601] on button "is equal to" at bounding box center [649, 604] width 113 height 25
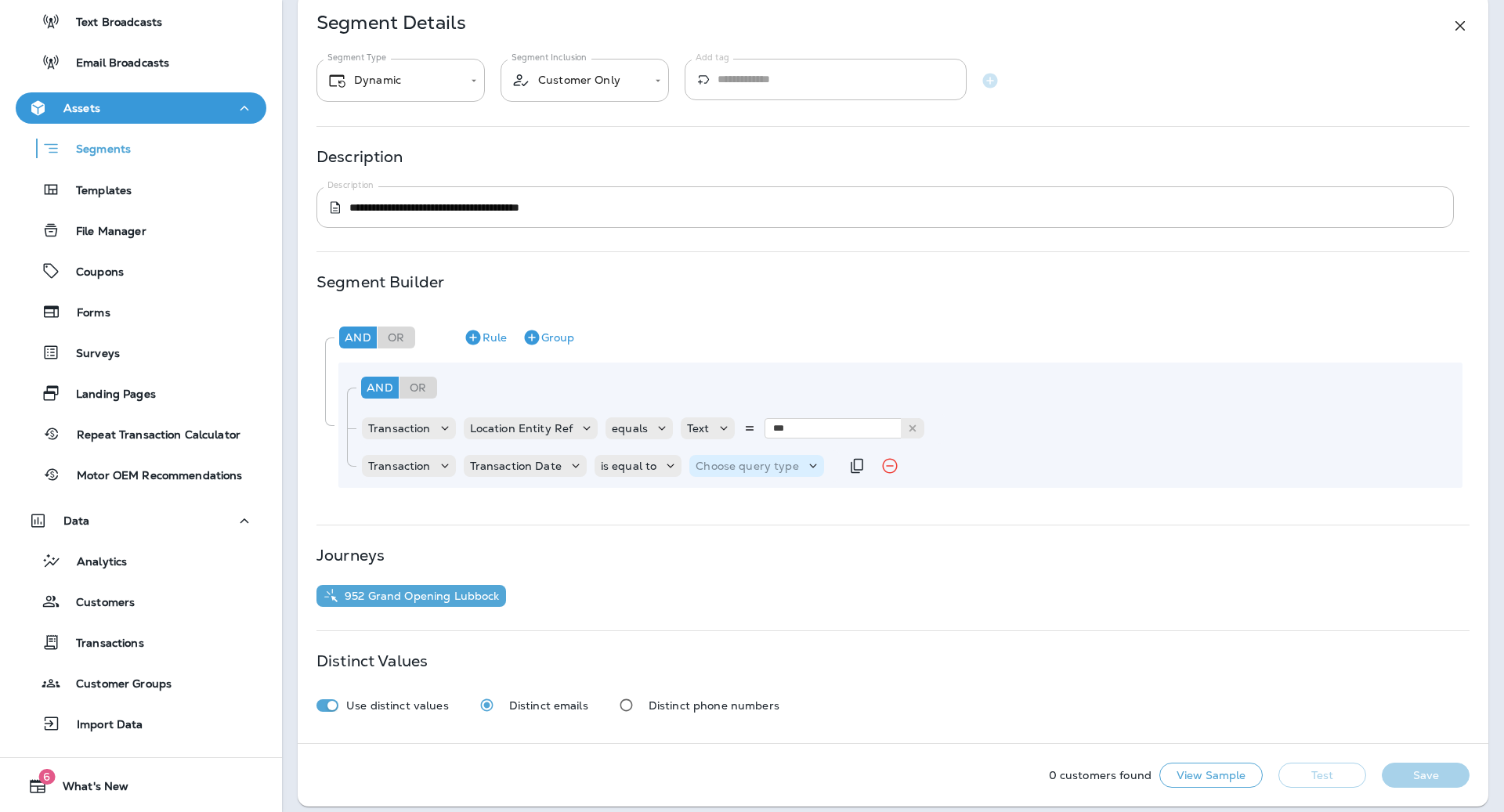
click at [741, 465] on p "Choose query type" at bounding box center [747, 466] width 103 height 12
drag, startPoint x: 734, startPoint y: 550, endPoint x: 793, endPoint y: 518, distance: 67.1
click at [734, 550] on p "Relative Time" at bounding box center [733, 554] width 79 height 12
click at [744, 468] on p "Relative Time" at bounding box center [732, 466] width 73 height 12
click at [754, 528] on p "Related Field" at bounding box center [732, 528] width 78 height 12
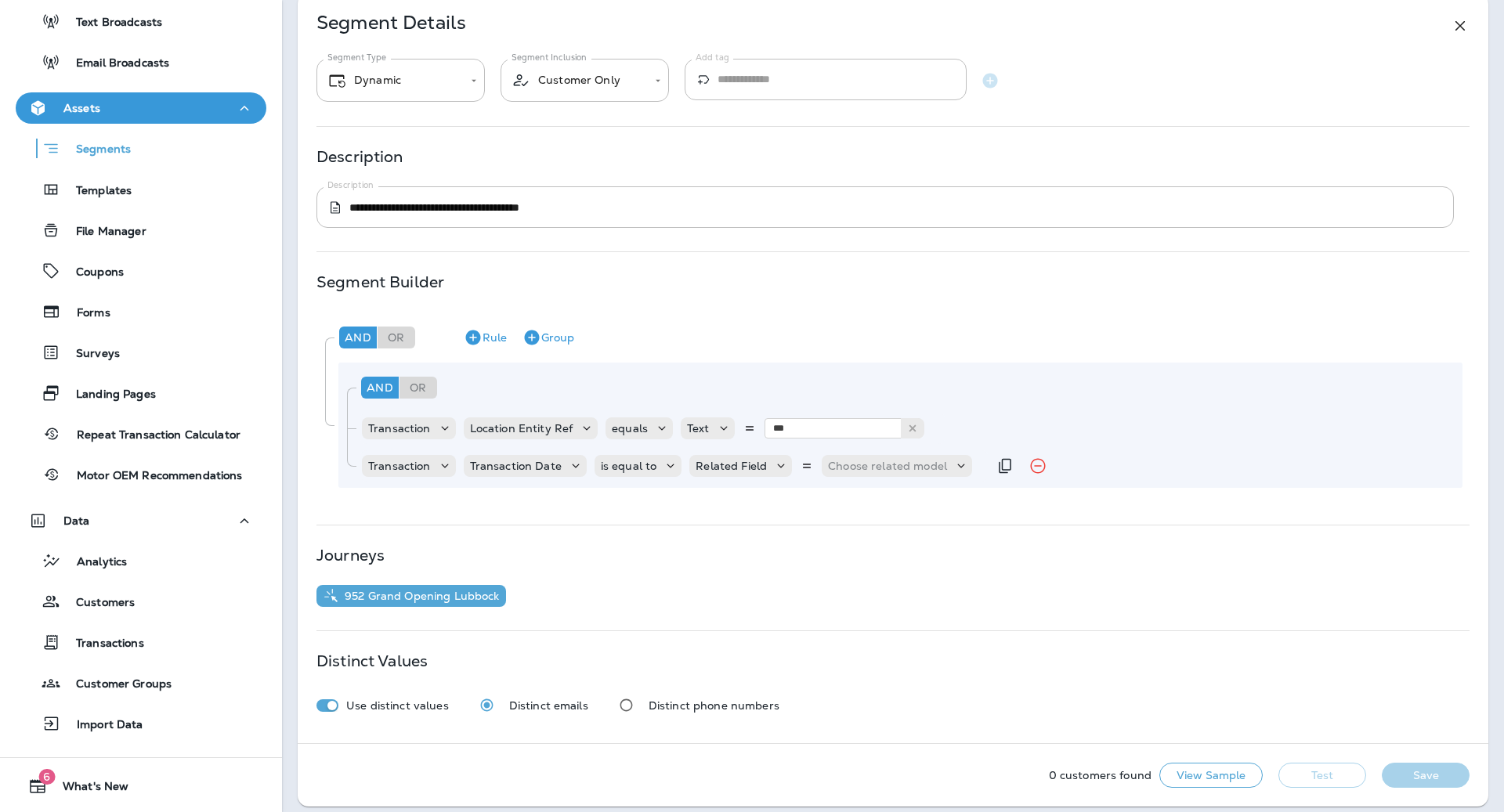
click at [849, 477] on div "Transaction Transaction Date is equal to Related Field Choose related model" at bounding box center [674, 466] width 627 height 31
click at [760, 473] on div "Related Field" at bounding box center [740, 466] width 103 height 22
click at [754, 493] on button "Date+Time" at bounding box center [732, 504] width 92 height 25
click at [815, 470] on p "Choose Date" at bounding box center [850, 466] width 69 height 12
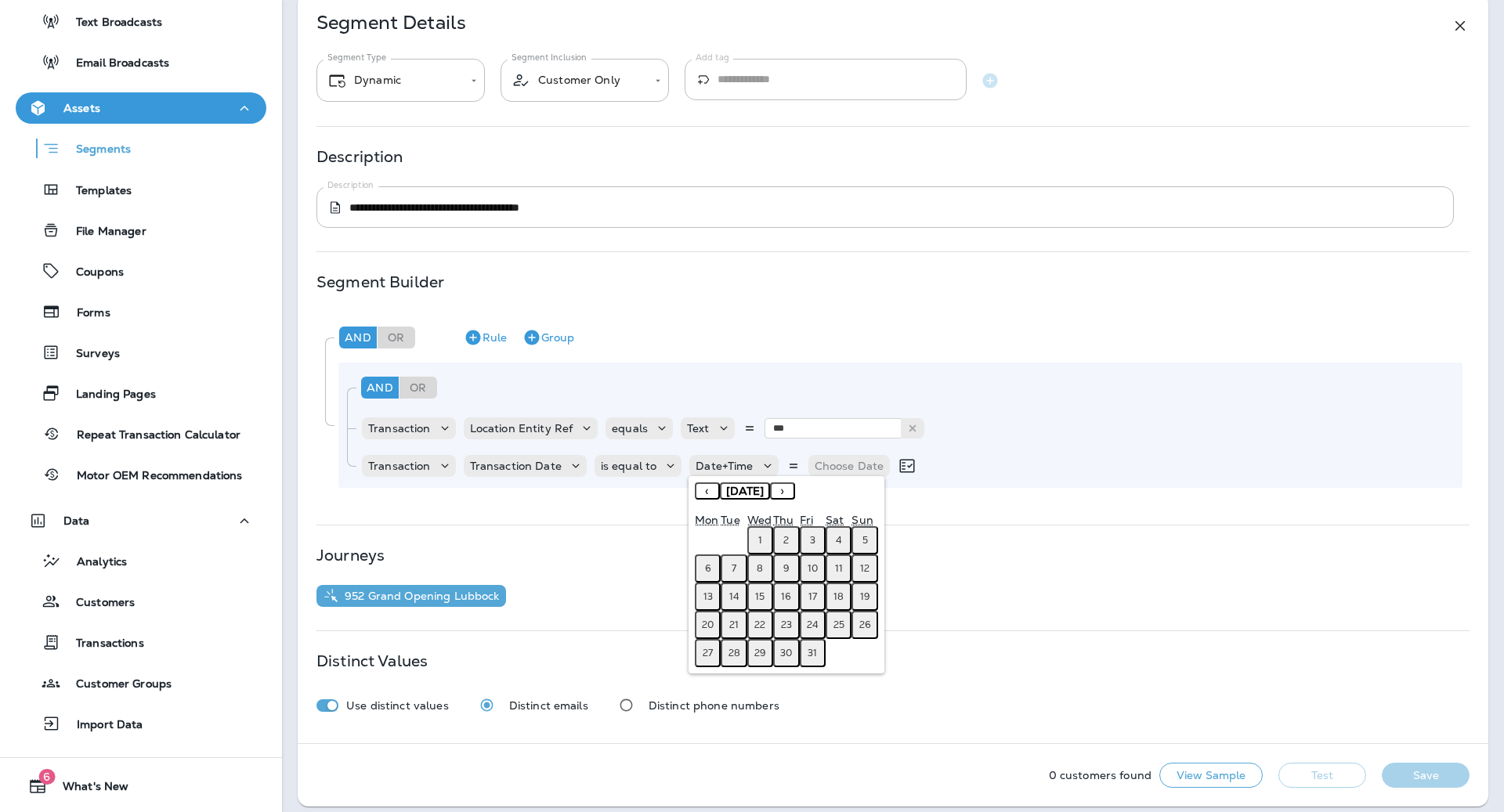
click at [842, 560] on button "11" at bounding box center [838, 568] width 26 height 28
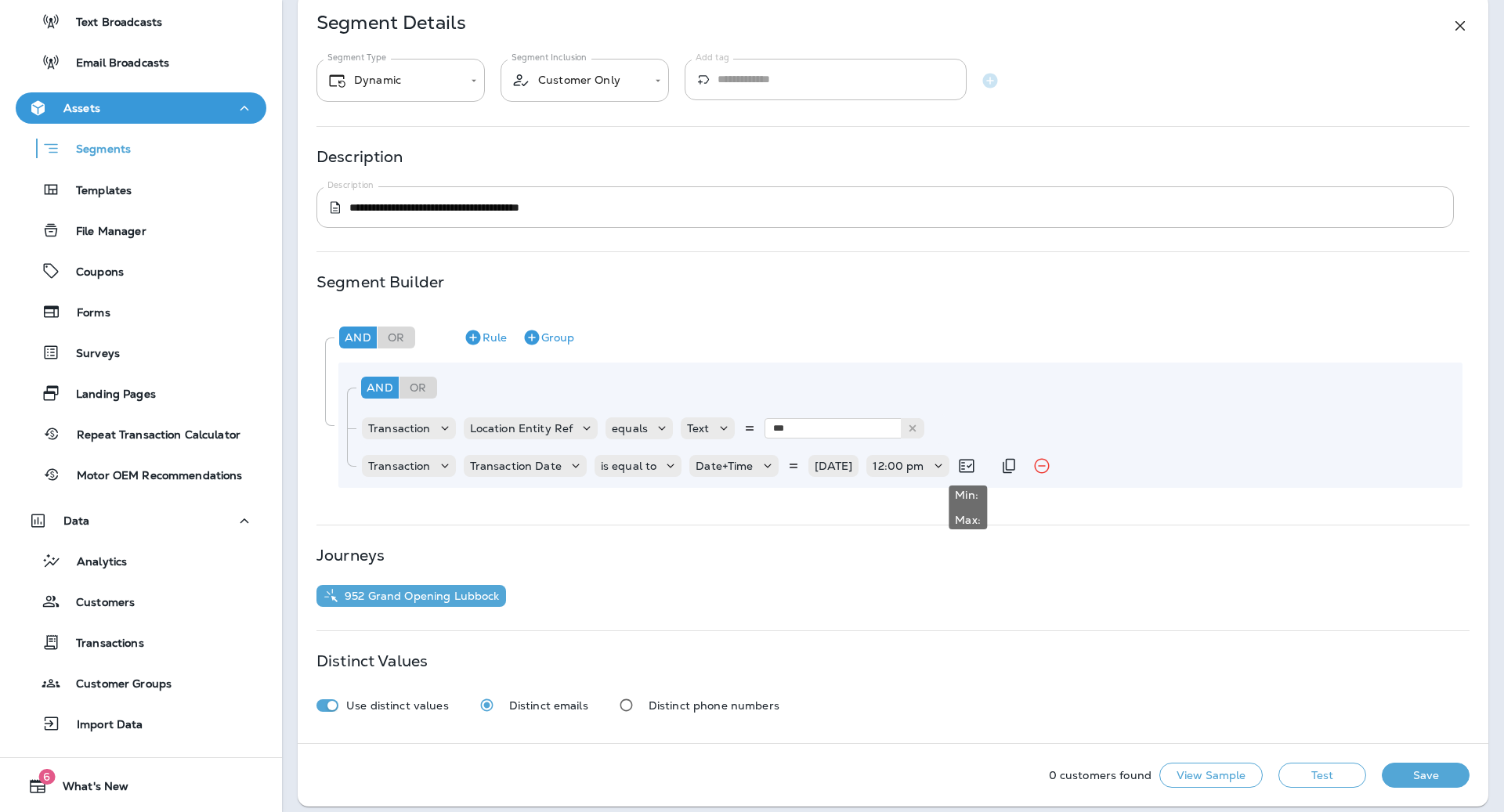
click at [965, 457] on icon at bounding box center [966, 466] width 19 height 19
click at [965, 465] on icon at bounding box center [966, 466] width 19 height 19
click at [928, 465] on div "12:00 pm" at bounding box center [898, 466] width 64 height 12
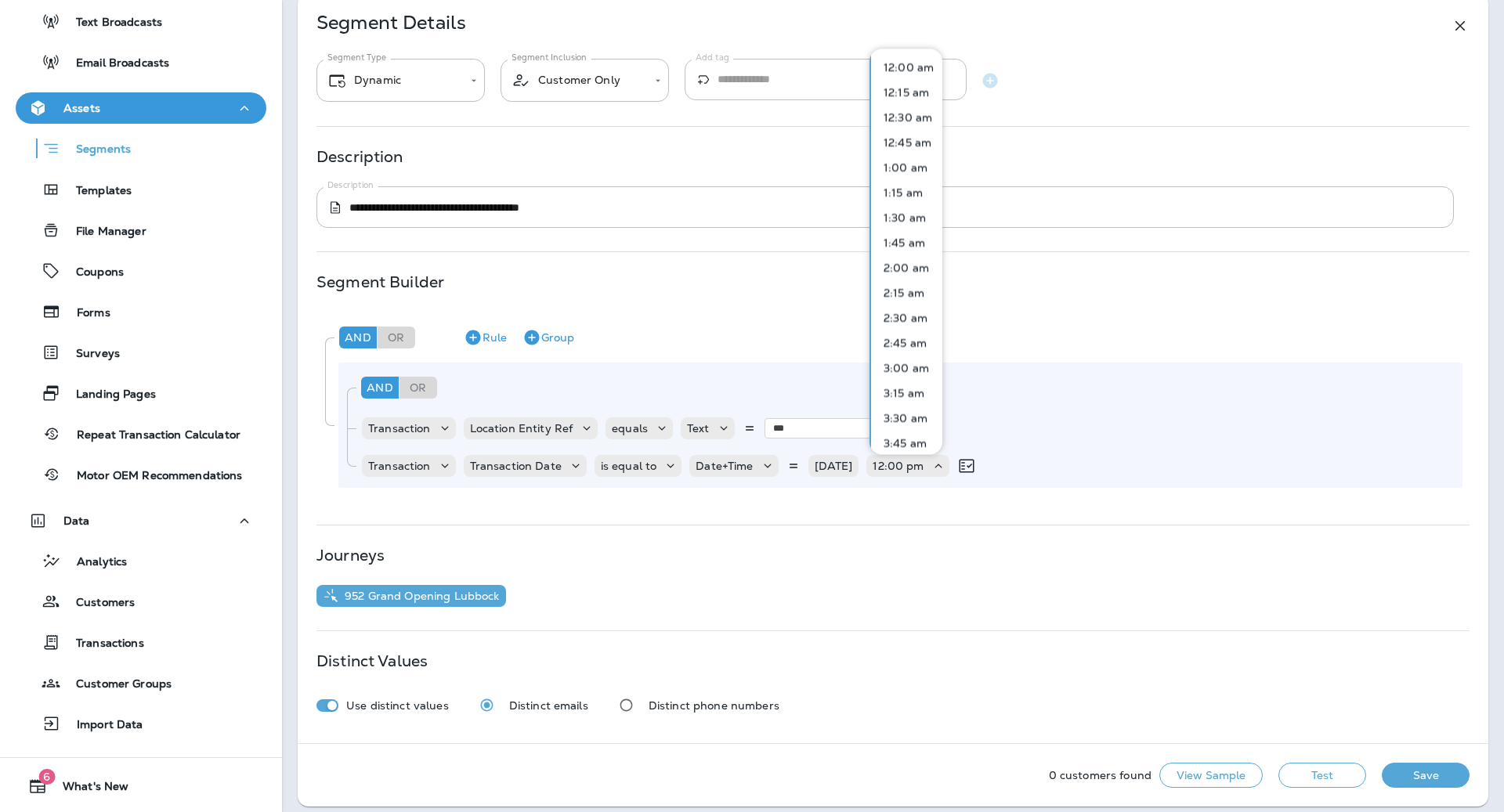
click at [912, 72] on p "12:00 am" at bounding box center [905, 67] width 56 height 12
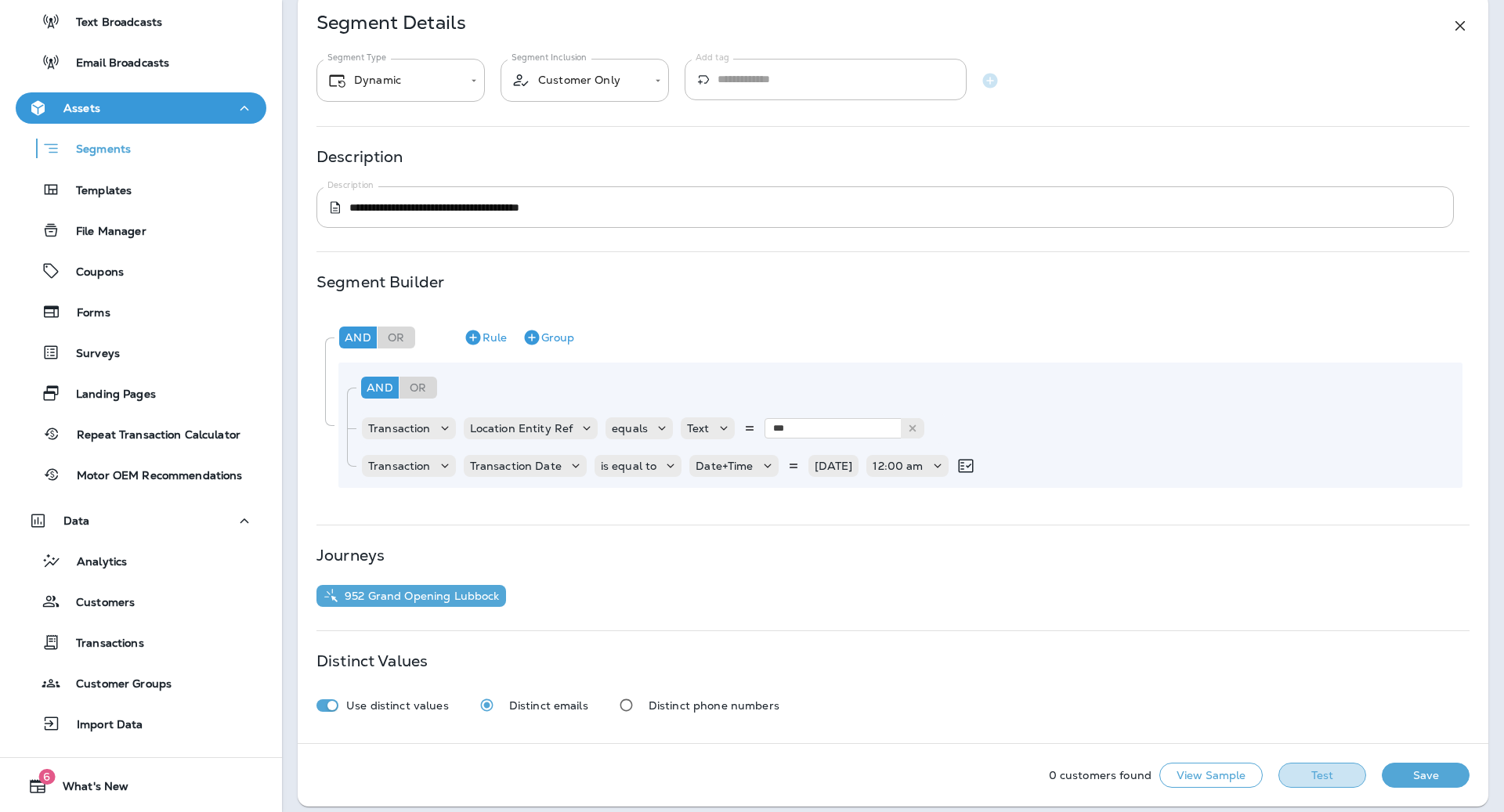
click at [1338, 783] on button "Test" at bounding box center [1322, 775] width 88 height 25
click at [1048, 465] on icon "Remove Rule" at bounding box center [1041, 466] width 15 height 15
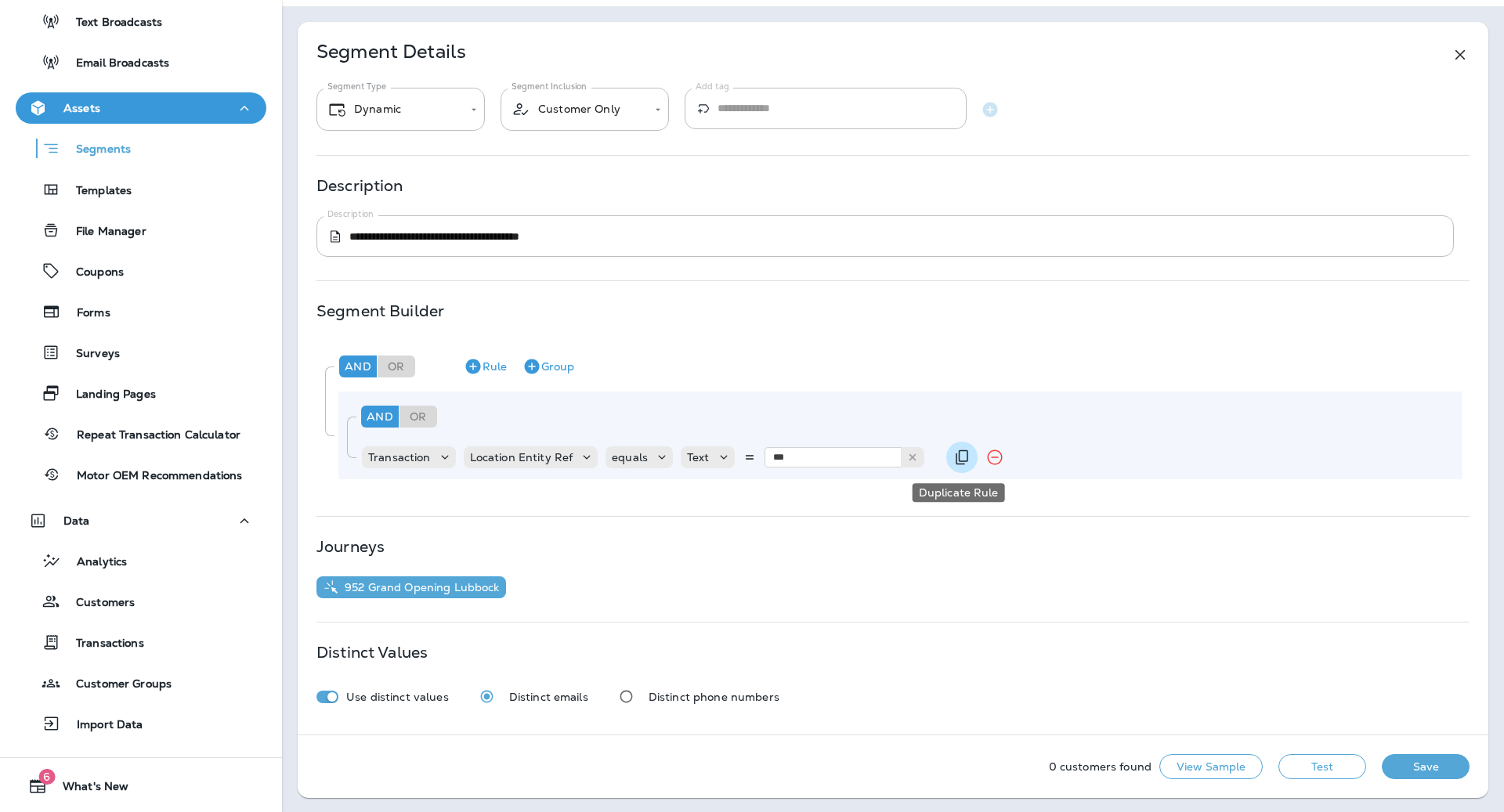
click at [963, 463] on icon "Duplicate Rule" at bounding box center [961, 457] width 19 height 19
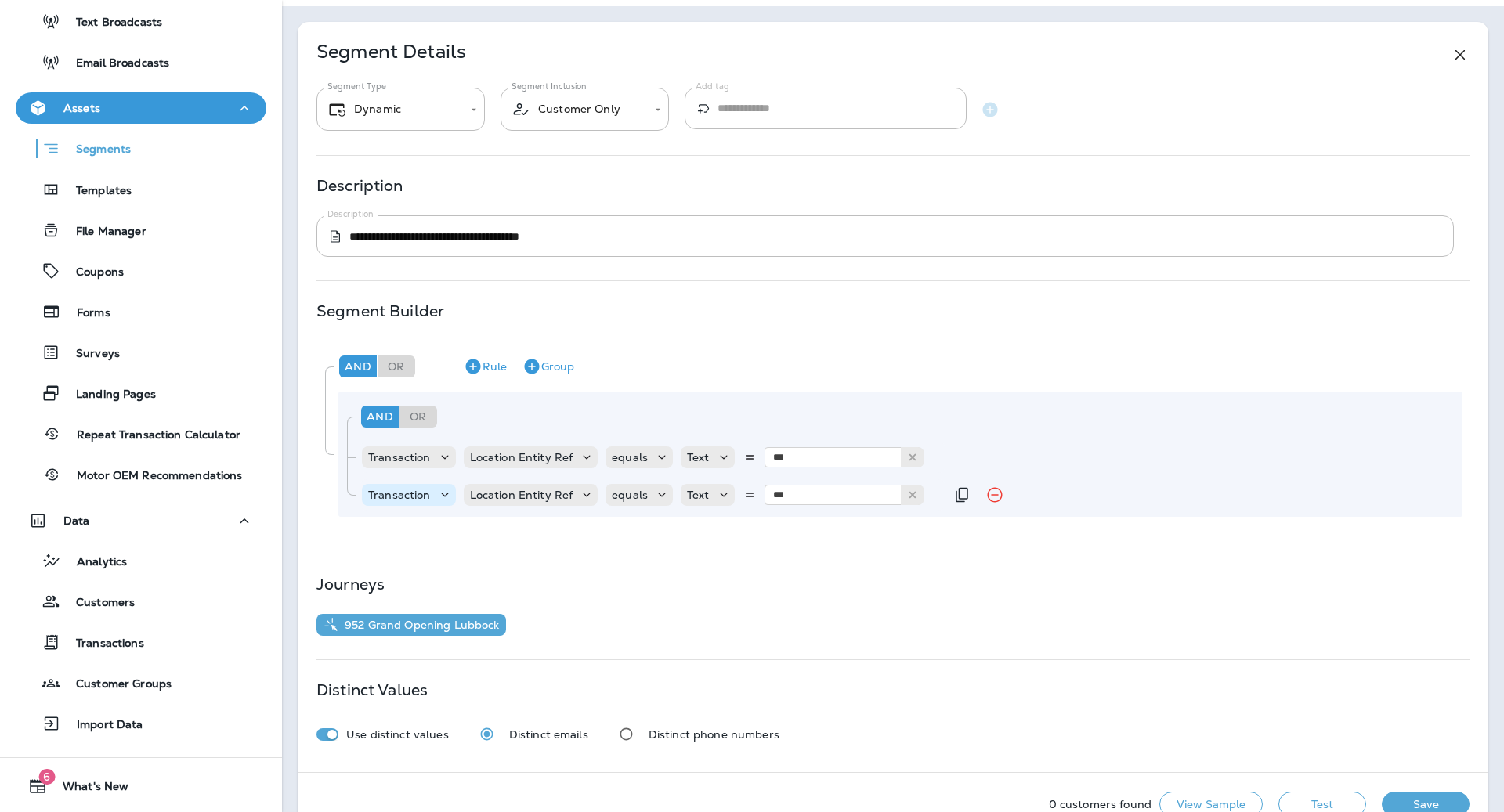
click at [448, 499] on icon at bounding box center [444, 494] width 16 height 16
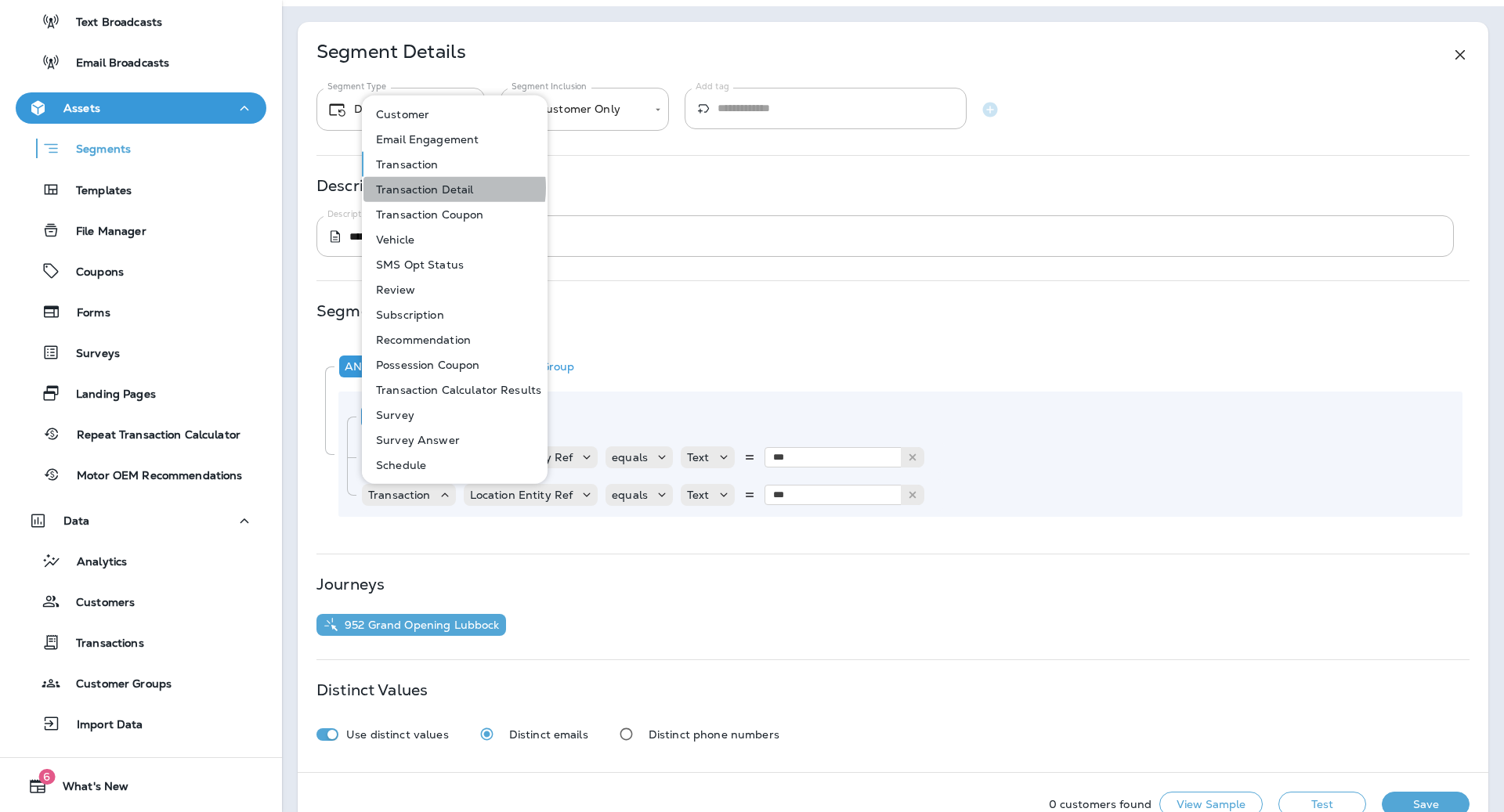
click at [438, 188] on p "Transaction Detail" at bounding box center [422, 189] width 104 height 12
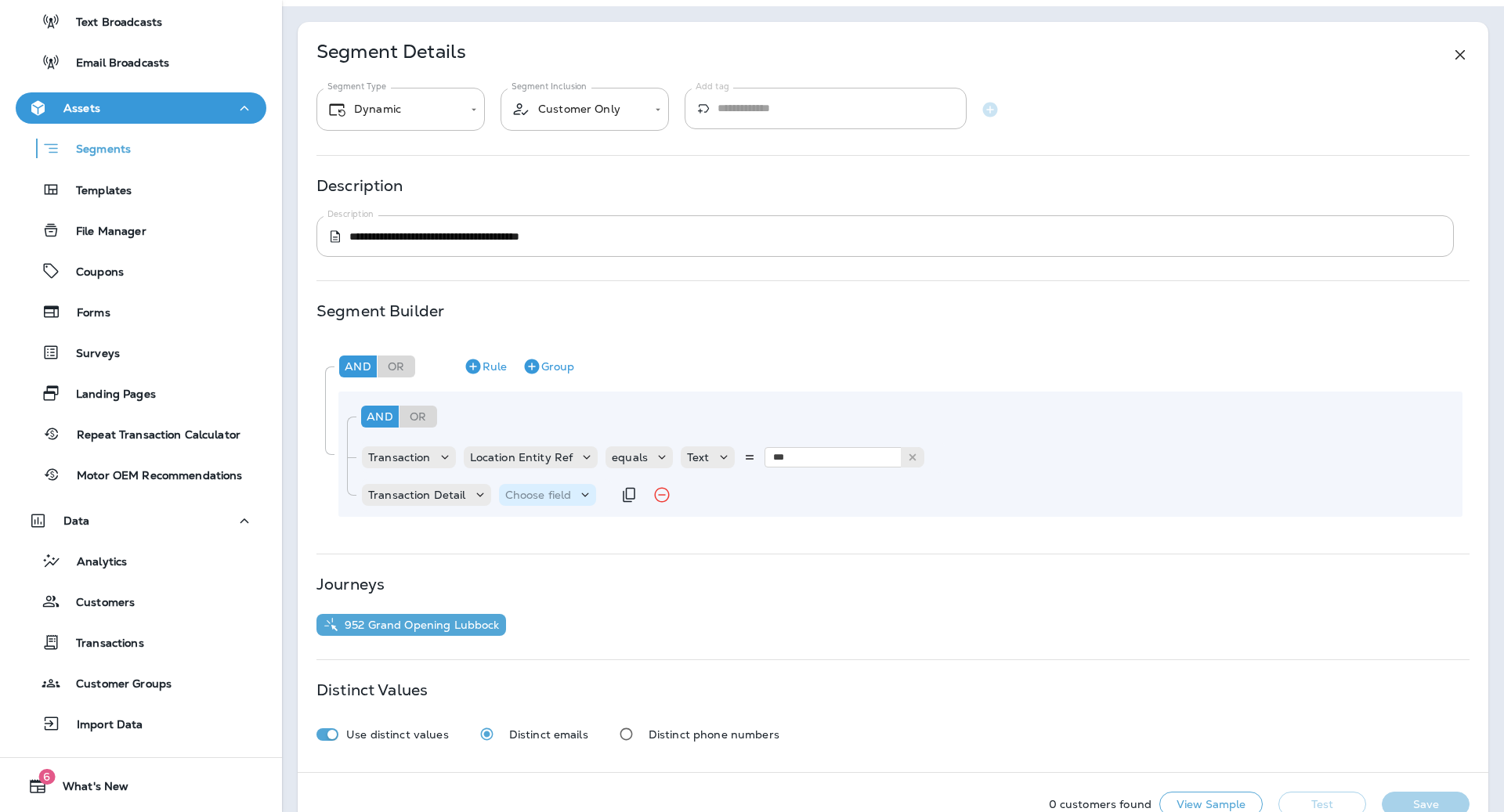
click at [553, 494] on p "Choose field" at bounding box center [539, 494] width 66 height 12
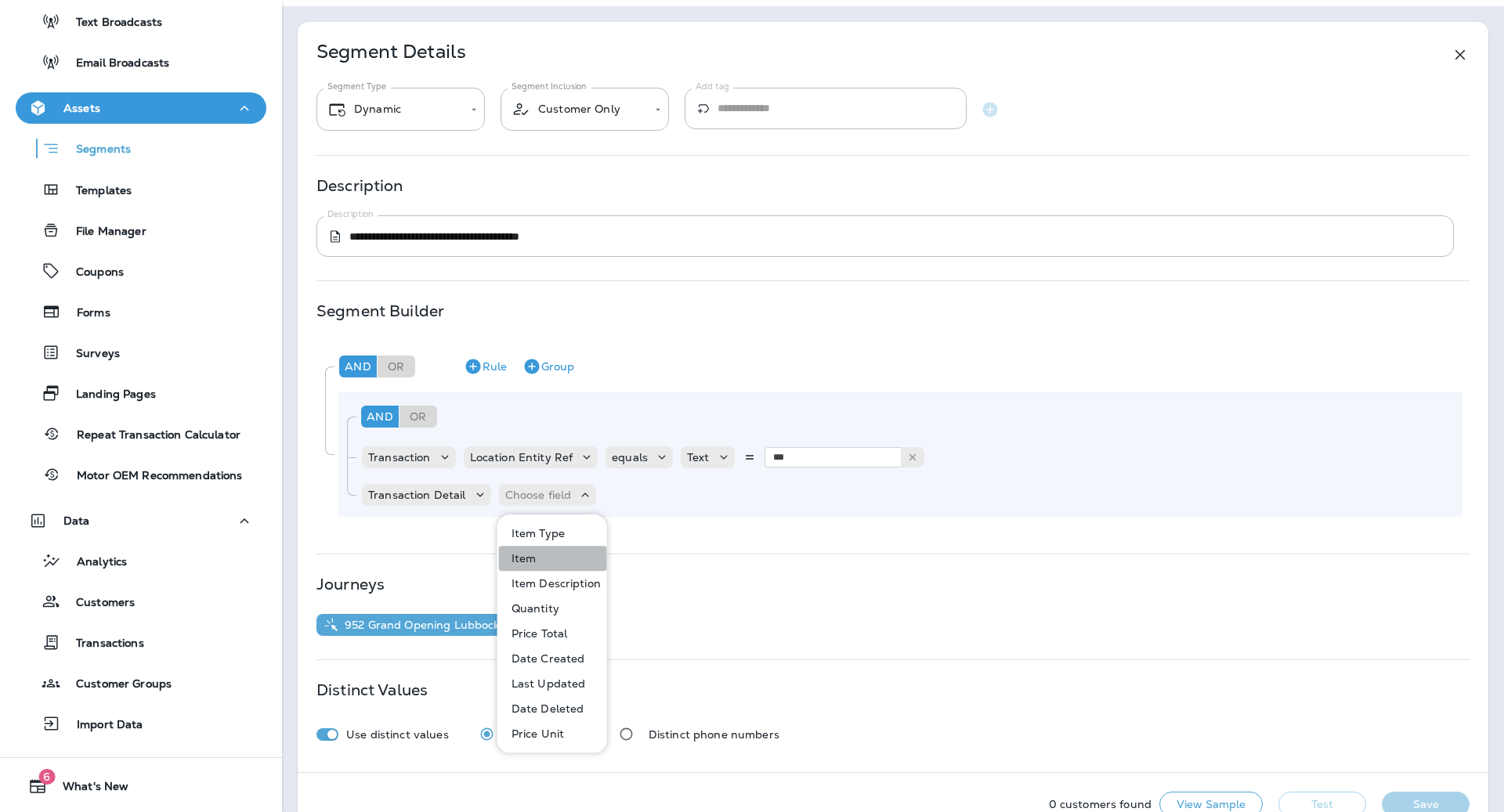
click at [553, 561] on button "Item" at bounding box center [553, 558] width 108 height 25
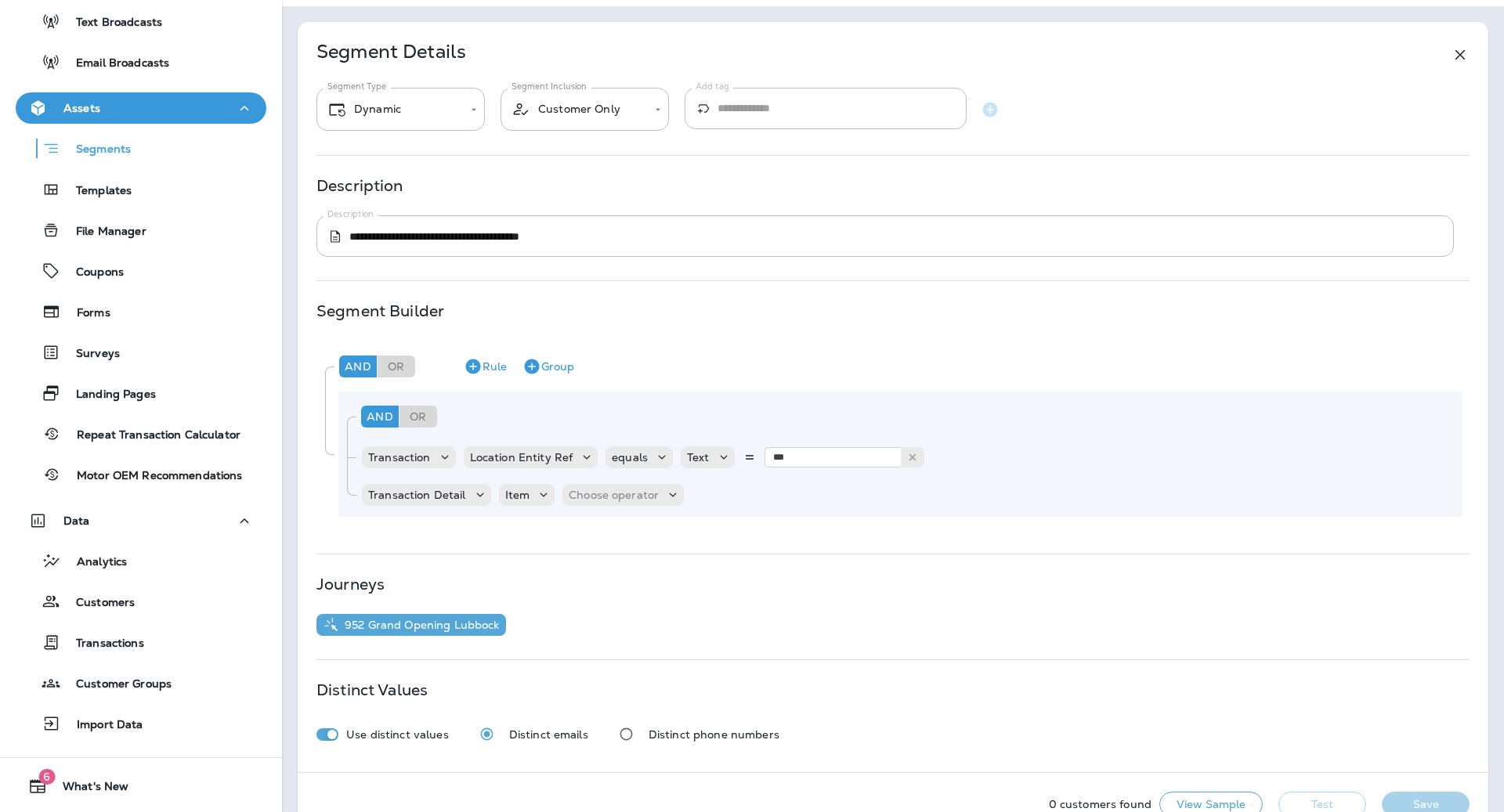
click at [645, 513] on div "And Or Rule Group Transaction Location Entity Ref equals Text *** 955 Transacti…" at bounding box center [900, 453] width 1124 height 125
click at [649, 504] on div "Choose operator" at bounding box center [623, 494] width 122 height 22
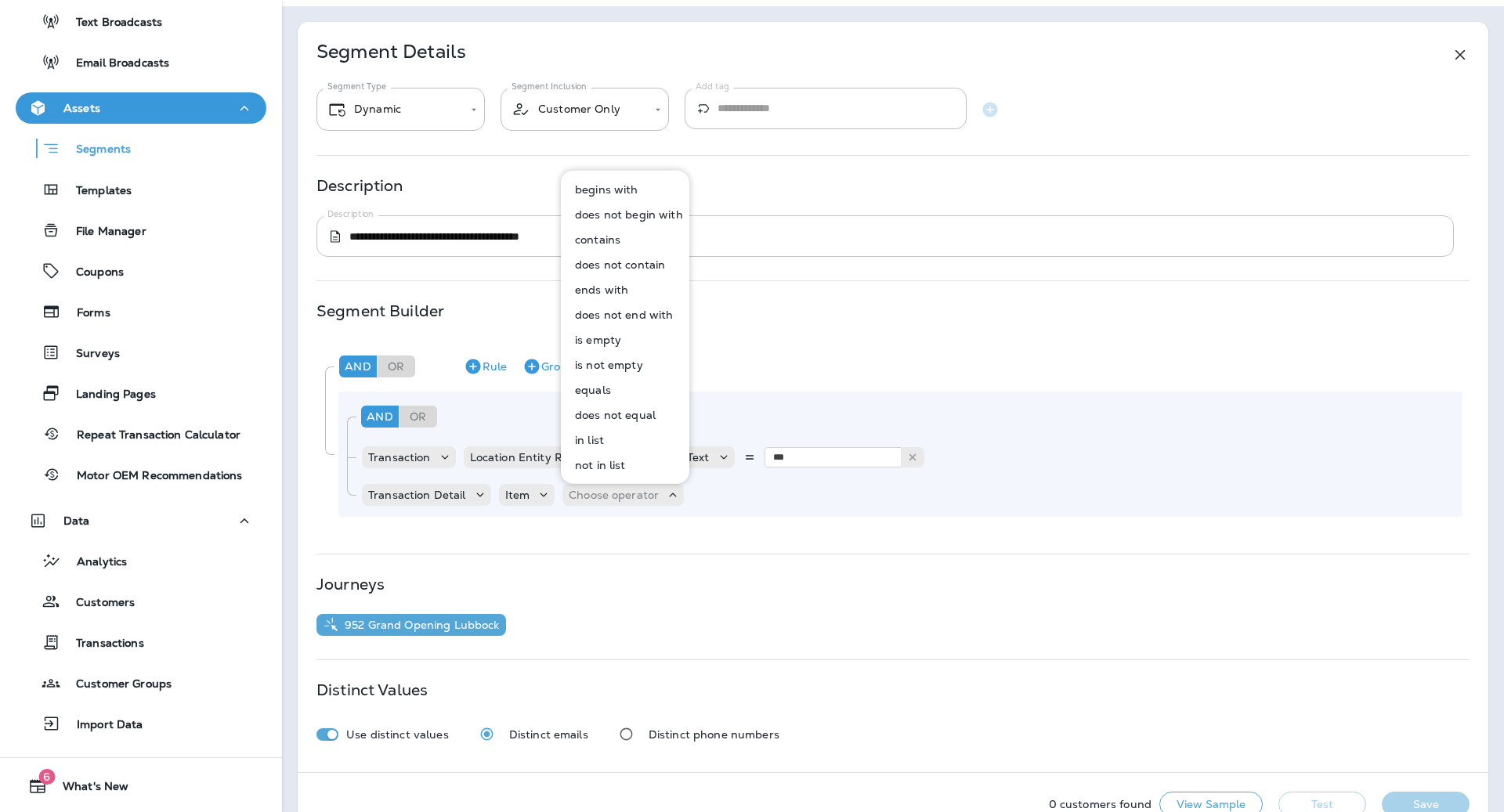
click at [617, 241] on p "contains" at bounding box center [594, 239] width 51 height 12
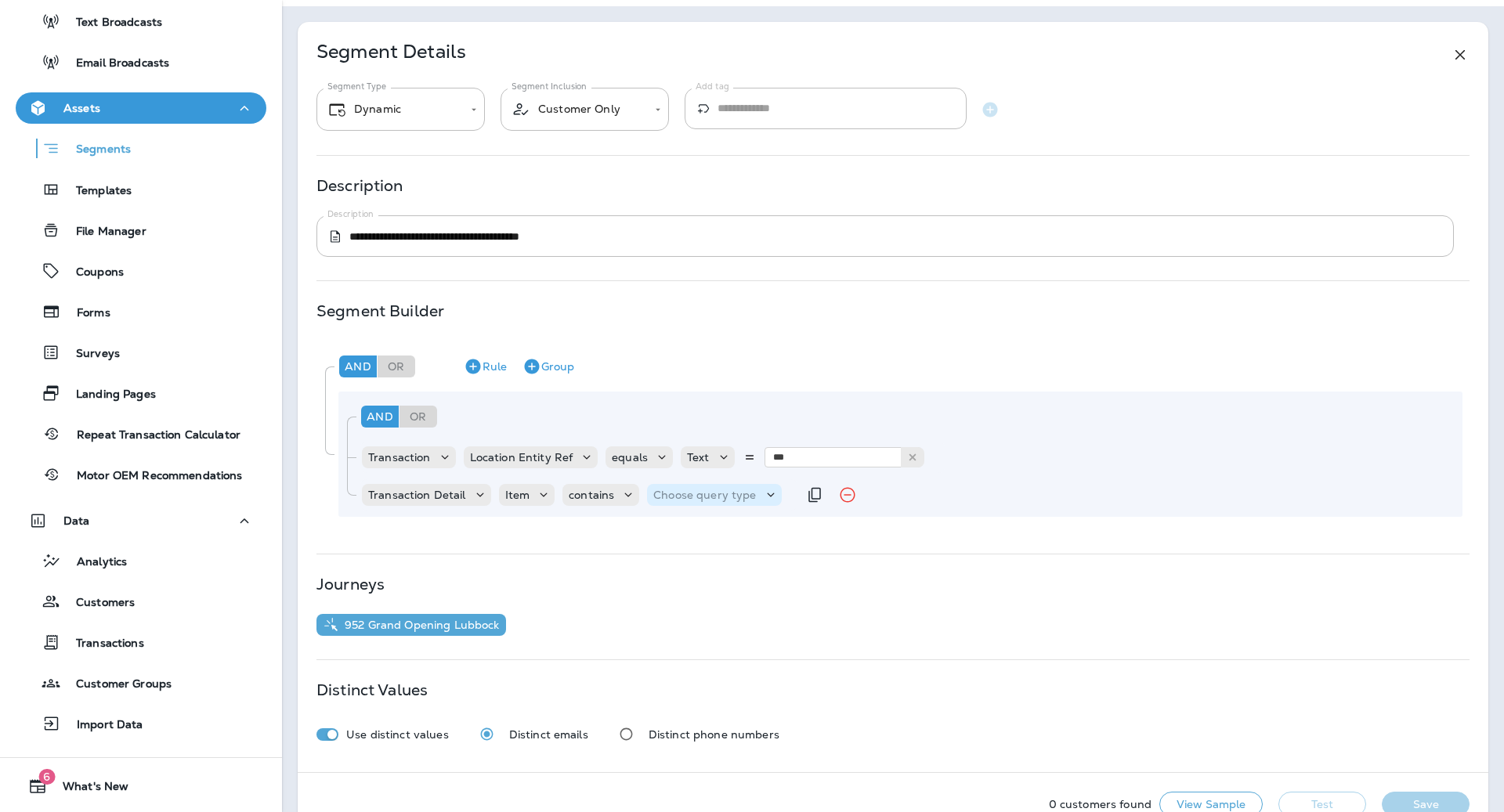
drag, startPoint x: 716, startPoint y: 480, endPoint x: 716, endPoint y: 490, distance: 10.0
click at [716, 486] on div "Transaction Detail Item contains Choose query type" at bounding box center [579, 494] width 437 height 31
click at [713, 499] on p "Choose query type" at bounding box center [705, 494] width 103 height 12
click at [701, 530] on button "Text" at bounding box center [691, 533] width 90 height 25
click at [762, 498] on input "text" at bounding box center [808, 494] width 156 height 21
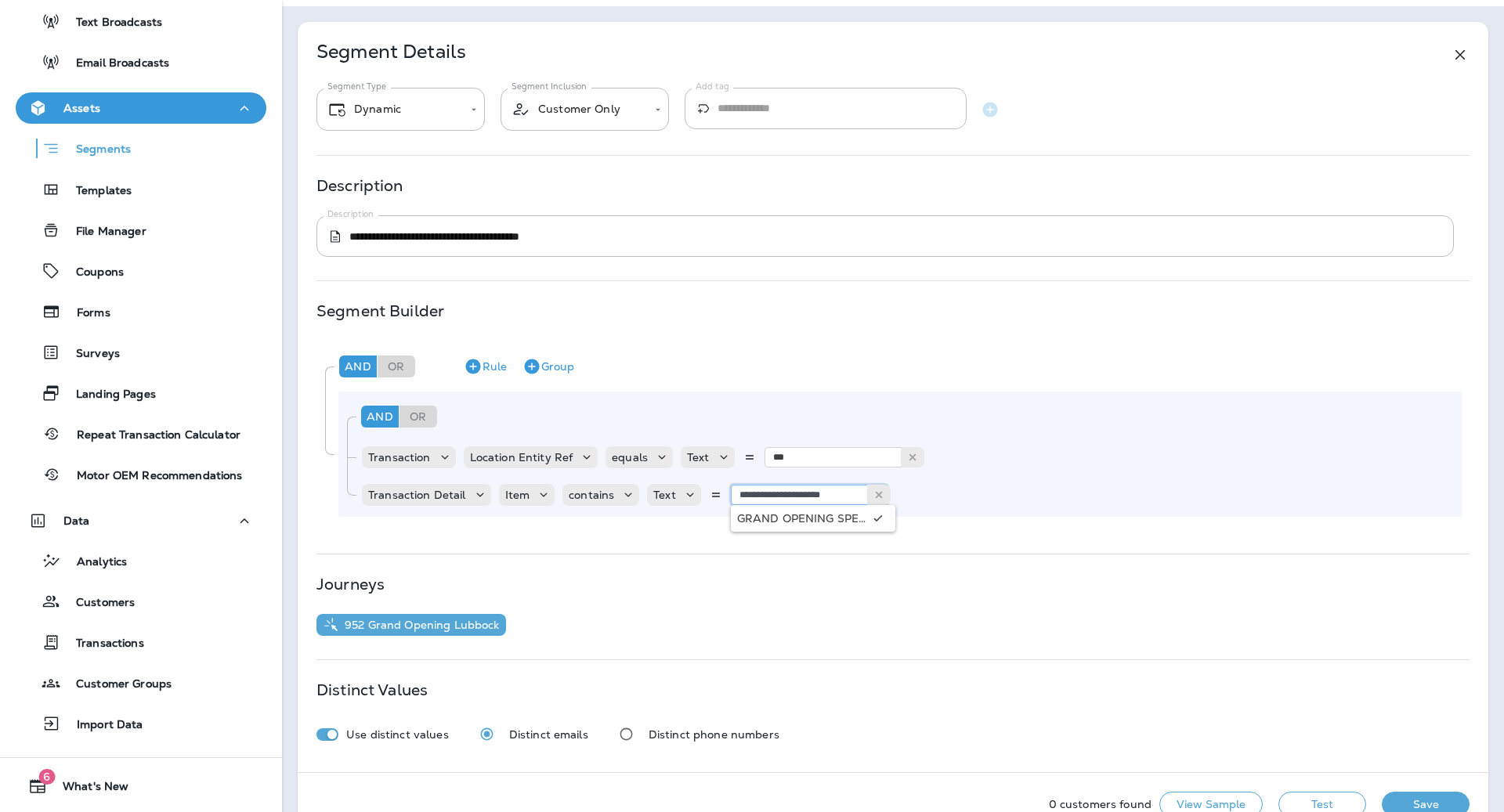
type input "**********"
click at [1332, 803] on button "Test" at bounding box center [1322, 804] width 88 height 25
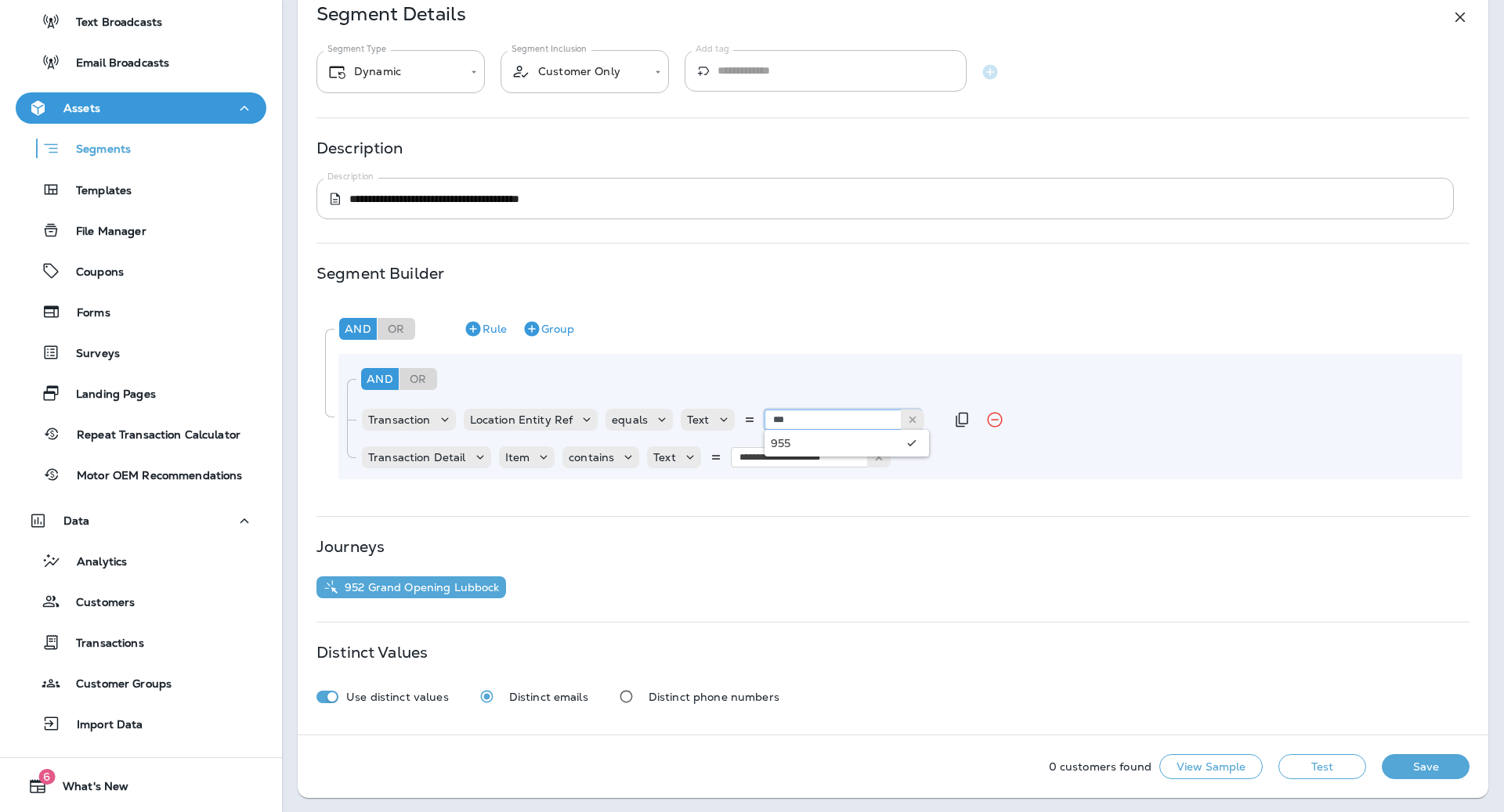
click at [842, 425] on input "***" at bounding box center [842, 419] width 156 height 21
click at [1123, 399] on div "**********" at bounding box center [900, 416] width 1124 height 125
click at [1183, 763] on button "View Sample" at bounding box center [1210, 767] width 103 height 25
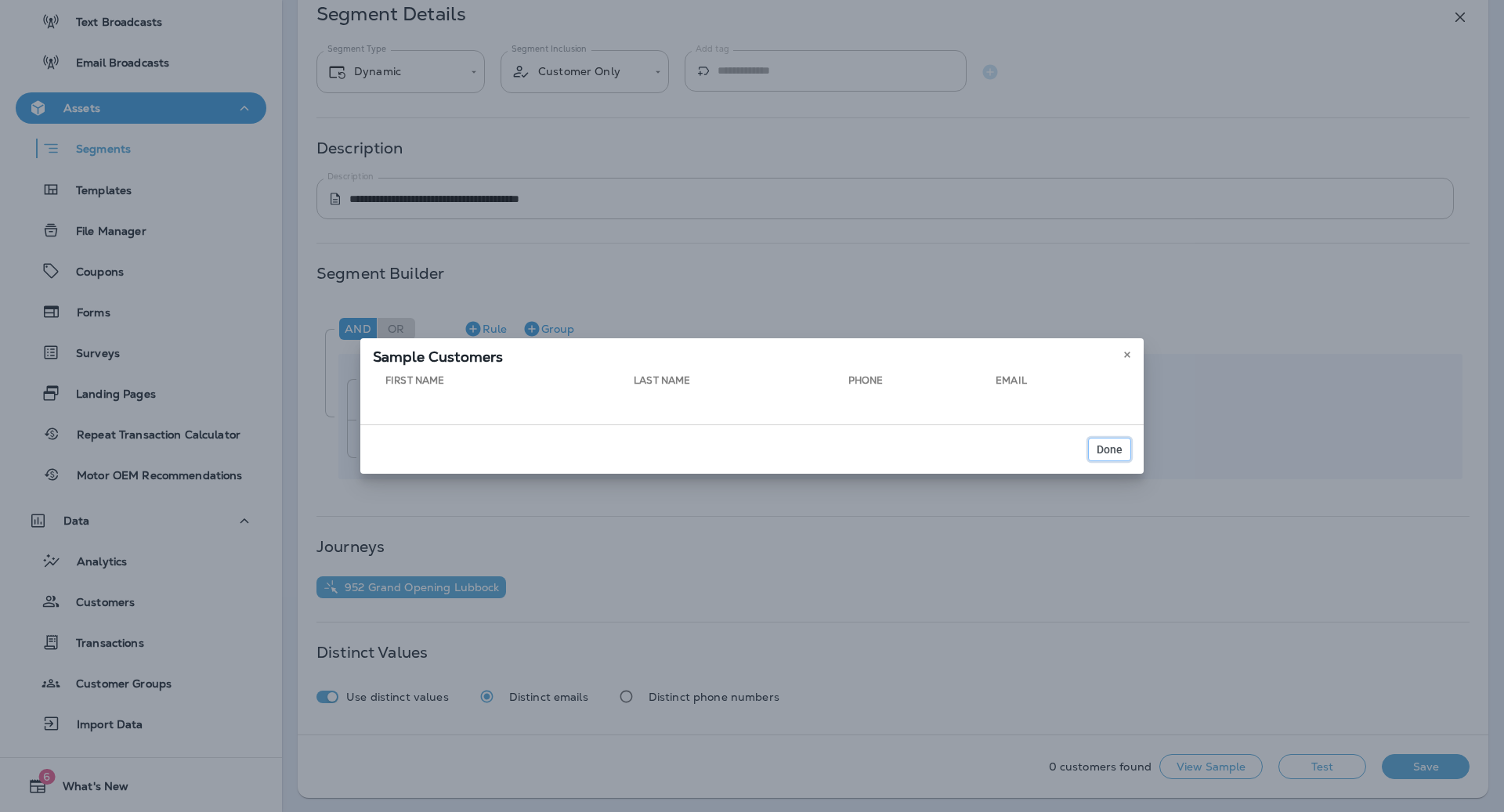
click at [1118, 447] on span "Done" at bounding box center [1109, 449] width 26 height 11
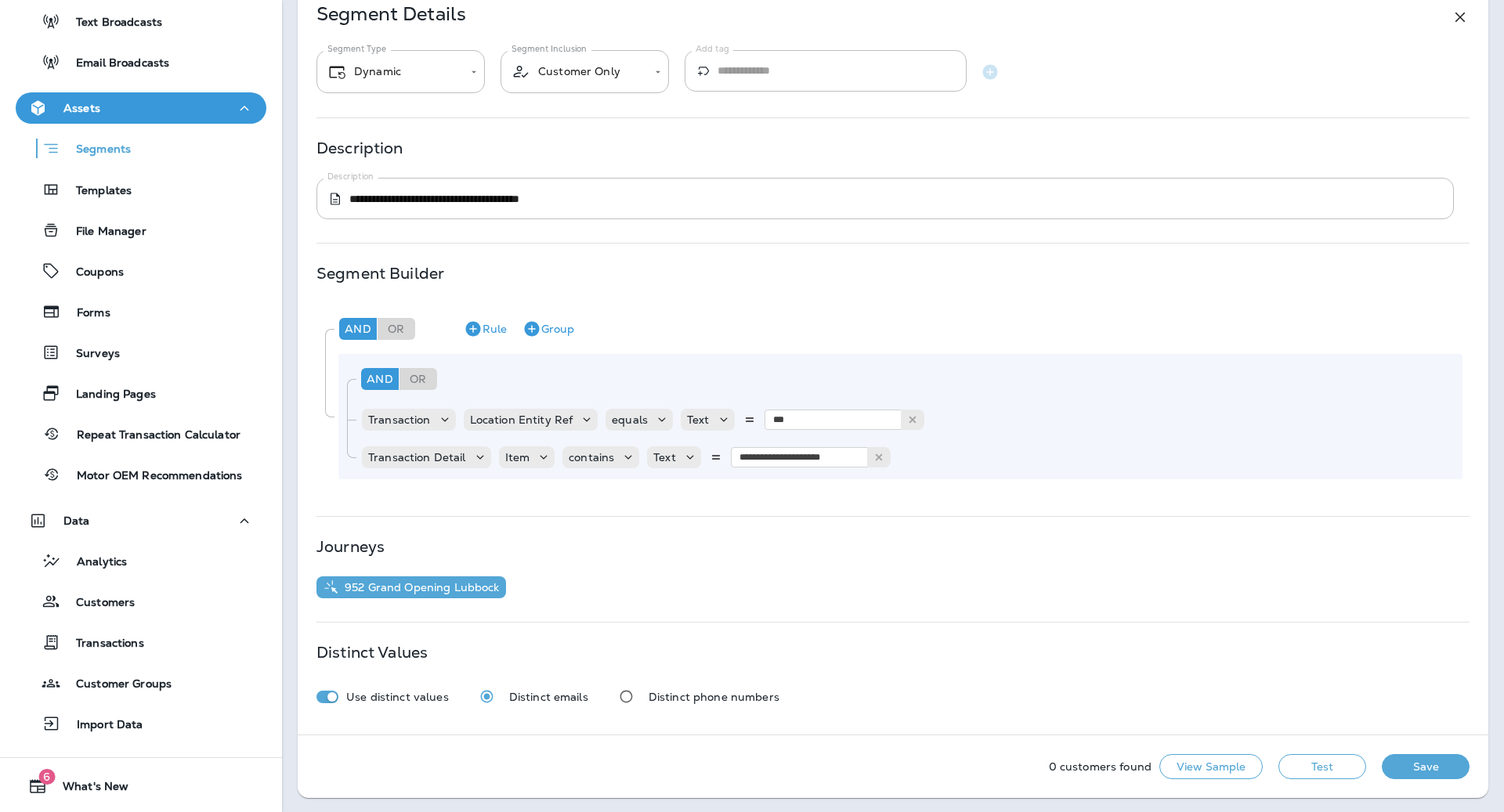
scroll to position [0, 0]
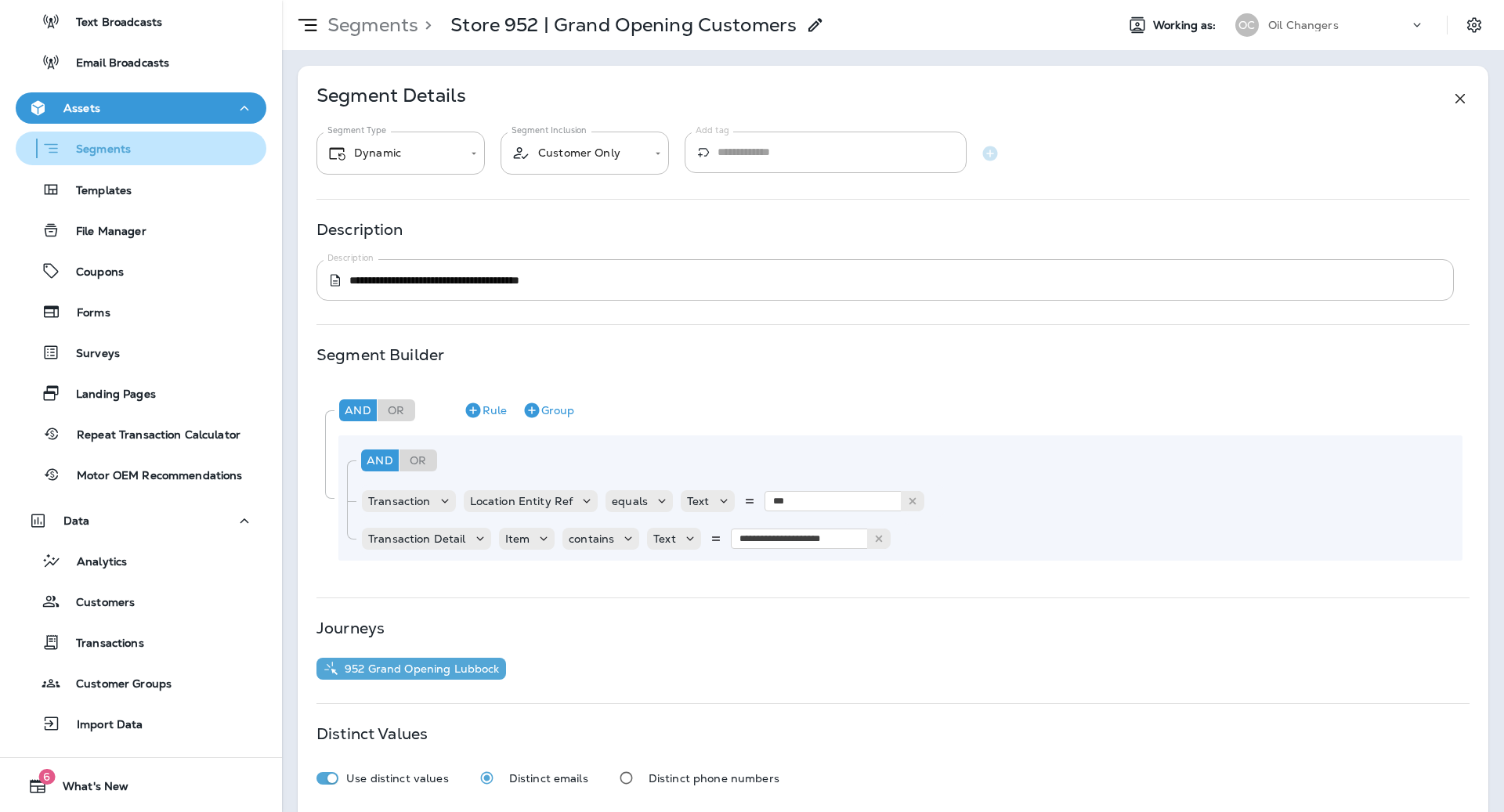
click at [141, 136] on button "Segments" at bounding box center [141, 148] width 251 height 34
click at [472, 537] on icon at bounding box center [480, 538] width 16 height 16
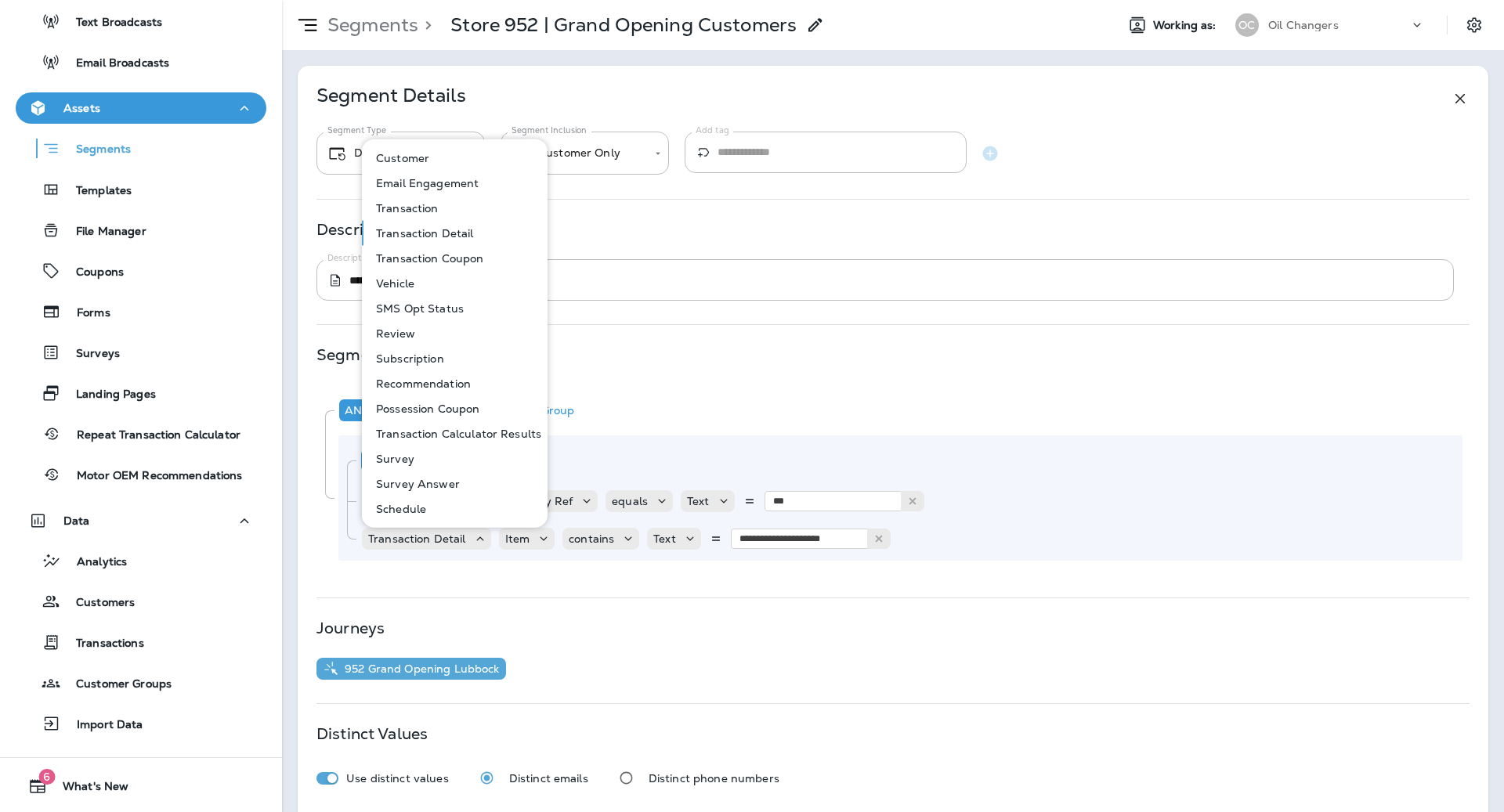
click at [453, 555] on div "**********" at bounding box center [900, 497] width 1124 height 125
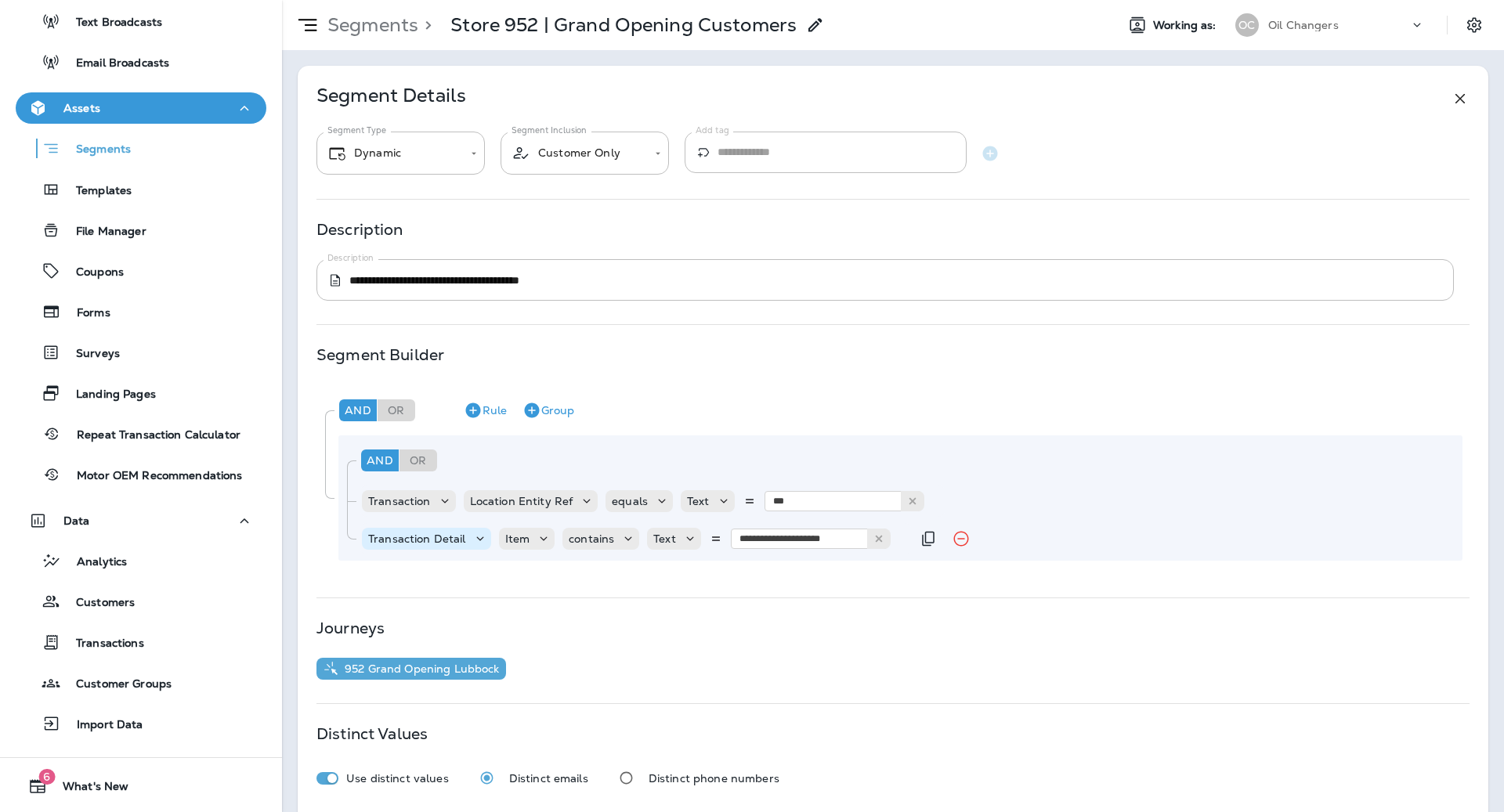
click at [456, 533] on p "Transaction Detail" at bounding box center [417, 538] width 98 height 12
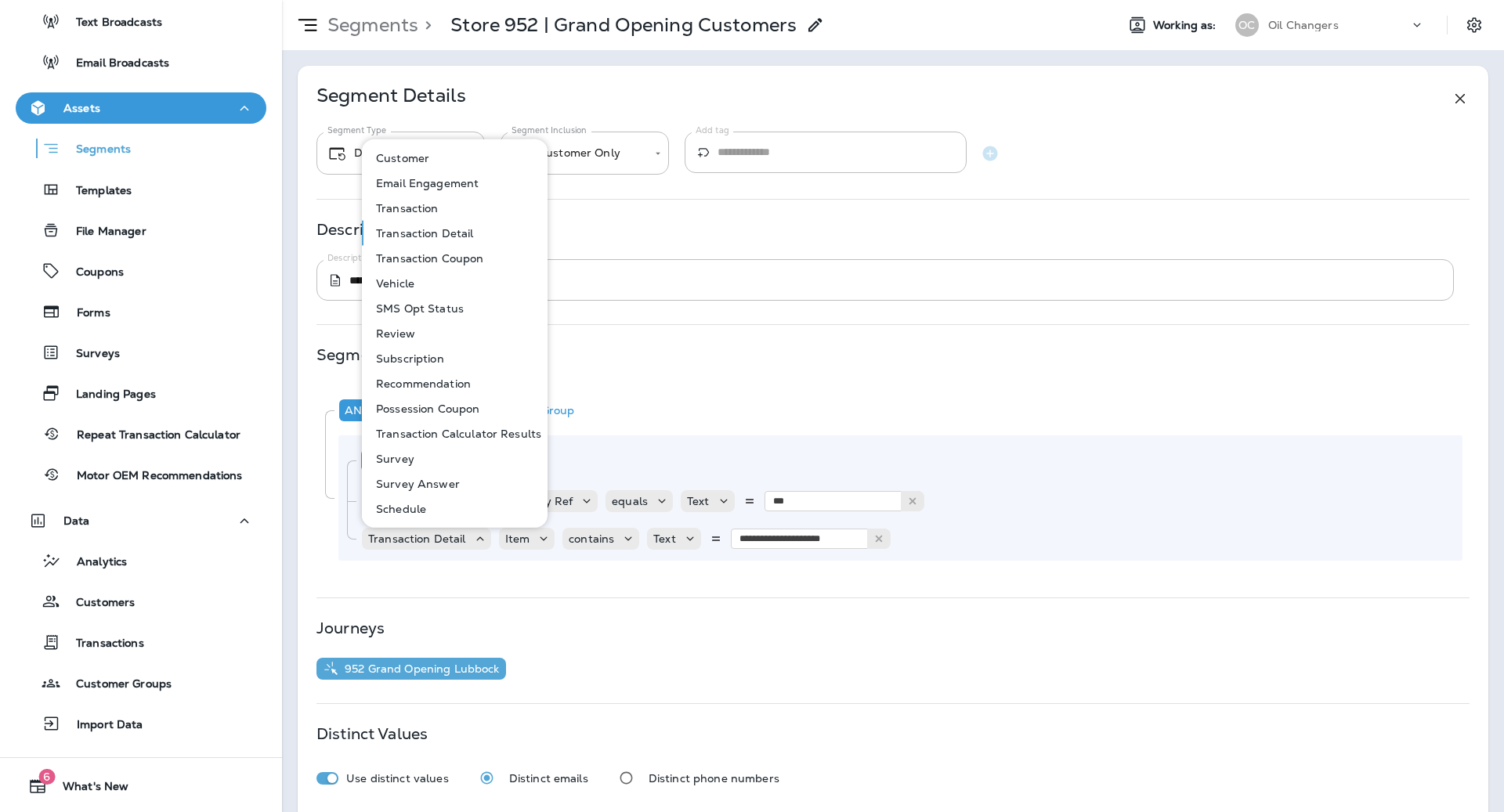
drag, startPoint x: 446, startPoint y: 161, endPoint x: 451, endPoint y: 182, distance: 21.6
click at [446, 161] on button "Customer" at bounding box center [455, 158] width 184 height 25
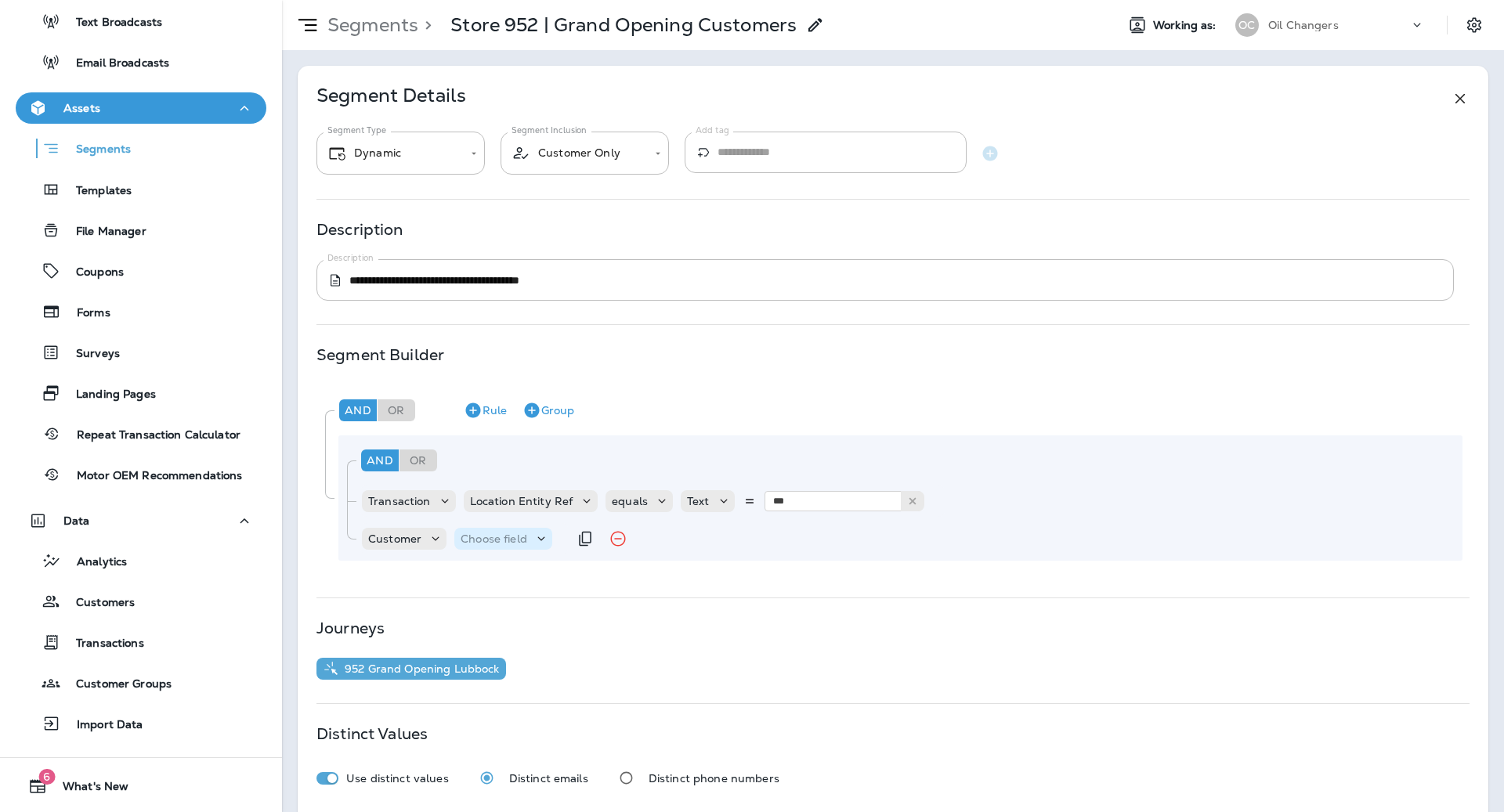
click at [507, 545] on div "Choose field" at bounding box center [503, 538] width 98 height 16
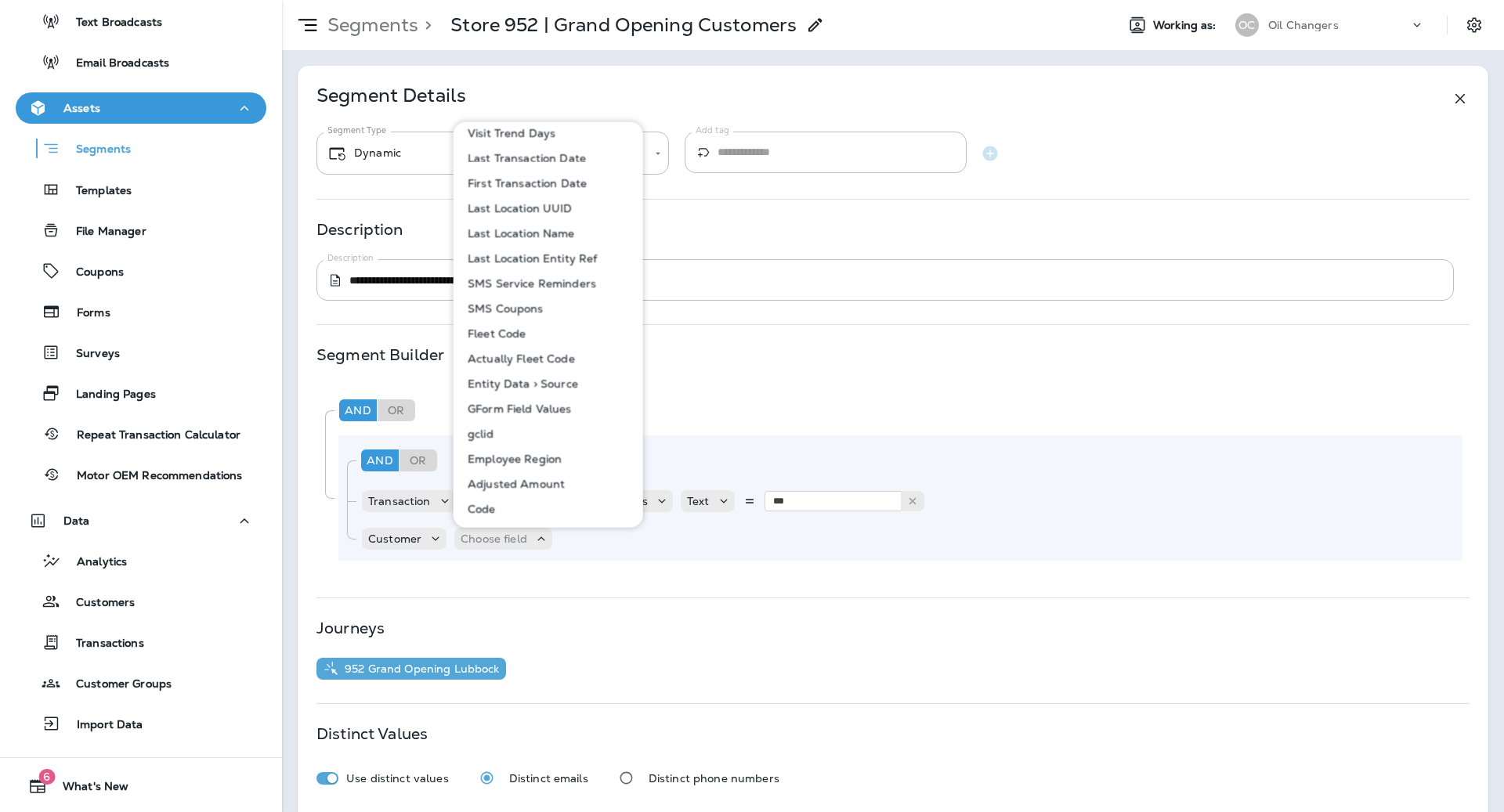
scroll to position [764, 0]
click at [548, 255] on p "Last Location Entity Ref" at bounding box center [529, 252] width 136 height 12
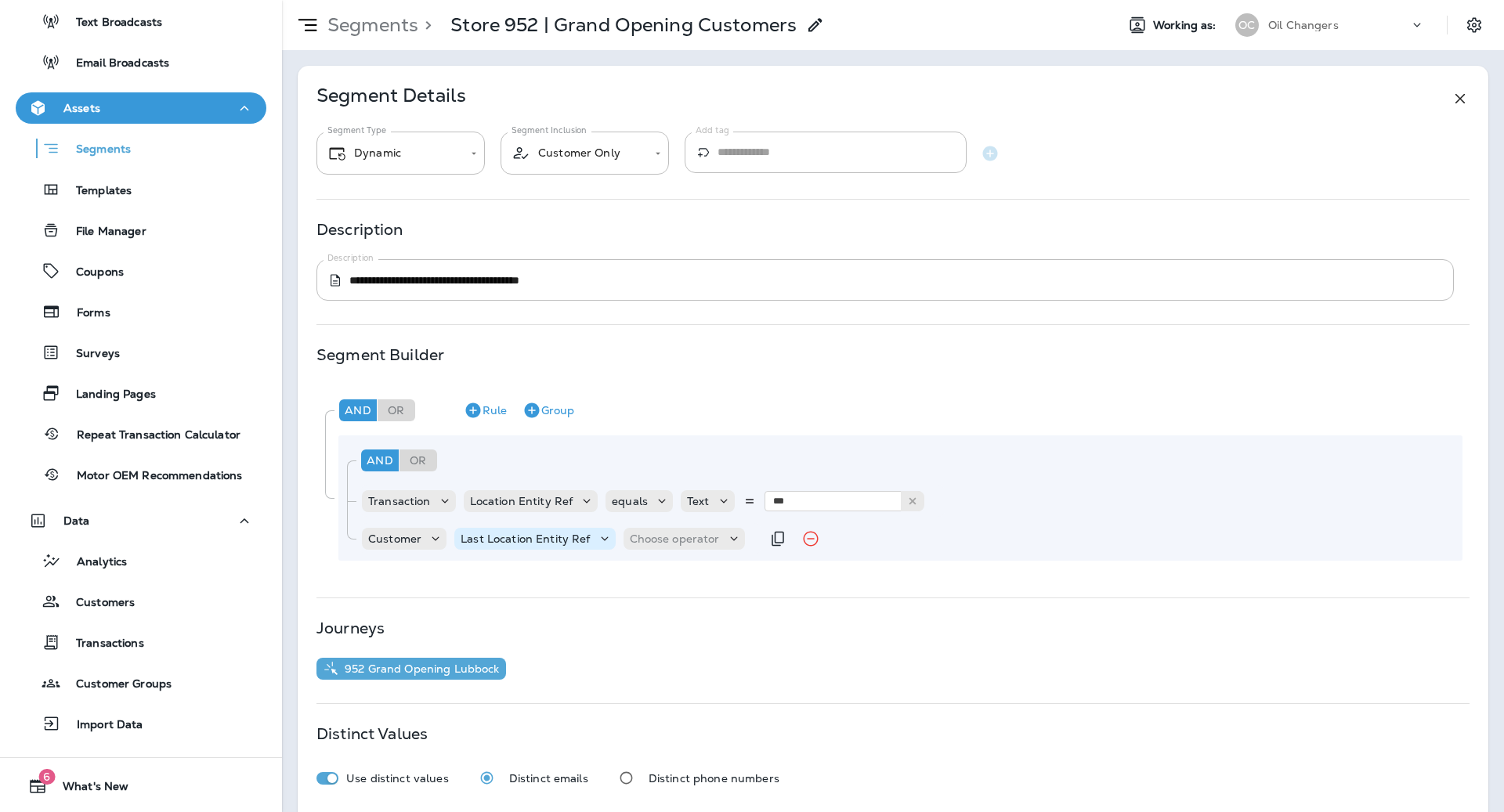
click at [532, 546] on div "Last Location Entity Ref" at bounding box center [534, 538] width 160 height 16
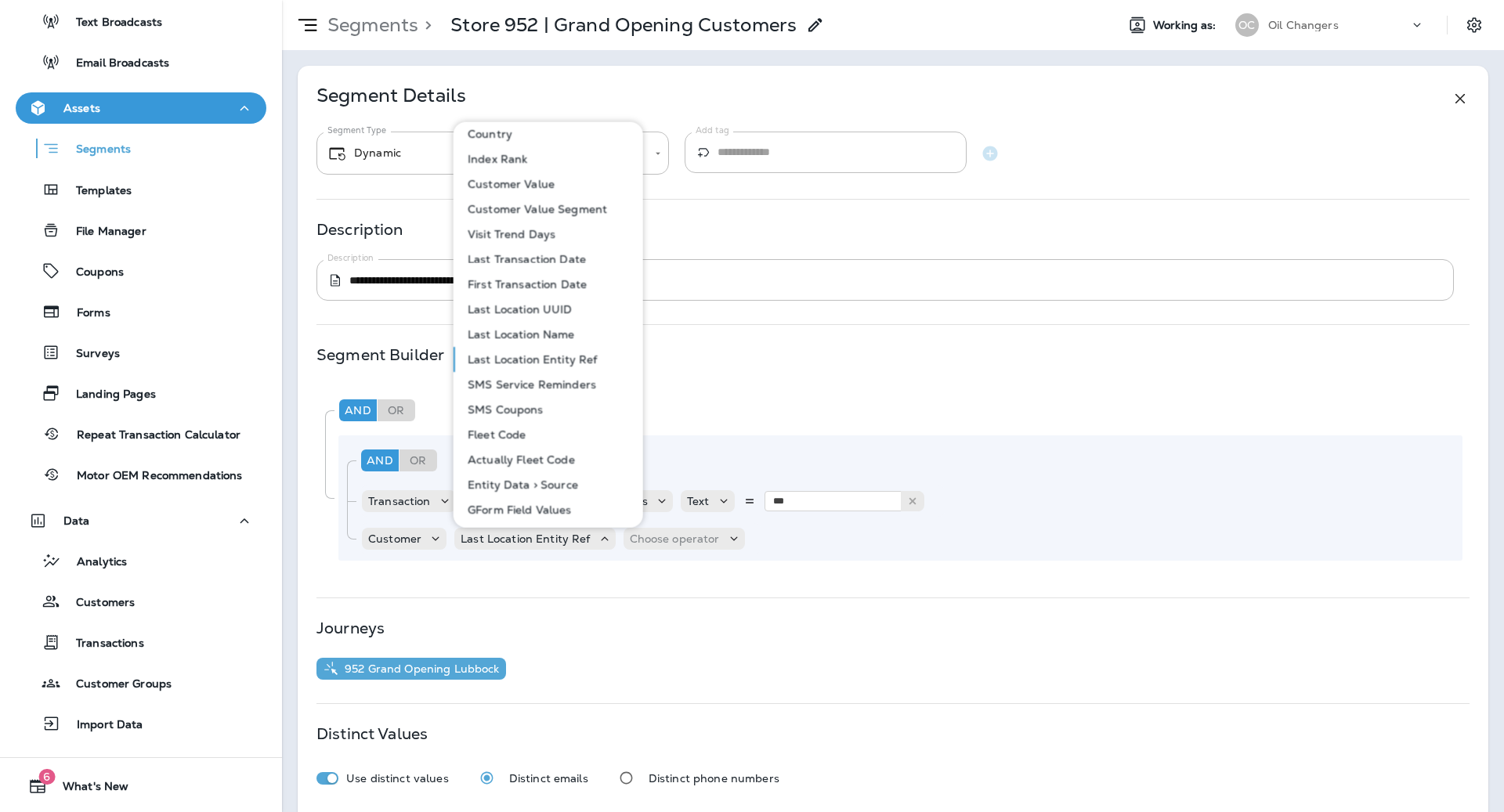
scroll to position [662, 0]
click at [574, 255] on p "Last Transaction Date" at bounding box center [524, 254] width 125 height 12
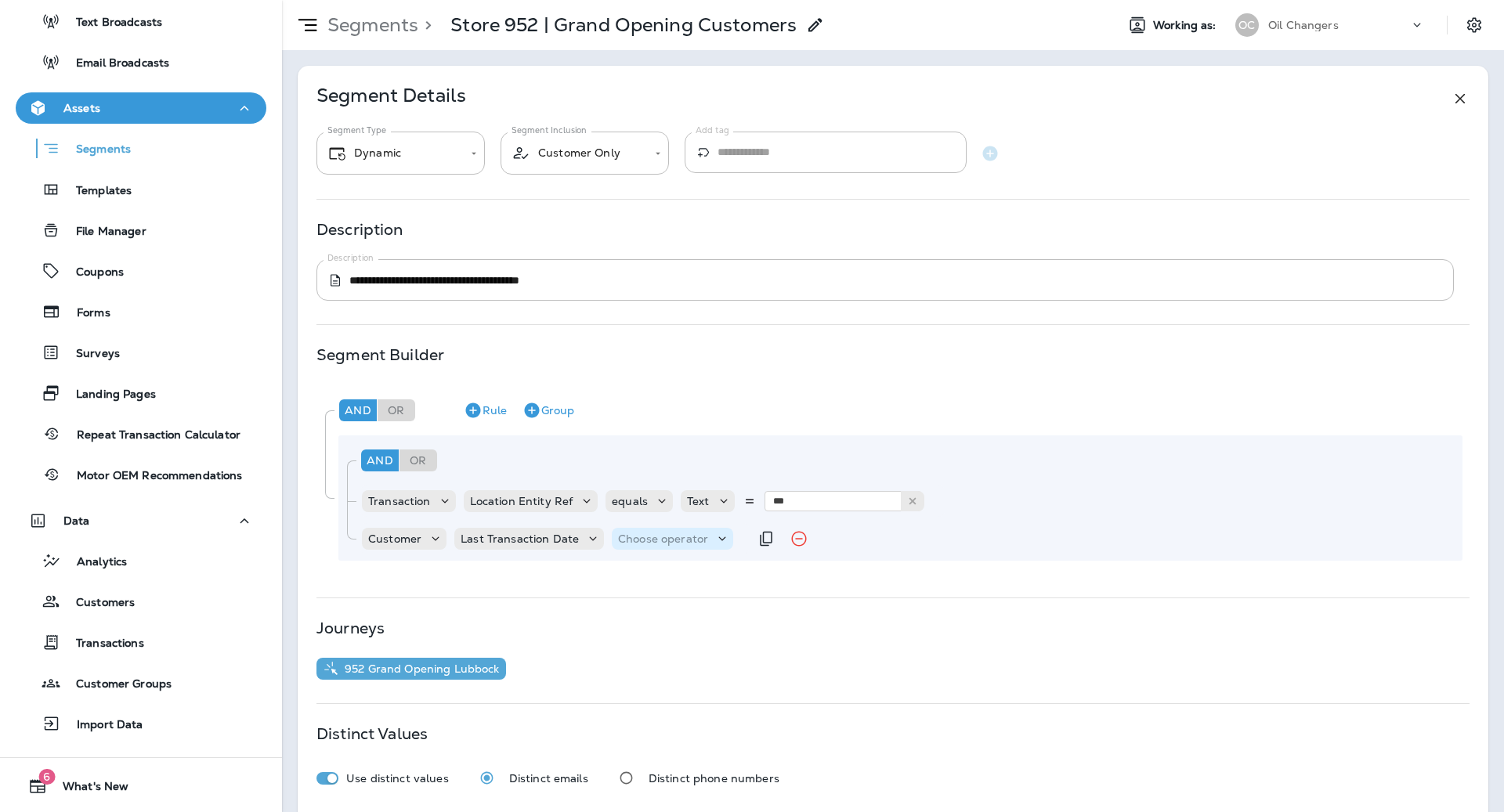
click at [646, 541] on p "Choose operator" at bounding box center [663, 538] width 90 height 12
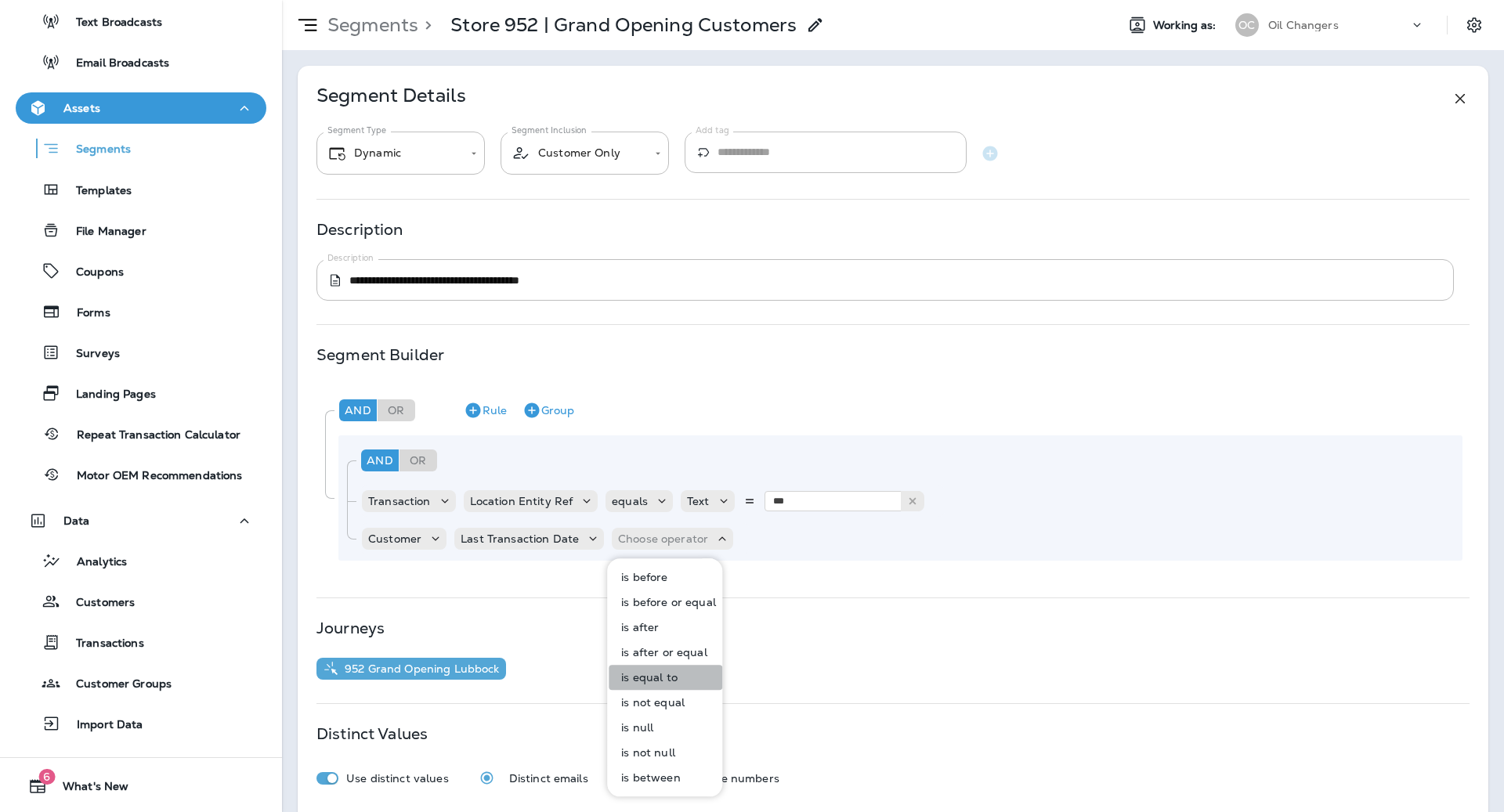
drag, startPoint x: 668, startPoint y: 676, endPoint x: 682, endPoint y: 614, distance: 63.6
click at [668, 675] on p "is equal to" at bounding box center [646, 676] width 63 height 12
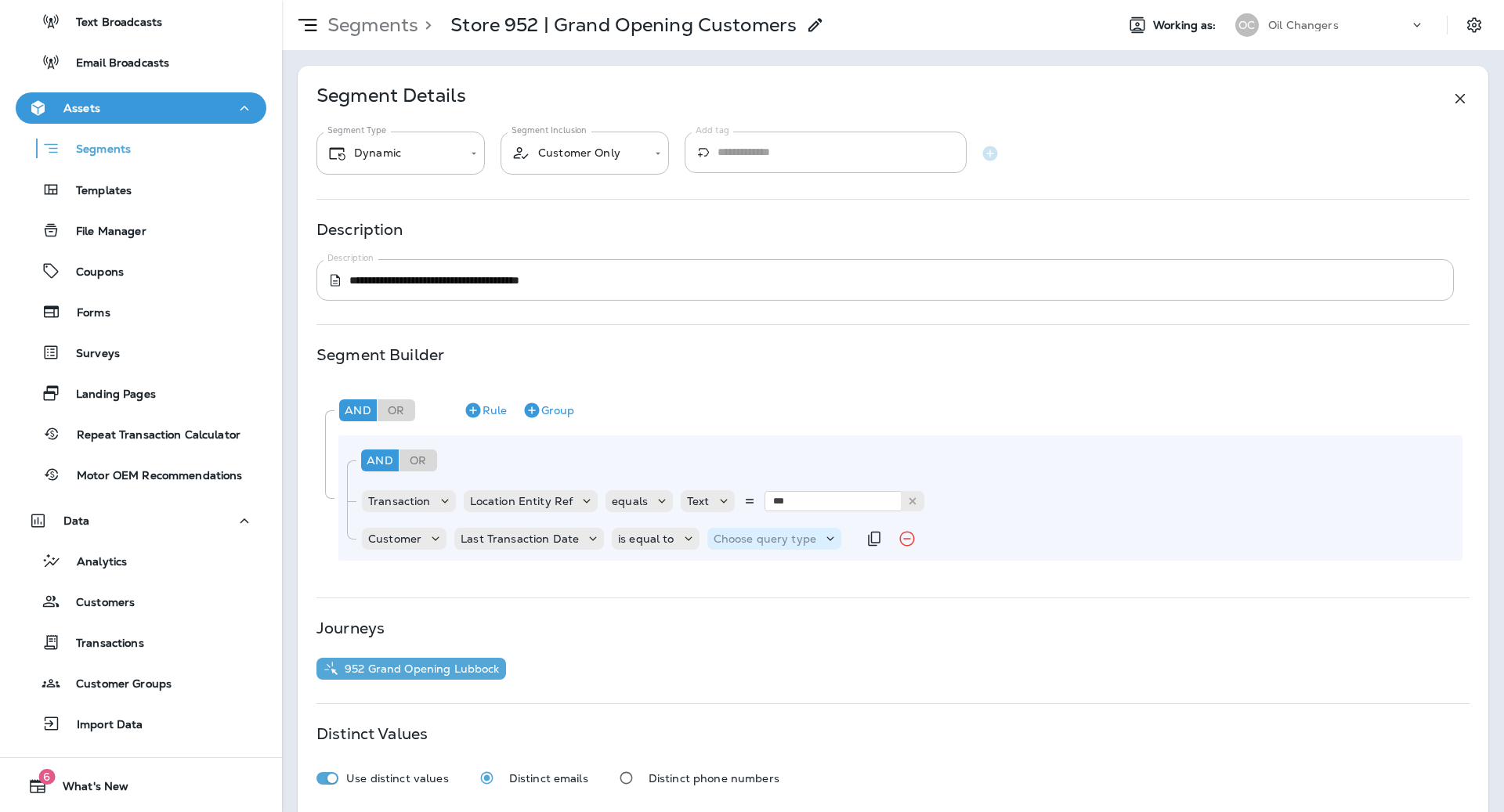
click at [711, 546] on div "Choose query type" at bounding box center [774, 538] width 134 height 22
drag, startPoint x: 744, startPoint y: 575, endPoint x: 768, endPoint y: 543, distance: 40.0
click at [744, 574] on p "Date+Time" at bounding box center [741, 576] width 64 height 12
click at [868, 542] on p "Choose Date" at bounding box center [866, 538] width 69 height 12
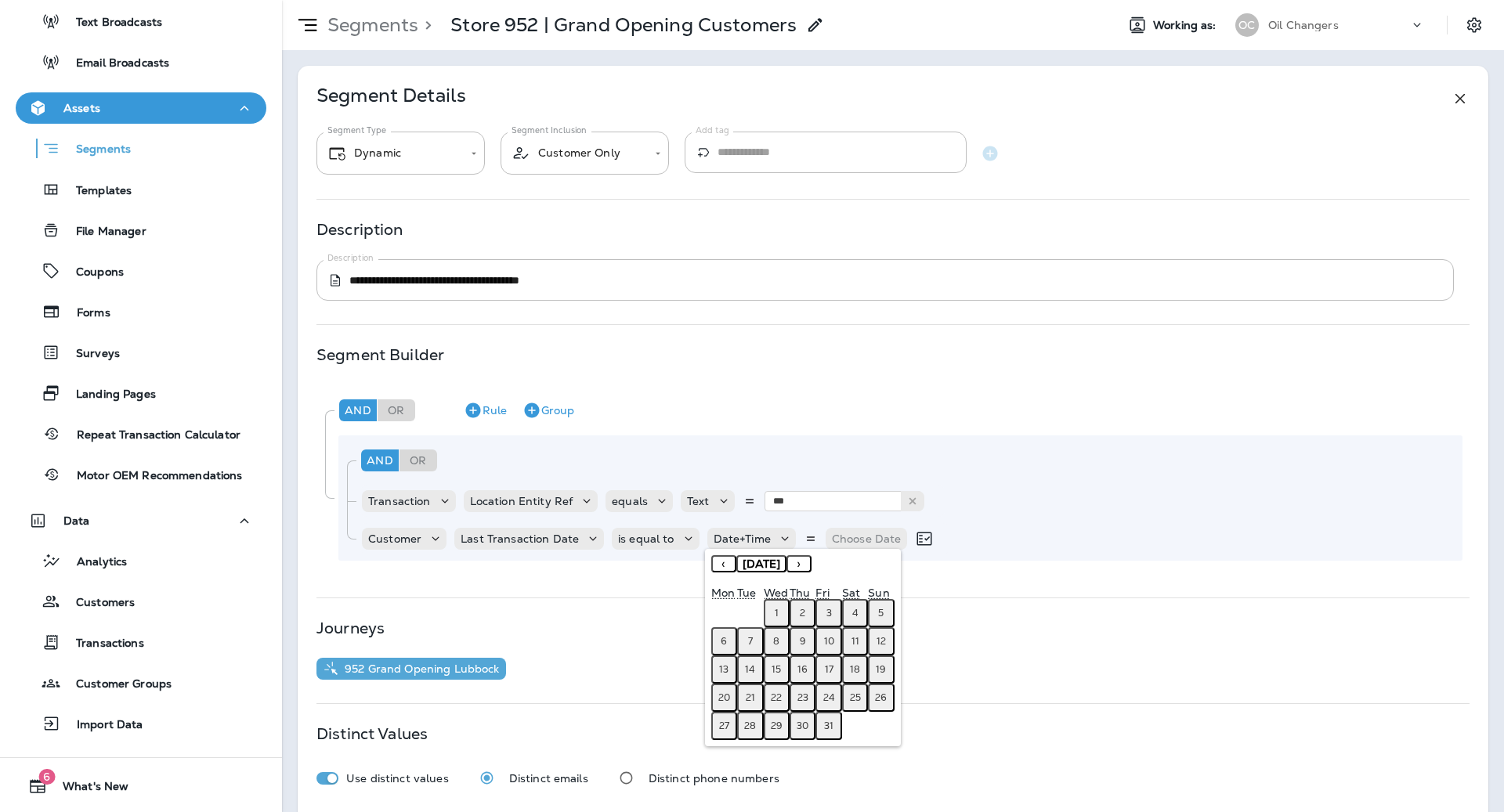
click at [859, 645] on button "11" at bounding box center [855, 641] width 26 height 28
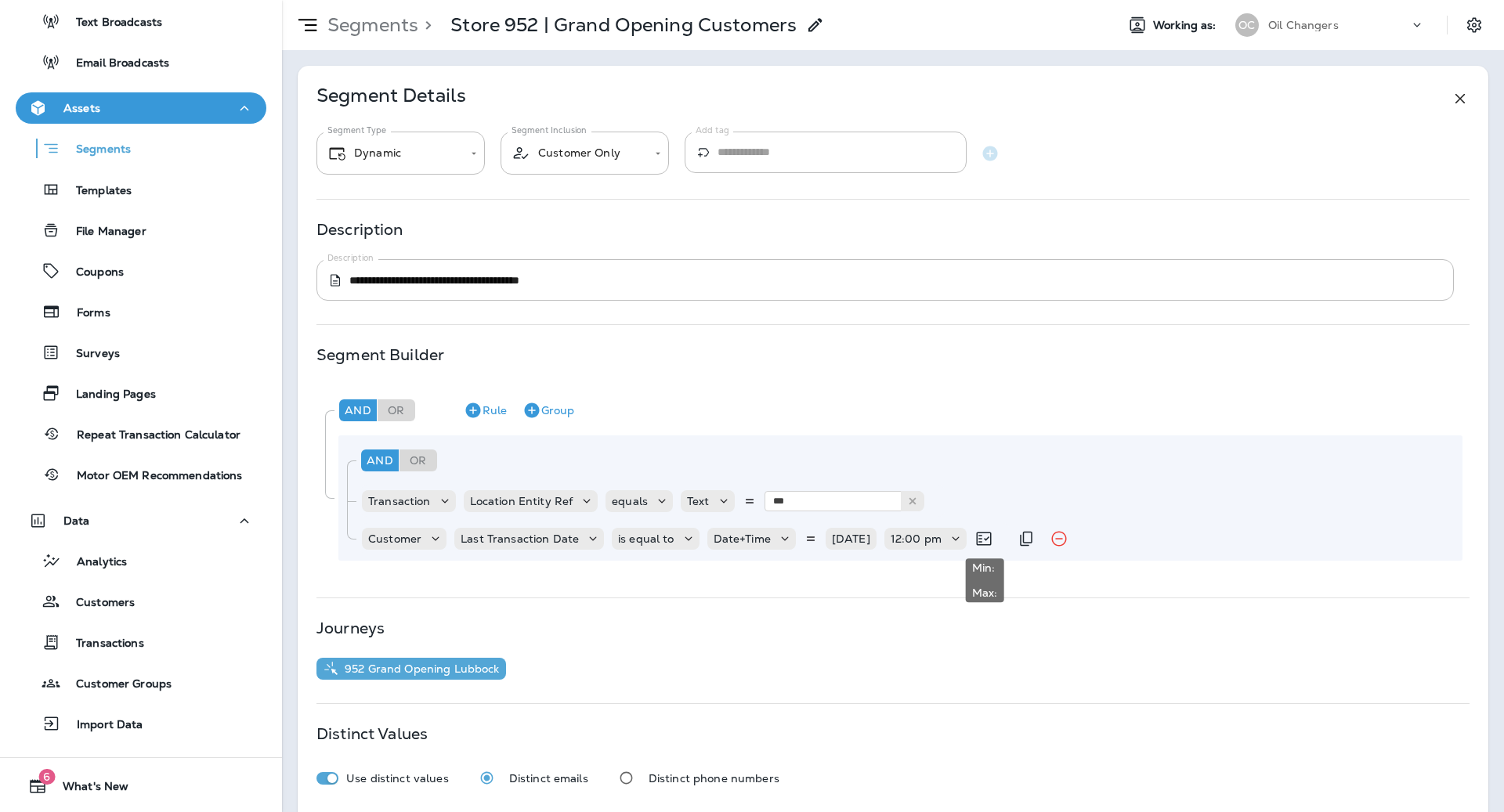
click at [989, 536] on icon at bounding box center [984, 538] width 19 height 19
drag, startPoint x: 984, startPoint y: 553, endPoint x: 982, endPoint y: 538, distance: 15.1
click at [987, 574] on div "Min: Max:" at bounding box center [984, 576] width 41 height 56
drag, startPoint x: 948, startPoint y: 531, endPoint x: 952, endPoint y: 541, distance: 10.8
click at [948, 532] on icon at bounding box center [956, 538] width 16 height 16
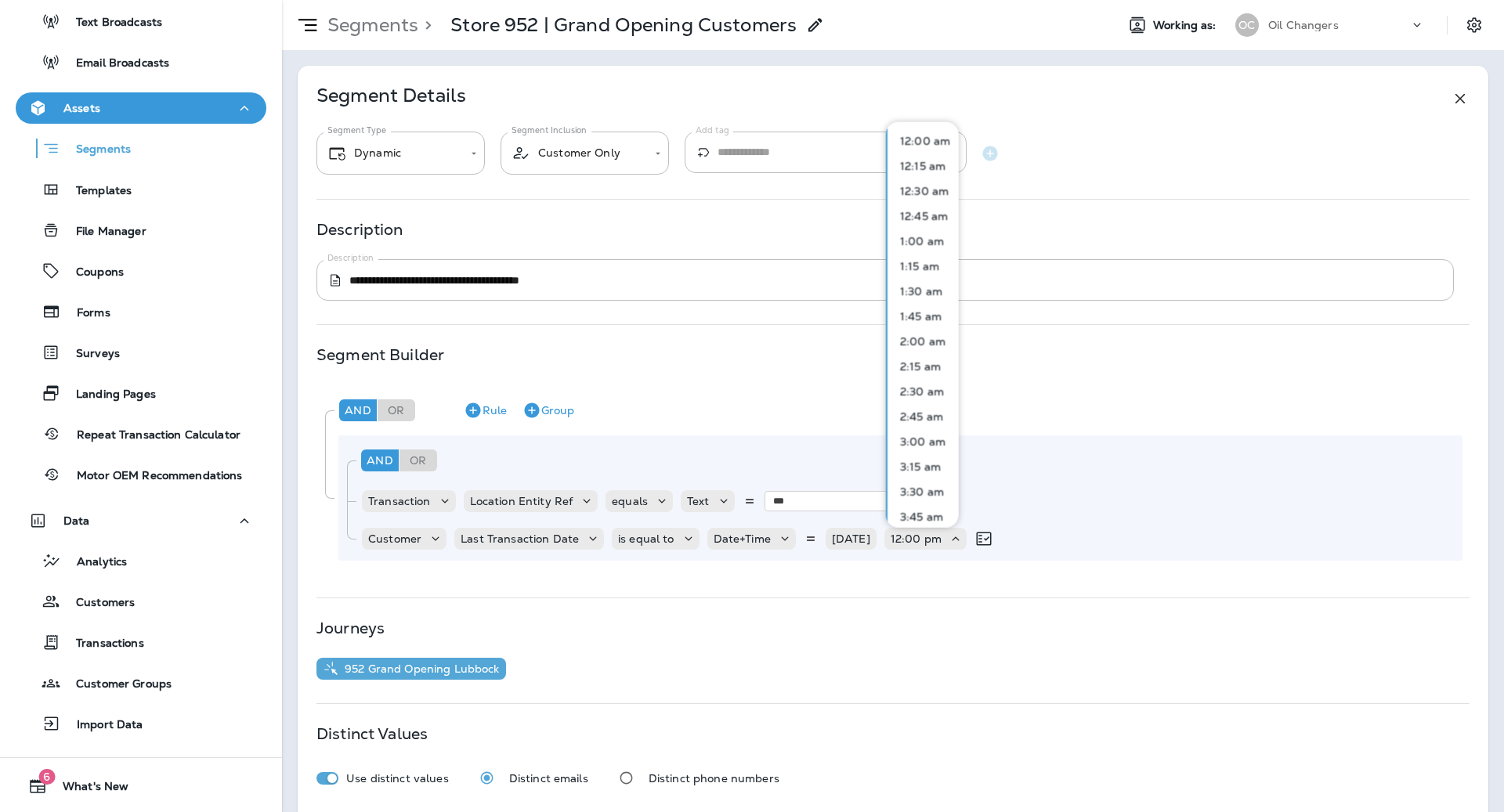
click at [928, 294] on p "1:30 am" at bounding box center [917, 290] width 49 height 12
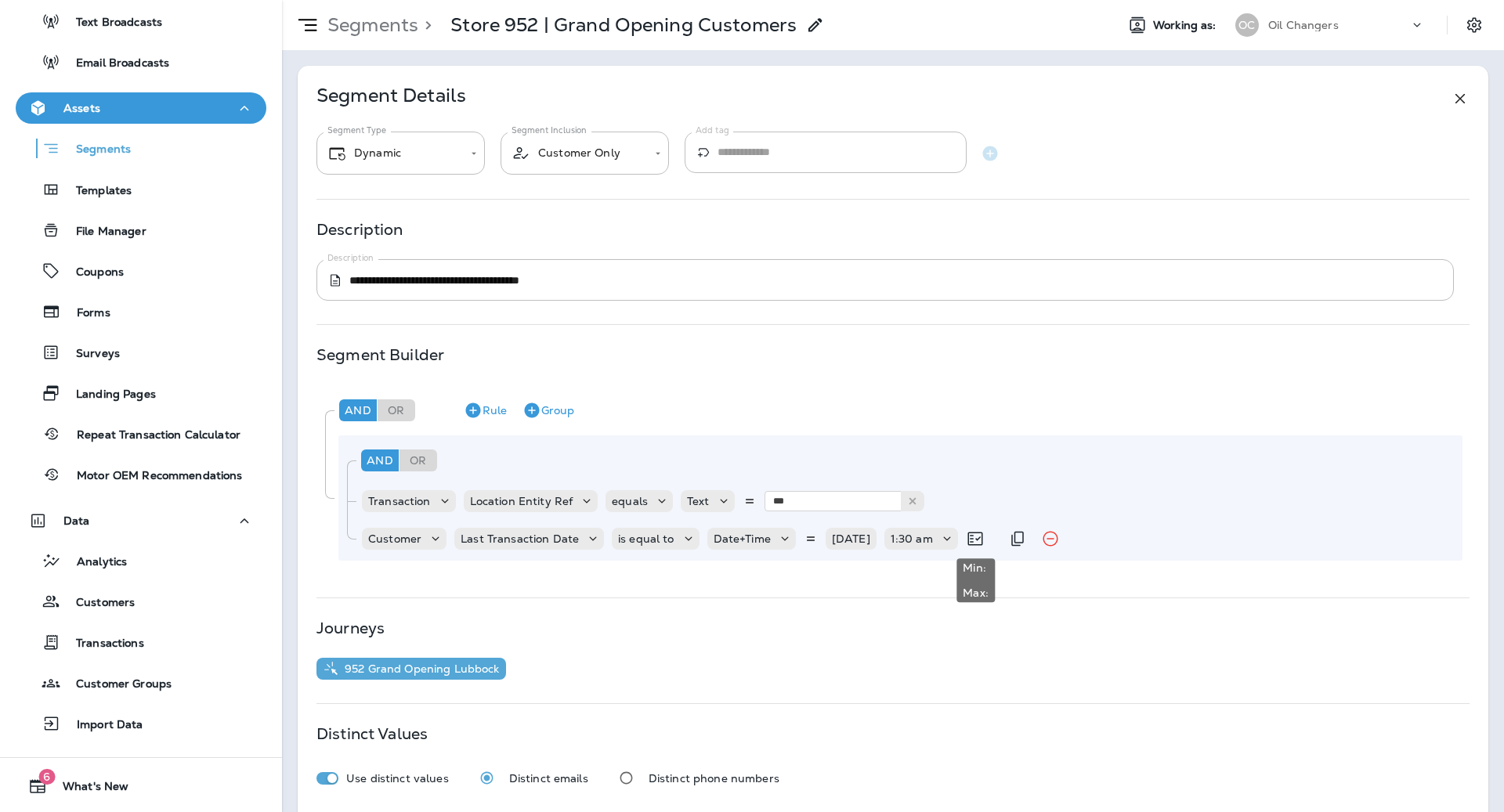
click at [982, 537] on icon at bounding box center [975, 539] width 15 height 13
click at [975, 537] on icon at bounding box center [975, 538] width 19 height 19
click at [943, 541] on icon at bounding box center [946, 538] width 16 height 16
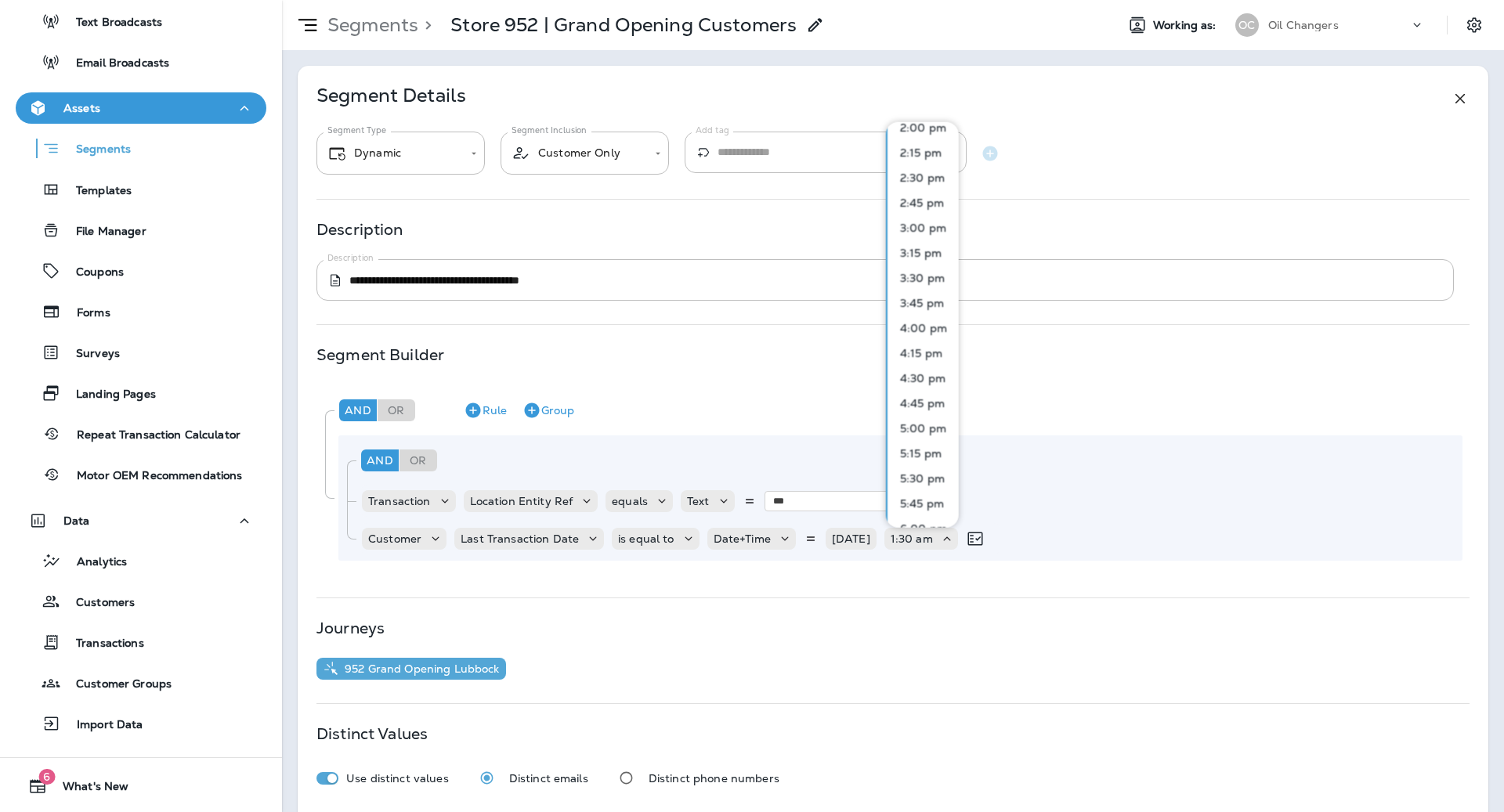
scroll to position [1413, 0]
click at [925, 436] on p "5:00 pm" at bounding box center [919, 430] width 52 height 12
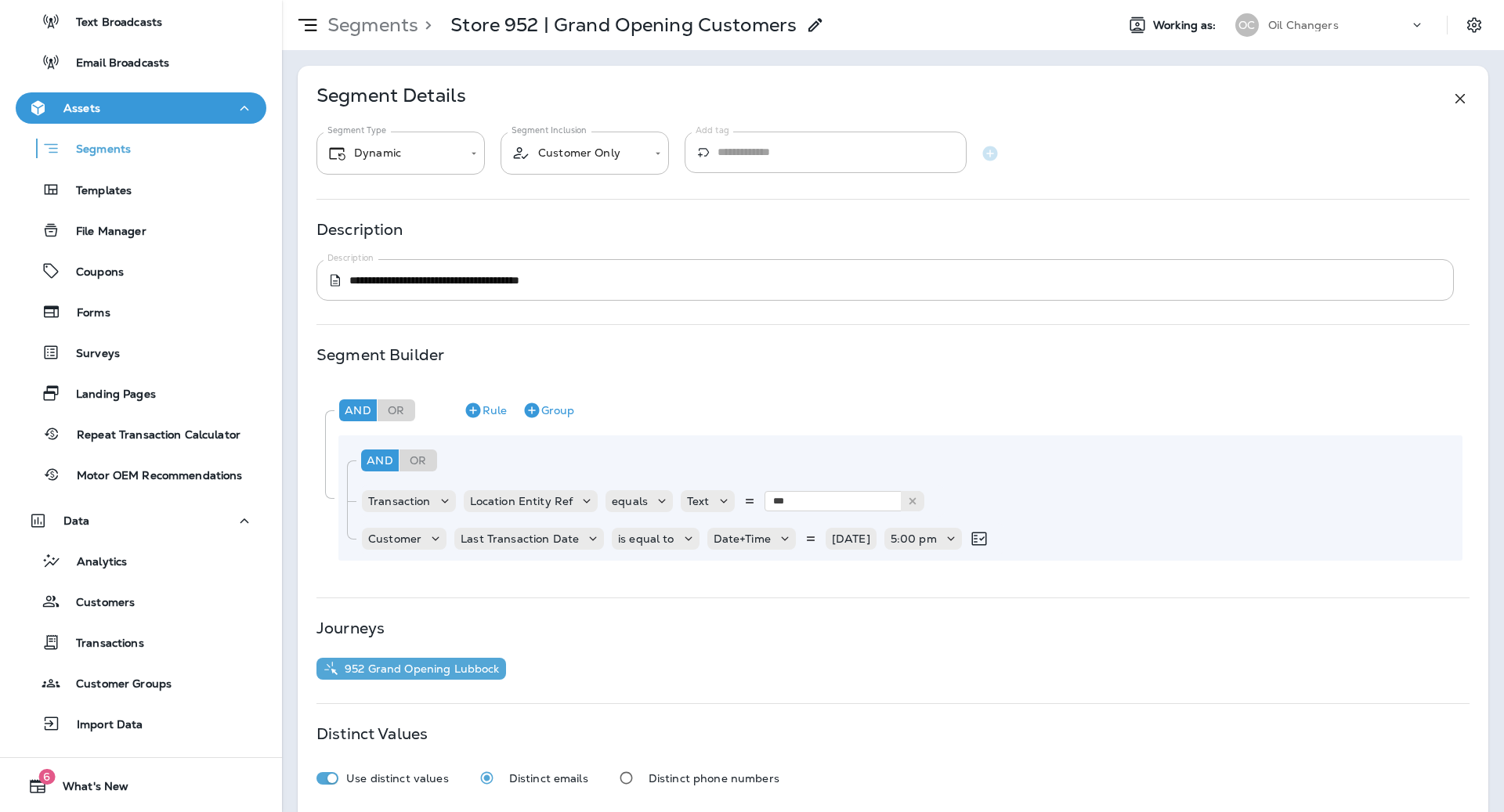
scroll to position [81, 0]
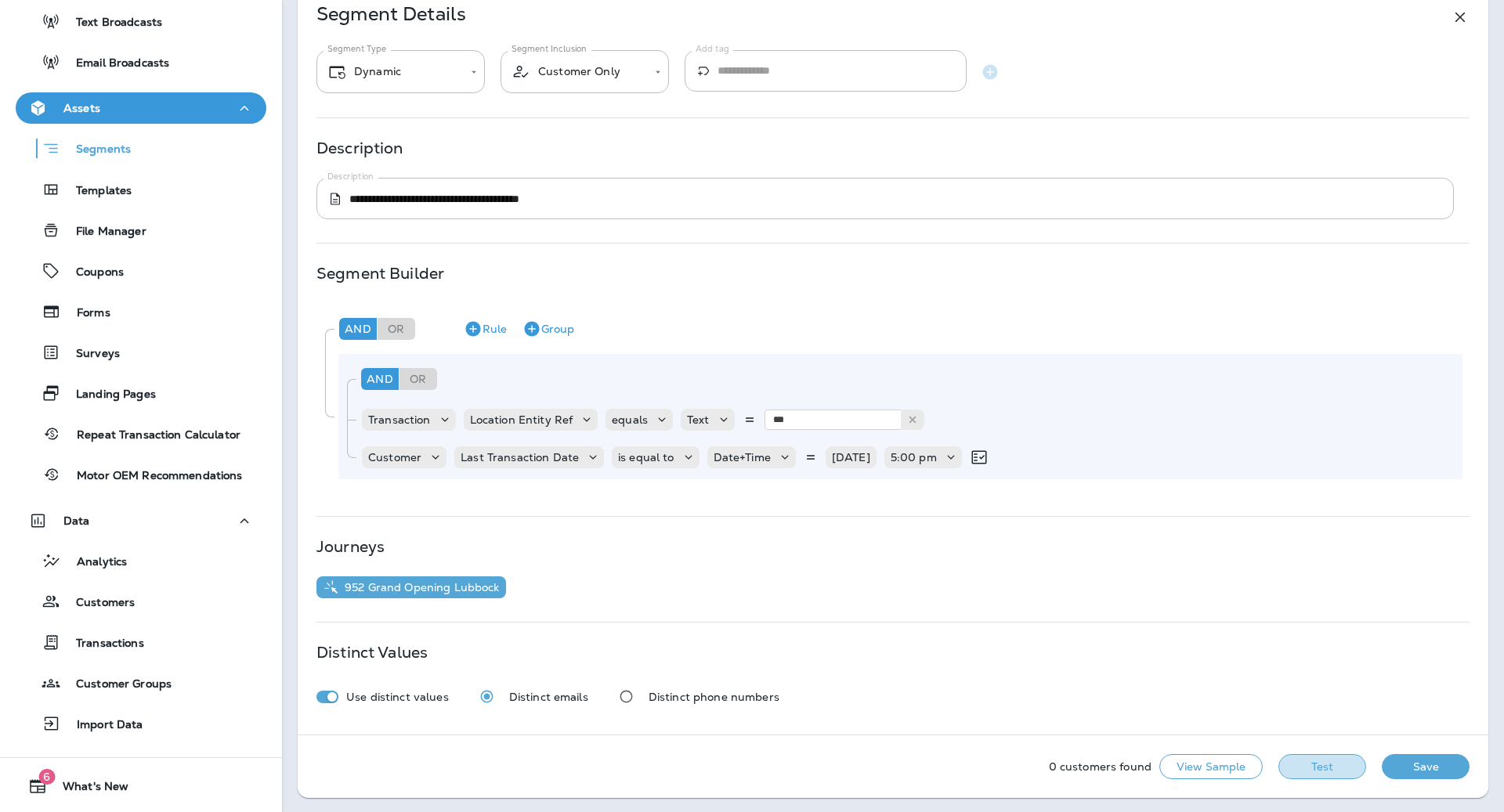
click at [1310, 767] on button "Test" at bounding box center [1322, 767] width 88 height 25
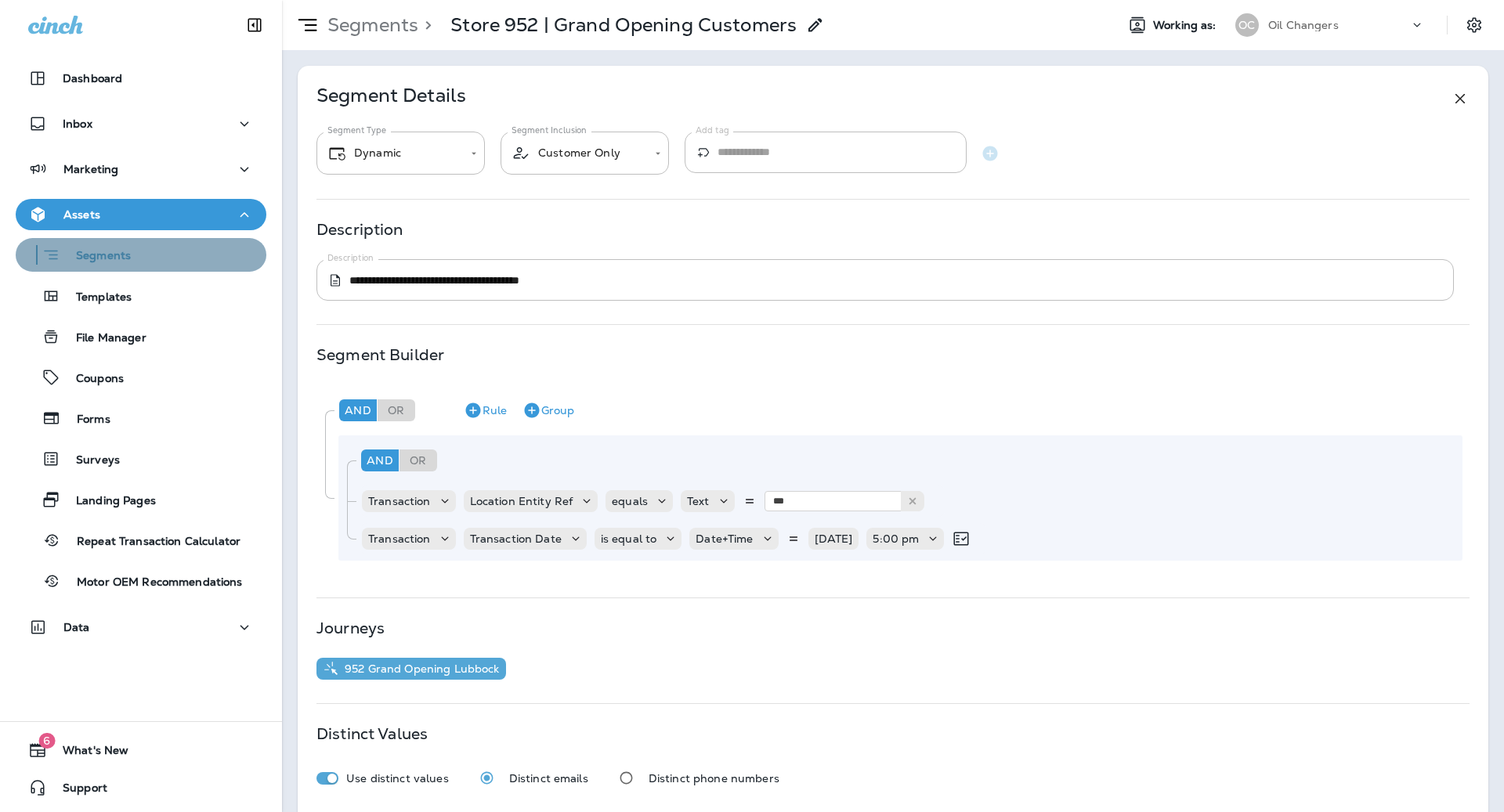
click at [116, 249] on p "Segments" at bounding box center [95, 256] width 70 height 16
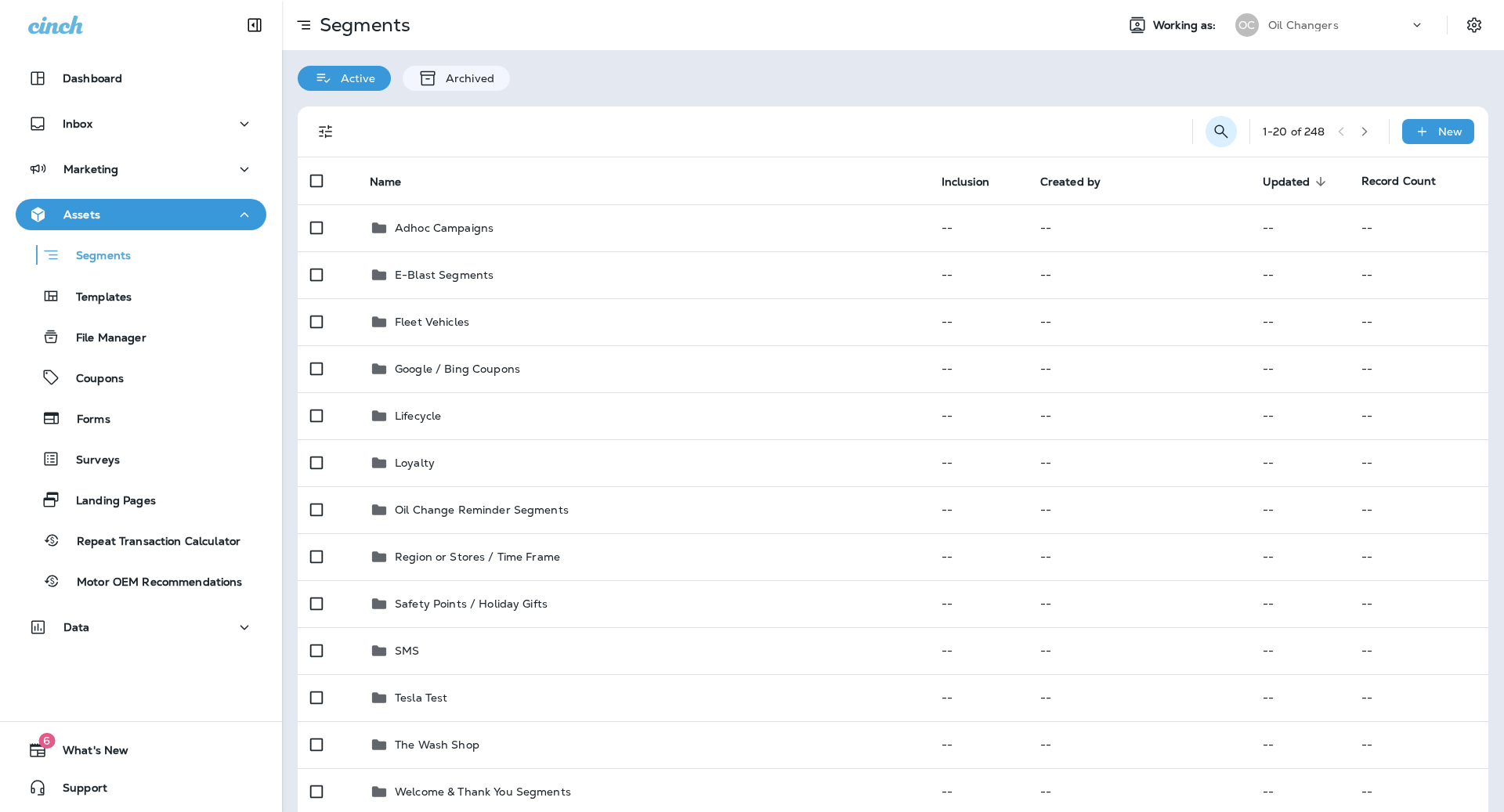
click at [1223, 128] on icon "Search Segments" at bounding box center [1221, 131] width 19 height 19
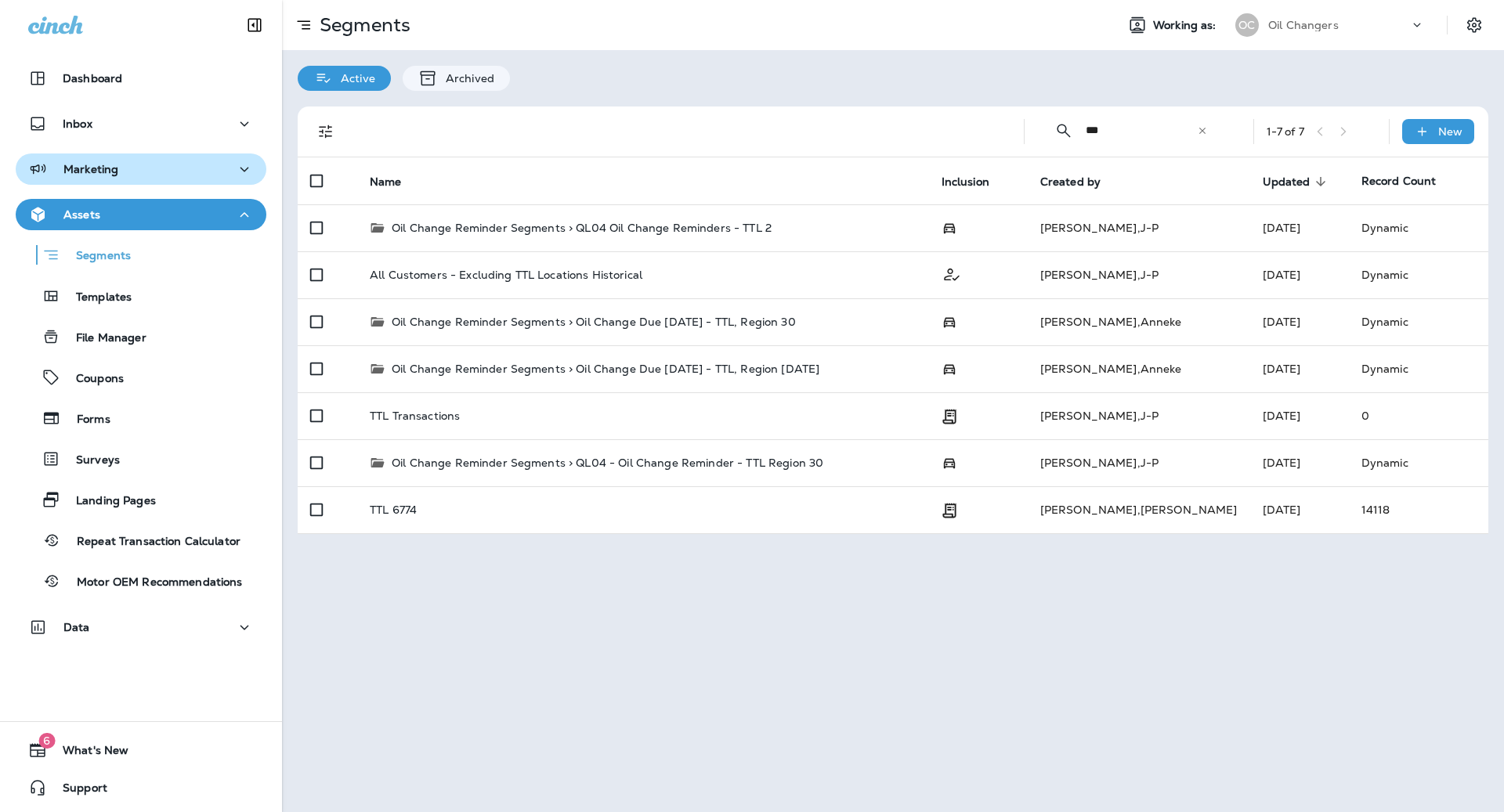
type input "***"
drag, startPoint x: 150, startPoint y: 166, endPoint x: 154, endPoint y: 174, distance: 8.9
click at [151, 169] on div "Marketing" at bounding box center [141, 170] width 226 height 20
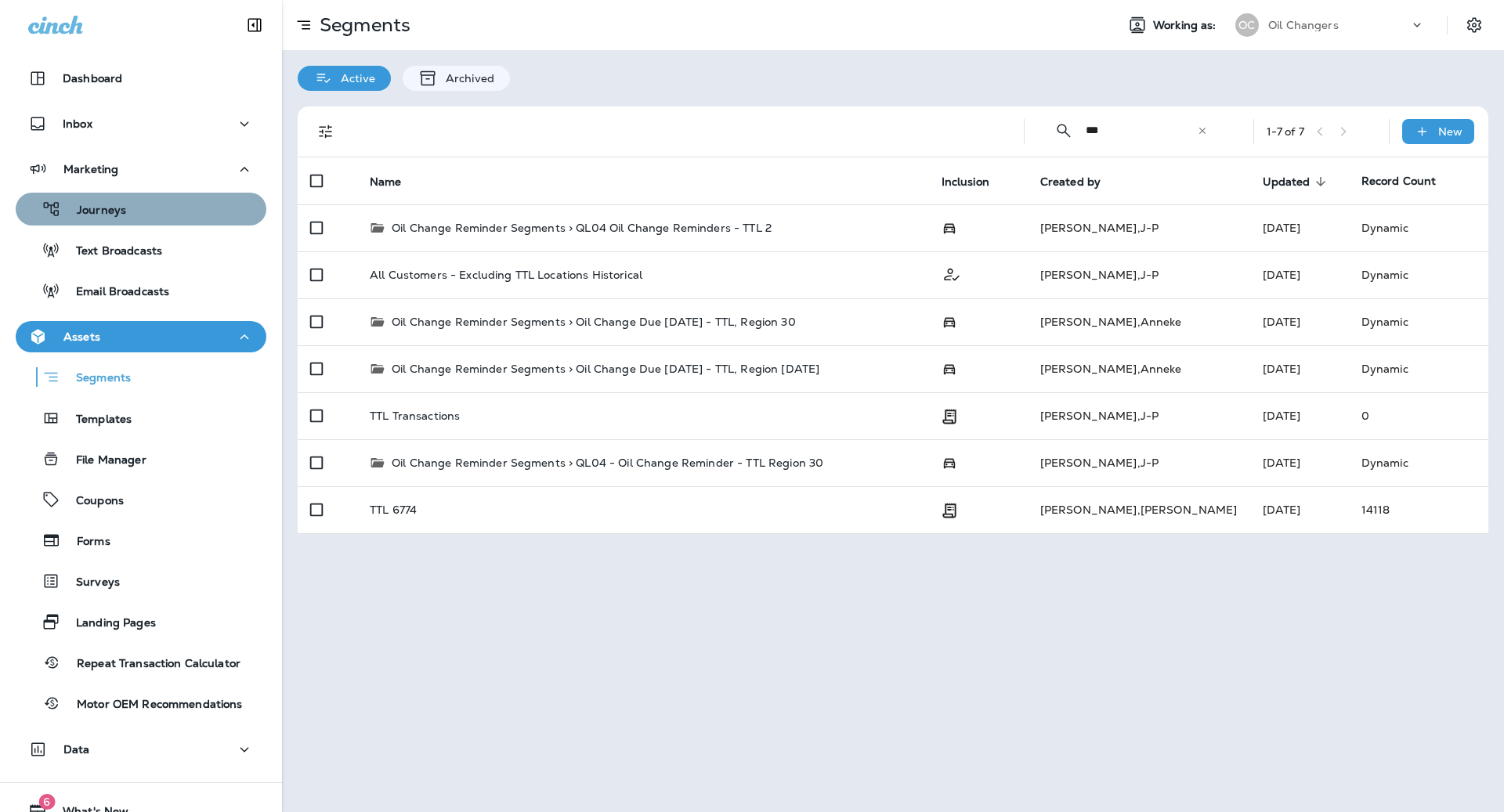
click at [169, 221] on button "Journeys" at bounding box center [141, 209] width 251 height 33
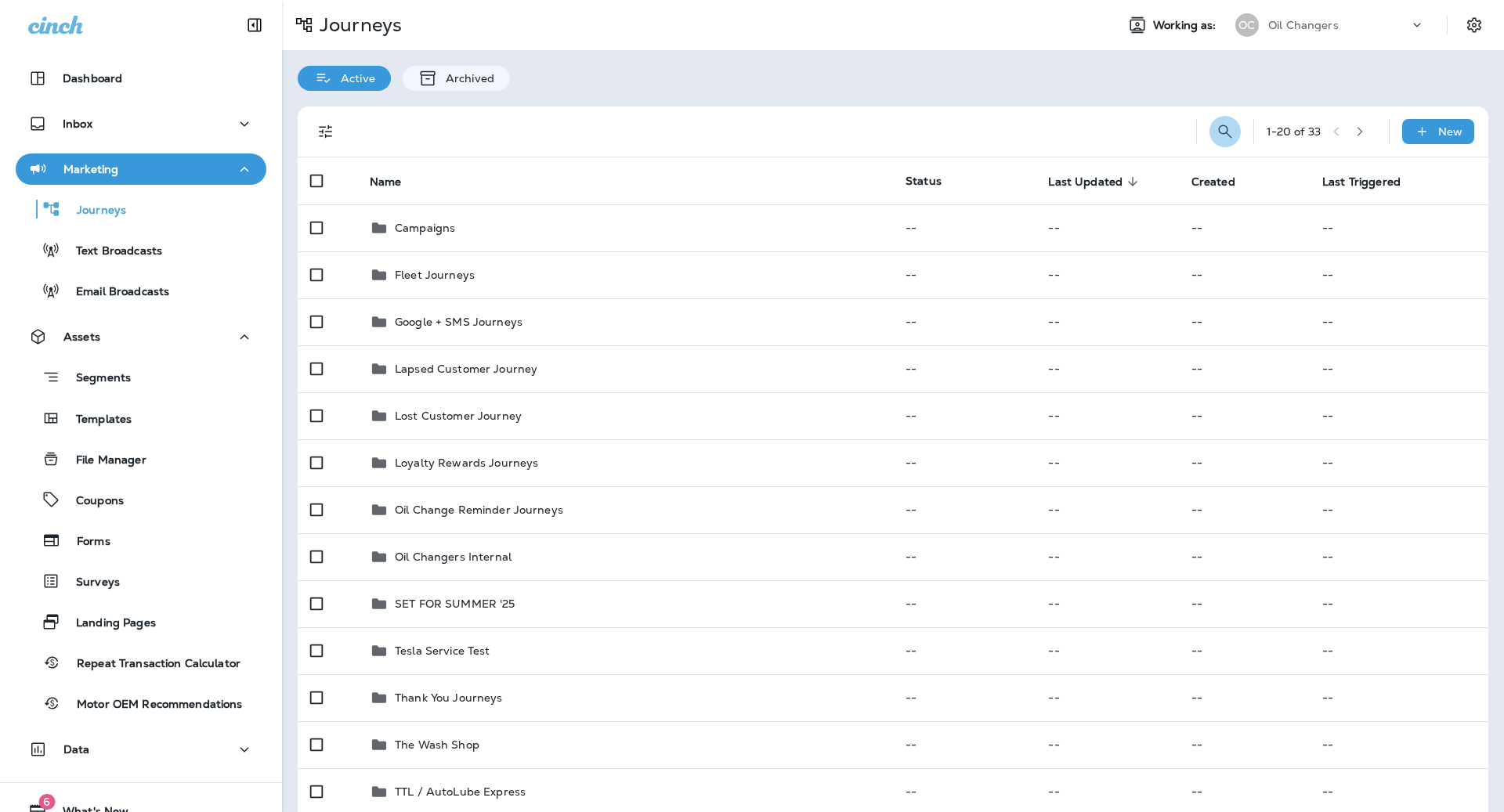
click at [1223, 125] on icon "Search Journeys" at bounding box center [1224, 131] width 13 height 13
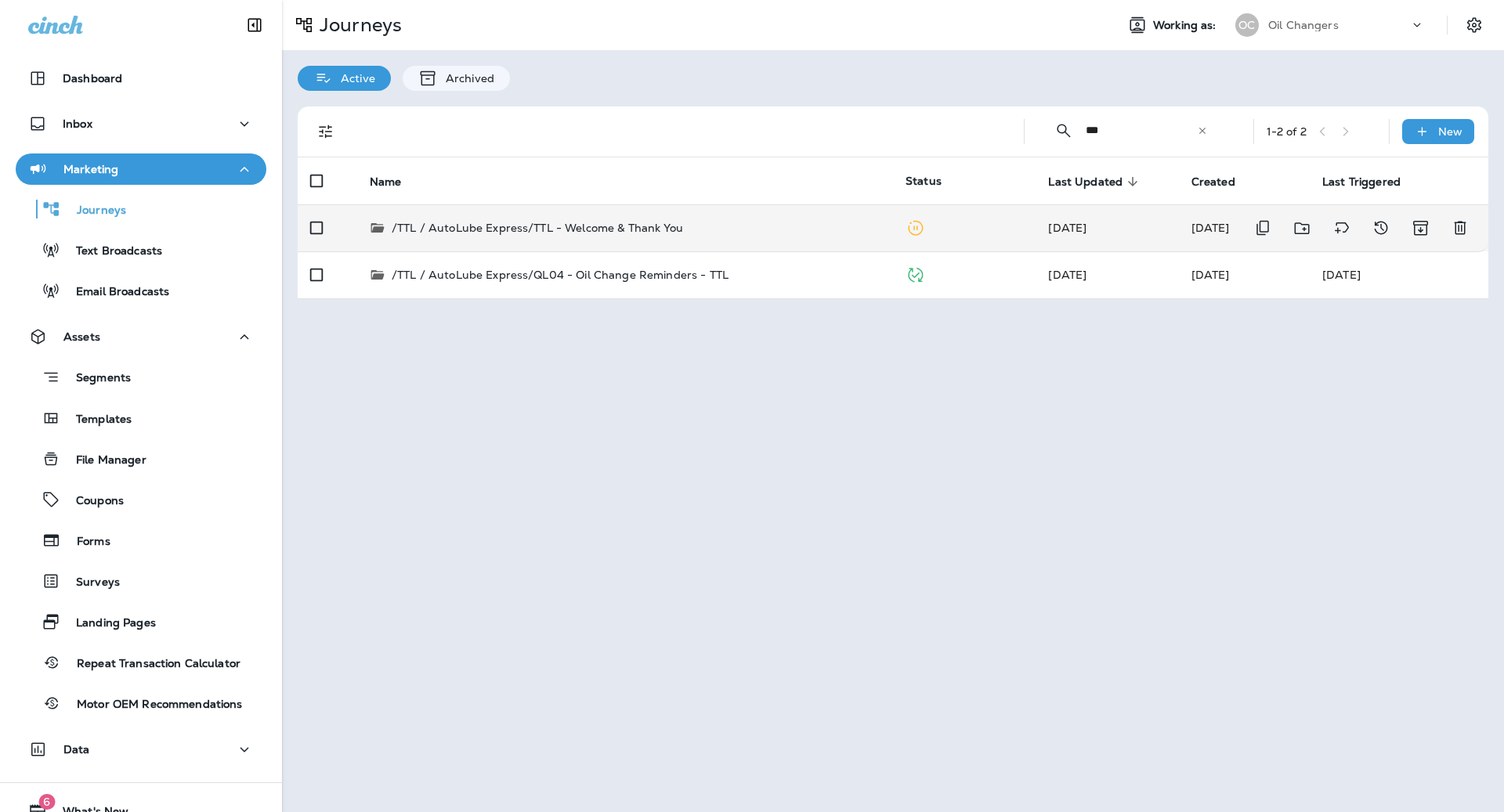
type input "***"
click at [698, 226] on div "/TTL / AutoLube Express/TTL - Welcome & Thank You" at bounding box center [625, 227] width 510 height 16
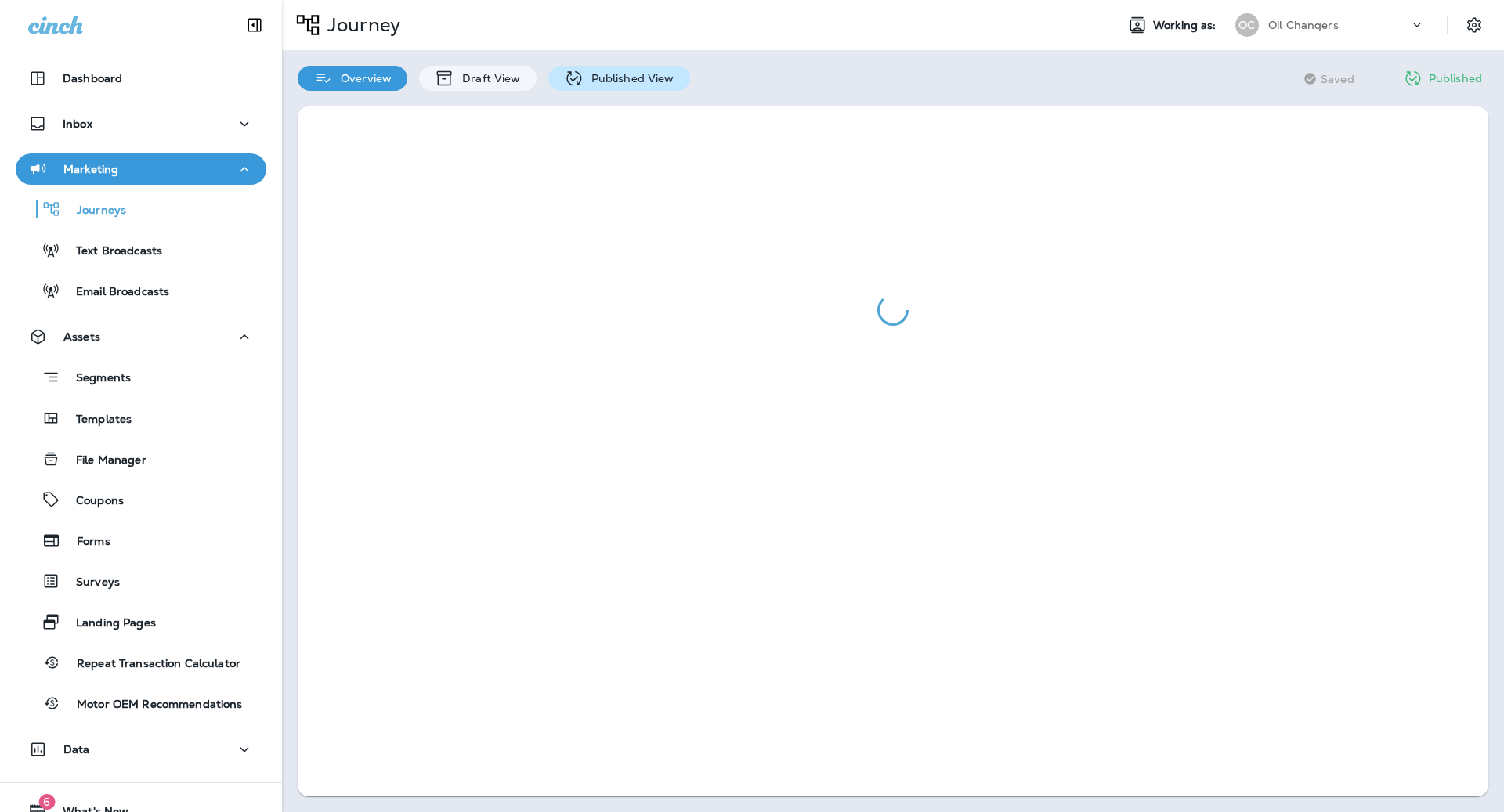
click at [596, 81] on p "Published View" at bounding box center [629, 78] width 91 height 12
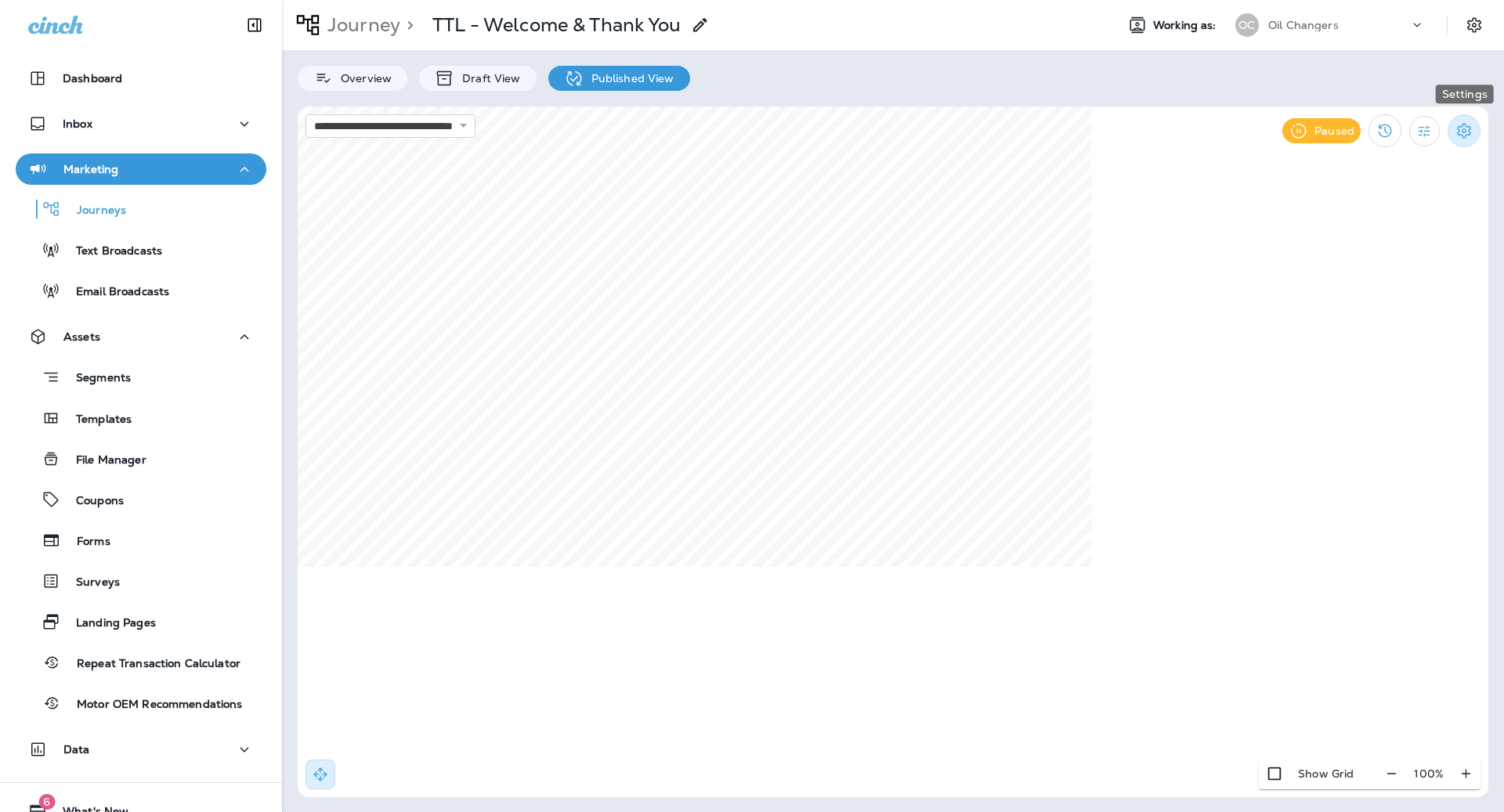
click at [1463, 131] on icon "Settings" at bounding box center [1463, 131] width 14 height 15
click at [1382, 136] on div at bounding box center [752, 406] width 1504 height 812
click at [1429, 128] on icon "Filter Statistics" at bounding box center [1425, 131] width 17 height 17
click at [1350, 201] on p "24 Hours" at bounding box center [1342, 203] width 50 height 12
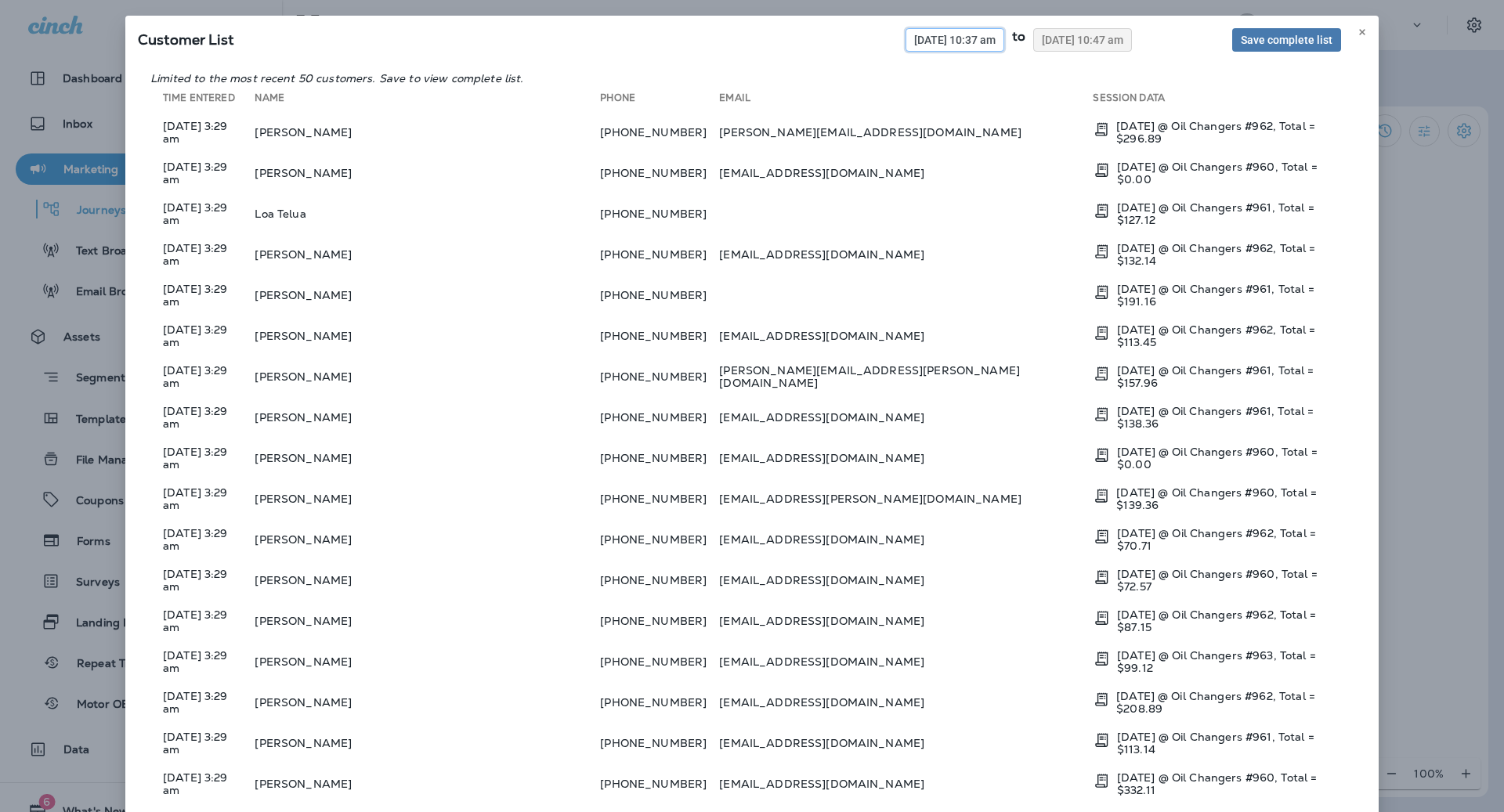
click at [914, 35] on span "10/06/2025 10:37 am" at bounding box center [955, 40] width 81 height 11
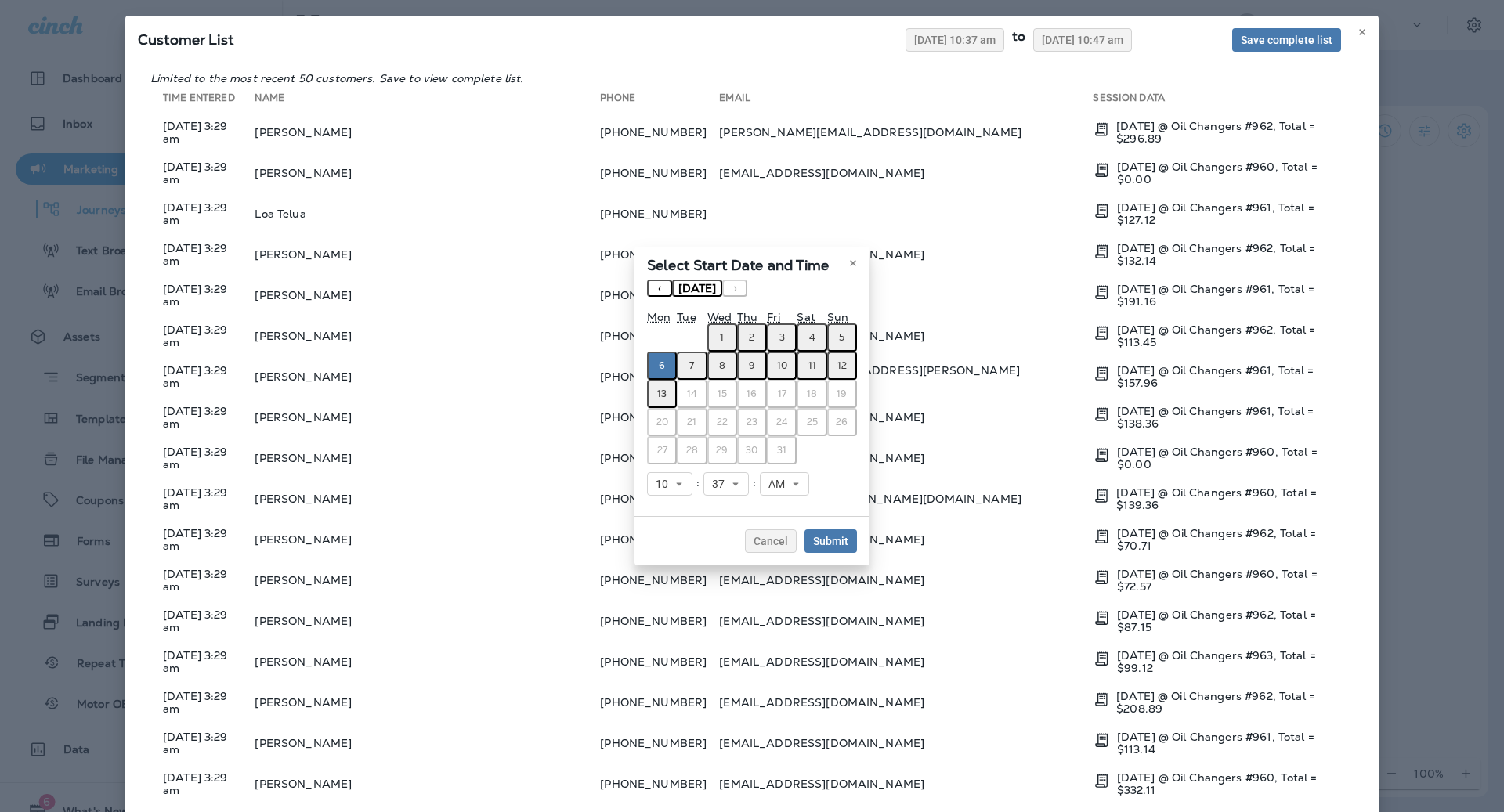
click at [786, 367] on abbr "10" at bounding box center [782, 365] width 10 height 12
click at [831, 545] on span "Submit" at bounding box center [831, 541] width 36 height 11
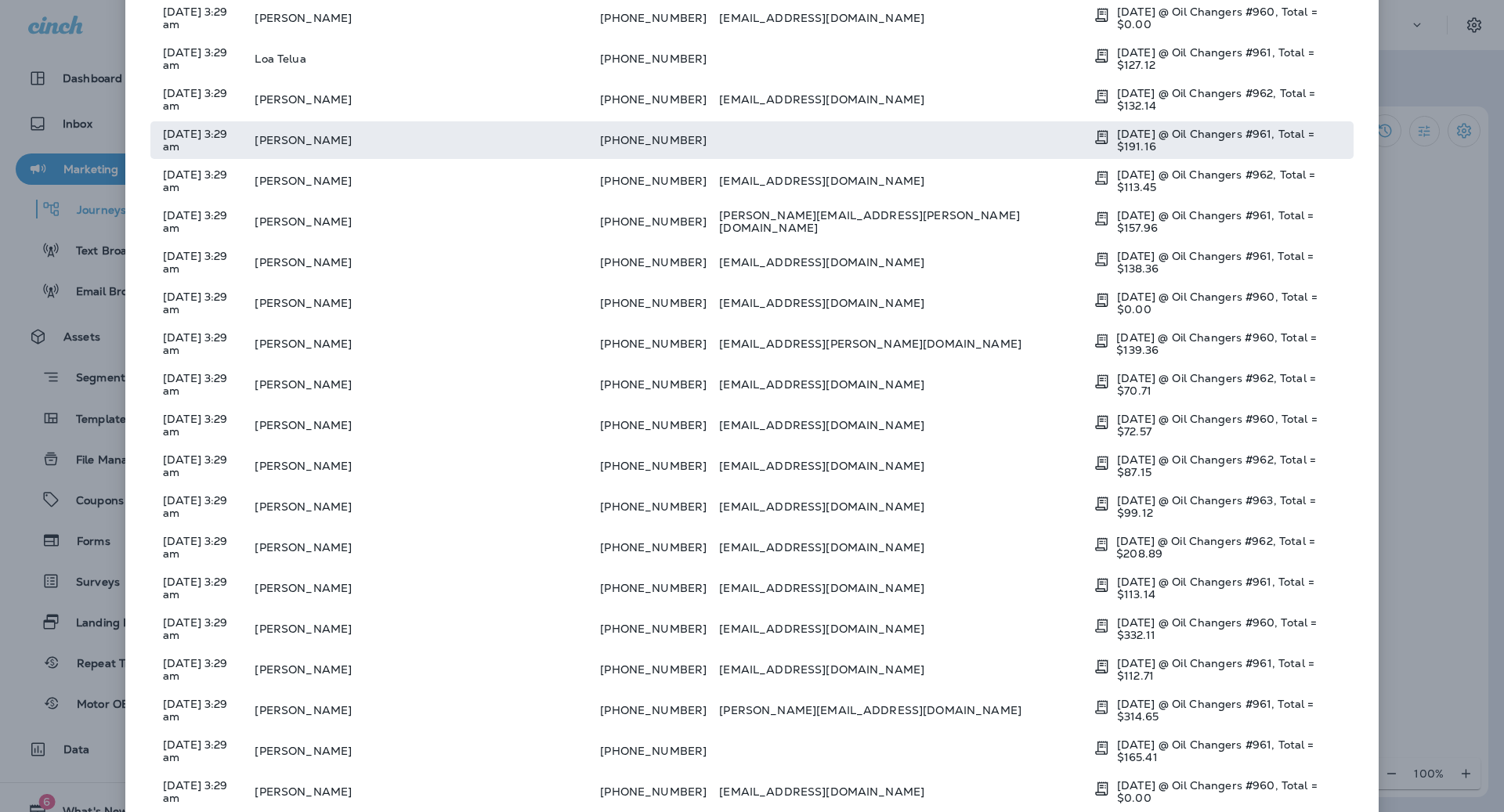
scroll to position [1081, 0]
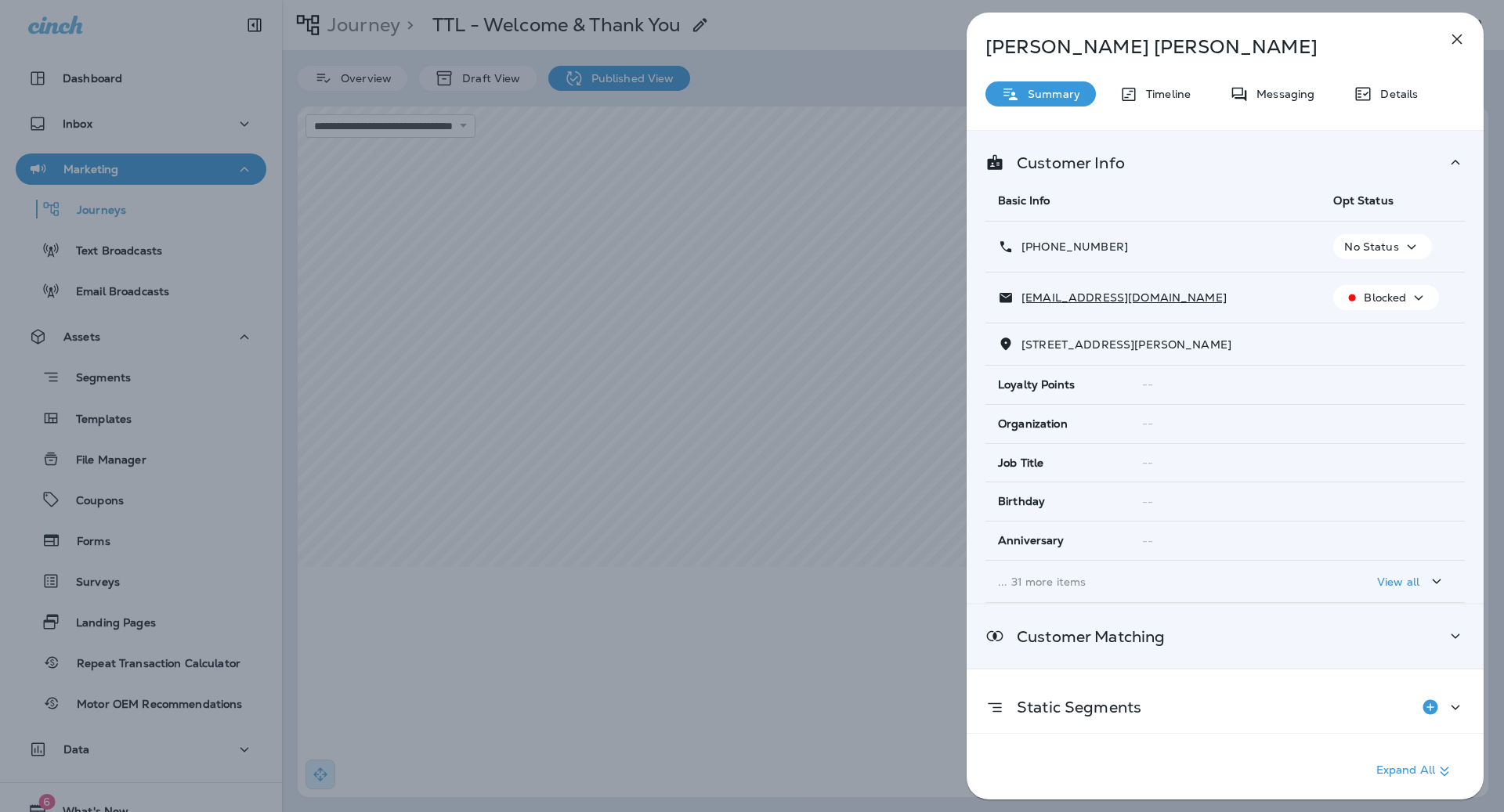
click at [1409, 643] on div "Customer Matching" at bounding box center [1224, 636] width 517 height 64
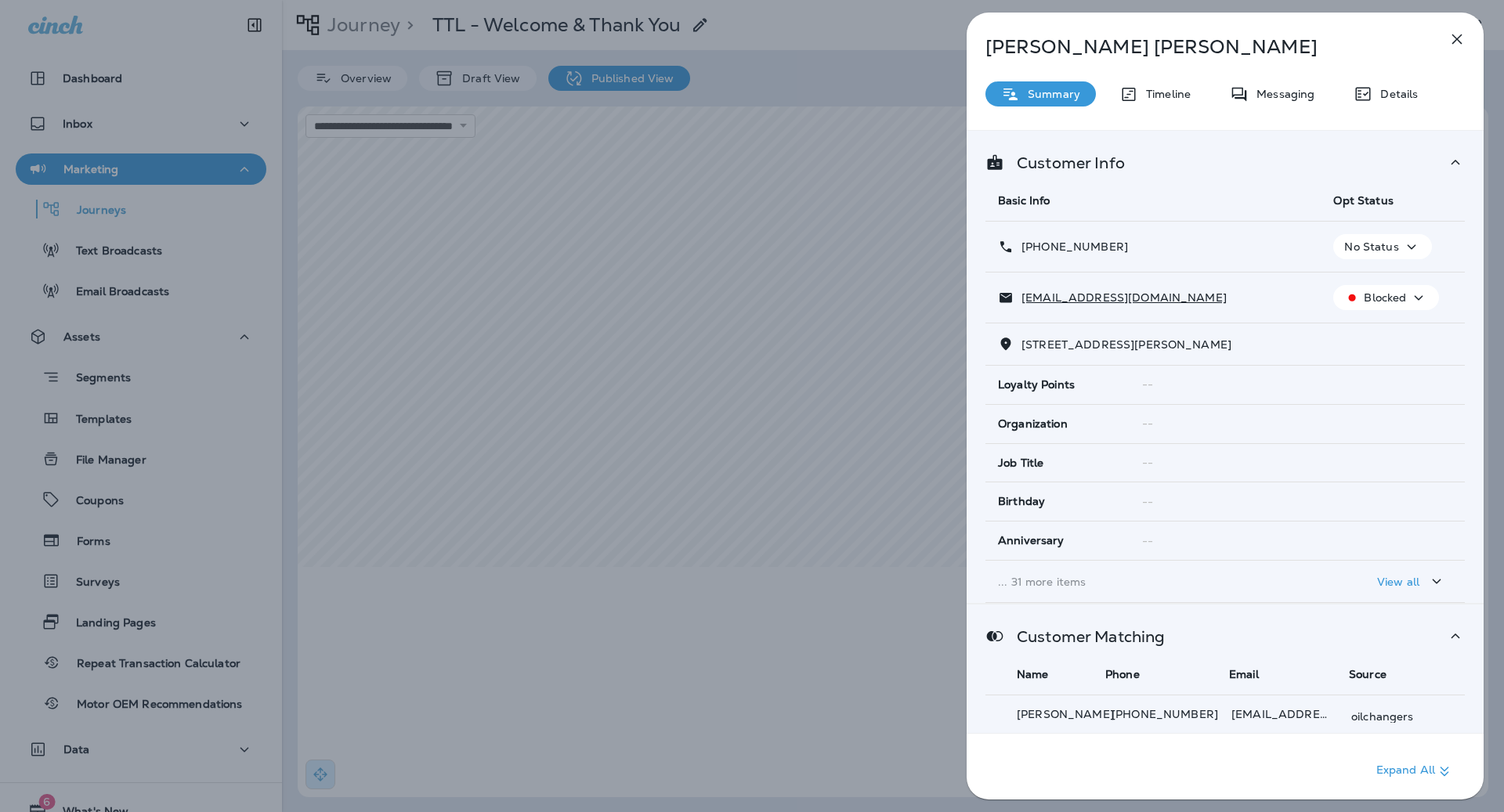
scroll to position [141, 0]
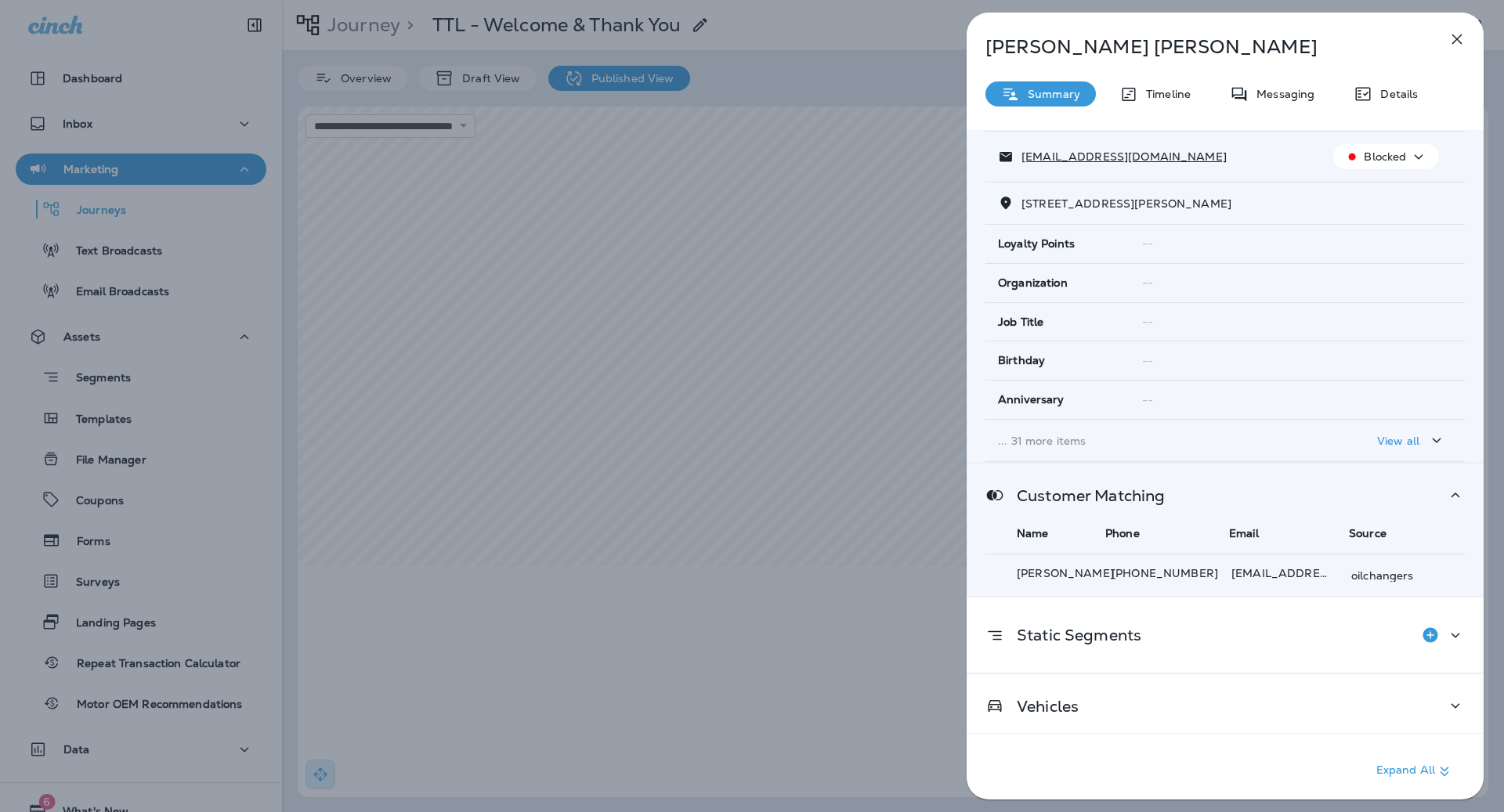
click at [1385, 440] on p "View all" at bounding box center [1397, 440] width 42 height 12
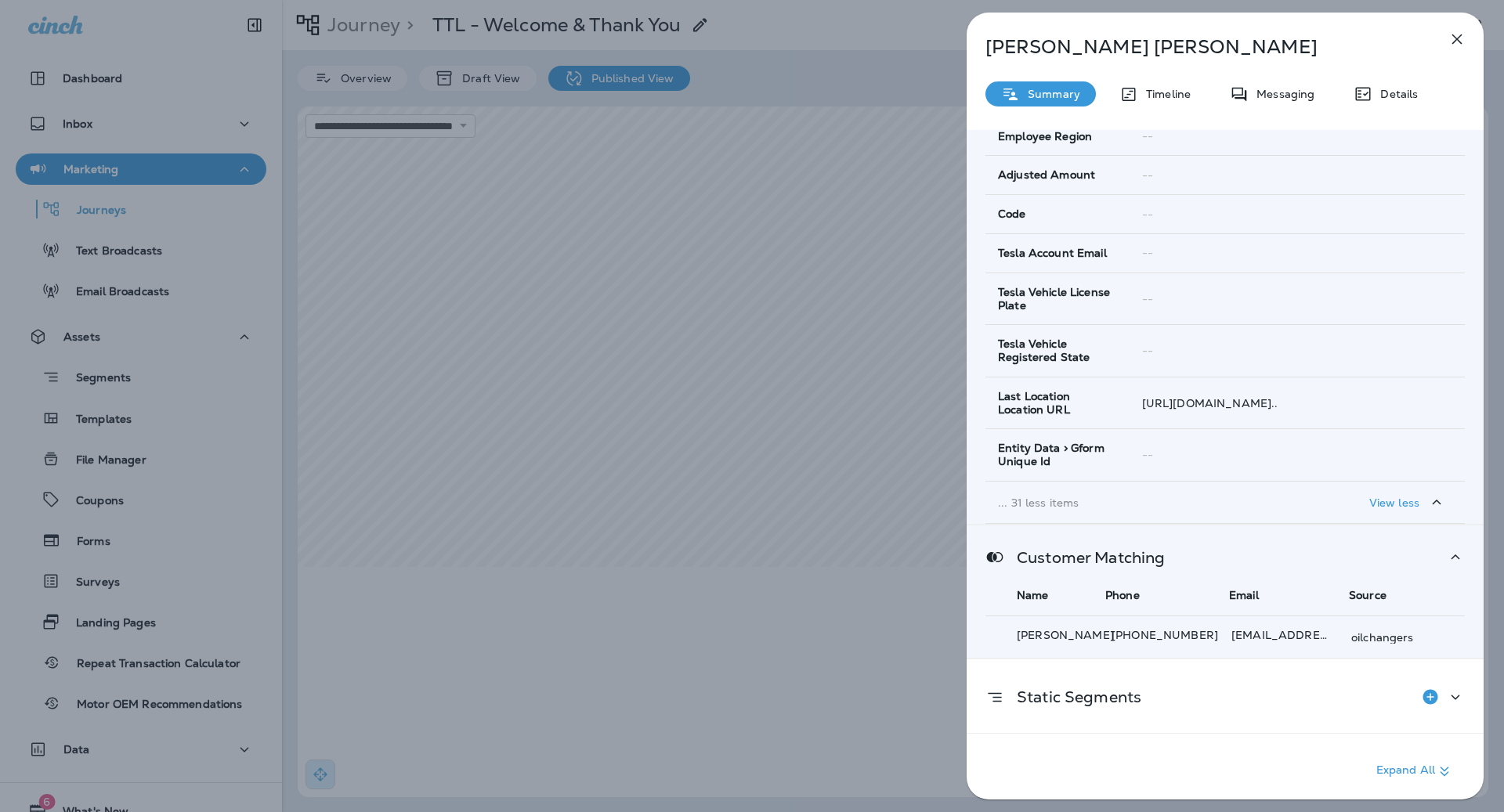
scroll to position [1383, 0]
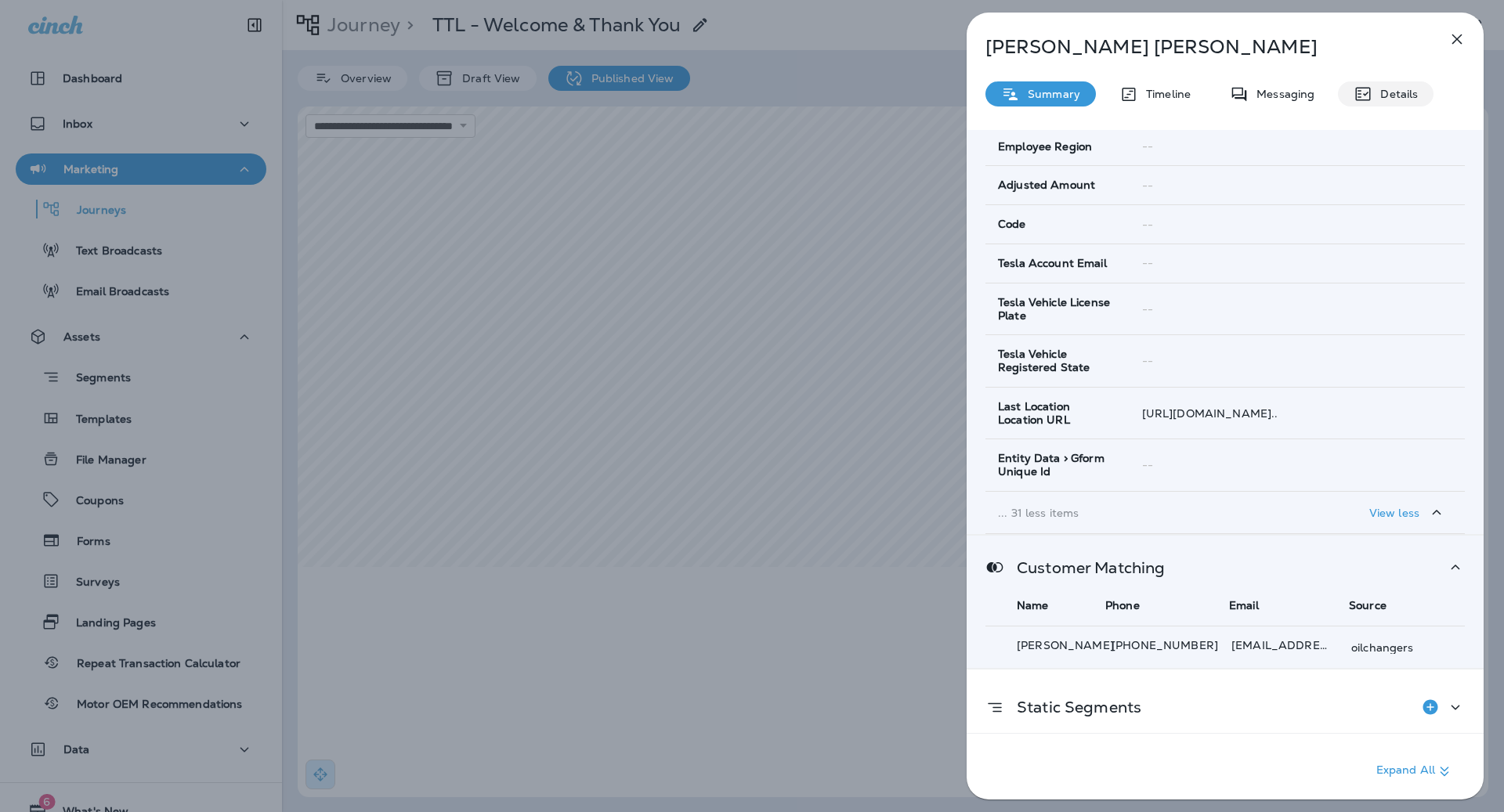
click at [1348, 84] on div "Details" at bounding box center [1386, 93] width 96 height 25
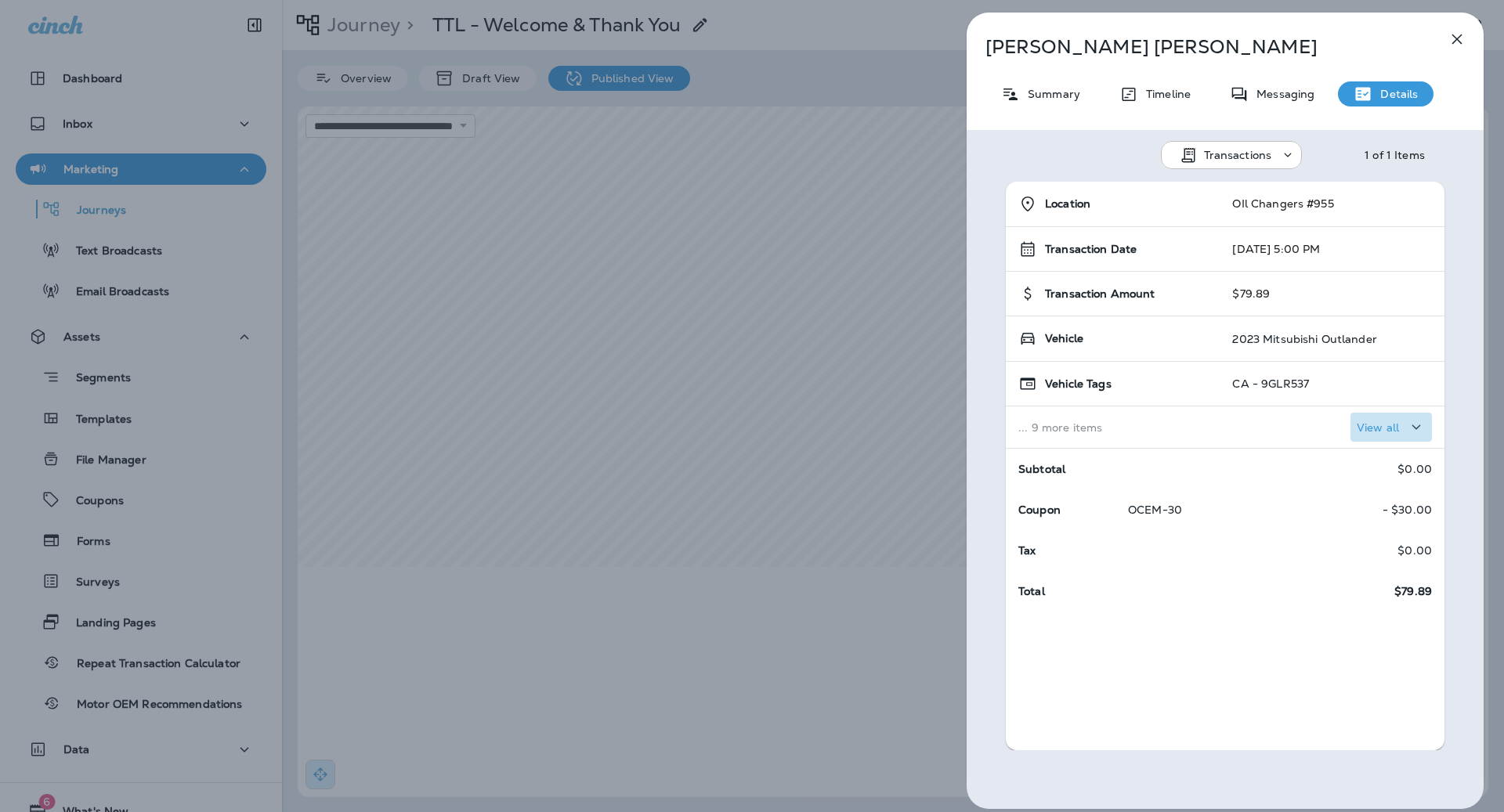
click at [1390, 418] on div "View all" at bounding box center [1391, 427] width 69 height 20
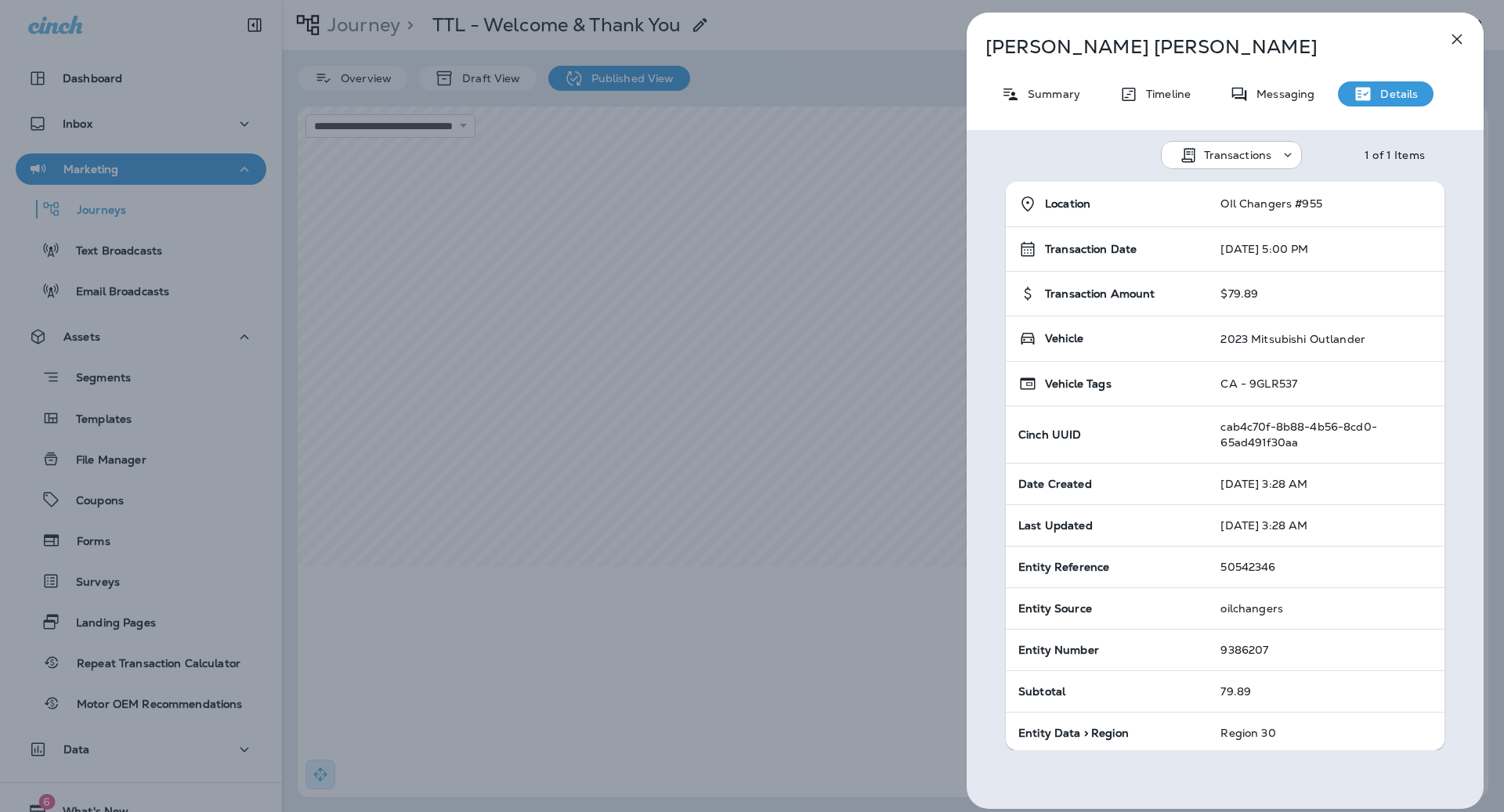
scroll to position [262, 0]
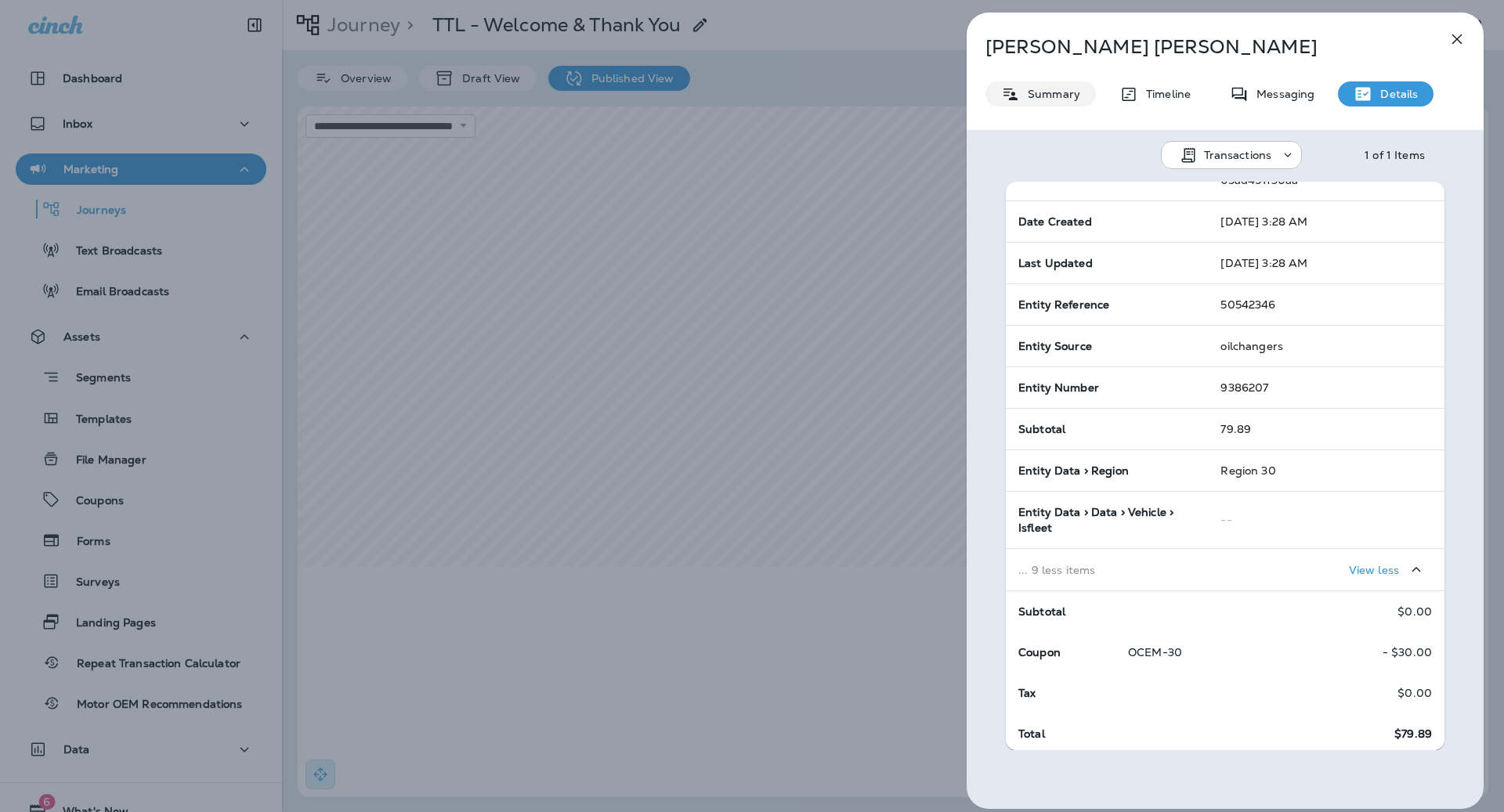
click at [1064, 92] on p "Summary" at bounding box center [1050, 93] width 60 height 12
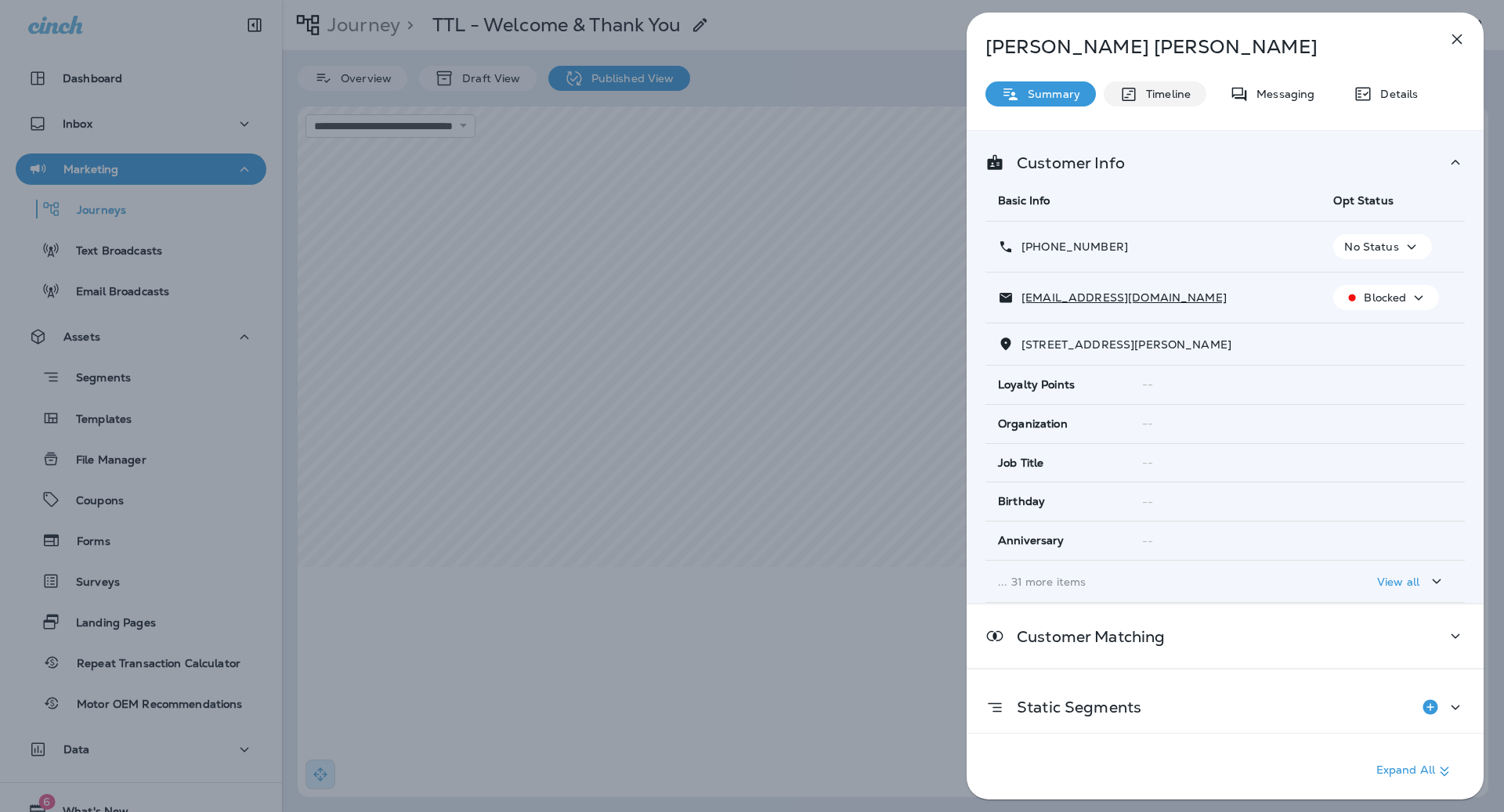
click at [1152, 93] on p "Timeline" at bounding box center [1164, 93] width 52 height 12
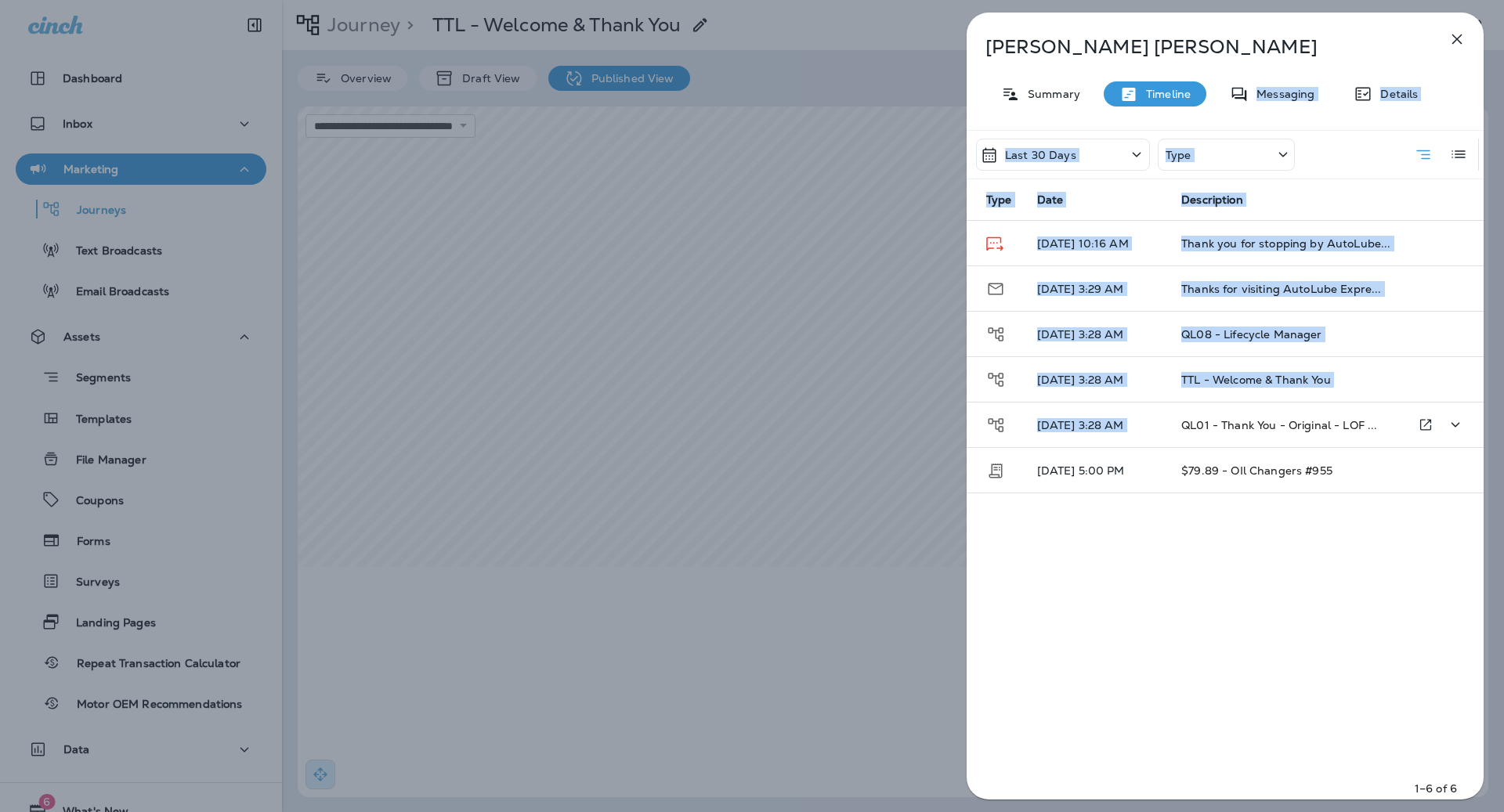
drag, startPoint x: 1247, startPoint y: 91, endPoint x: 1253, endPoint y: 440, distance: 349.1
click at [1253, 440] on div "Tara Tatom Summary Timeline Messaging Details Last 30 Days Type Type Date Descr…" at bounding box center [1224, 410] width 517 height 796
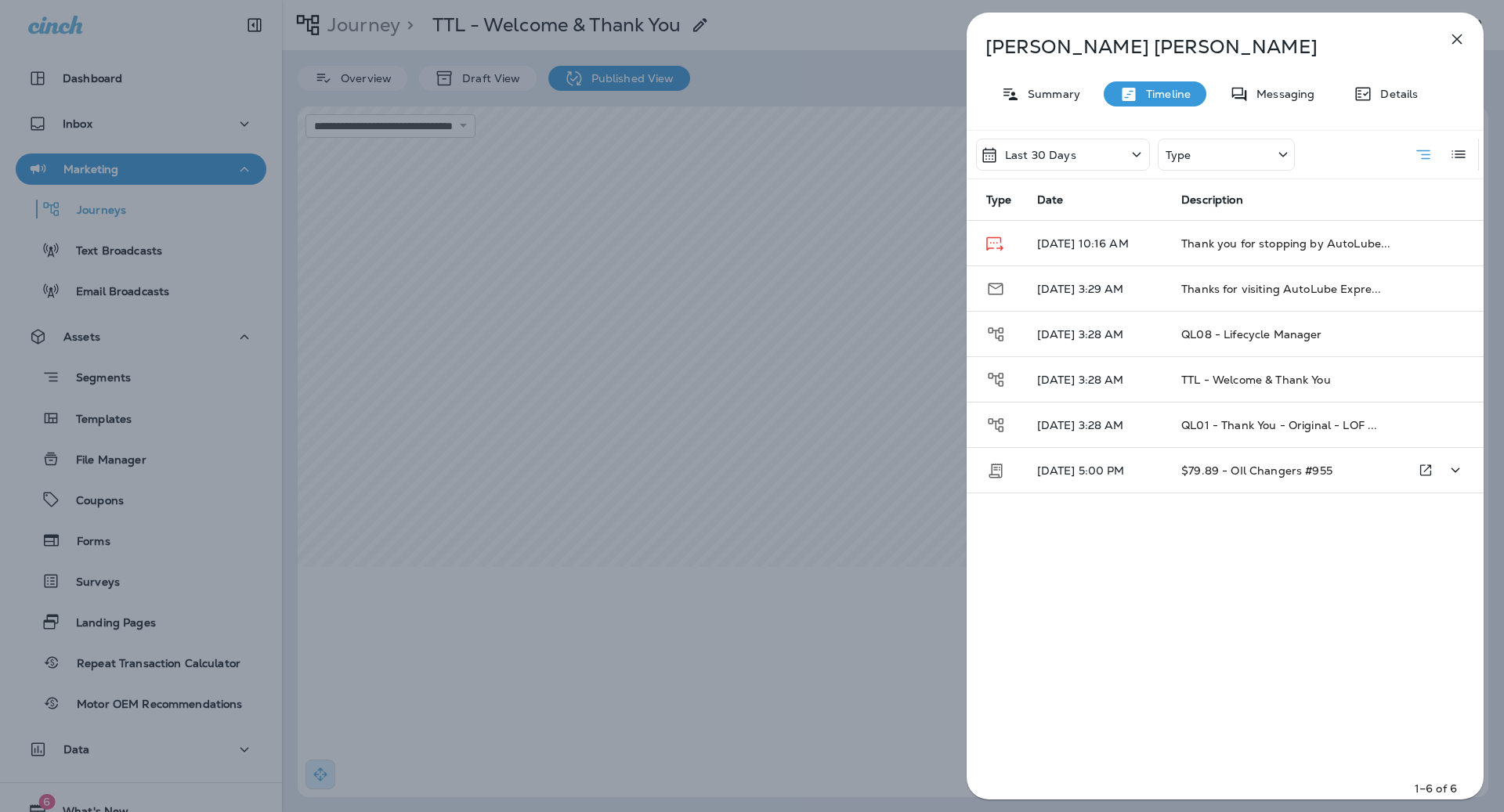
click at [1257, 476] on td "$79.89 - OIl Changers #955" at bounding box center [1284, 470] width 230 height 45
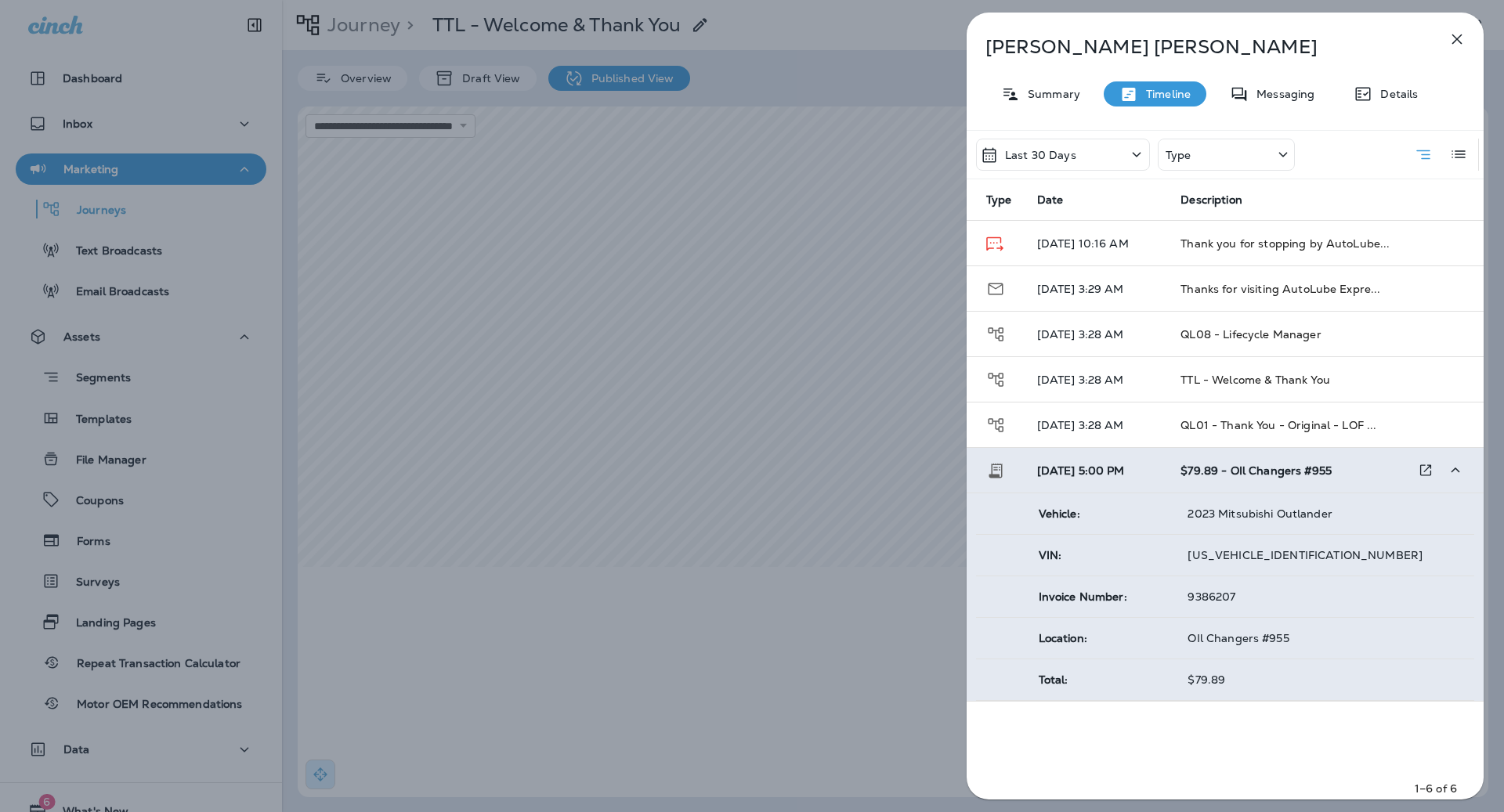
click at [1305, 448] on td "$79.89 - OIl Changers #955" at bounding box center [1283, 470] width 231 height 45
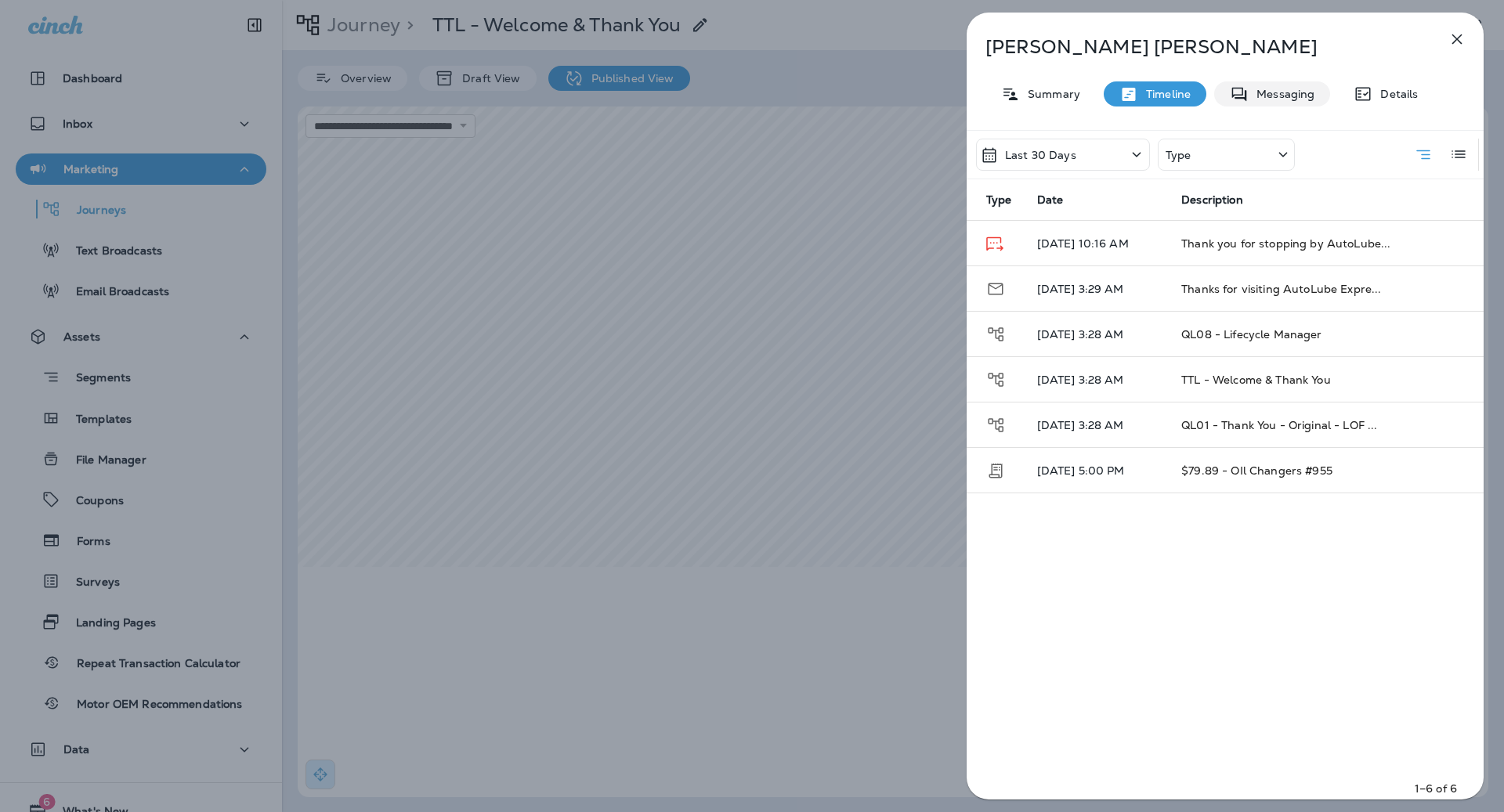
click at [1229, 84] on icon at bounding box center [1238, 94] width 19 height 20
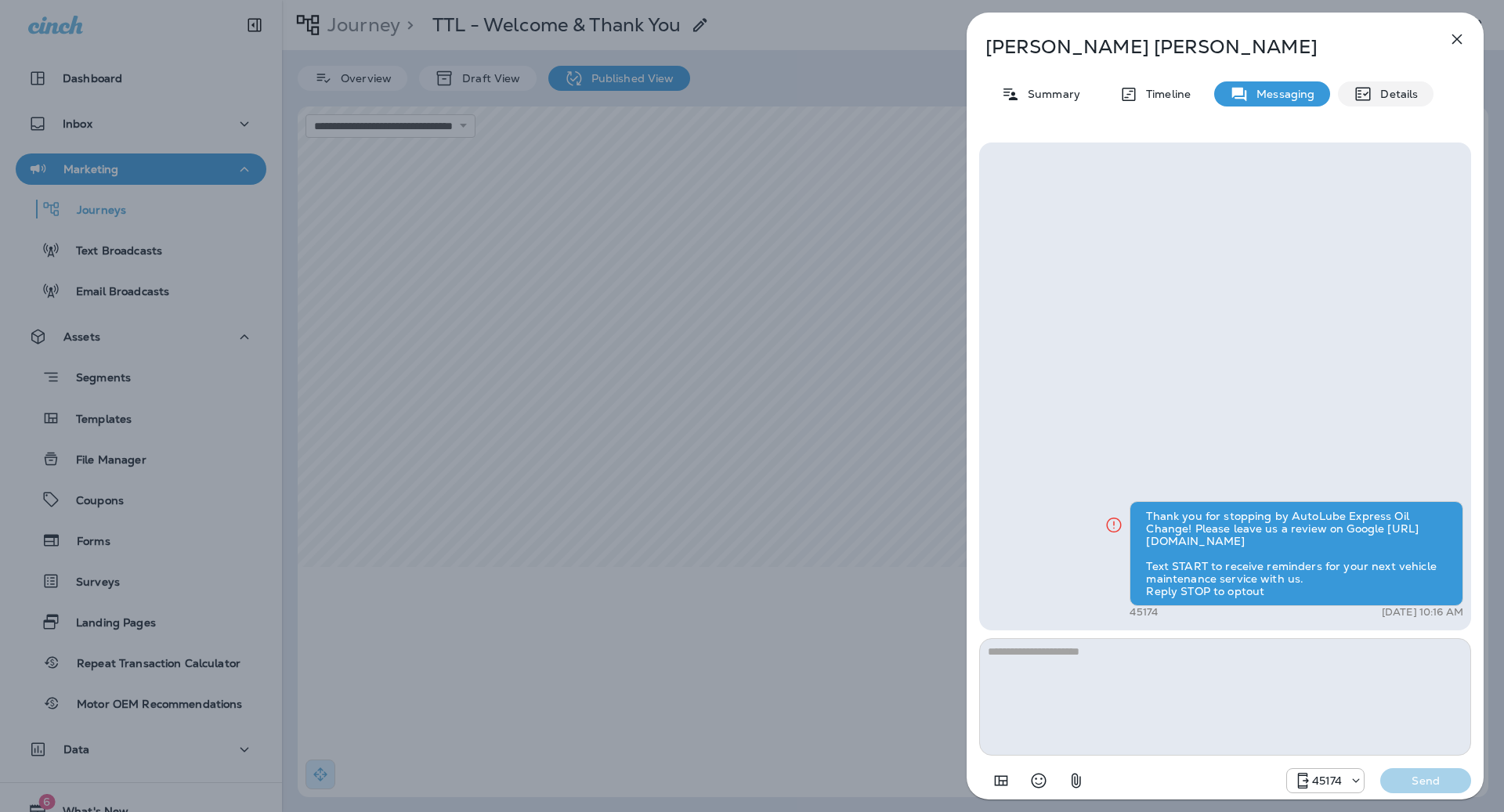
click at [1420, 83] on div "Details" at bounding box center [1386, 93] width 96 height 25
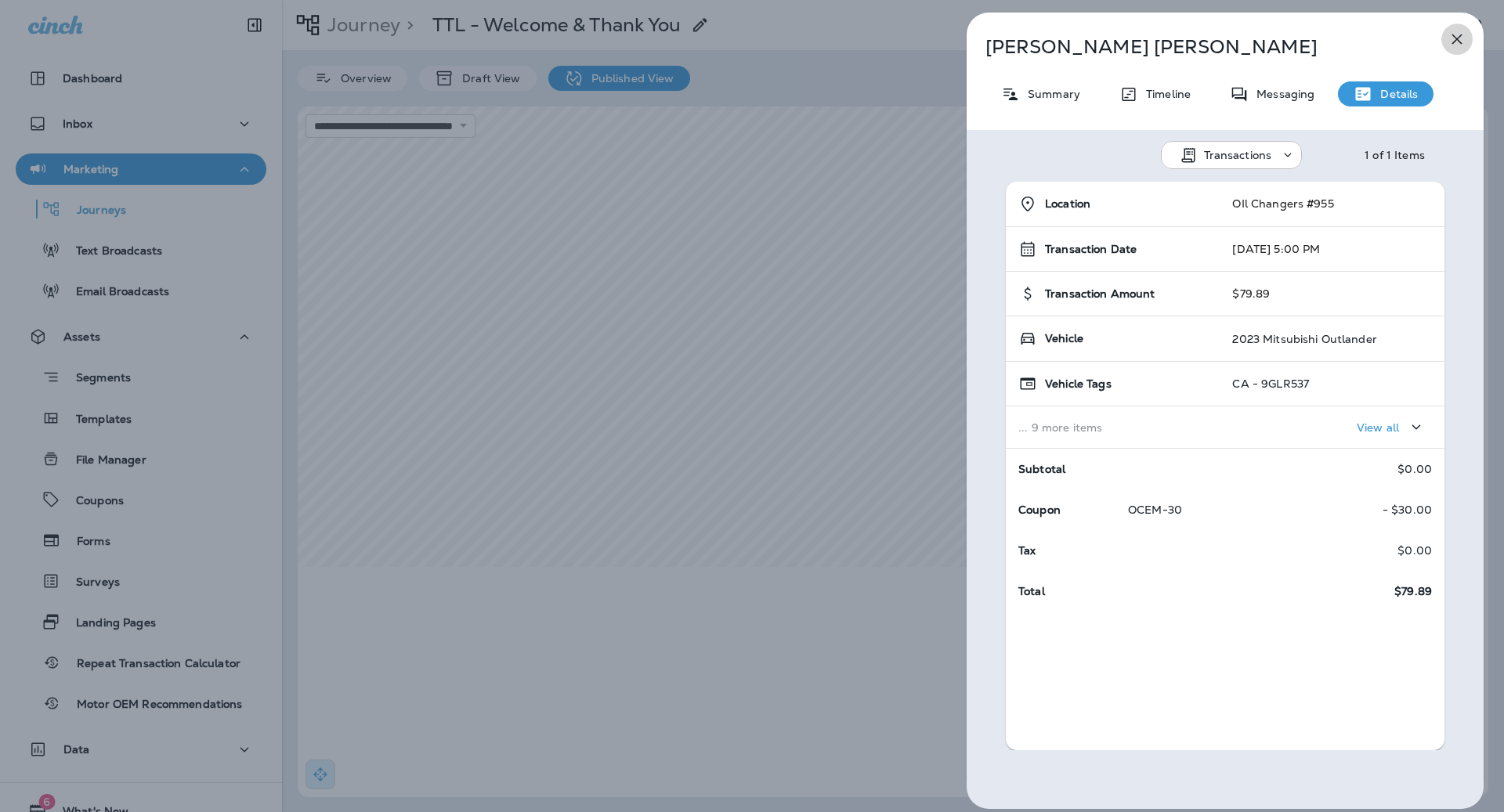
click at [1459, 36] on icon "button" at bounding box center [1457, 40] width 10 height 10
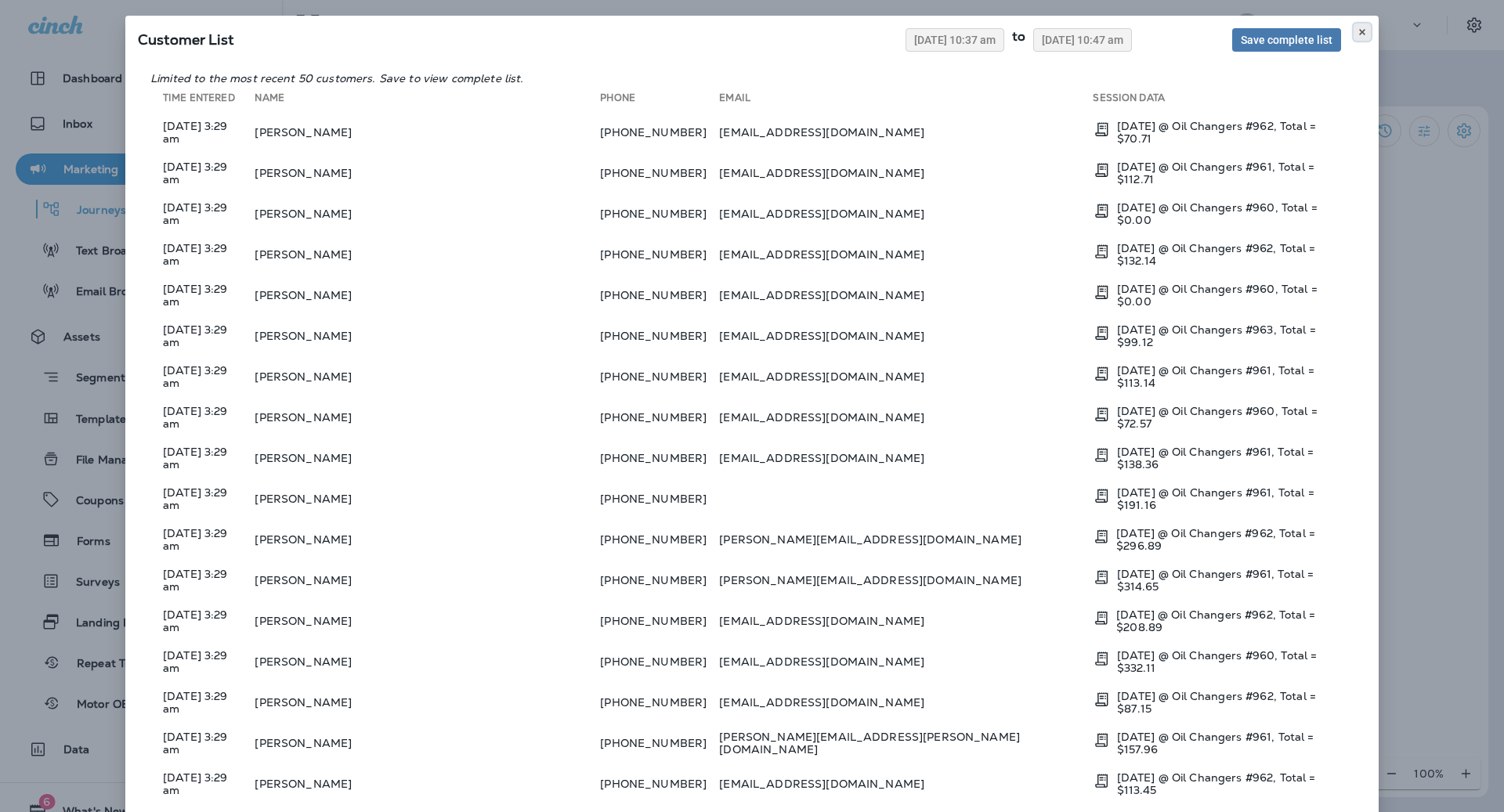
click at [1358, 34] on icon at bounding box center [1362, 31] width 9 height 9
